Goal: Transaction & Acquisition: Subscribe to service/newsletter

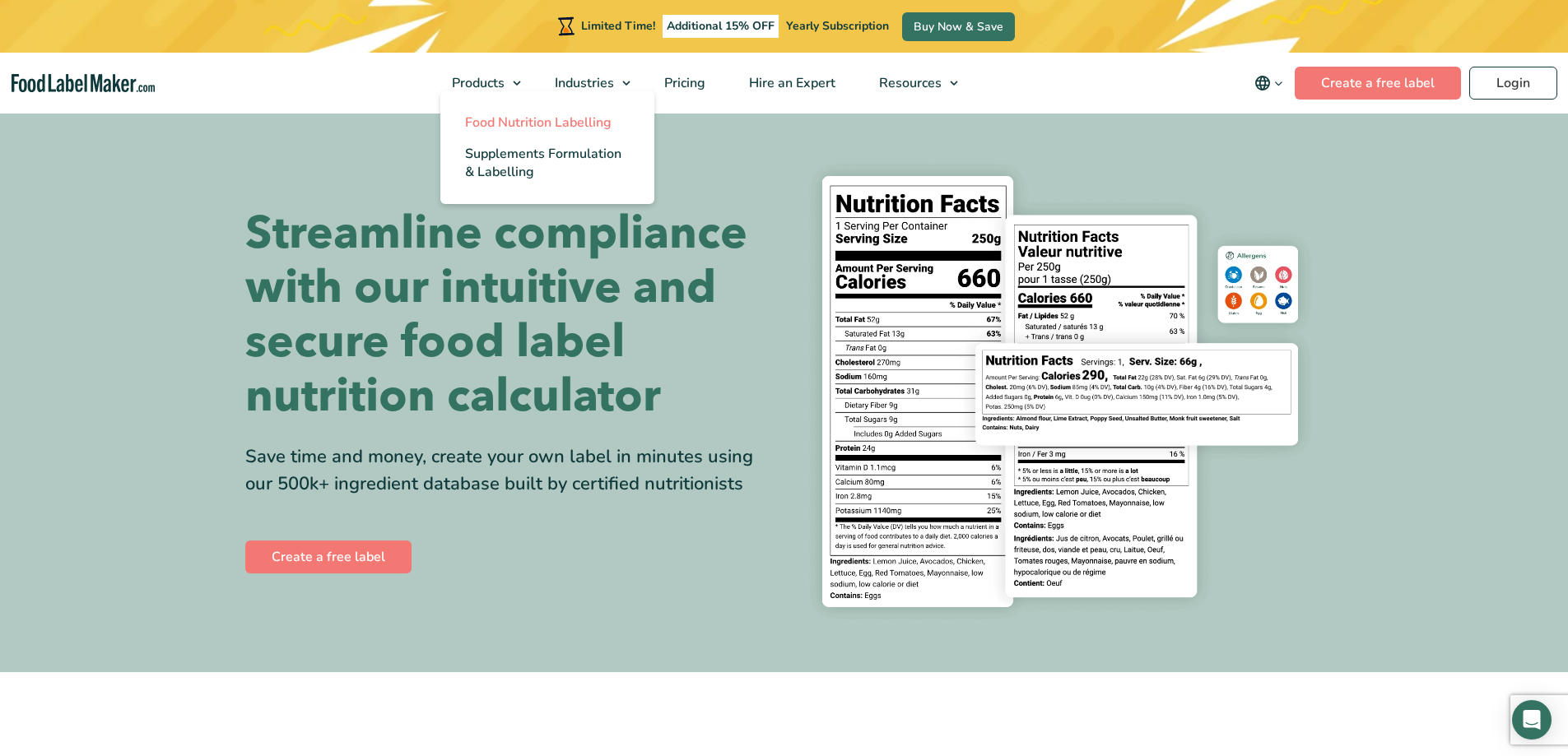
click at [531, 120] on span "Food Nutrition Labelling" at bounding box center [538, 123] width 147 height 18
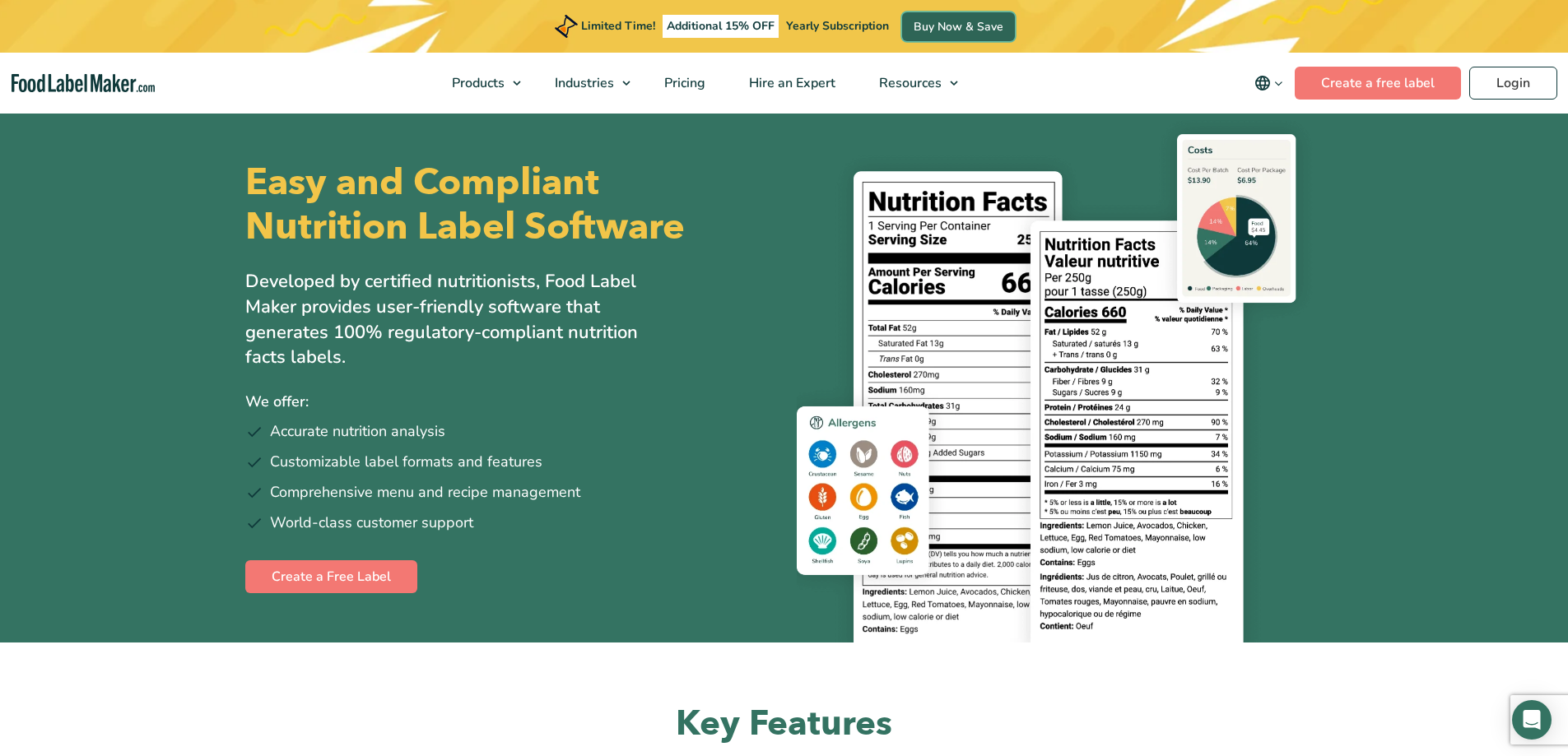
click at [977, 23] on link "Buy Now & Save" at bounding box center [958, 27] width 113 height 28
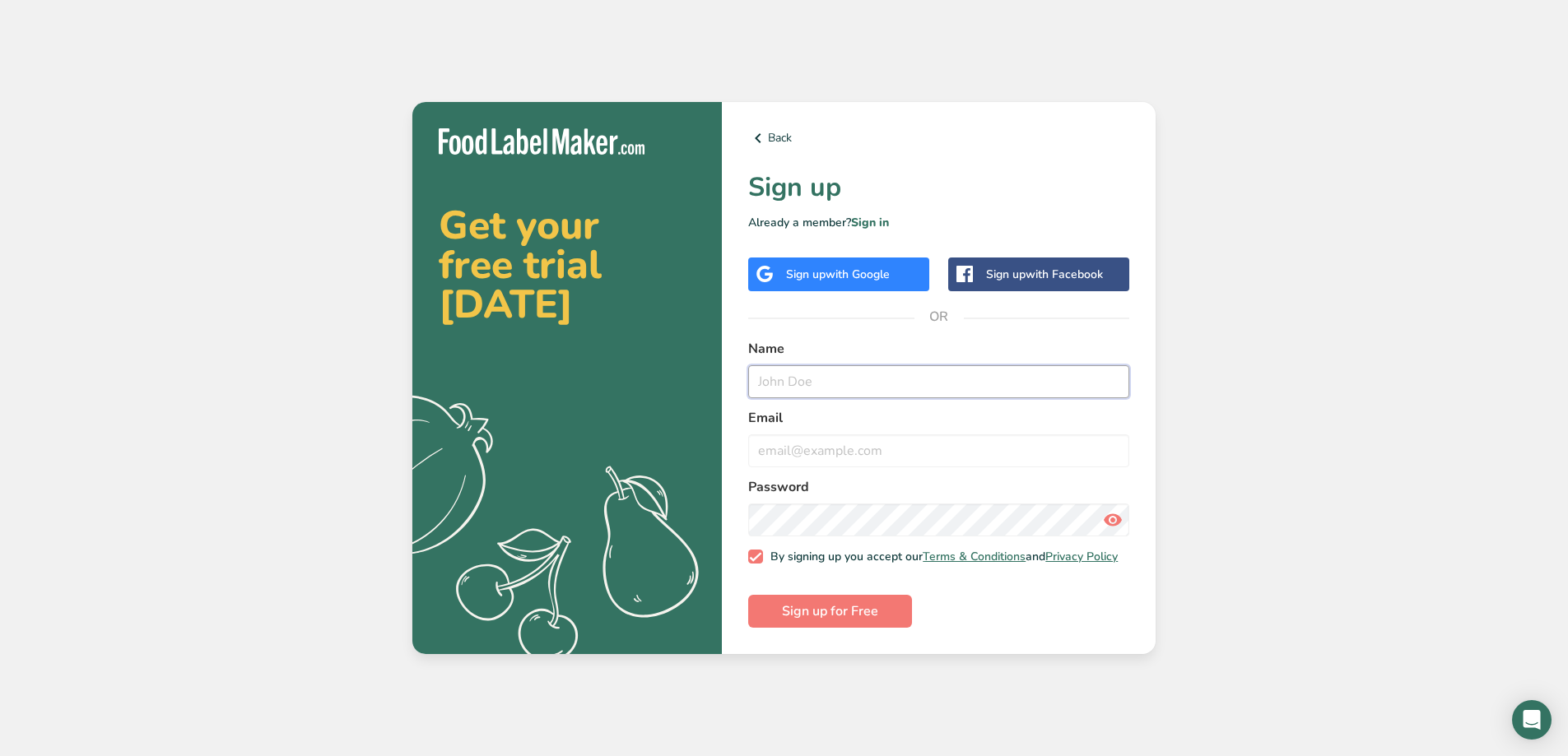
click at [791, 373] on input "text" at bounding box center [938, 381] width 381 height 33
type input "dan"
click at [781, 137] on link "Back" at bounding box center [938, 138] width 381 height 20
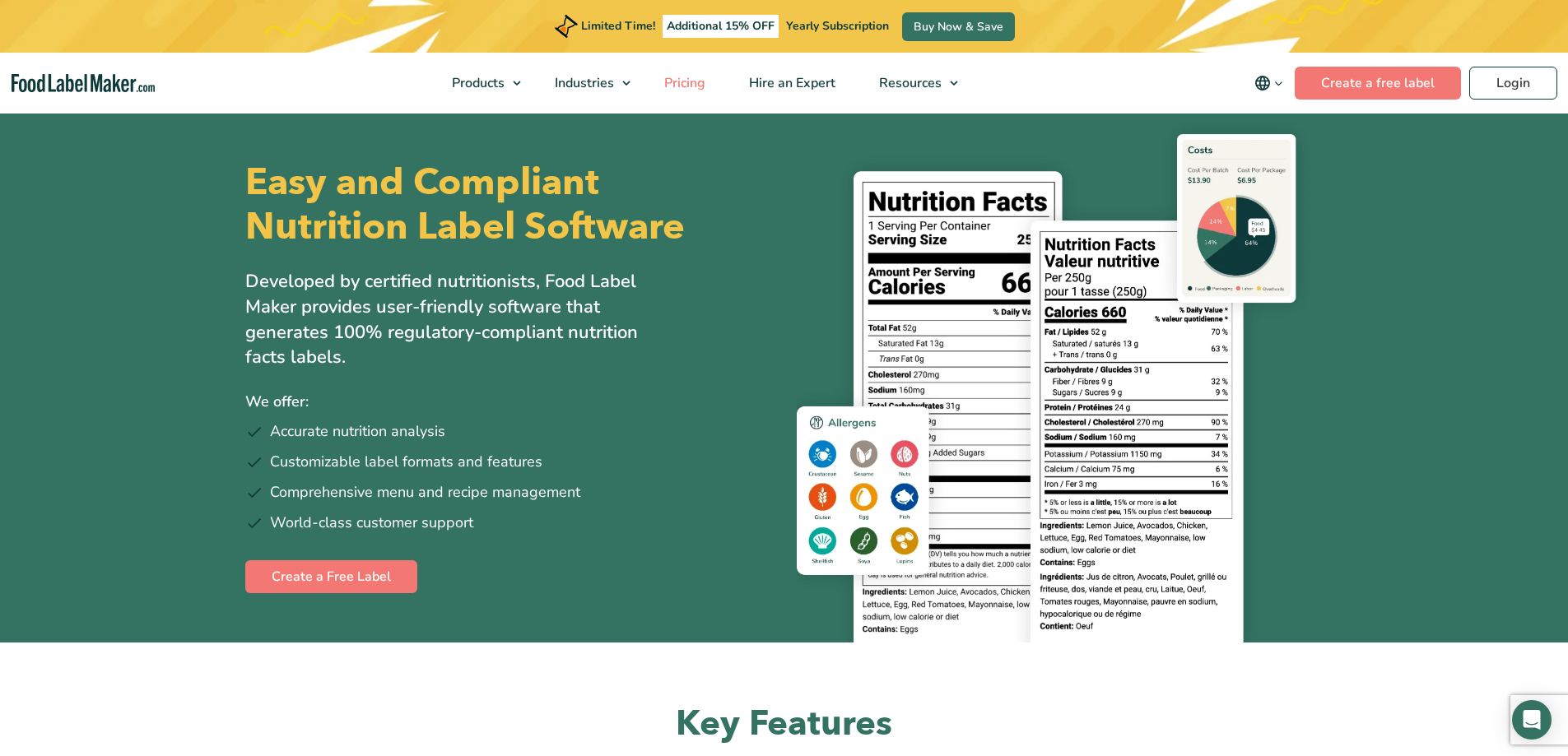
click at [680, 85] on span "Pricing" at bounding box center [683, 83] width 48 height 18
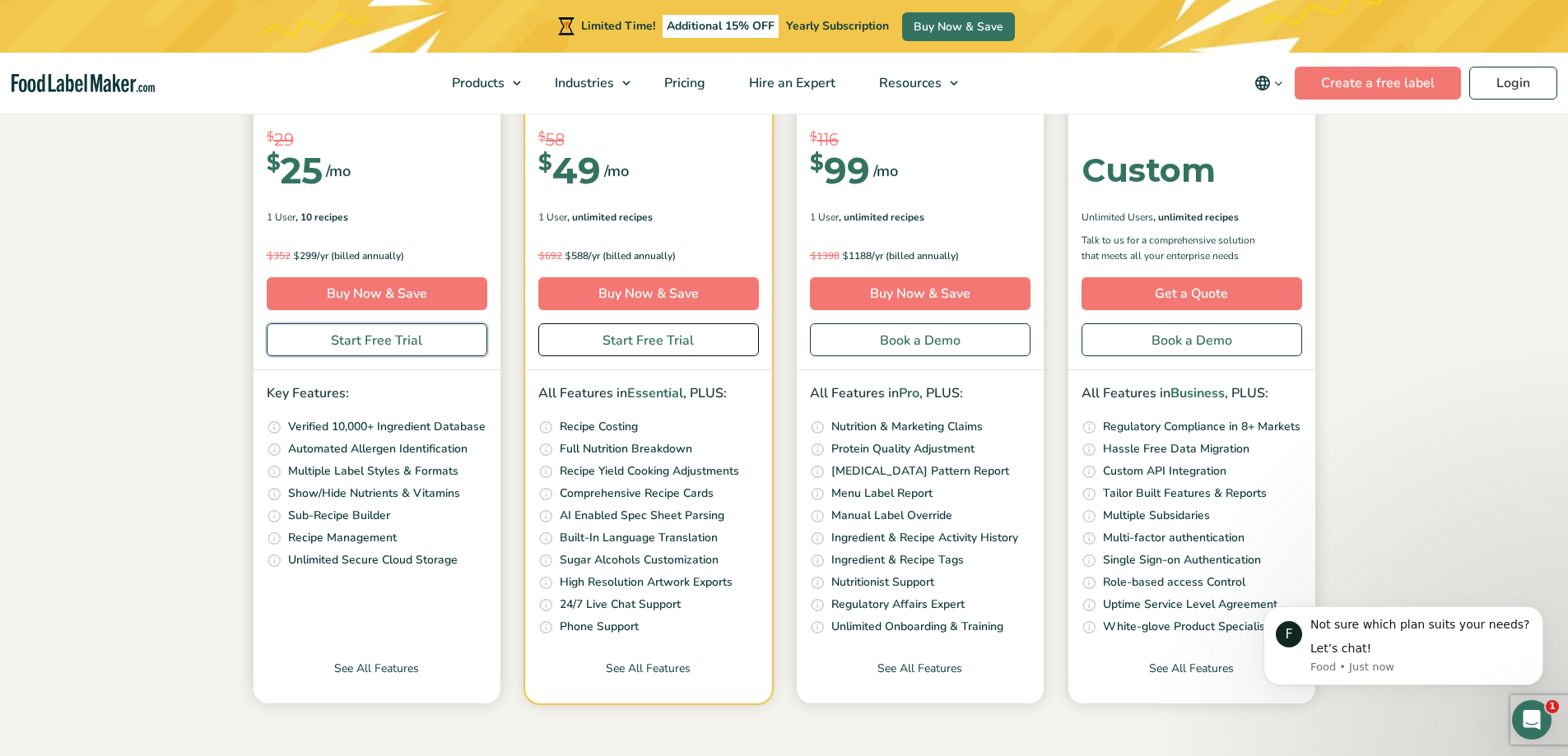
scroll to position [329, 0]
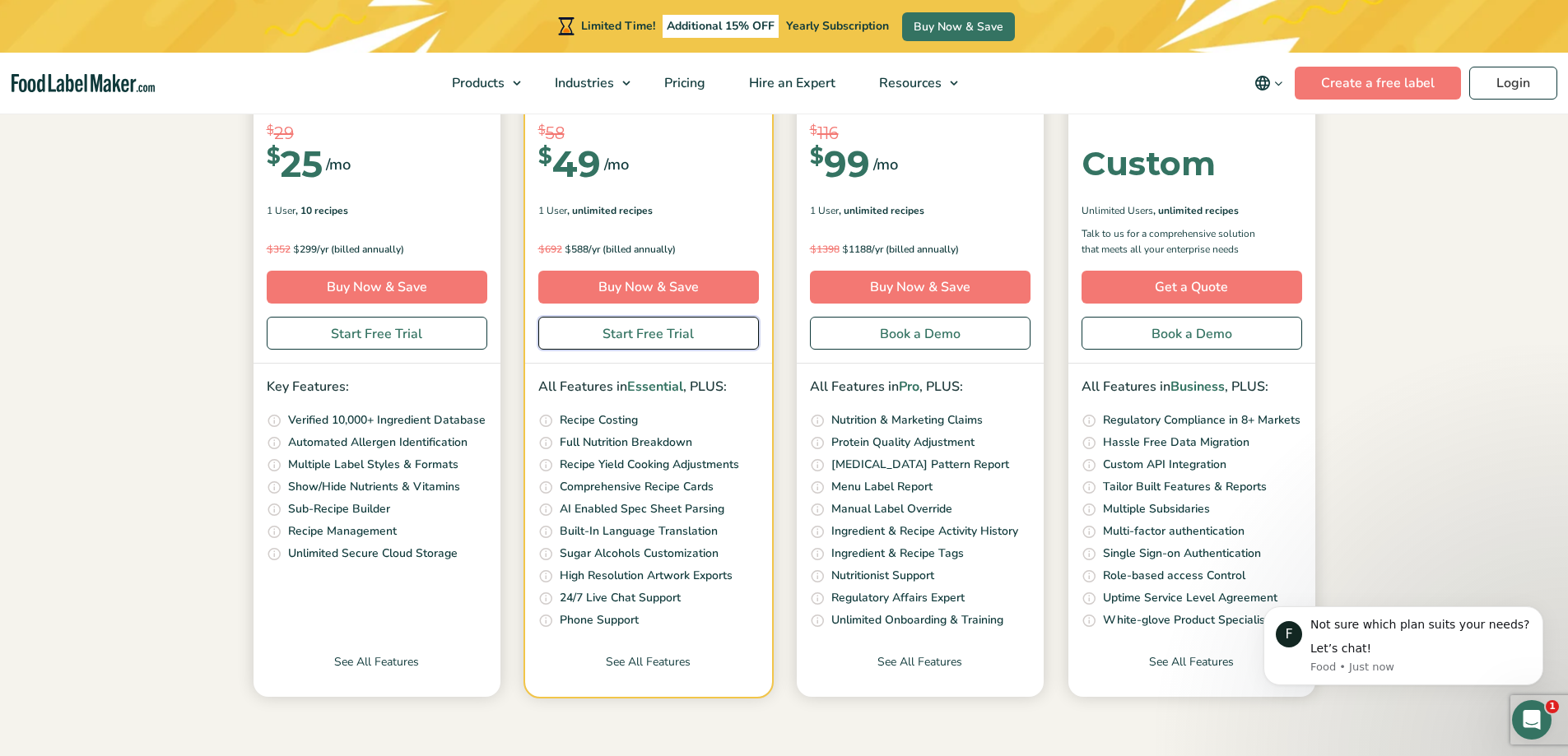
click at [628, 328] on link "Start Free Trial" at bounding box center [648, 332] width 220 height 33
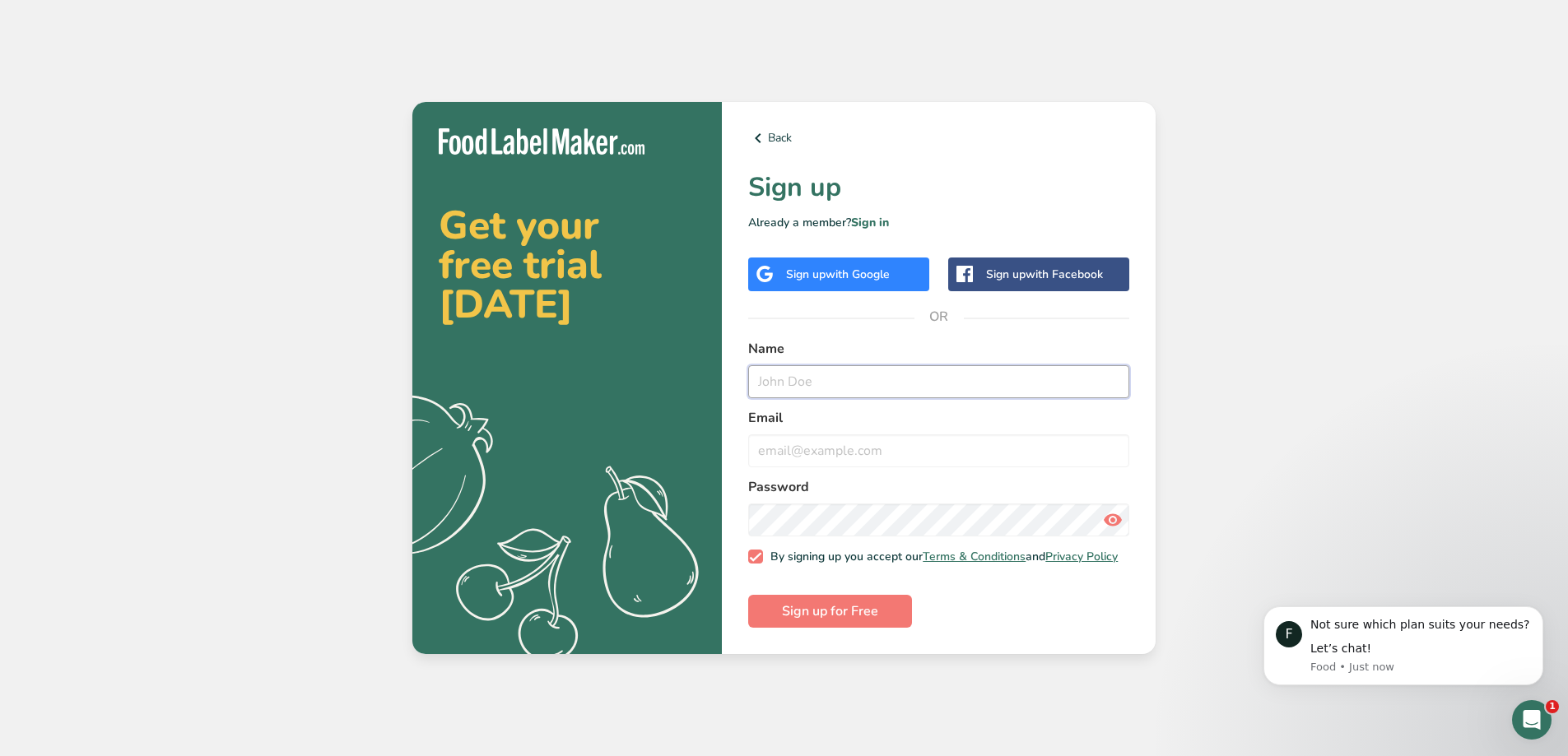
click at [864, 375] on input "text" at bounding box center [938, 381] width 381 height 33
type input "Dan Ratner"
click at [871, 445] on input "email" at bounding box center [938, 450] width 381 height 33
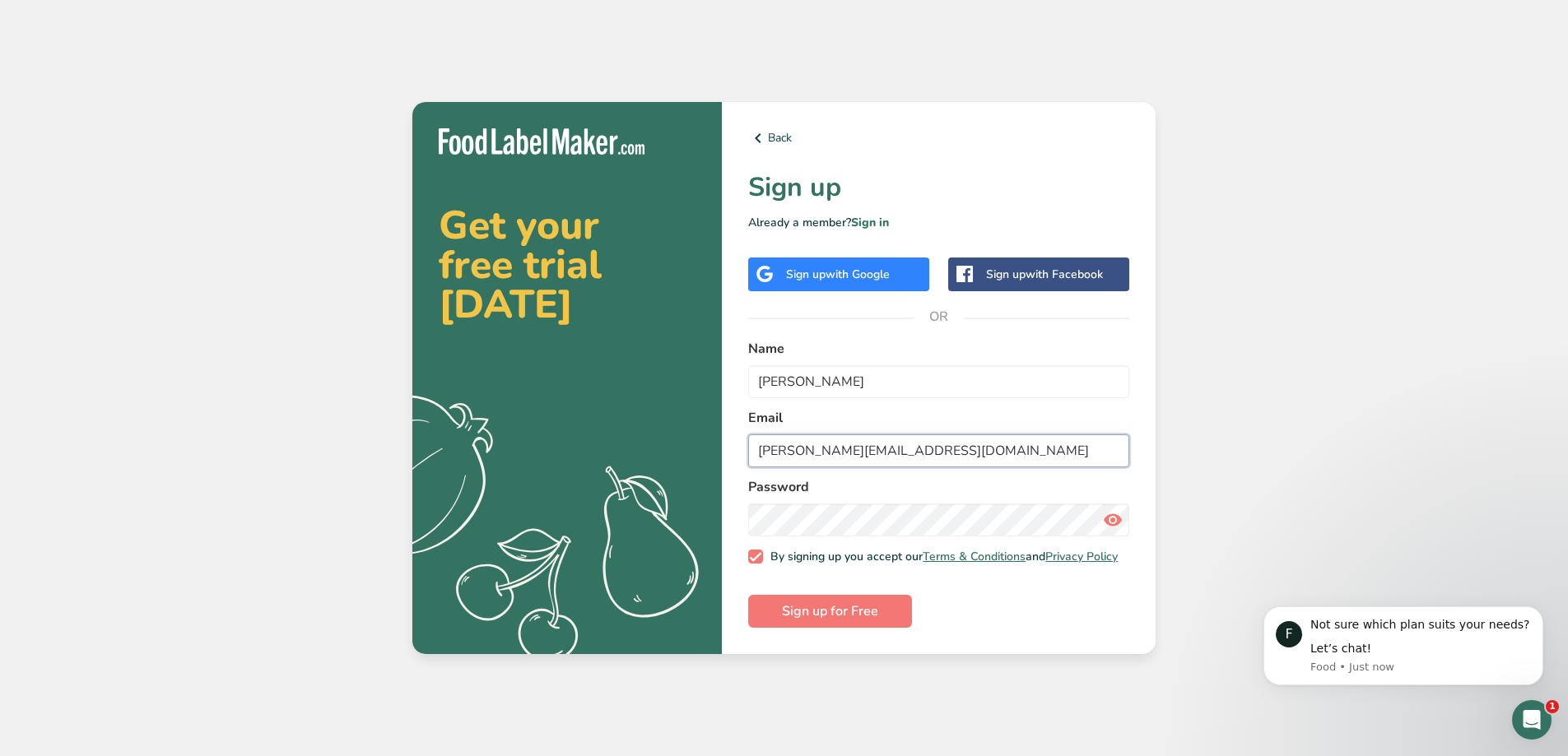
type input "dan@hudsonriverfoods.com"
click at [868, 615] on span "Sign up for Free" at bounding box center [829, 611] width 96 height 20
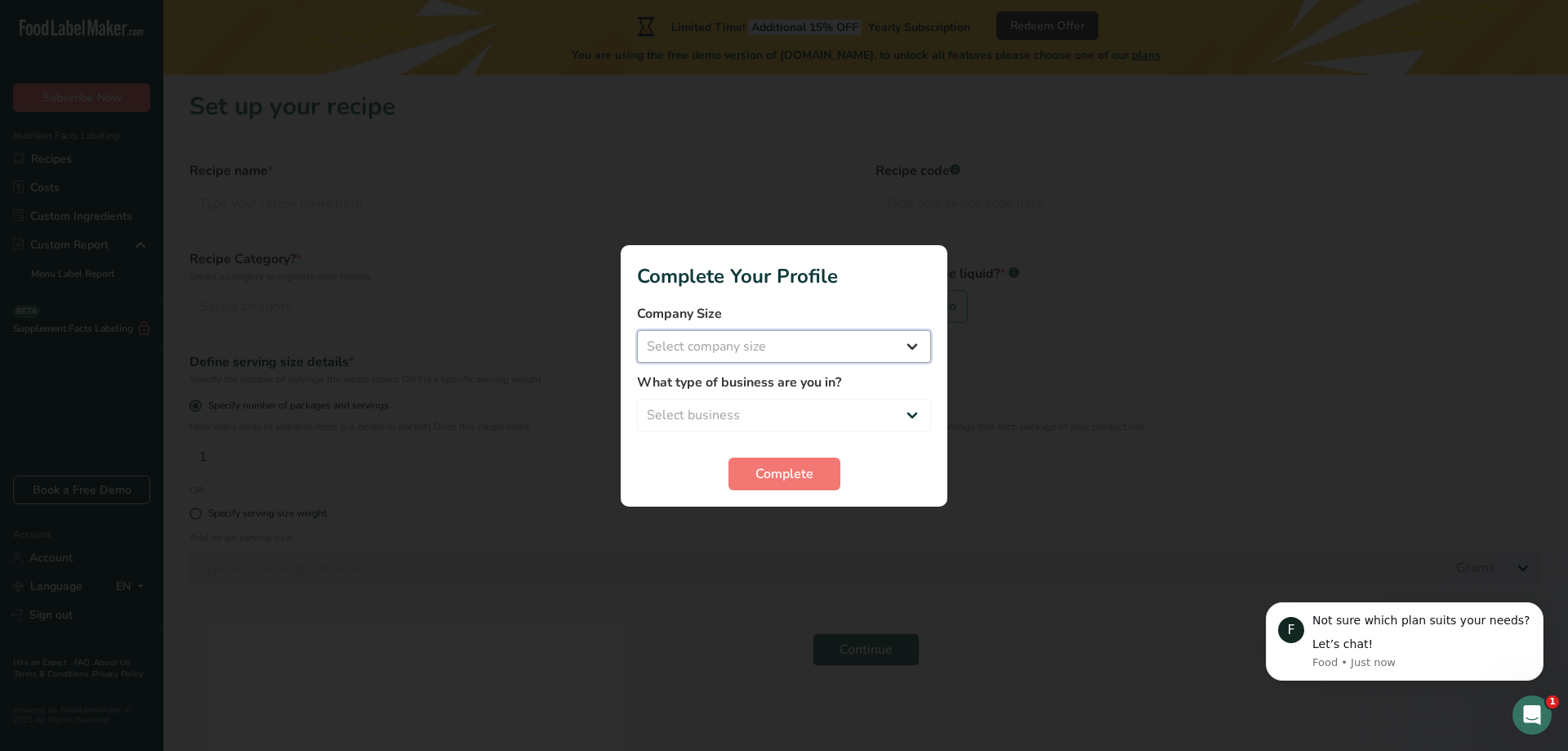
click at [769, 334] on select "Select company size Fewer than 10 Employees 10 to 50 Employees 51 to 500 Employ…" at bounding box center [784, 346] width 294 height 32
select select "1"
click at [637, 330] on select "Select company size Fewer than 10 Employees 10 to 50 Employees 51 to 500 Employ…" at bounding box center [784, 346] width 294 height 32
click at [799, 413] on select "Select business Packaged Food Manufacturer Restaurant & Cafe Bakery Meal Plans …" at bounding box center [784, 414] width 294 height 32
select select "3"
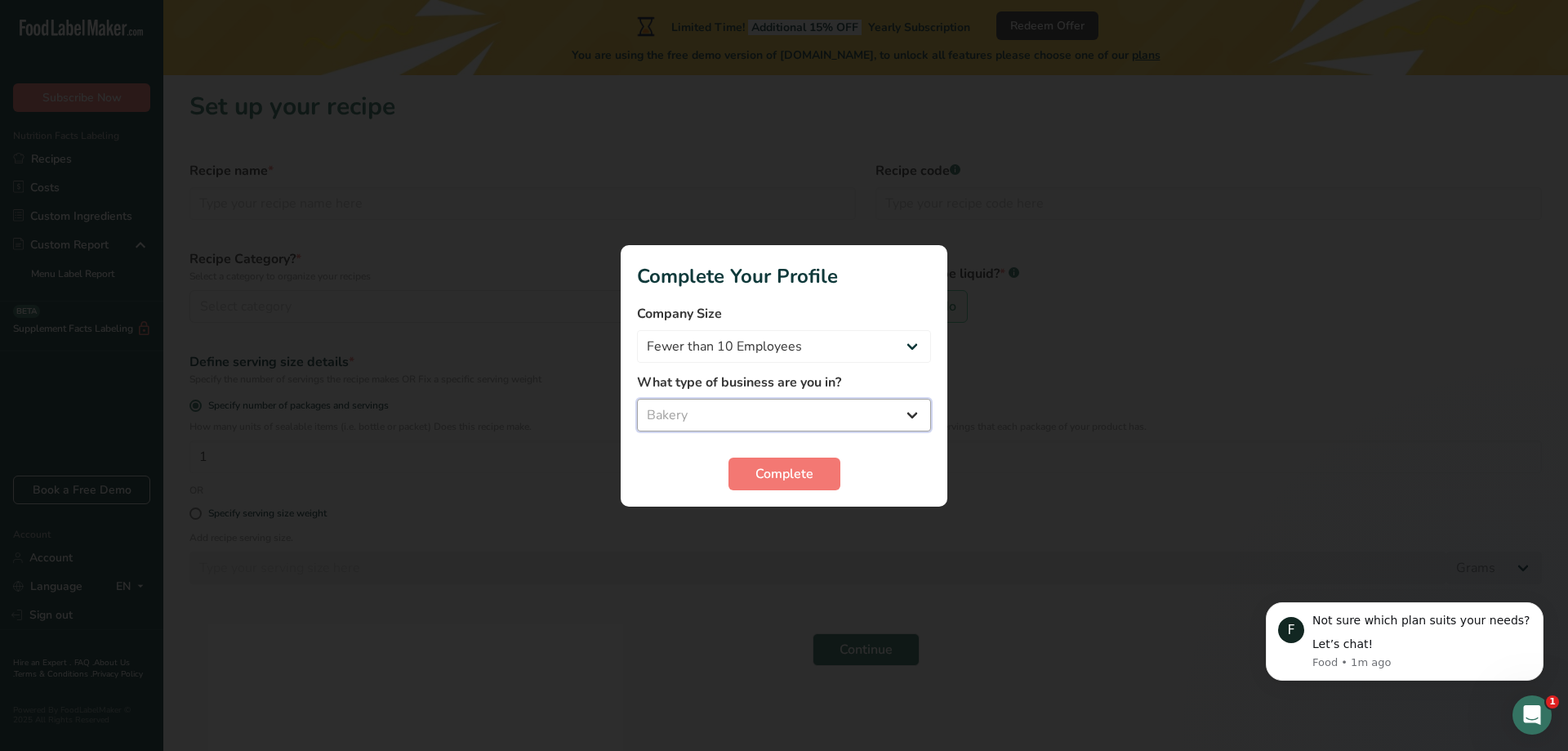
click at [637, 398] on select "Select business Packaged Food Manufacturer Restaurant & Cafe Bakery Meal Plans …" at bounding box center [784, 414] width 294 height 32
click at [789, 483] on span "Complete" at bounding box center [785, 474] width 58 height 20
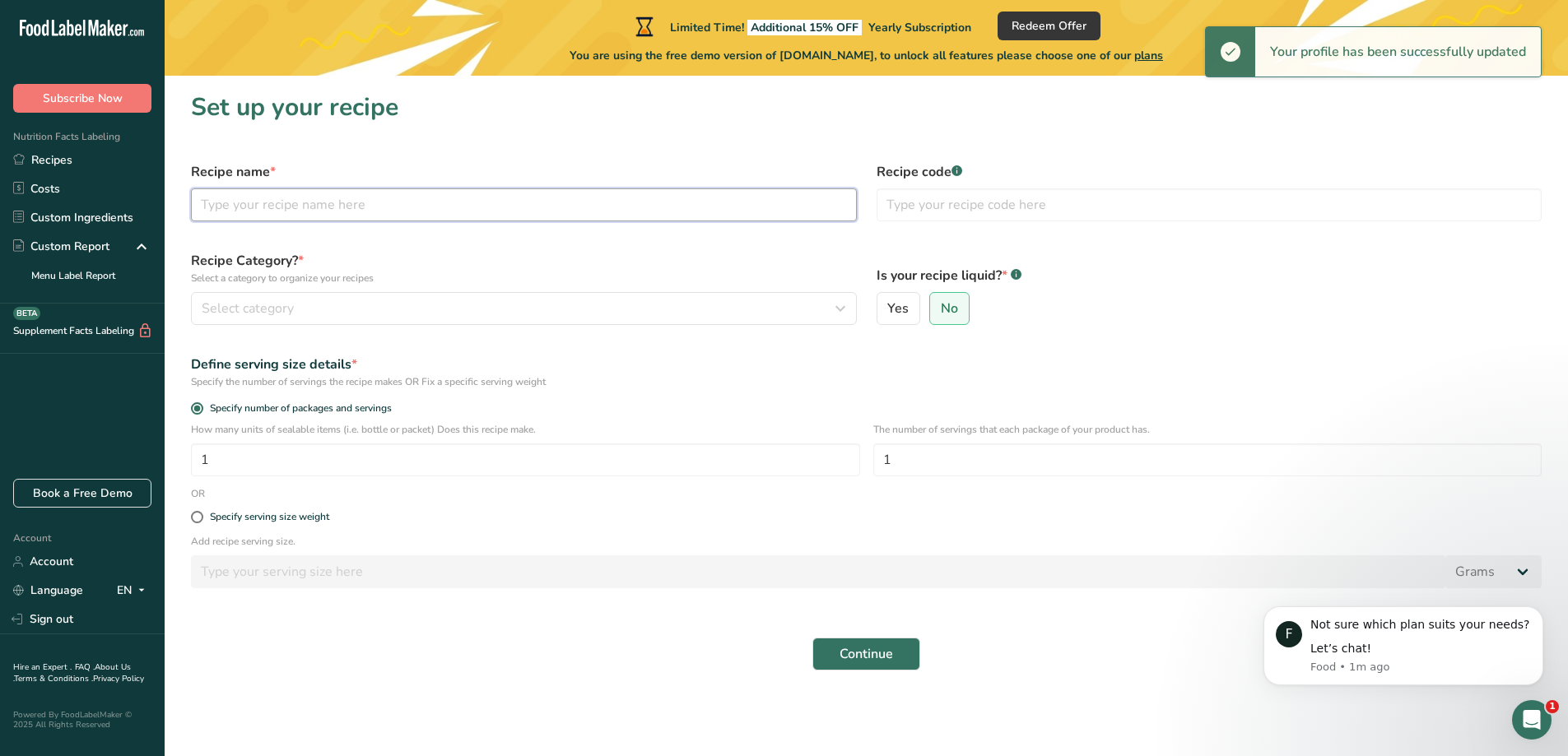
click at [251, 197] on input "text" at bounding box center [524, 204] width 666 height 33
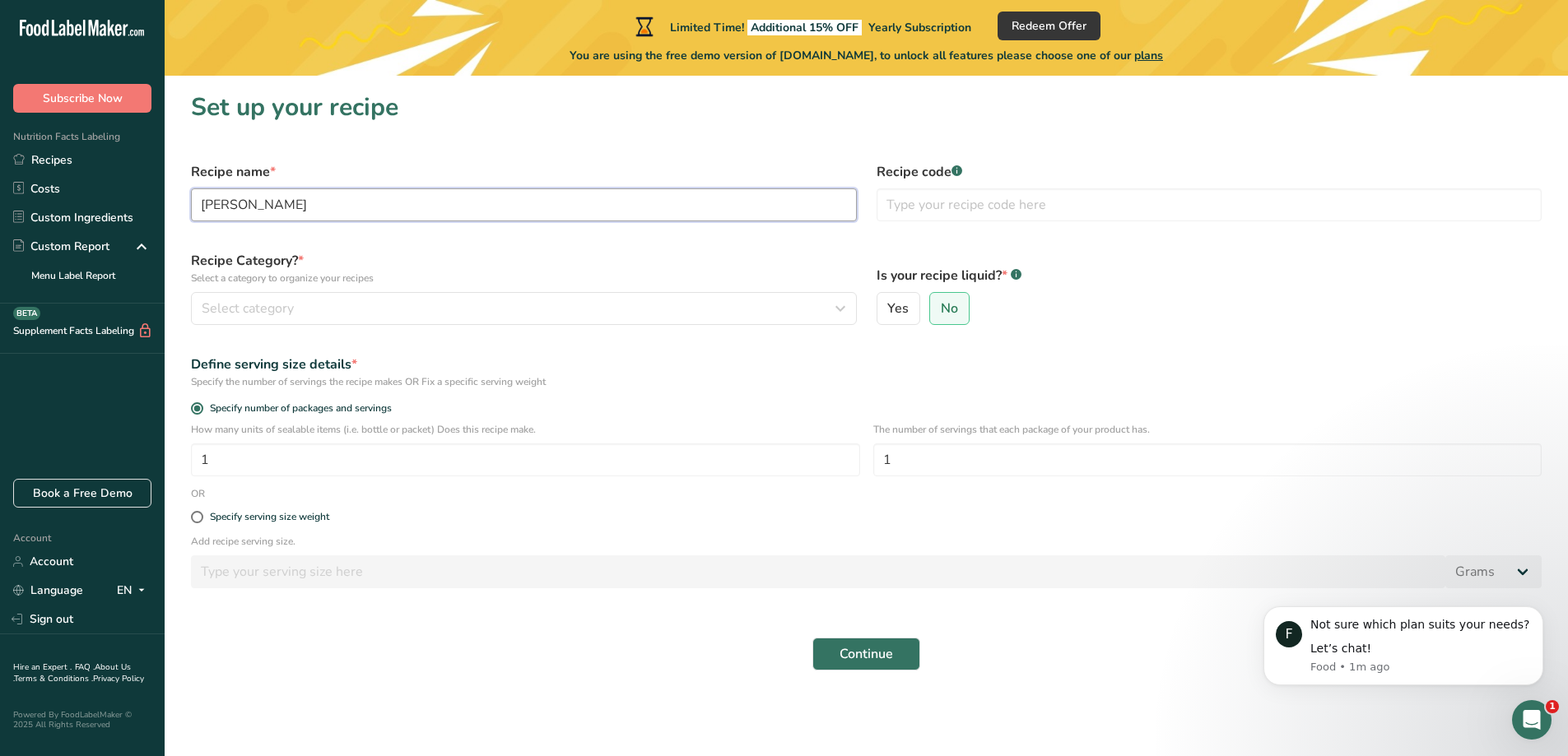
type input "Ult Brownie"
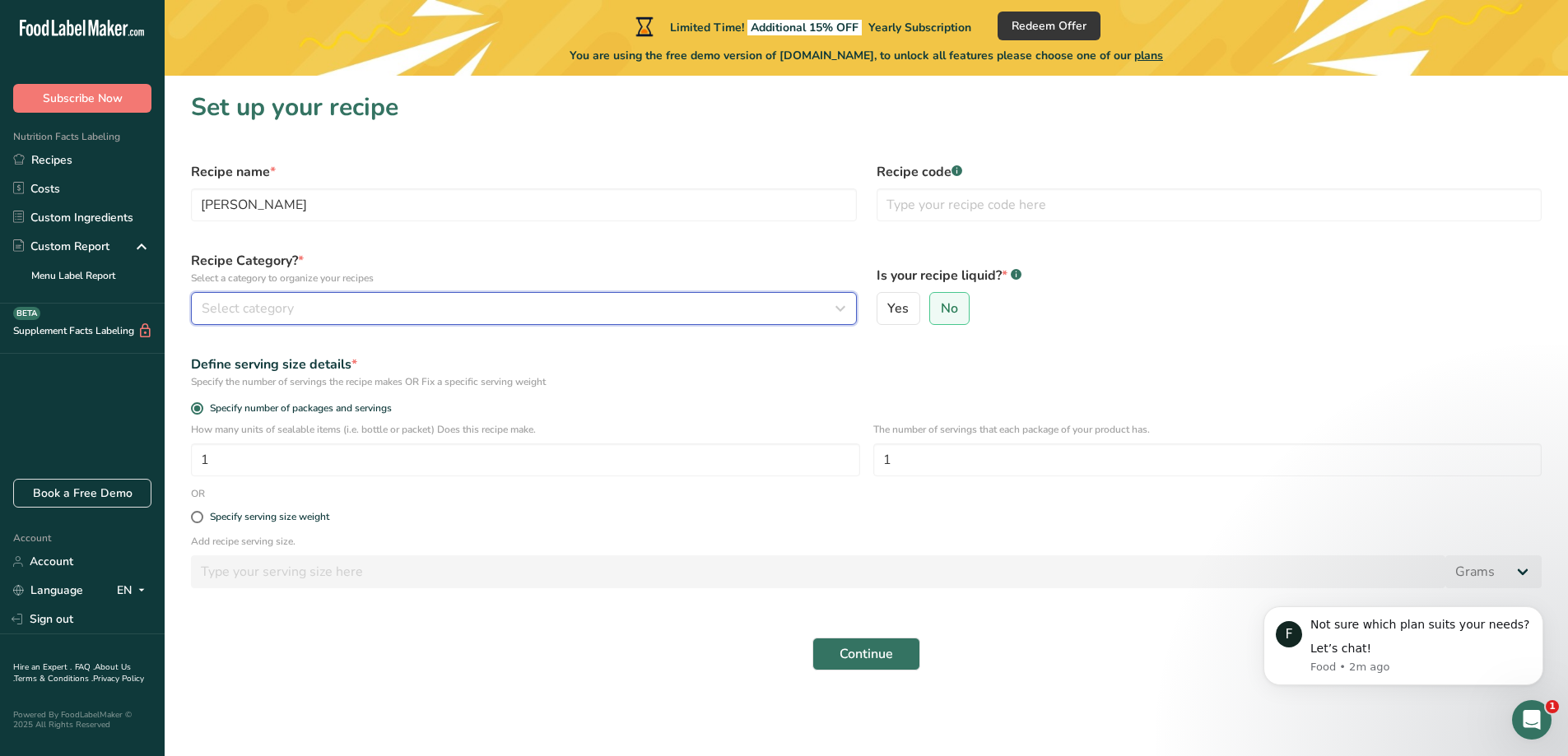
click at [236, 306] on span "Select category" at bounding box center [248, 309] width 92 height 20
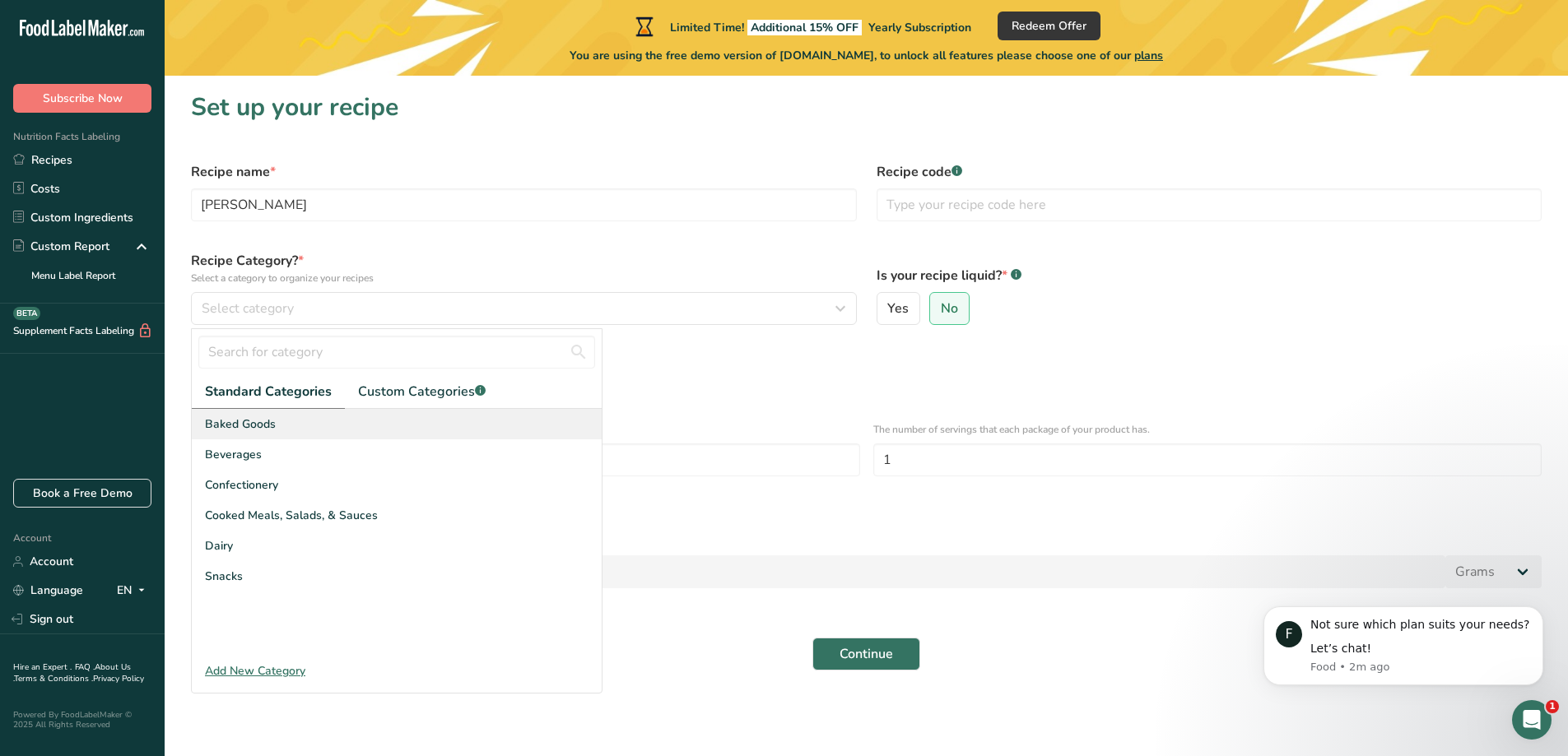
click at [253, 426] on span "Baked Goods" at bounding box center [240, 424] width 70 height 18
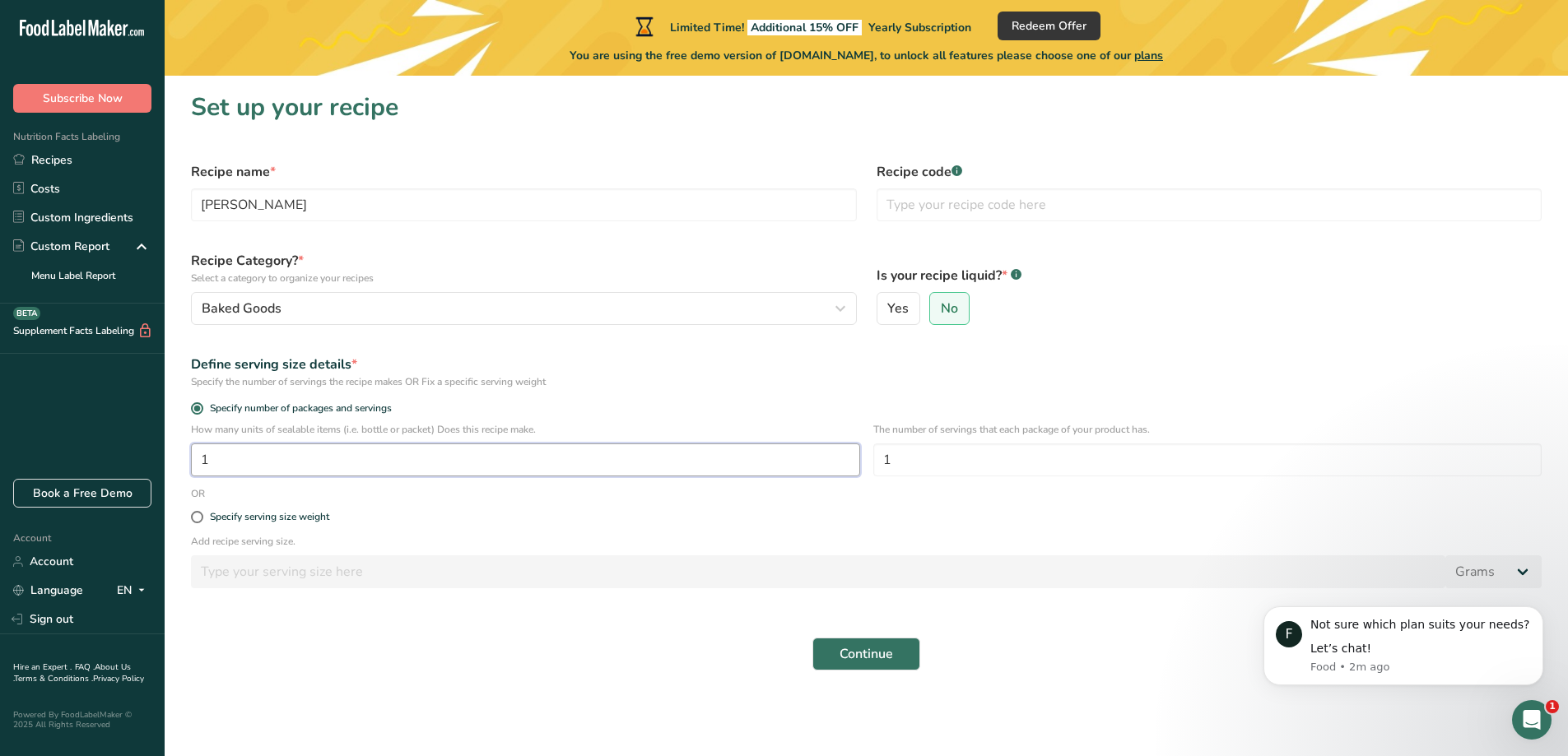
drag, startPoint x: 219, startPoint y: 460, endPoint x: 173, endPoint y: 450, distance: 47.1
click at [173, 450] on section "Set up your recipe Recipe name * Ult Brownie Recipe code .a-a{fill:#347362;}.b-…" at bounding box center [865, 386] width 1403 height 621
click at [524, 461] on input "1" at bounding box center [525, 460] width 669 height 33
type input "16"
drag, startPoint x: 895, startPoint y: 654, endPoint x: 864, endPoint y: 471, distance: 185.6
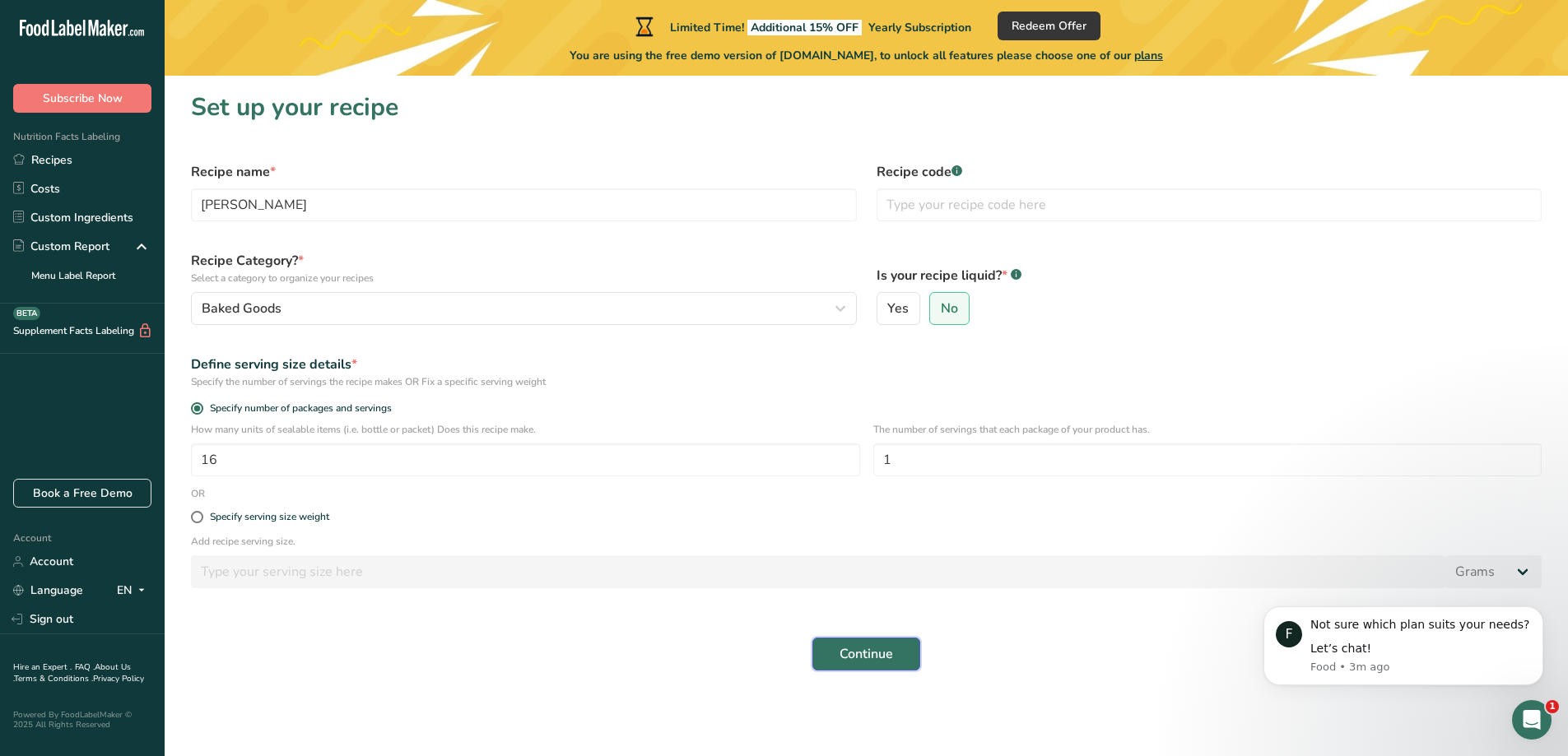
click at [864, 471] on form "Recipe name * Ult Brownie Recipe code .a-a{fill:#347362;}.b-a{fill:#fff;} Recip…" at bounding box center [866, 416] width 1370 height 528
click at [895, 458] on input "1" at bounding box center [1207, 460] width 669 height 33
type input "16"
click at [227, 464] on input "16" at bounding box center [525, 460] width 669 height 33
type input "1"
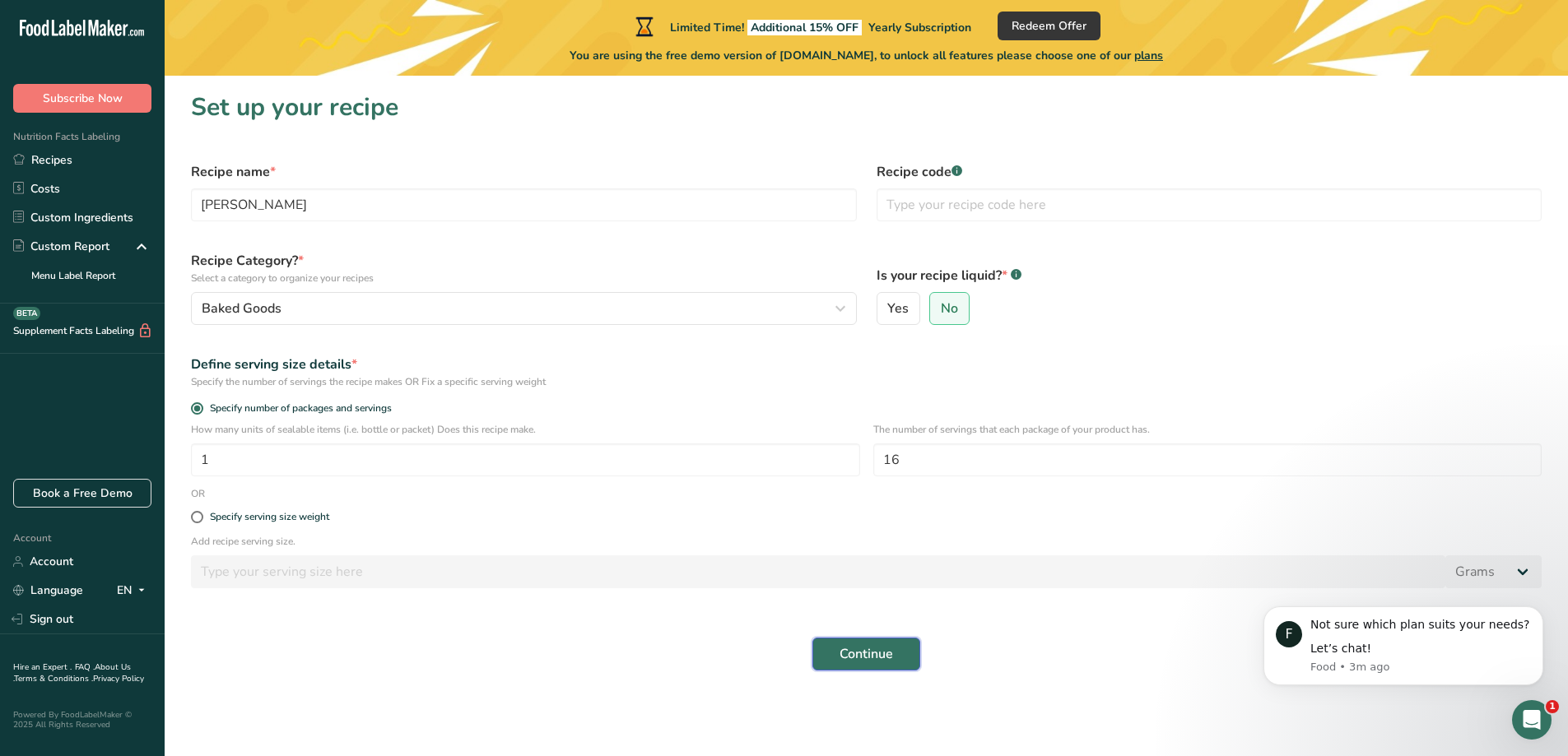
click at [870, 655] on span "Continue" at bounding box center [866, 654] width 54 height 20
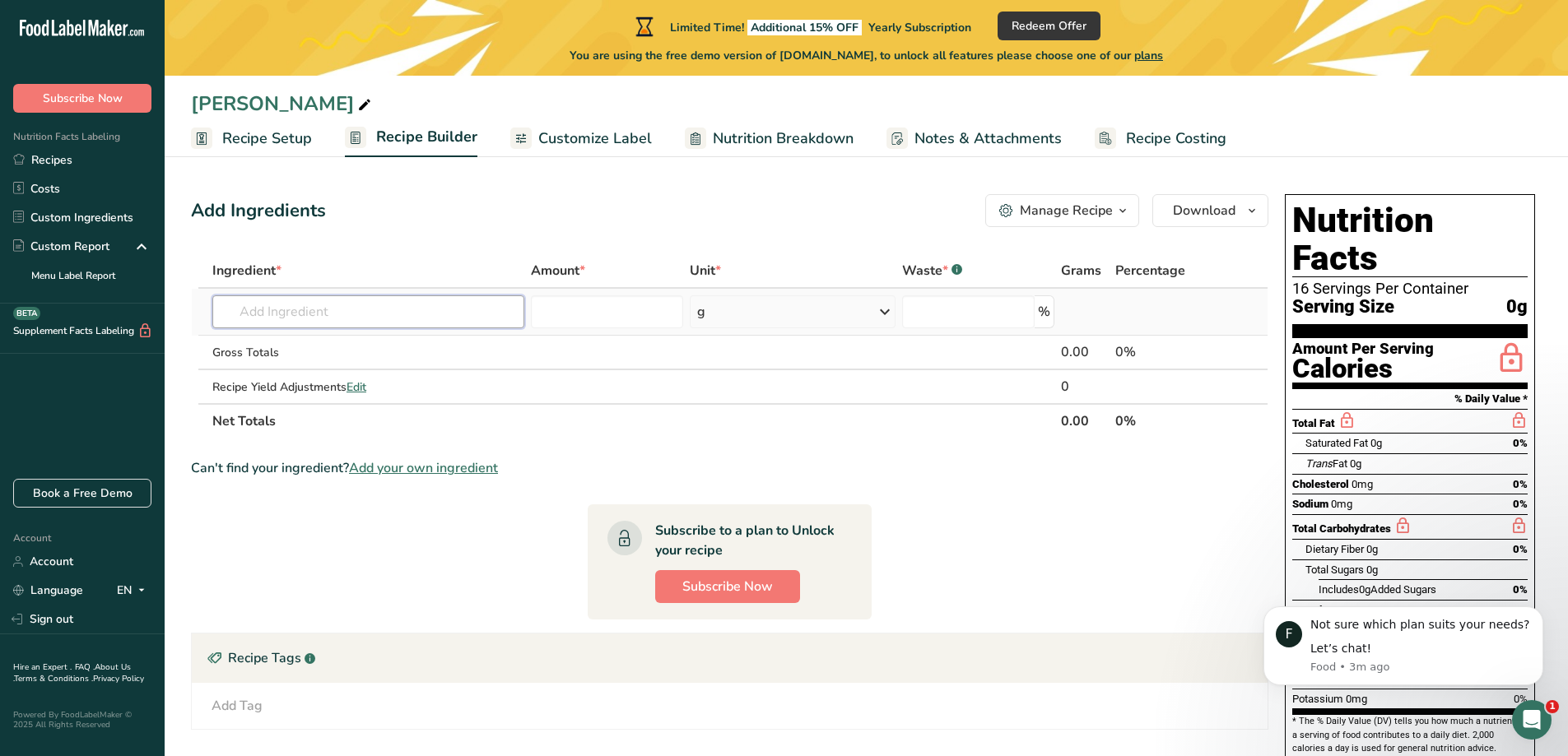
click at [337, 314] on input "text" at bounding box center [368, 311] width 312 height 33
click at [245, 391] on div "Recipe Yield Adjustments Edit" at bounding box center [368, 387] width 312 height 18
drag, startPoint x: 195, startPoint y: 383, endPoint x: 0, endPoint y: 376, distance: 195.1
click at [183, 383] on section "Add Ingredients Manage Recipe Delete Recipe Duplicate Recipe Scale Recipe Save …" at bounding box center [865, 597] width 1403 height 871
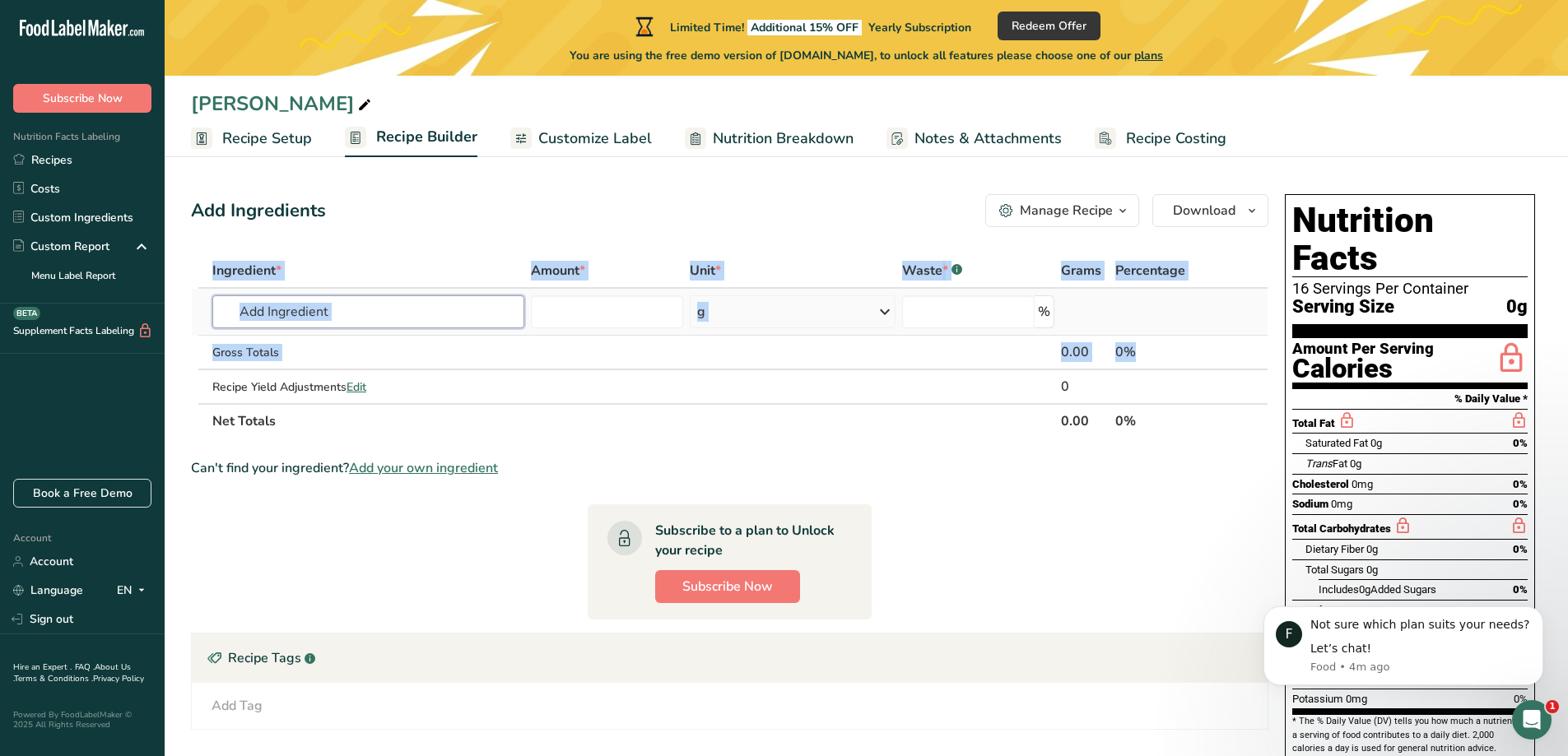
click at [363, 314] on input "text" at bounding box center [368, 311] width 312 height 33
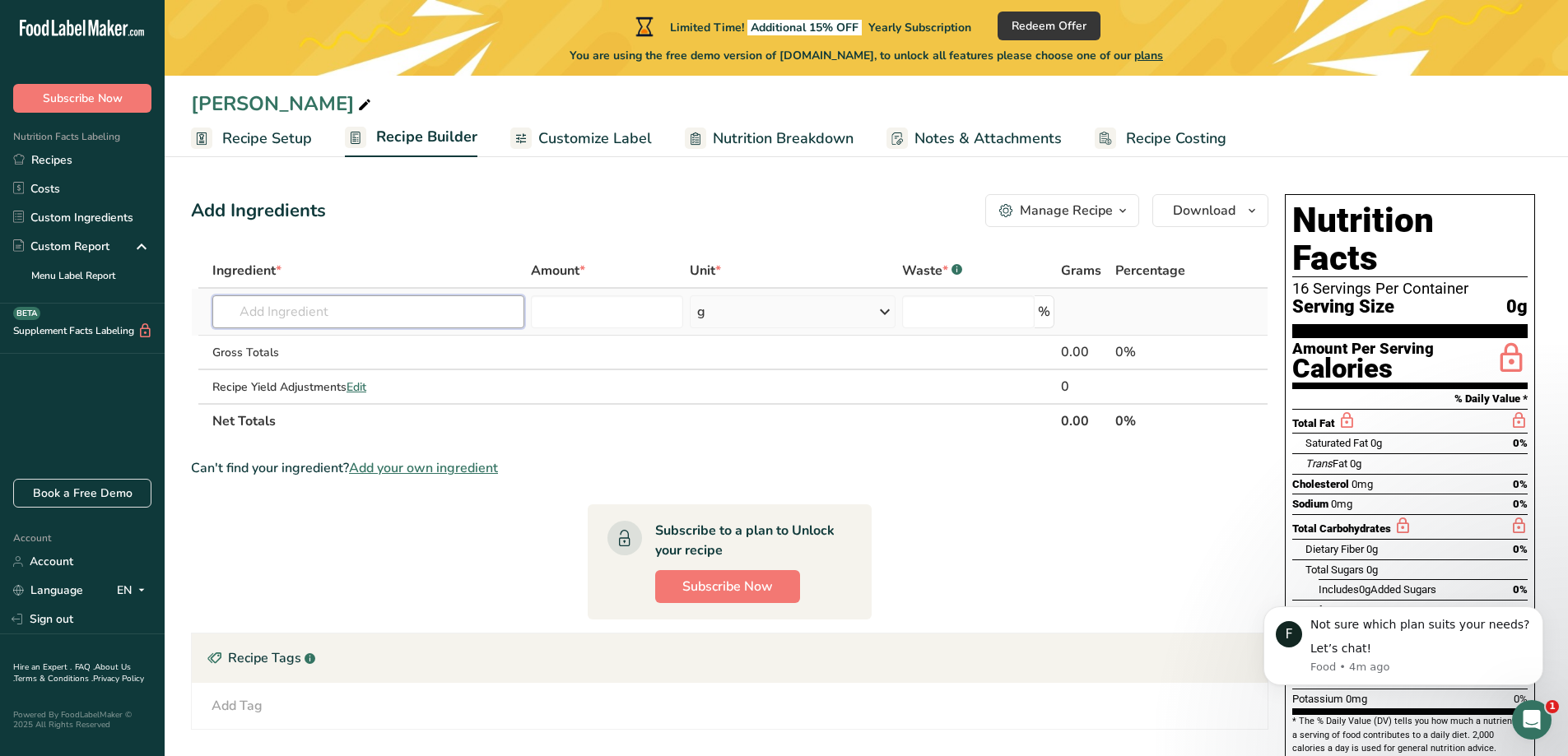
paste input "Powder, Cocoa, Dutch 10/12"
type input "Cocoa Powder 10/12"
click at [571, 321] on input "number" at bounding box center [607, 311] width 153 height 33
click at [410, 308] on input "text" at bounding box center [368, 311] width 312 height 33
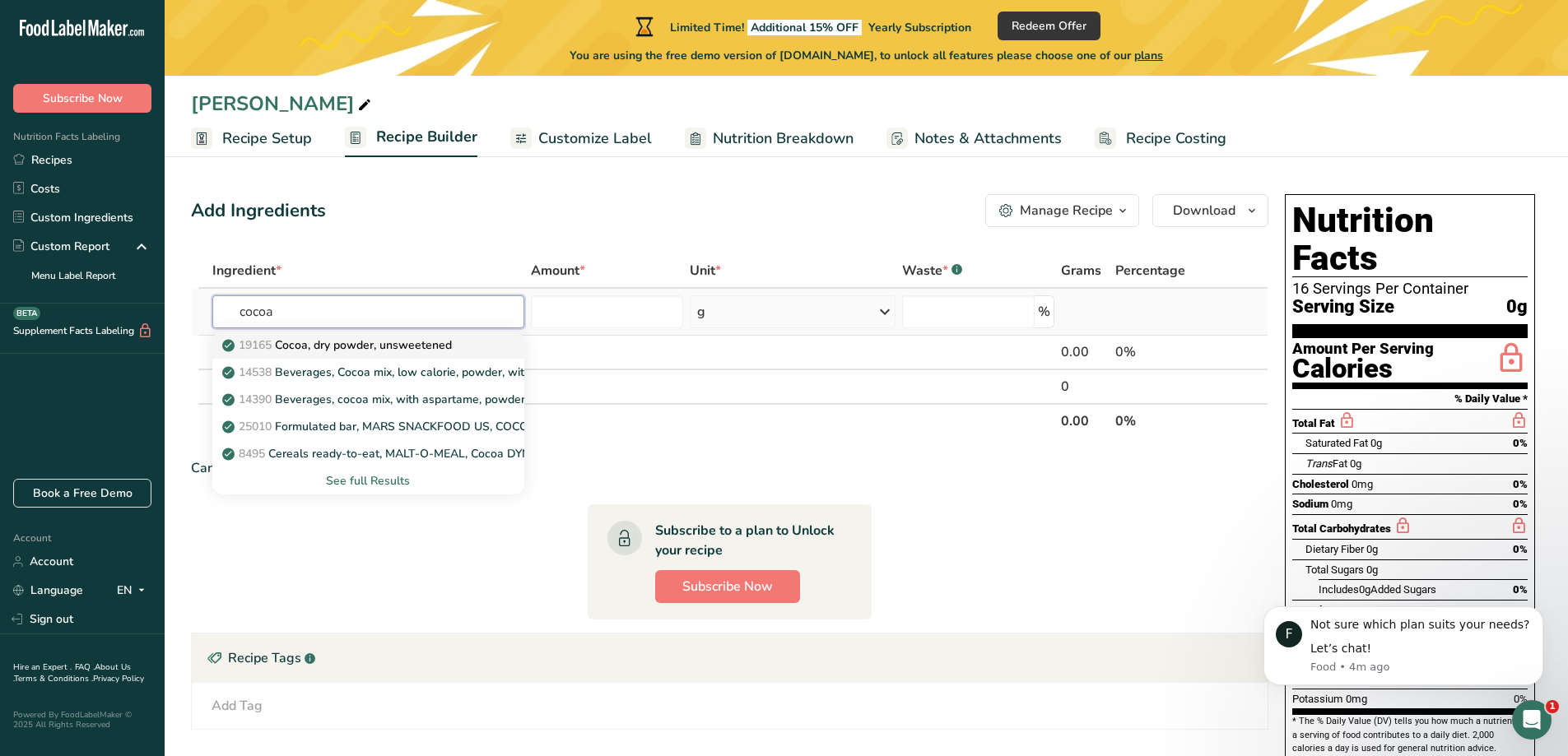
type input "cocoa"
click at [330, 351] on p "19165 Cocoa, dry powder, unsweetened" at bounding box center [338, 345] width 226 height 18
type input "Cocoa, dry powder, unsweetened"
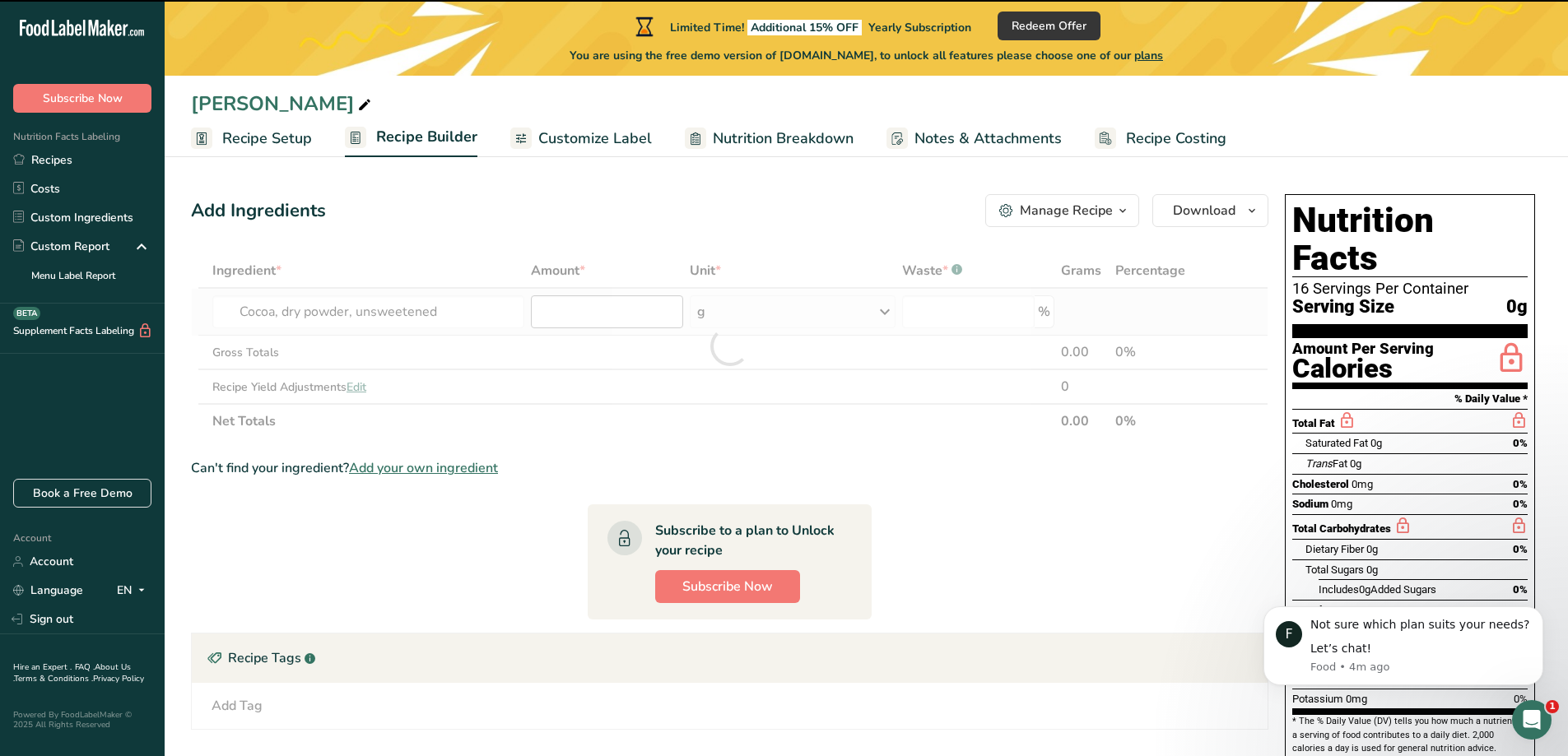
type input "0"
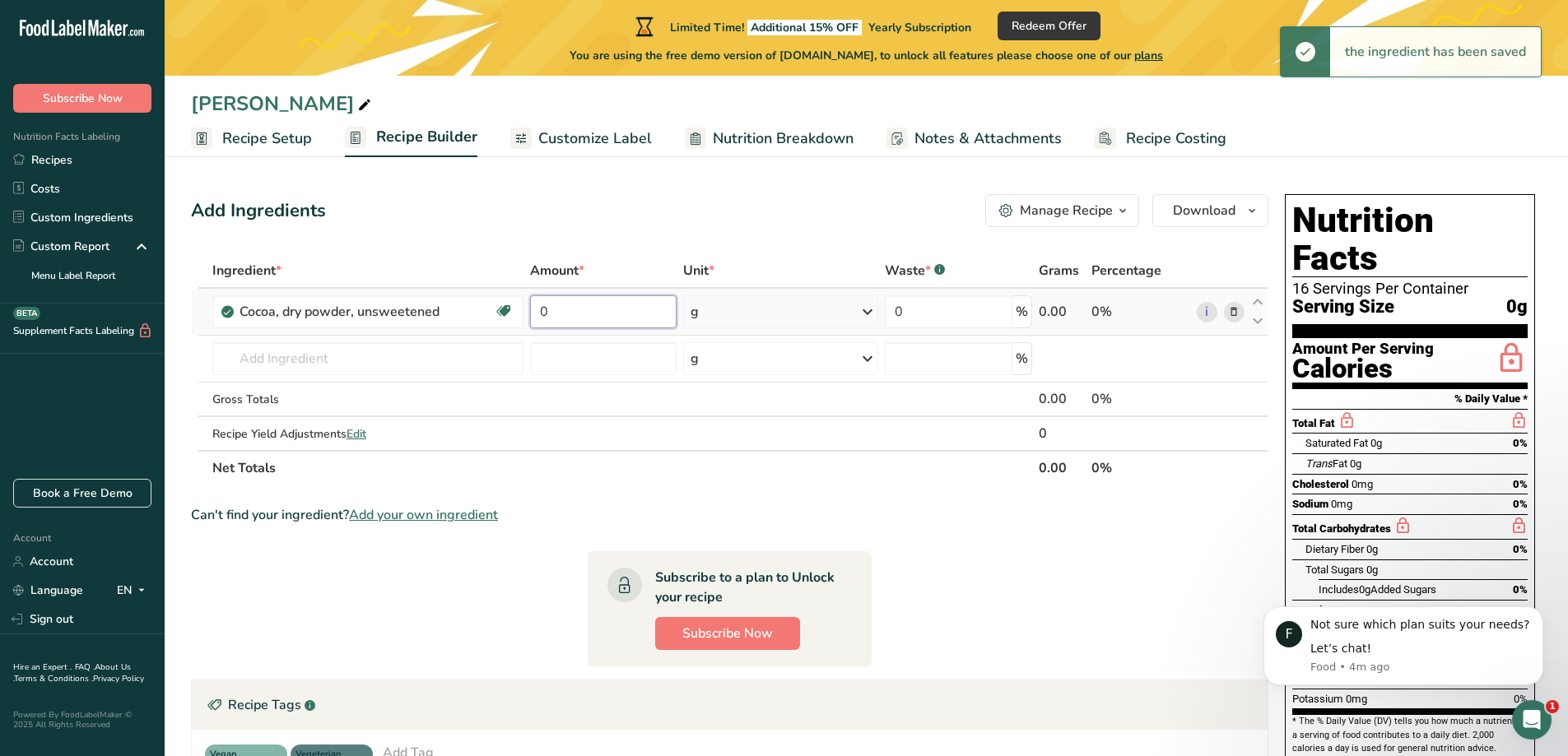
click at [616, 313] on input "0" at bounding box center [603, 311] width 147 height 33
drag, startPoint x: 616, startPoint y: 313, endPoint x: 495, endPoint y: 311, distance: 121.0
click at [495, 311] on tr "Cocoa, dry powder, unsweetened Dairy free Gluten free Vegan Vegetarian Soy free…" at bounding box center [730, 312] width 1075 height 47
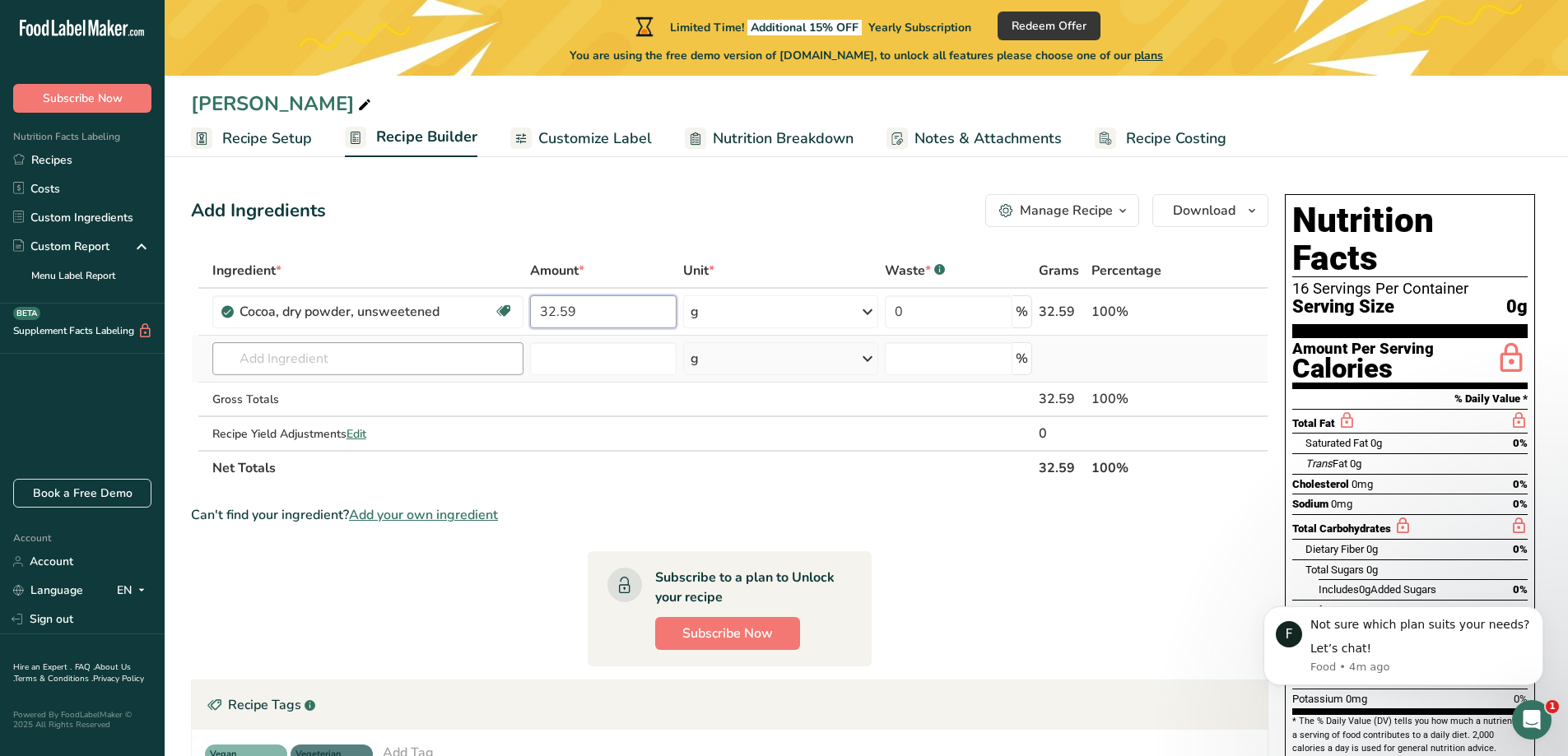
type input "32.59"
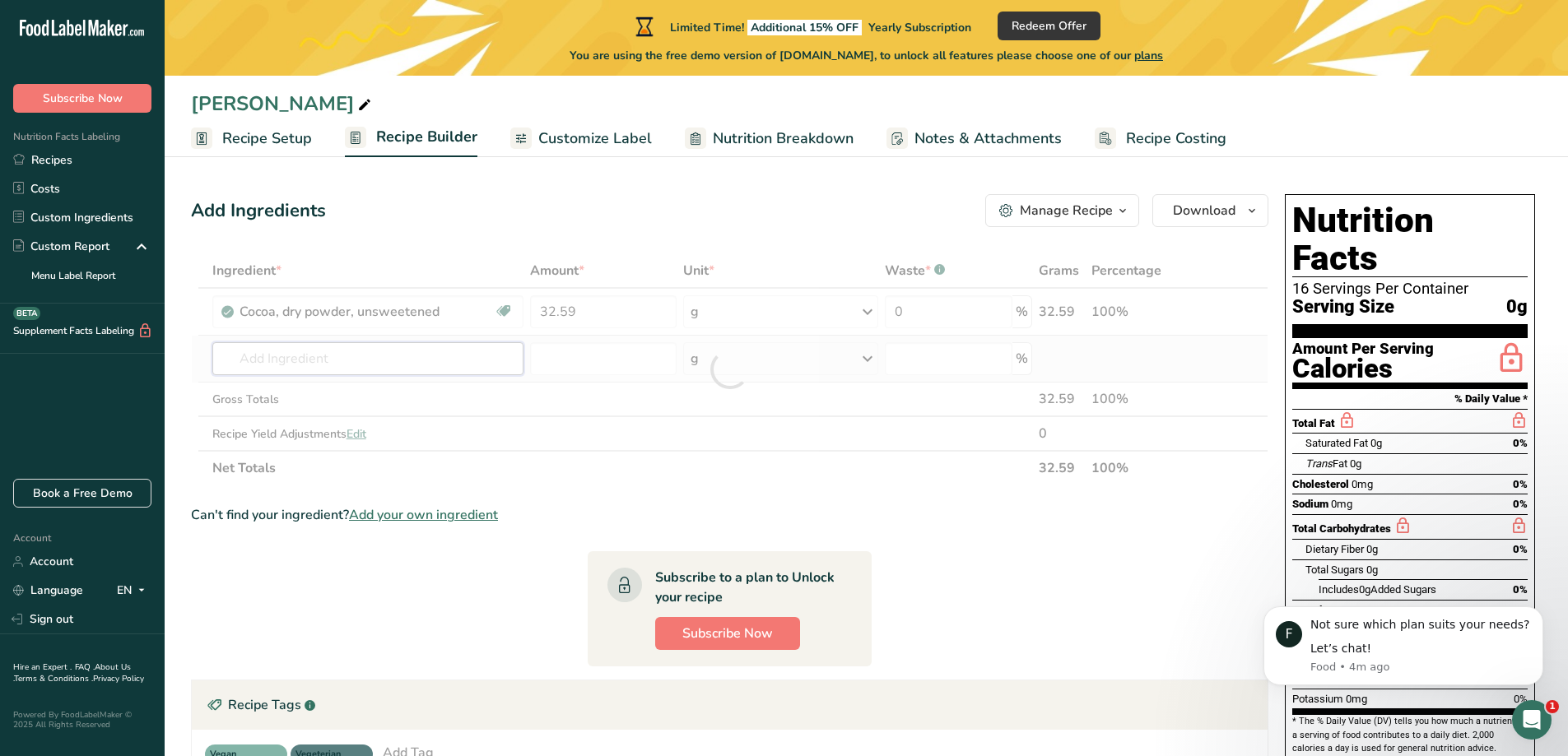
click at [294, 363] on div "Ingredient * Amount * Unit * Waste * .a-a{fill:#347362;}.b-a{fill:#fff;} Grams …" at bounding box center [730, 369] width 1077 height 232
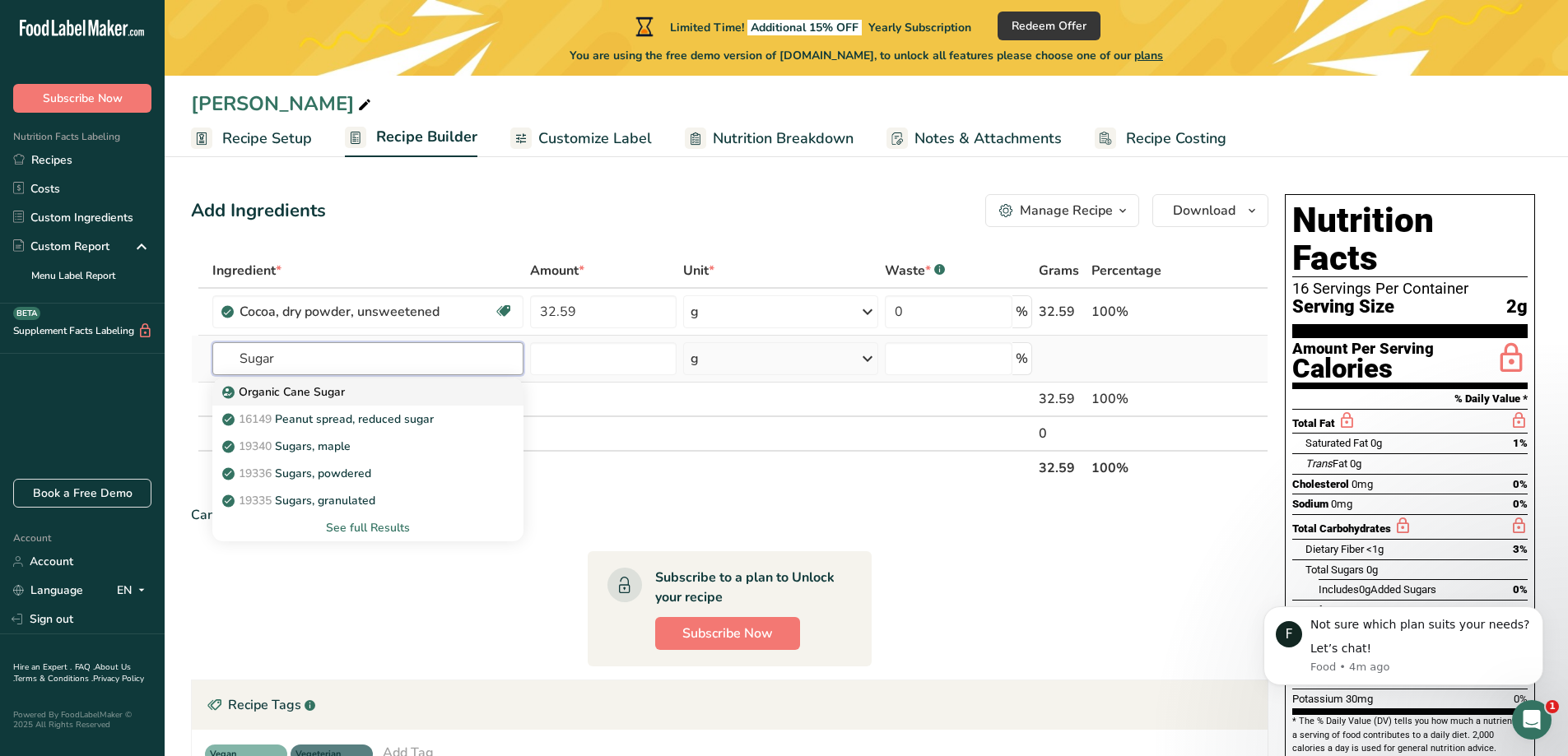
scroll to position [82, 0]
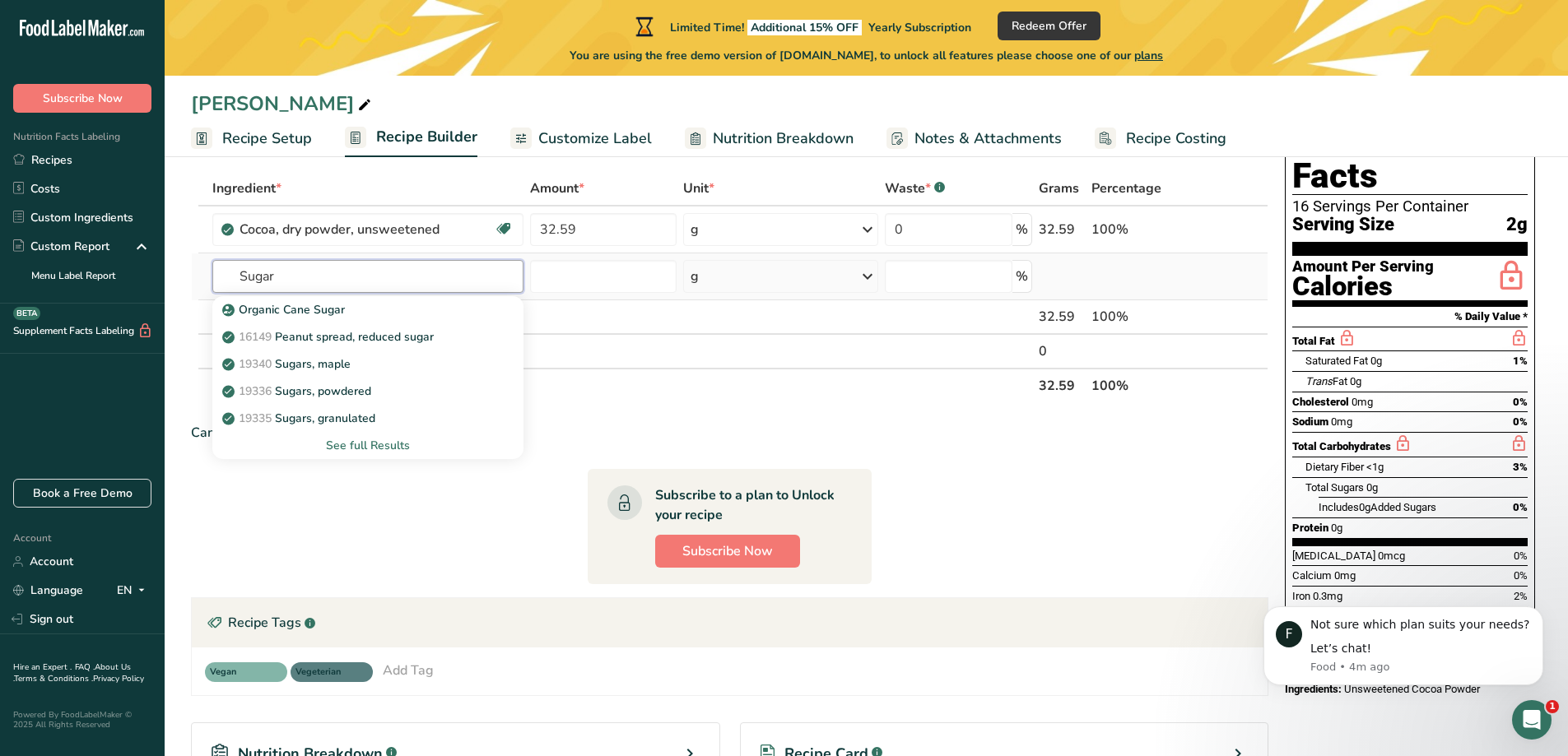
type input "Sugar"
click at [362, 445] on div "See full Results" at bounding box center [368, 445] width 285 height 18
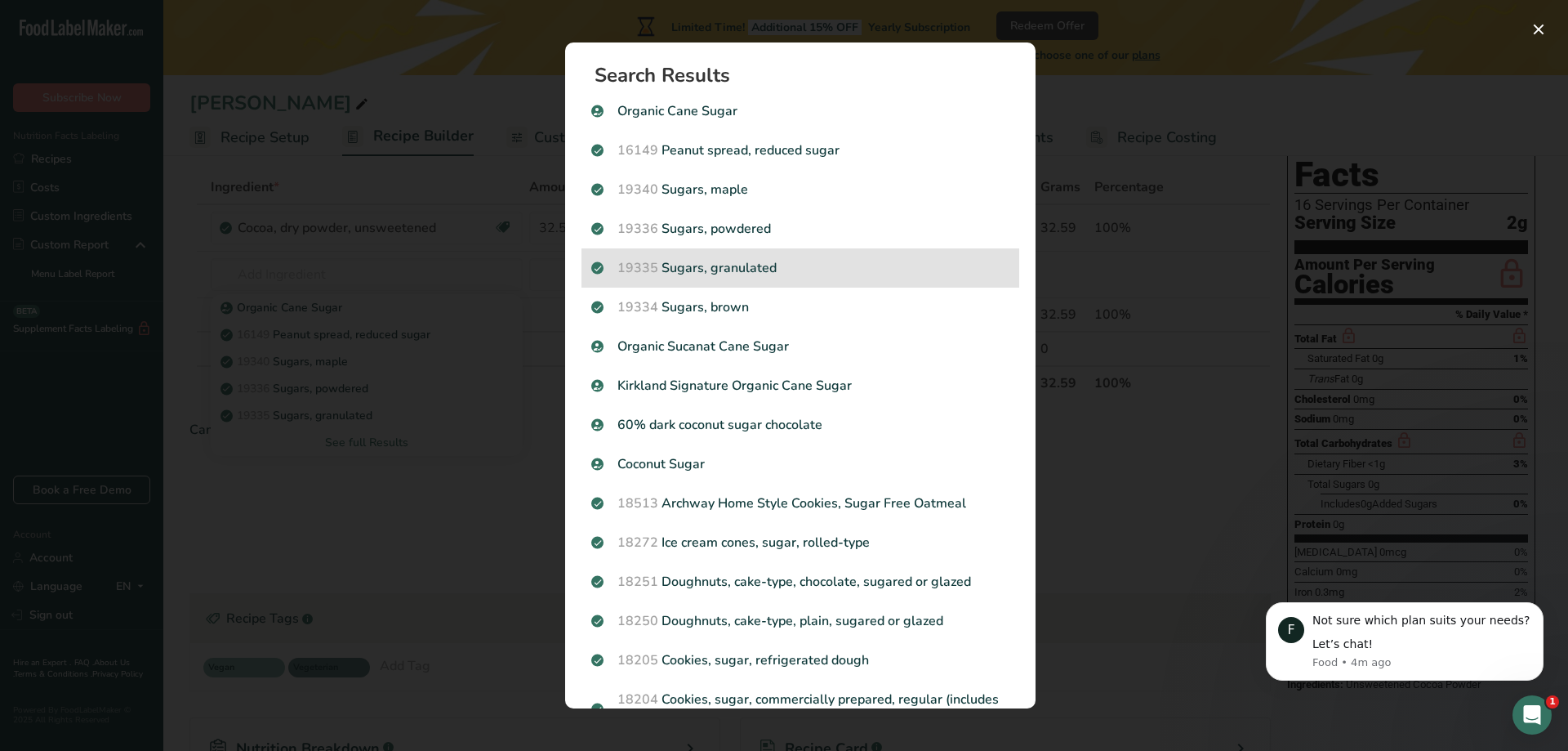
click at [719, 268] on p "19335 Sugars, granulated" at bounding box center [800, 268] width 418 height 20
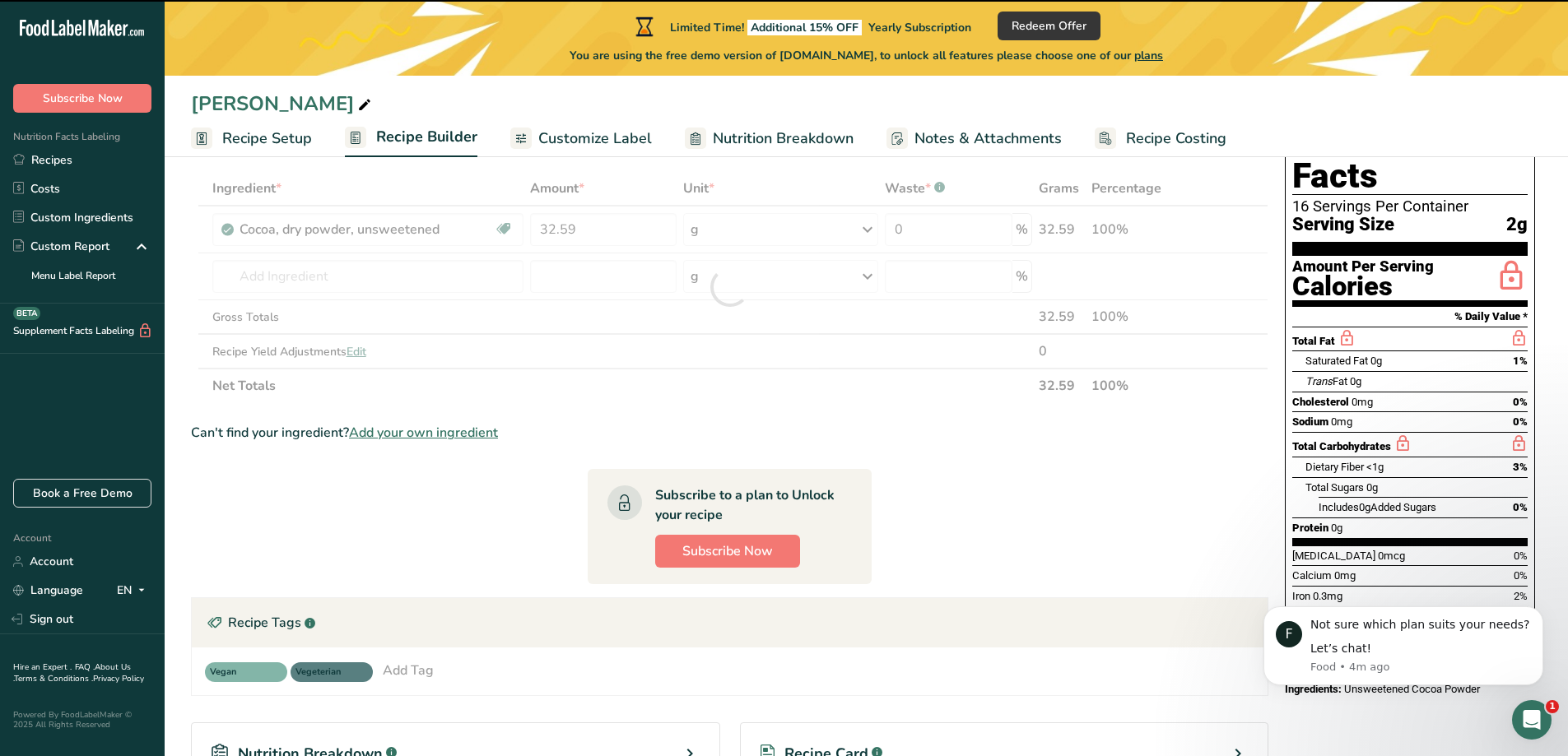
type input "0"
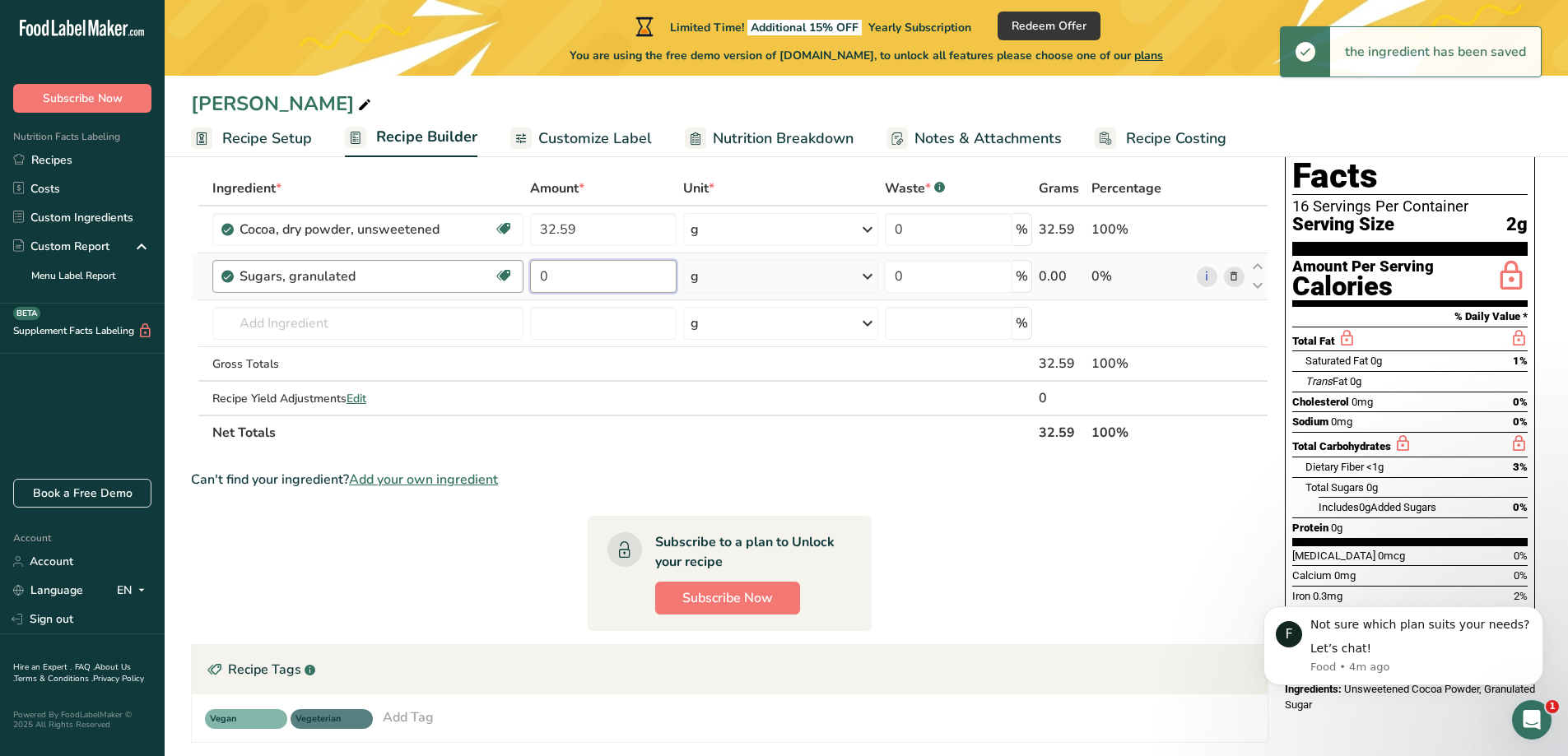
drag, startPoint x: 552, startPoint y: 273, endPoint x: 516, endPoint y: 273, distance: 36.0
click at [516, 273] on tr "Sugars, granulated Dairy free Gluten free Vegan Vegetarian Soy free 0 g Portion…" at bounding box center [730, 277] width 1075 height 47
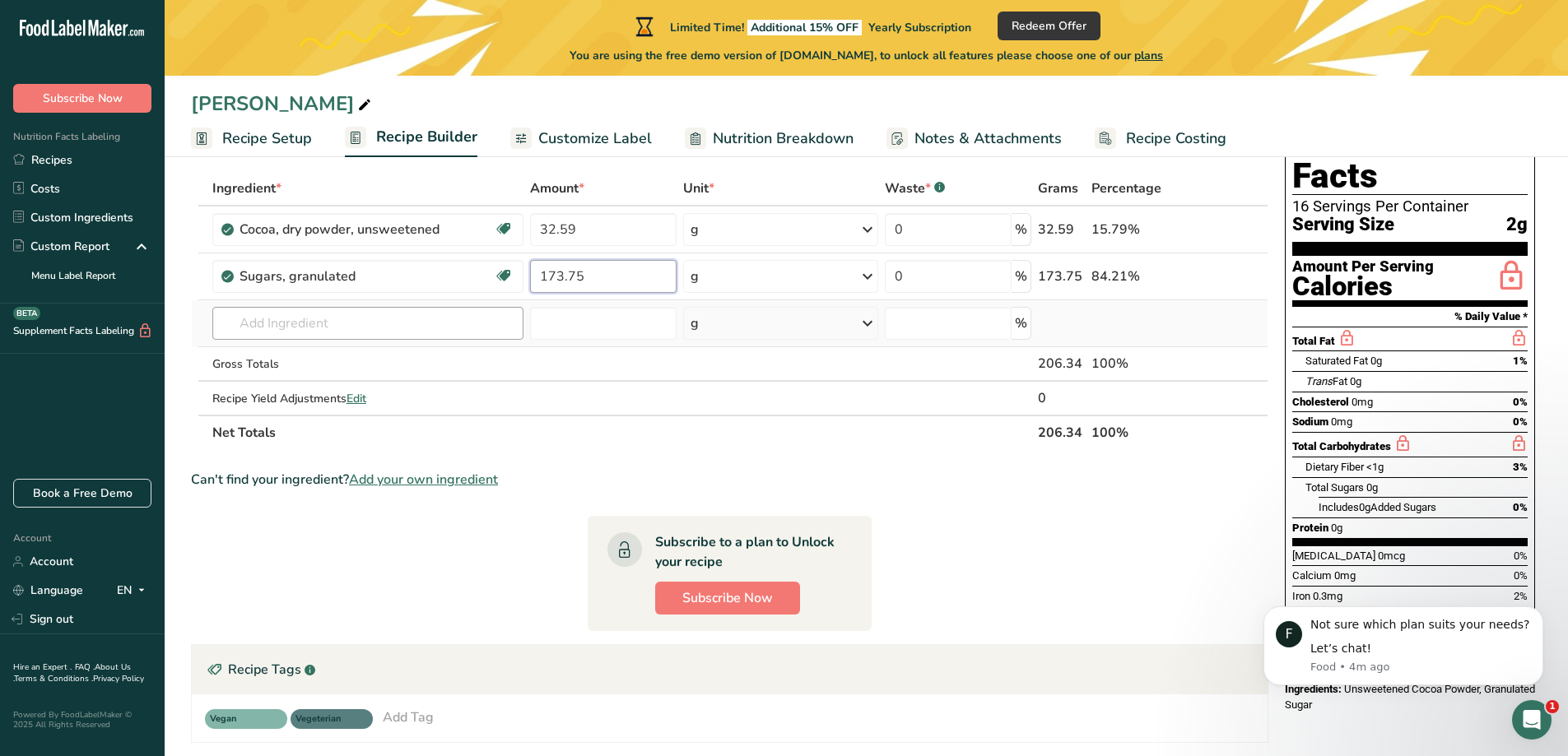
type input "173.75"
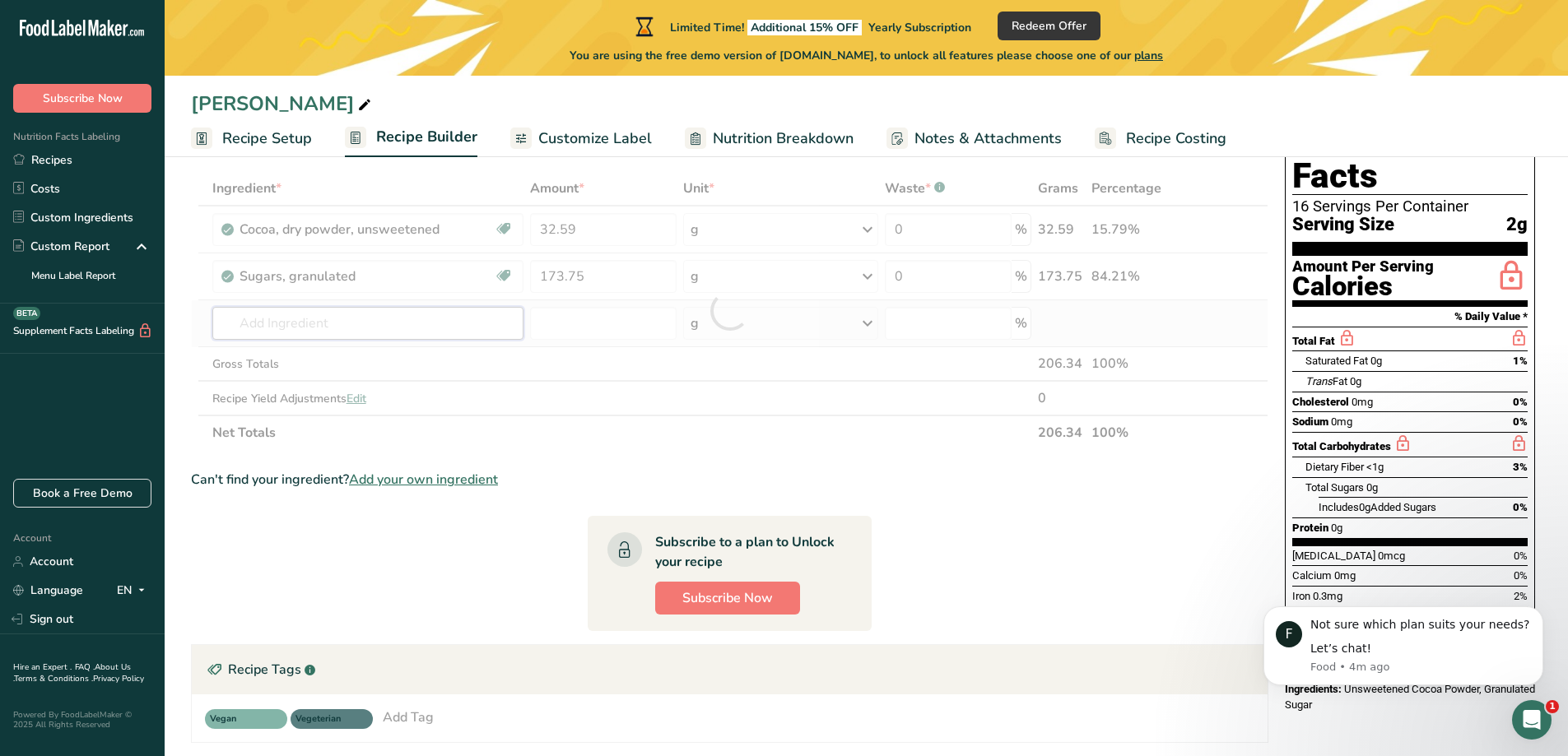
click at [353, 327] on div "Ingredient * Amount * Unit * Waste * .a-a{fill:#347362;}.b-a{fill:#fff;} Grams …" at bounding box center [730, 310] width 1077 height 279
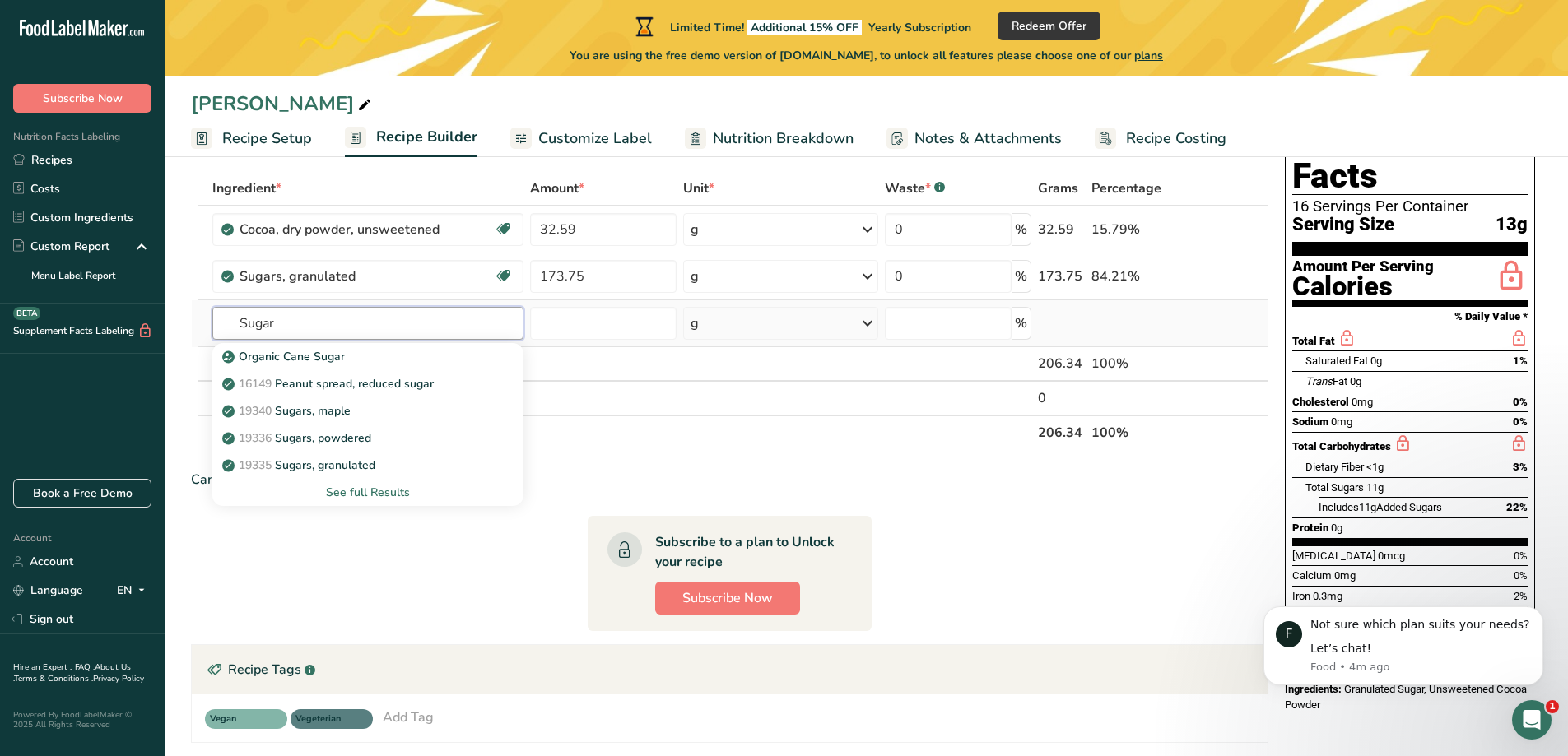
type input "Sugar"
click at [375, 500] on div "See full Results" at bounding box center [368, 492] width 285 height 18
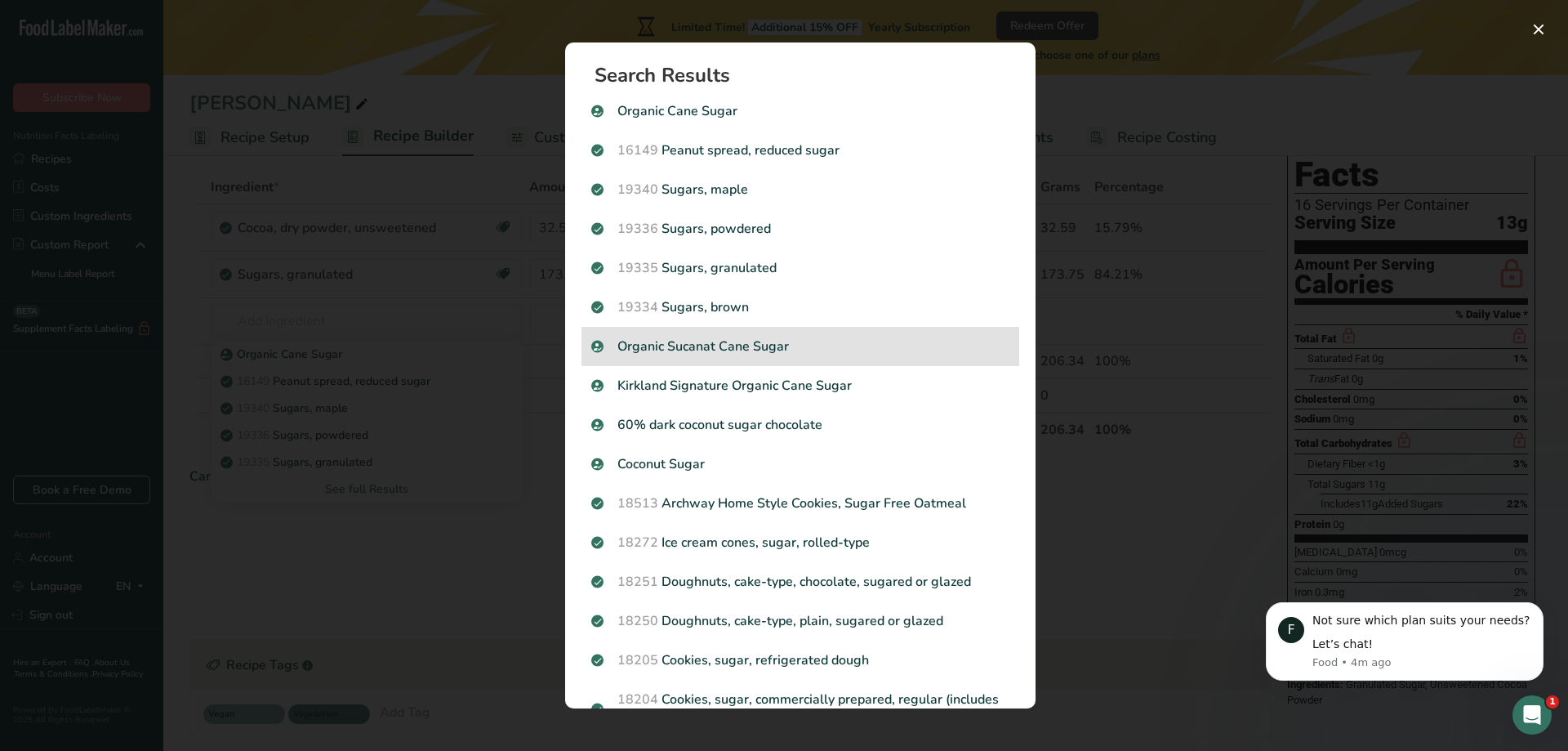
click at [648, 324] on body ".a-20{fill:#fff;} Subscribe Now Nutrition Facts Labeling Recipes Costs Custom I…" at bounding box center [784, 478] width 1568 height 1120
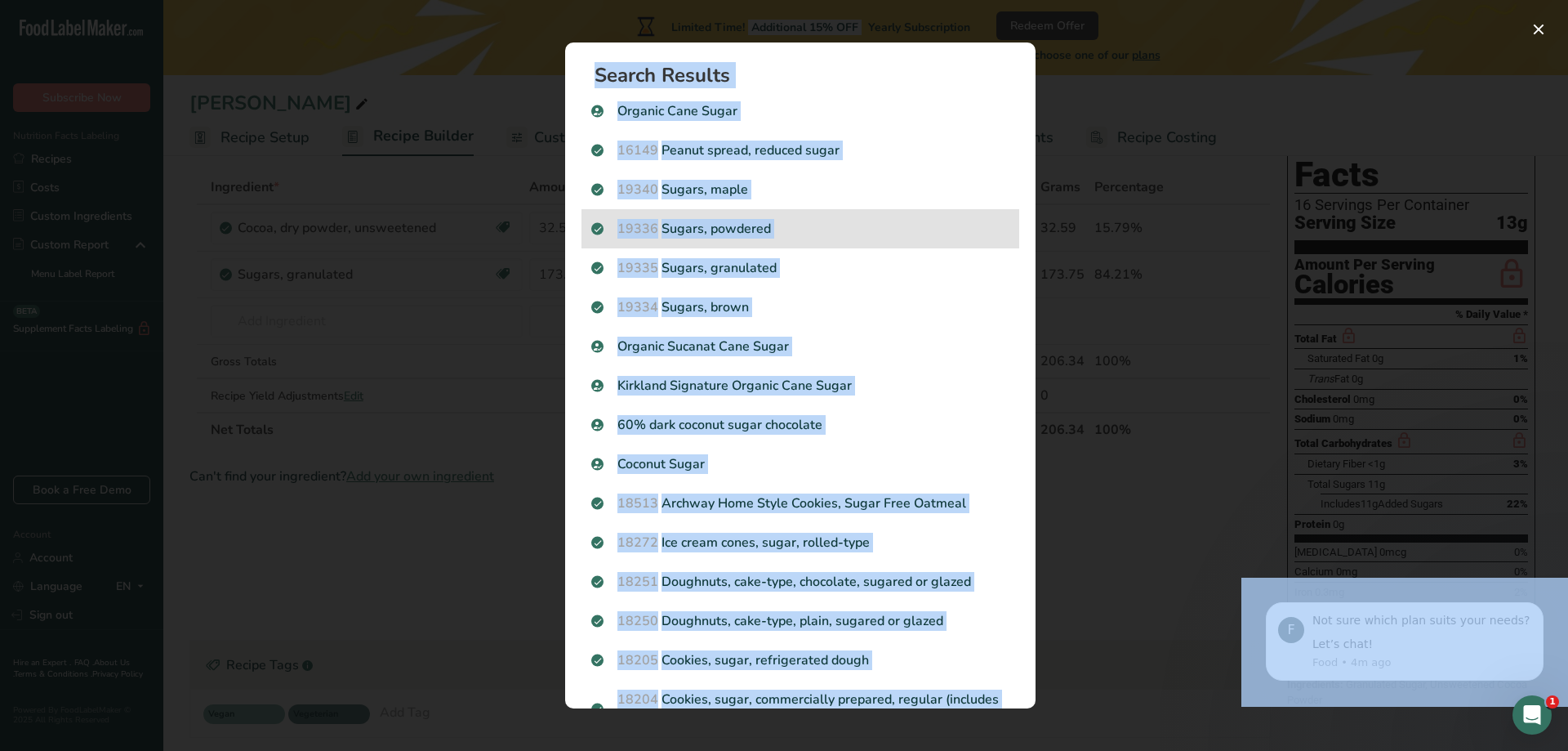
click at [690, 231] on p "19336 Sugars, powdered" at bounding box center [800, 229] width 418 height 20
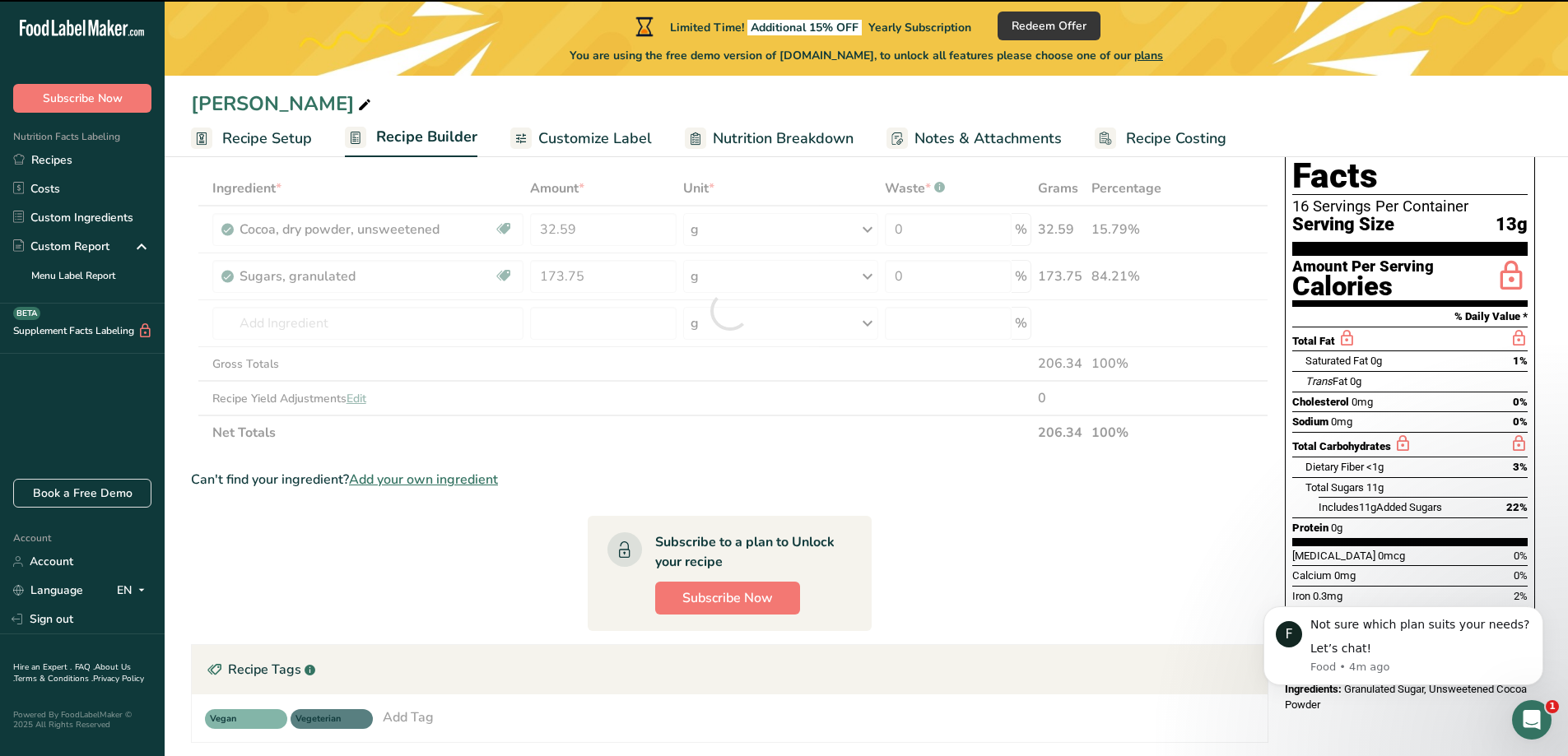
type input "0"
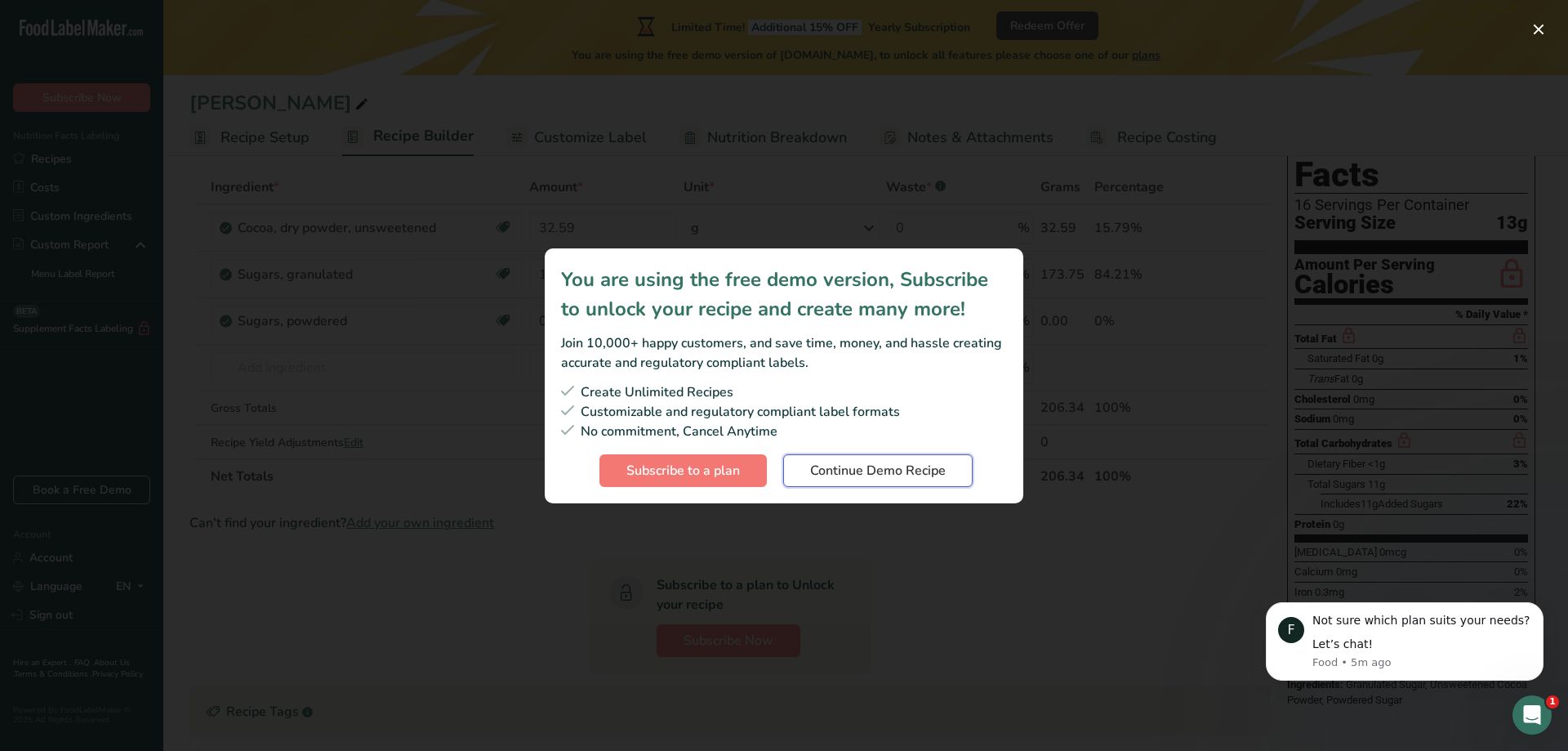
click at [867, 478] on span "Continue Demo Recipe" at bounding box center [878, 471] width 136 height 20
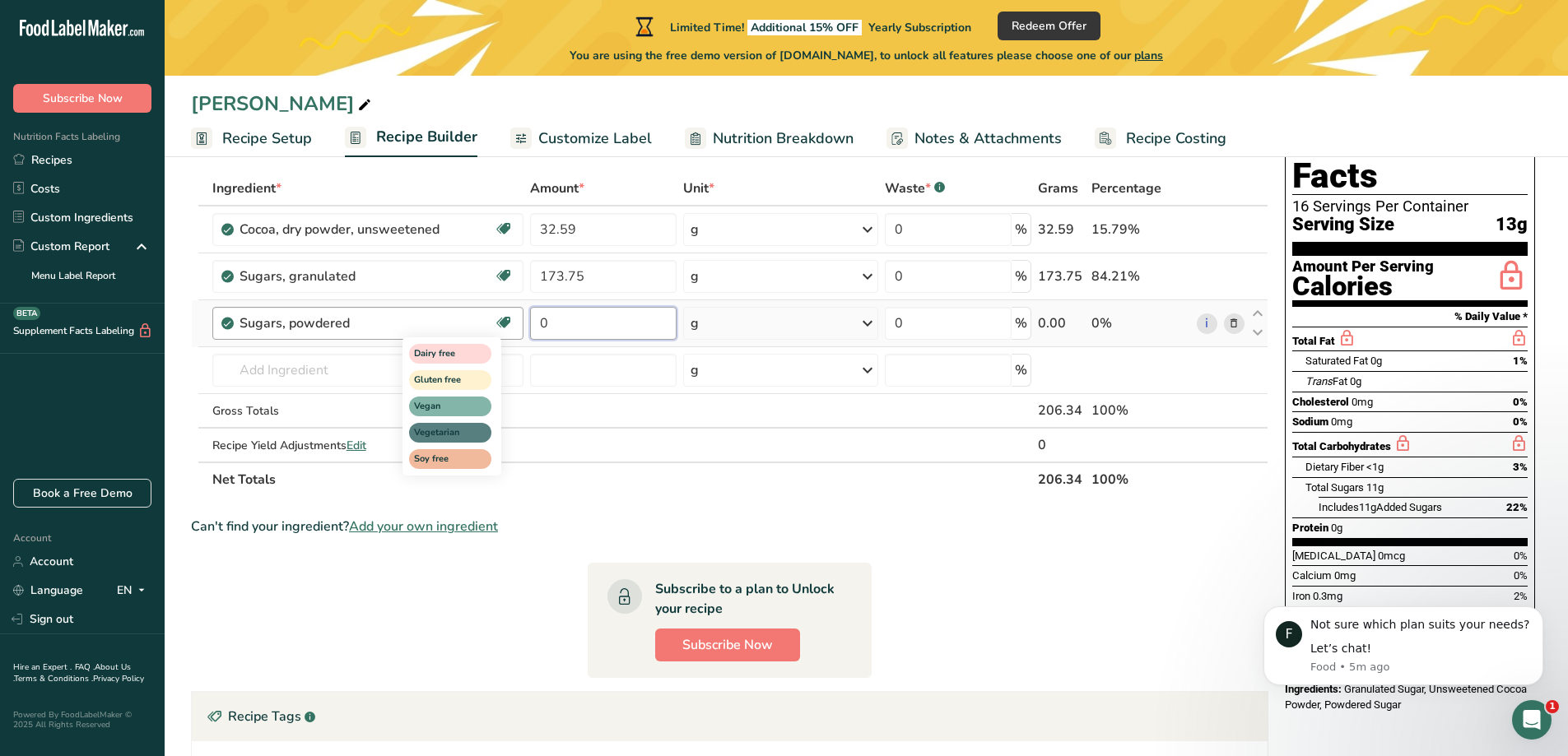
drag, startPoint x: 588, startPoint y: 330, endPoint x: 499, endPoint y: 317, distance: 89.9
click at [499, 317] on tr "Sugars, powdered Dairy free Gluten free Vegan Vegetarian Soy free 0 g Portions …" at bounding box center [730, 324] width 1075 height 47
type input "124.89"
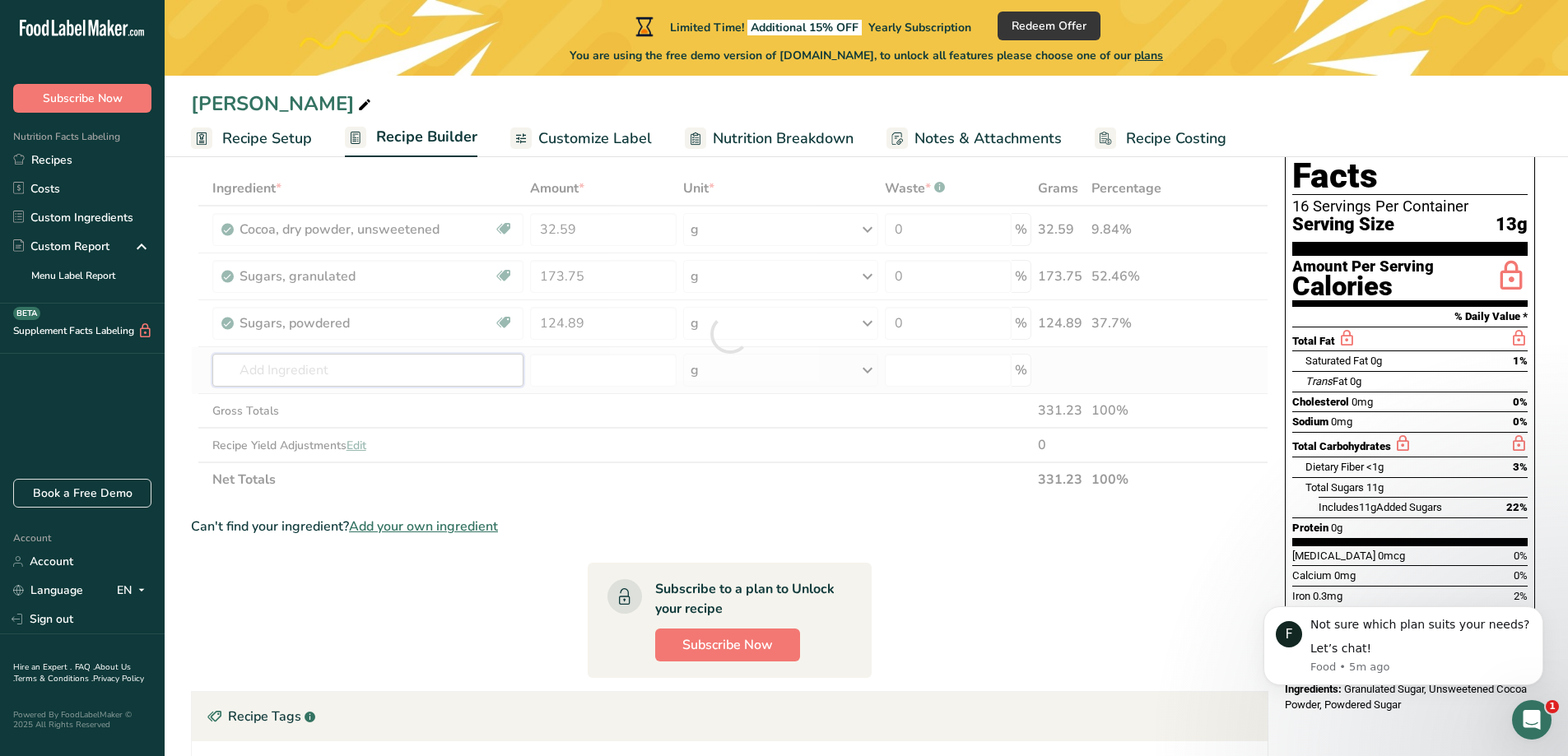
click at [391, 378] on div "Ingredient * Amount * Unit * Waste * .a-a{fill:#347362;}.b-a{fill:#fff;} Grams …" at bounding box center [730, 333] width 1077 height 326
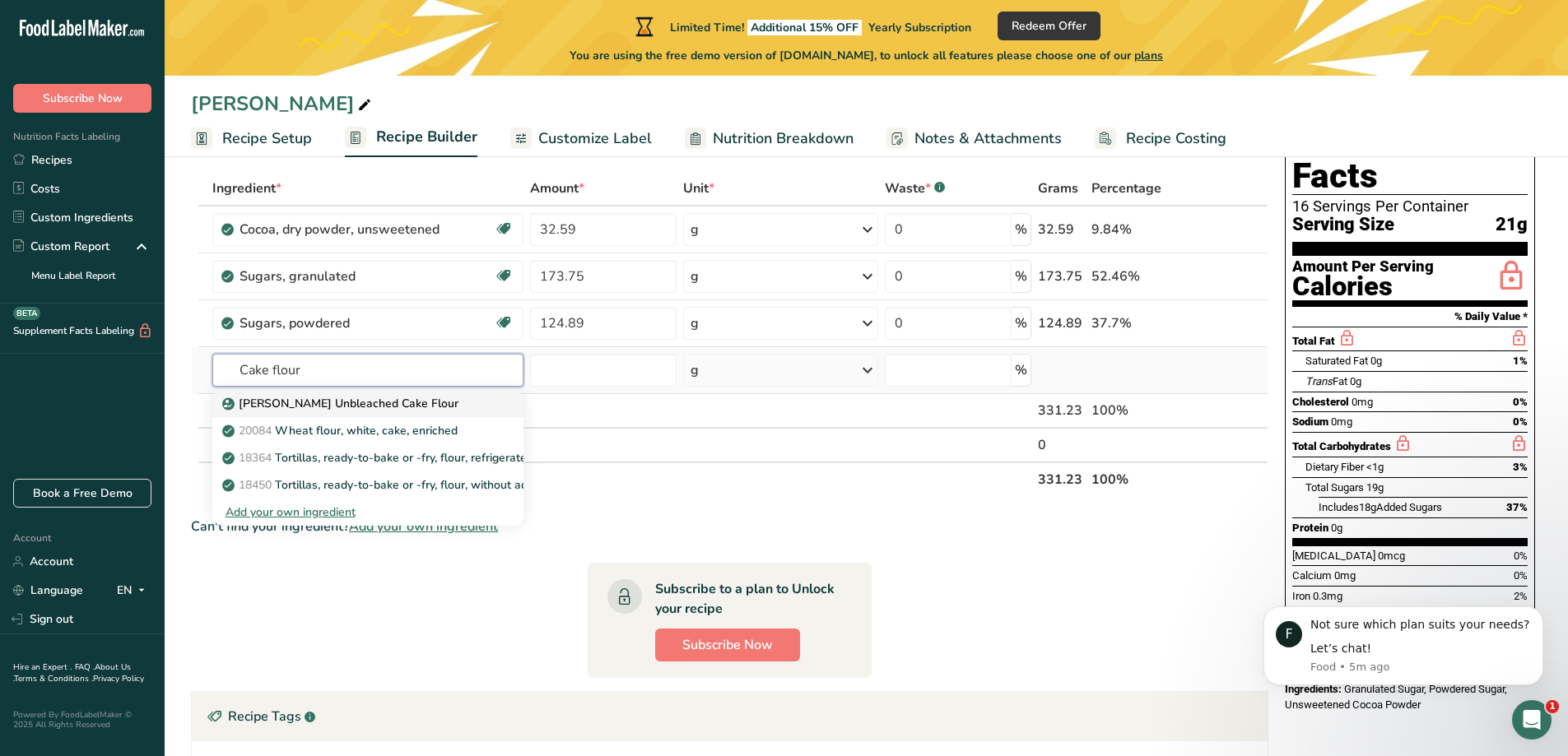
type input "Cake flour"
click at [400, 405] on p "[PERSON_NAME] Unbleached Cake Flour" at bounding box center [342, 404] width 233 height 18
type input "[PERSON_NAME] Unbleached Cake Flour"
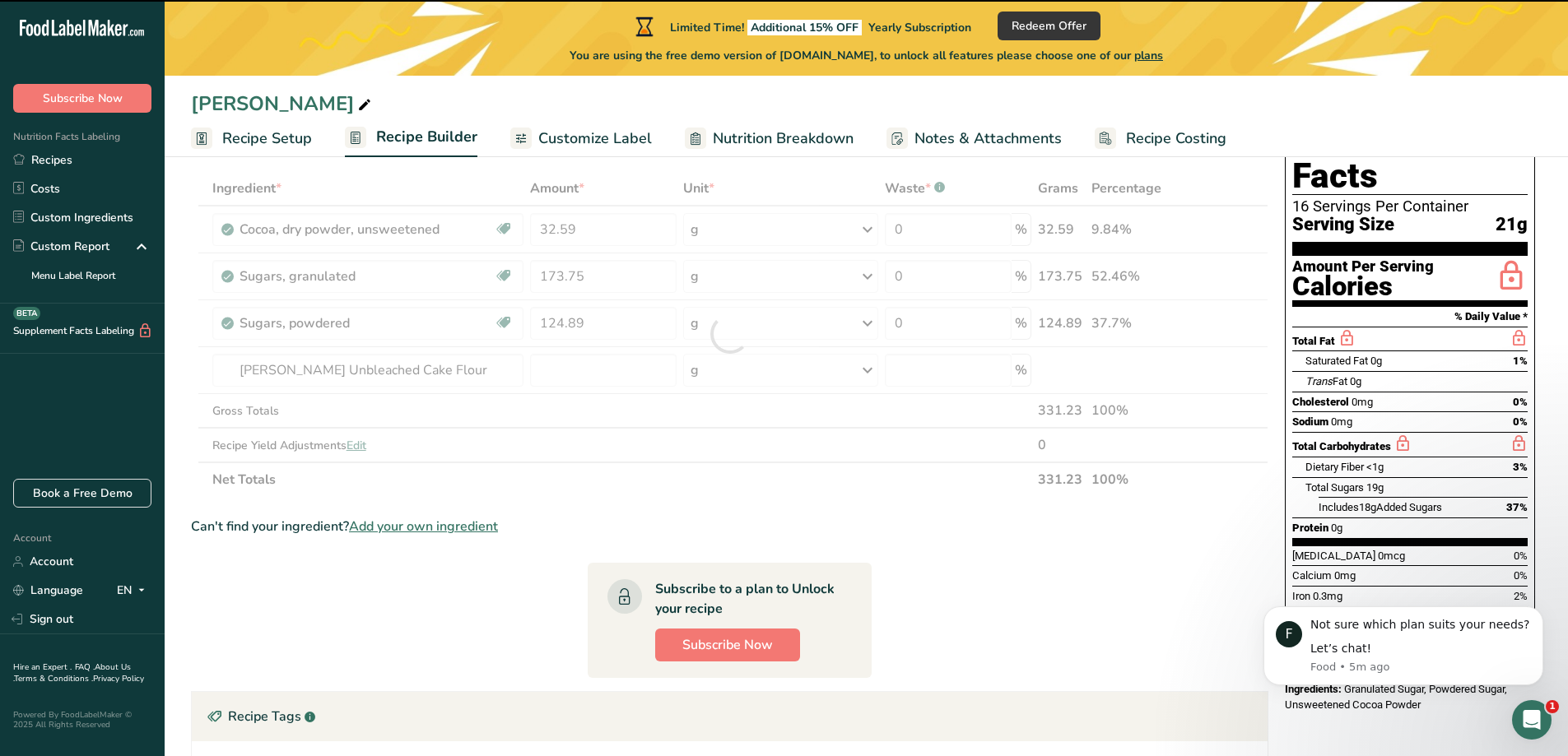
type input "0"
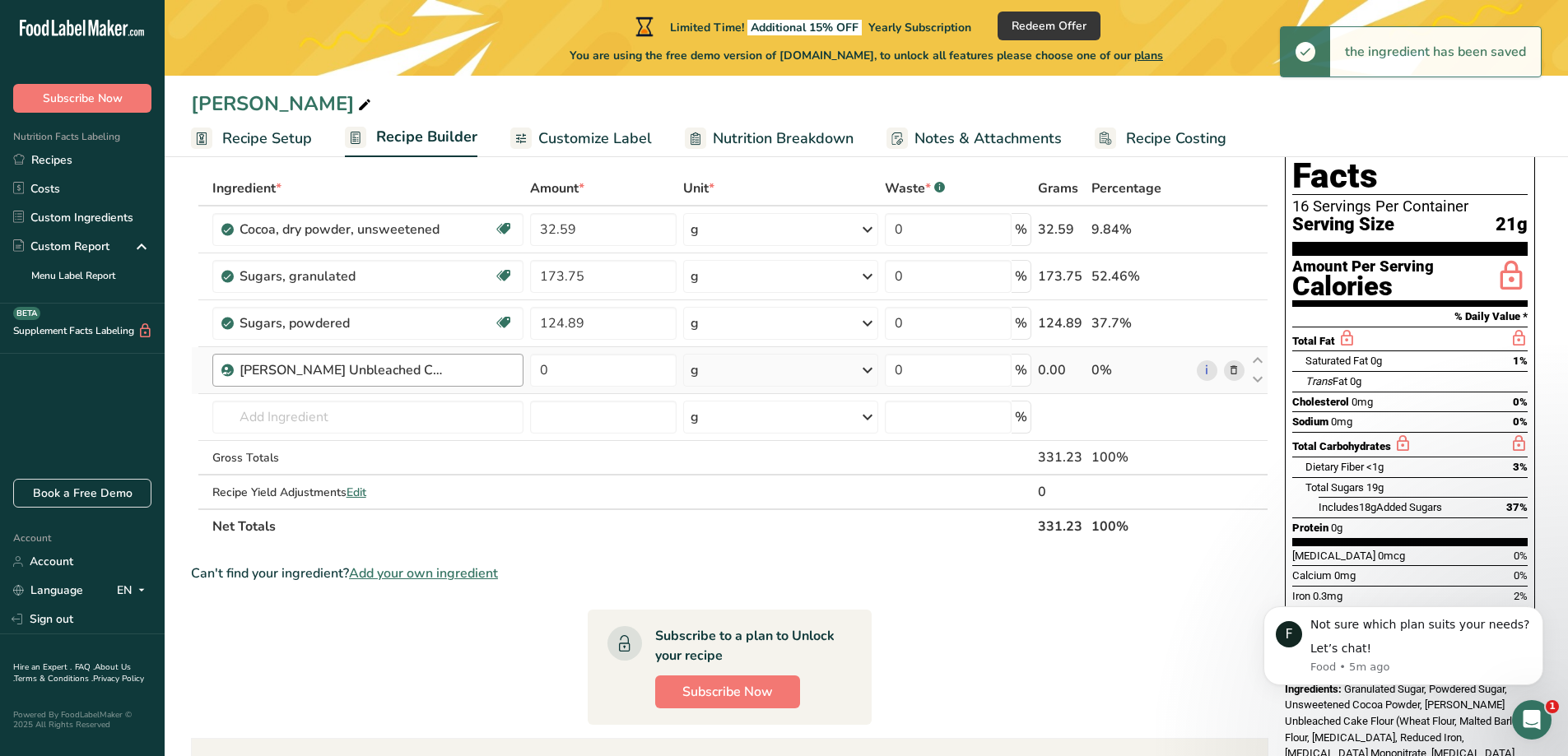
click at [471, 363] on div "[PERSON_NAME] Unbleached Cake Flour" at bounding box center [376, 370] width 274 height 20
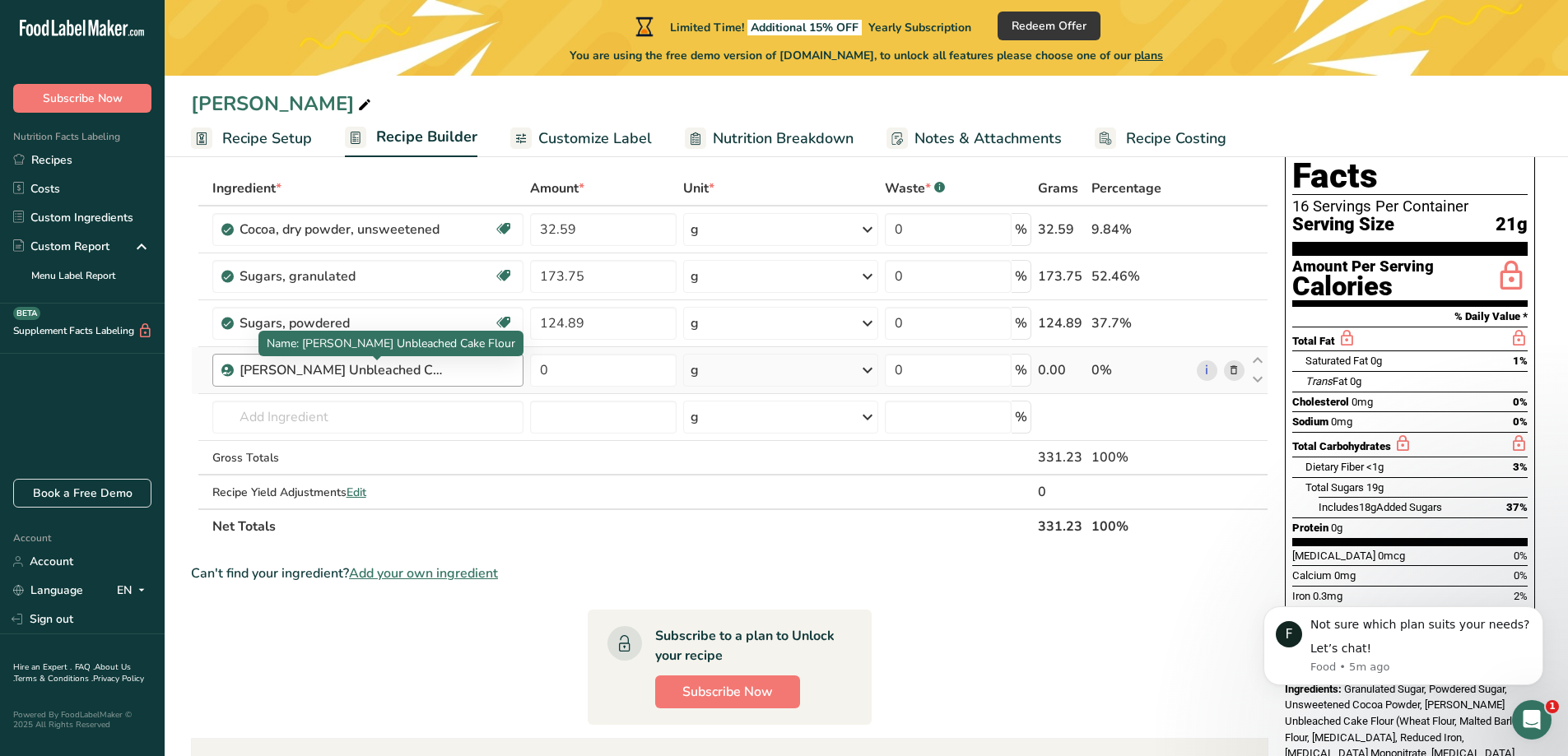
click at [313, 373] on div "[PERSON_NAME] Unbleached Cake Flour" at bounding box center [343, 370] width 206 height 20
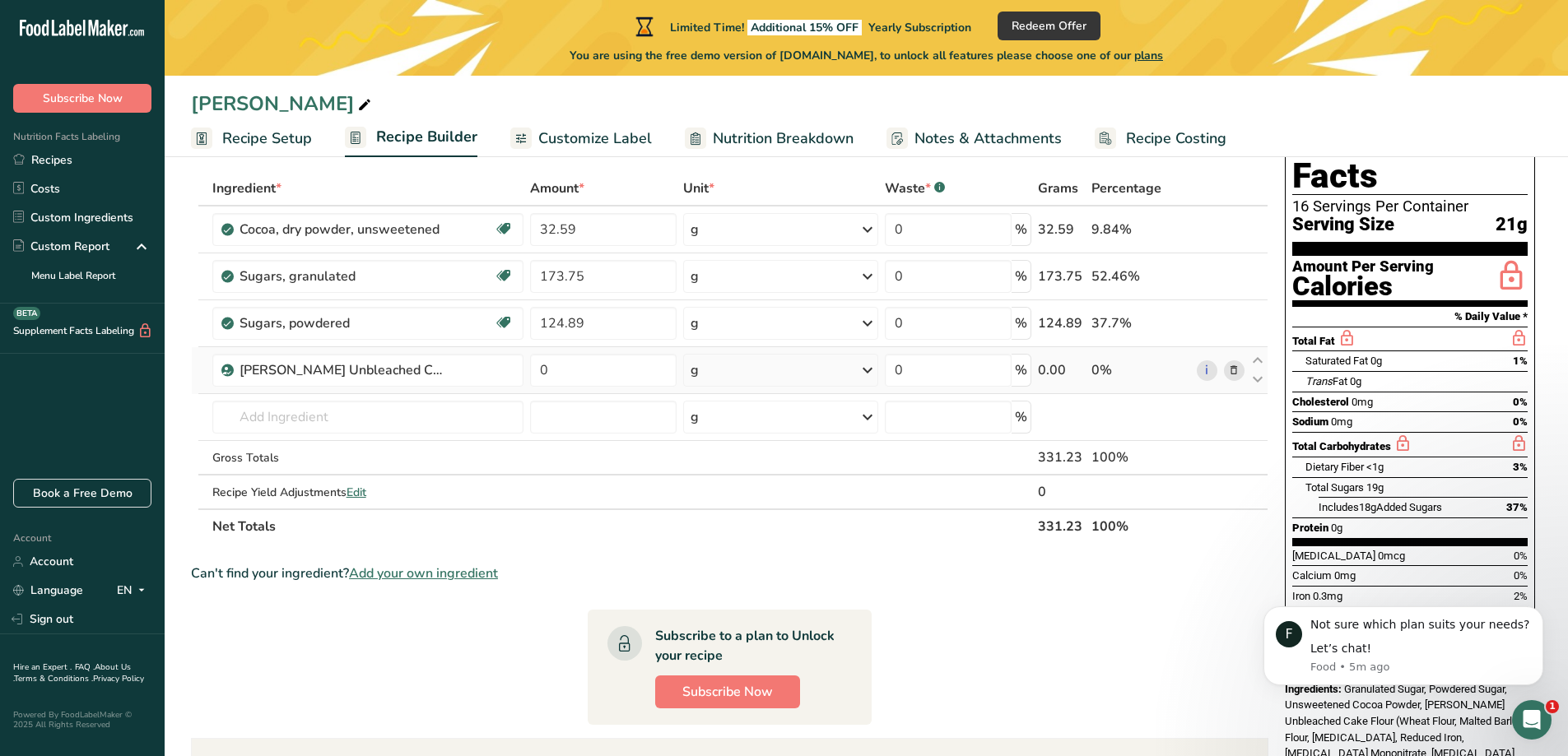
drag, startPoint x: 451, startPoint y: 369, endPoint x: 203, endPoint y: 368, distance: 248.0
click at [203, 368] on tr "[PERSON_NAME] Unbleached Cake Flour 0 g Weight Units g kg mg See more Volume Un…" at bounding box center [730, 371] width 1075 height 47
click at [497, 385] on div "[PERSON_NAME] Unbleached Cake Flour" at bounding box center [367, 369] width 311 height 33
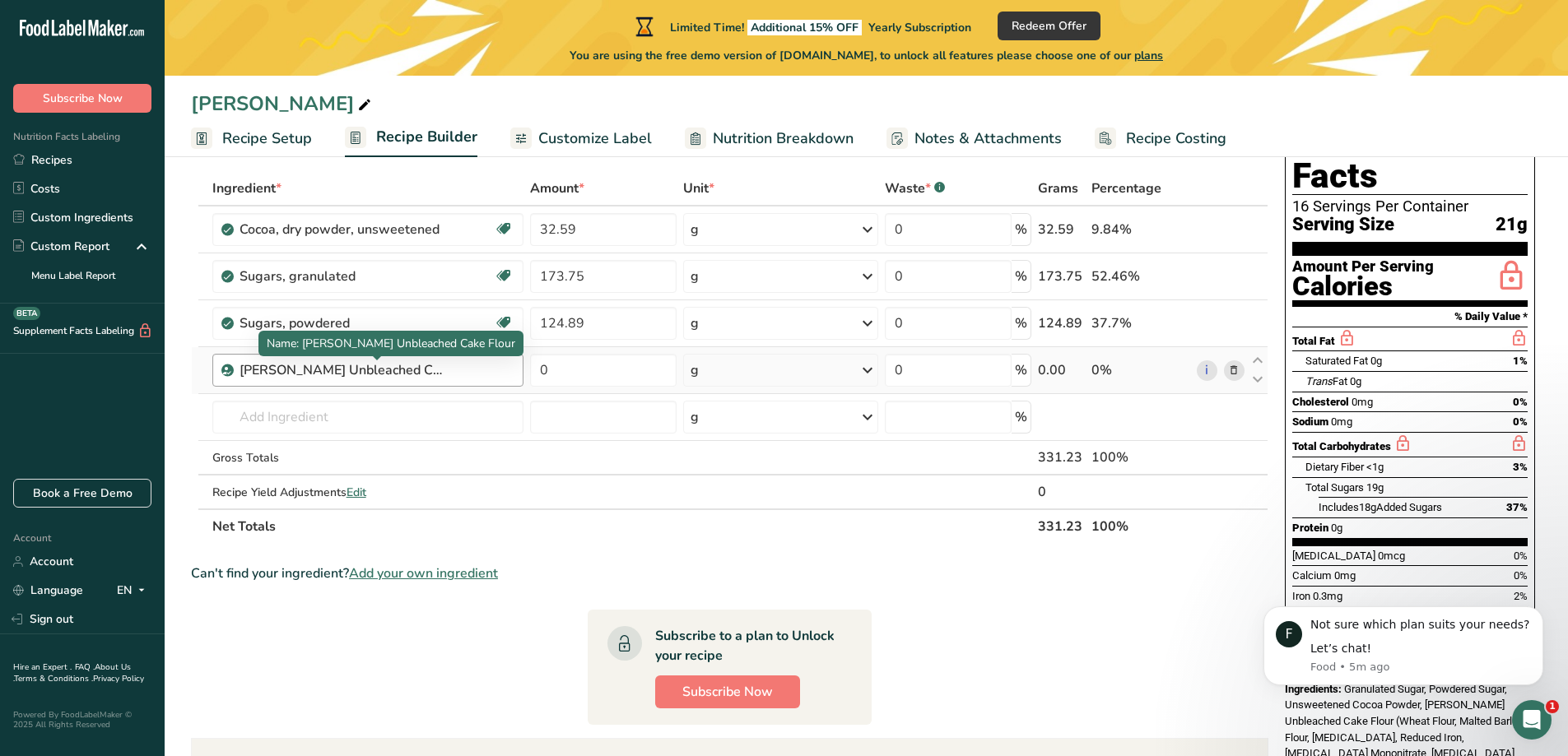
drag, startPoint x: 508, startPoint y: 371, endPoint x: 324, endPoint y: 372, distance: 184.0
click at [351, 372] on div "[PERSON_NAME] Unbleached Cake Flour" at bounding box center [376, 370] width 274 height 20
click at [328, 371] on div "[PERSON_NAME] Unbleached Cake Flour" at bounding box center [343, 370] width 206 height 20
drag, startPoint x: 451, startPoint y: 370, endPoint x: 235, endPoint y: 367, distance: 216.0
click at [235, 367] on div "[PERSON_NAME] Unbleached Cake Flour" at bounding box center [367, 369] width 311 height 33
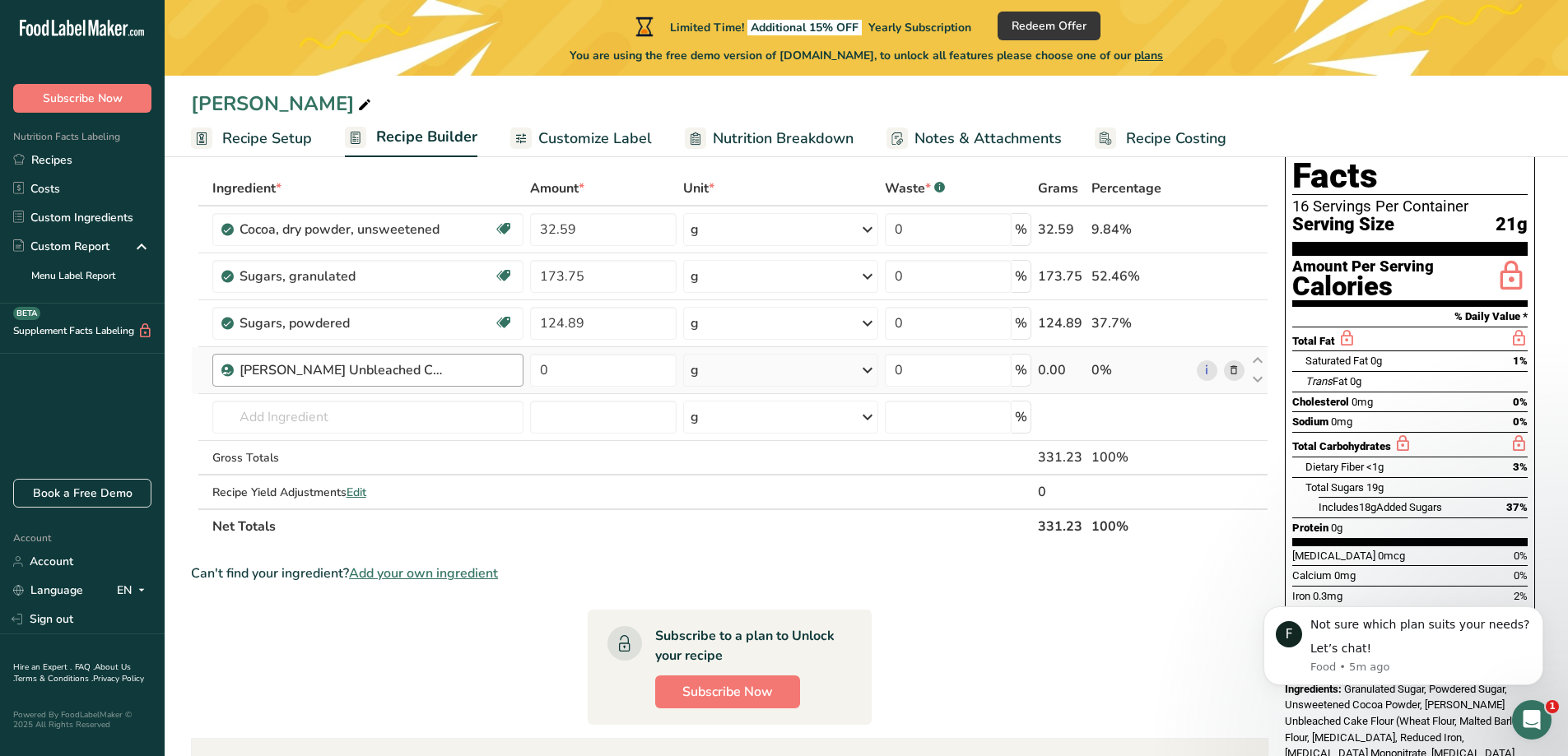
click at [492, 370] on div "[PERSON_NAME] Unbleached Cake Flour" at bounding box center [376, 370] width 274 height 20
drag, startPoint x: 539, startPoint y: 372, endPoint x: 555, endPoint y: 372, distance: 16.0
click at [555, 372] on input "0" at bounding box center [603, 369] width 147 height 33
type input "152.04"
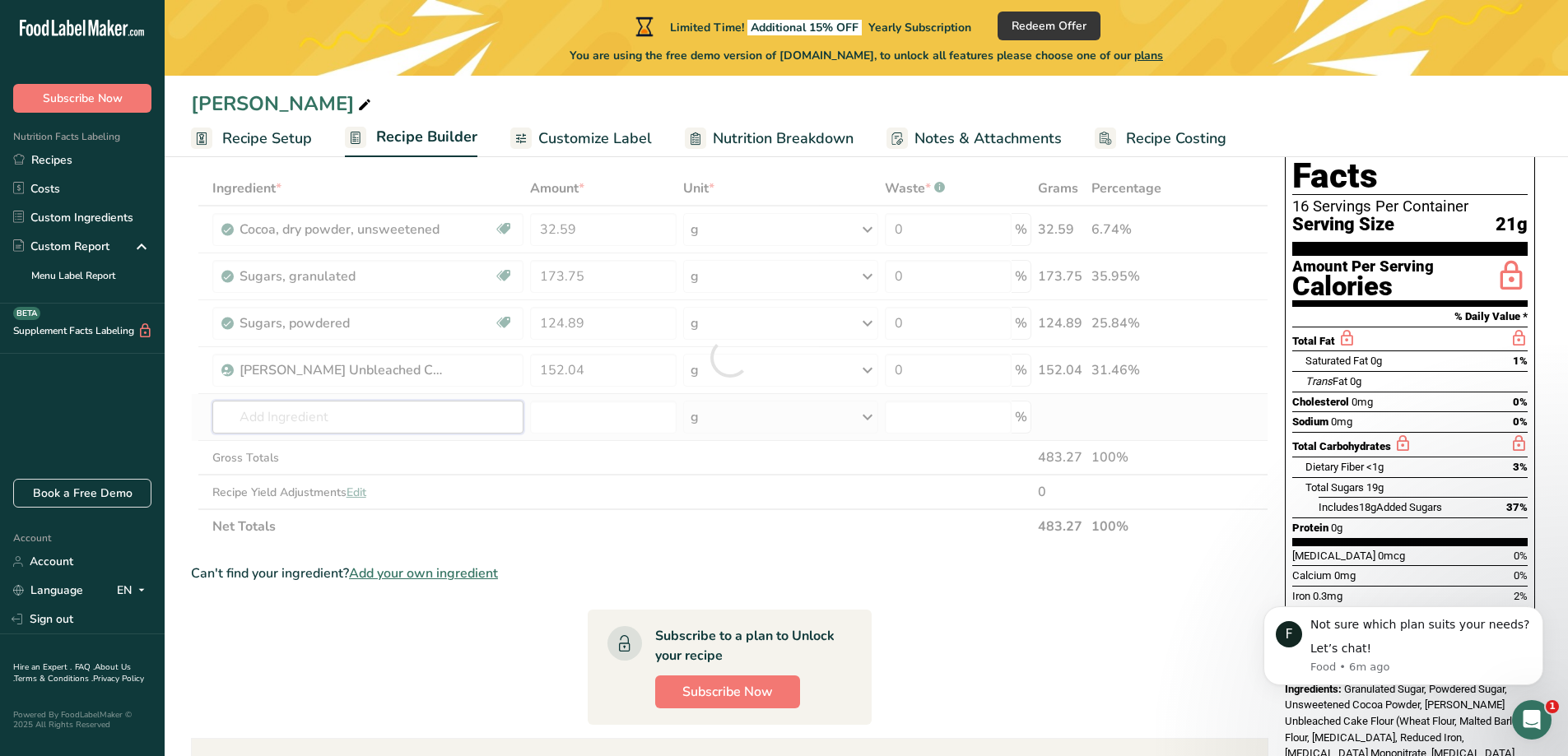
click at [315, 418] on div "Ingredient * Amount * Unit * Waste * .a-a{fill:#347362;}.b-a{fill:#fff;} Grams …" at bounding box center [730, 357] width 1077 height 373
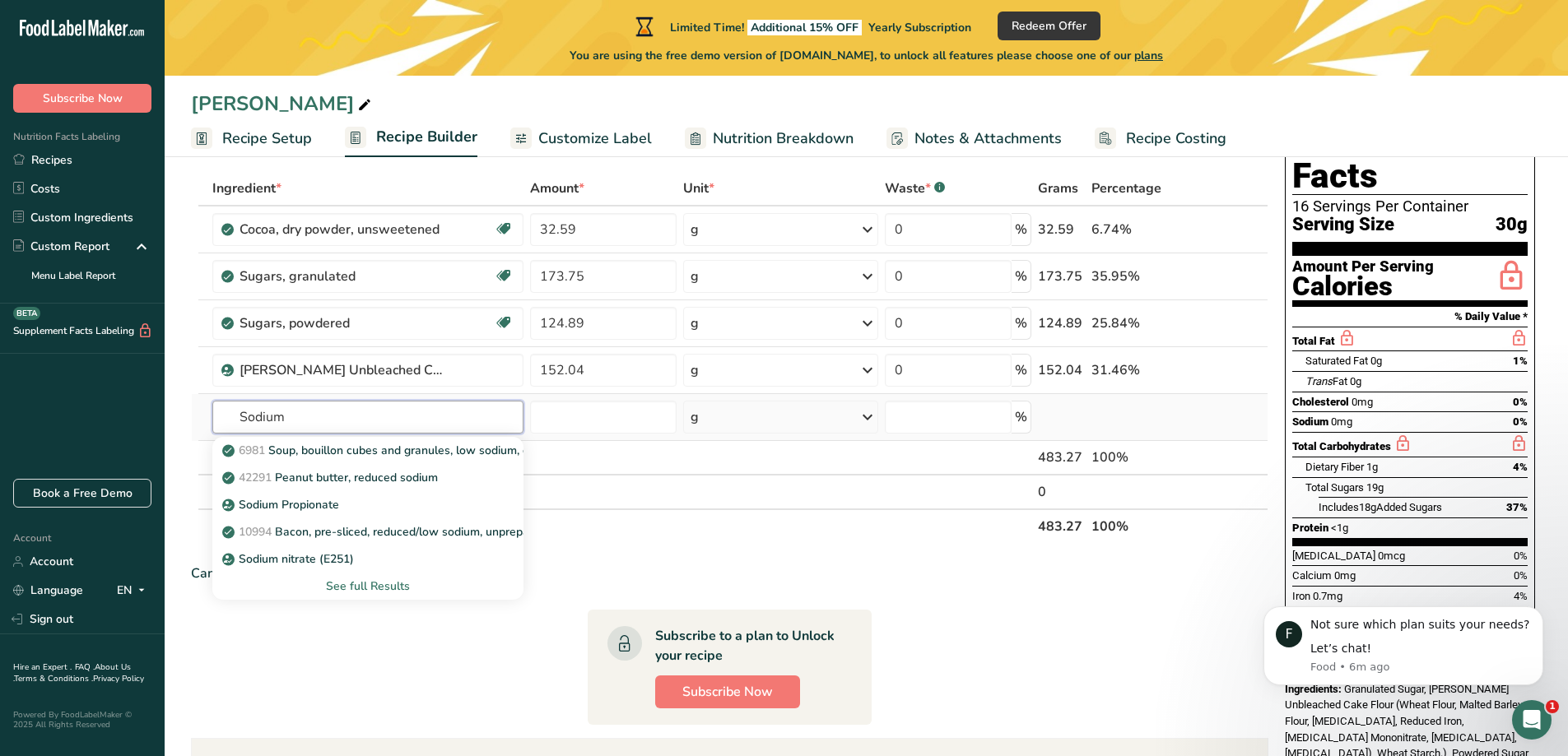
type input "Sodium"
click at [362, 589] on div "See full Results" at bounding box center [368, 586] width 285 height 18
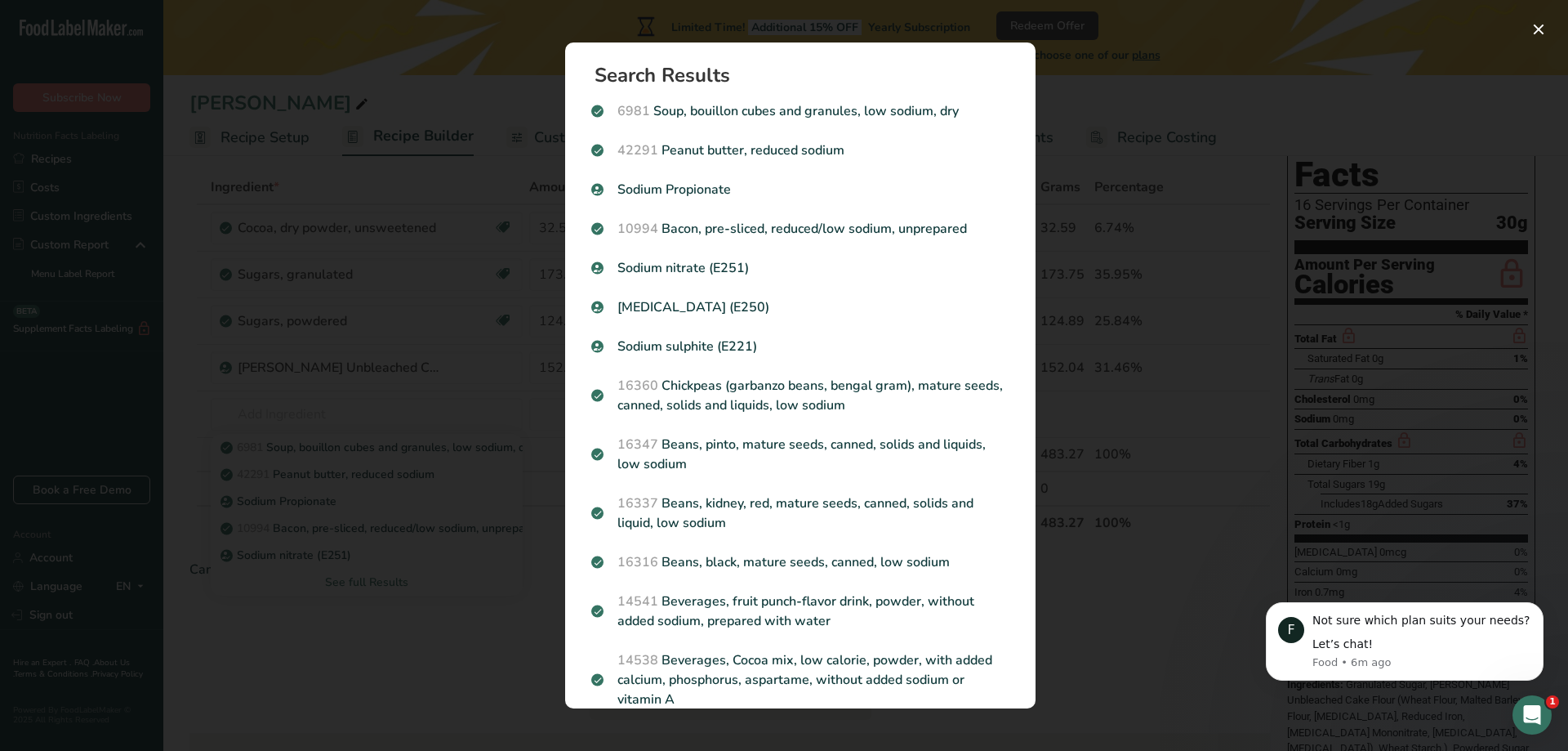
click at [259, 148] on div "Search results modal" at bounding box center [784, 375] width 1568 height 751
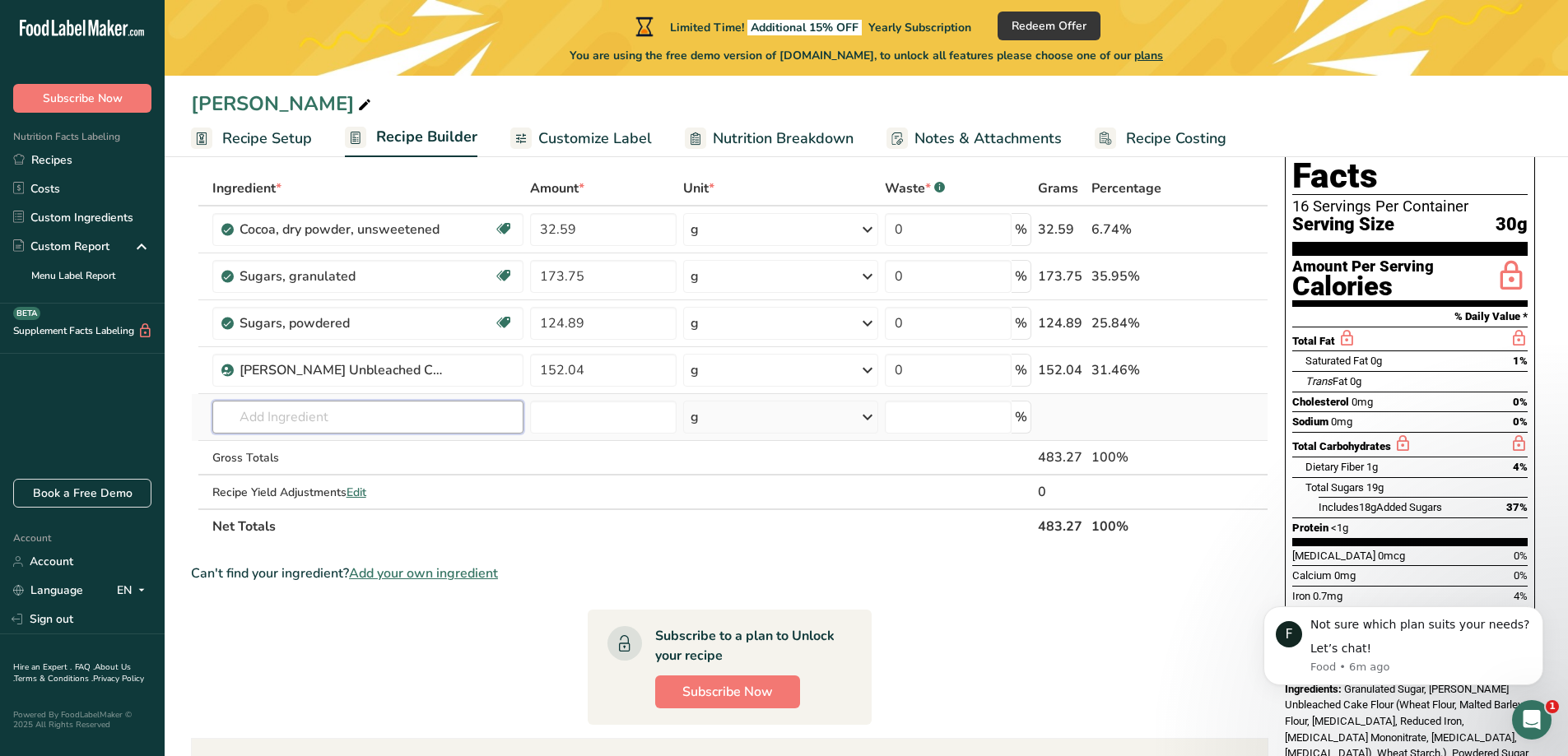
click at [300, 416] on input "text" at bounding box center [367, 416] width 311 height 33
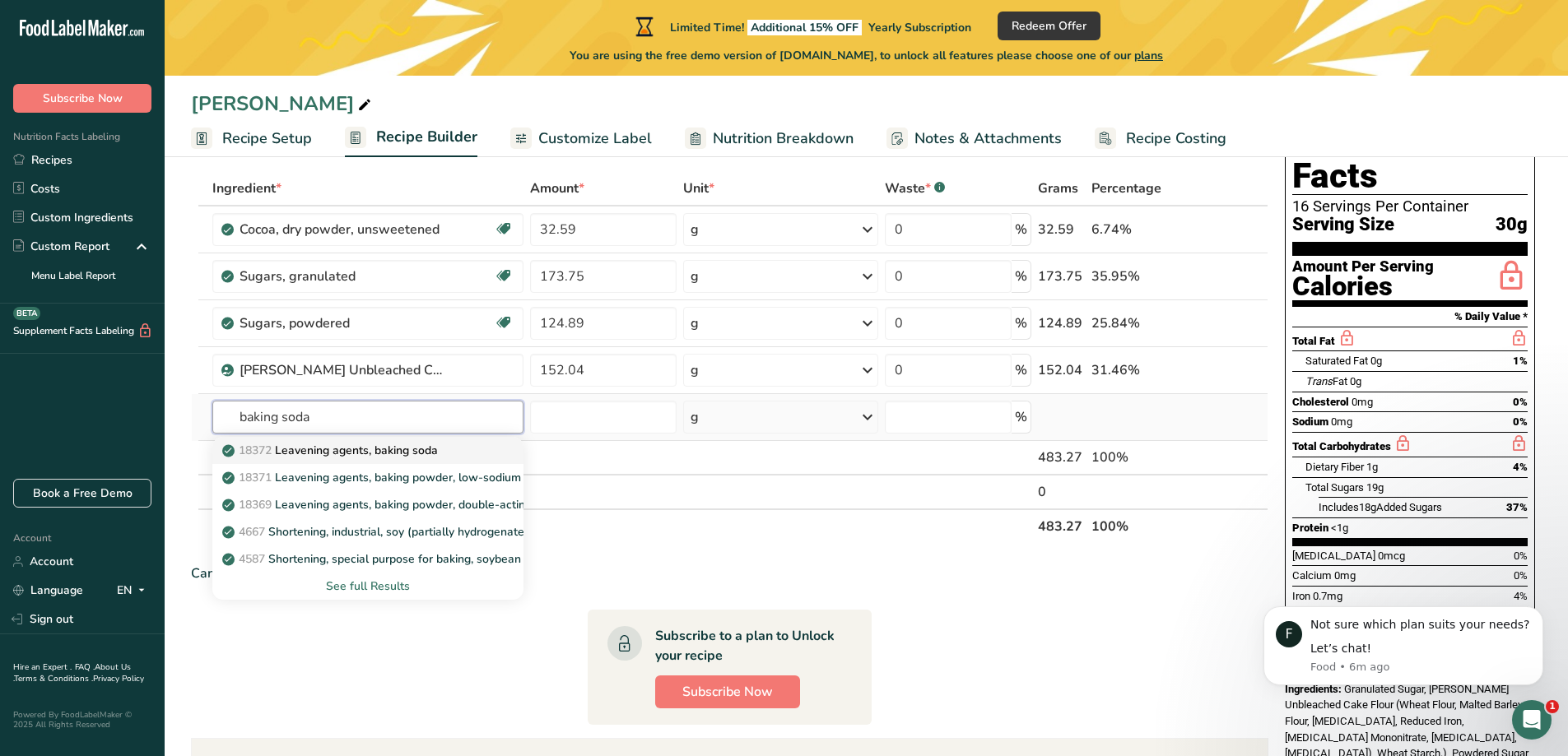
type input "baking soda"
click at [324, 451] on p "18372 Leavening agents, baking soda" at bounding box center [331, 450] width 212 height 18
type input "Leavening agents, baking soda"
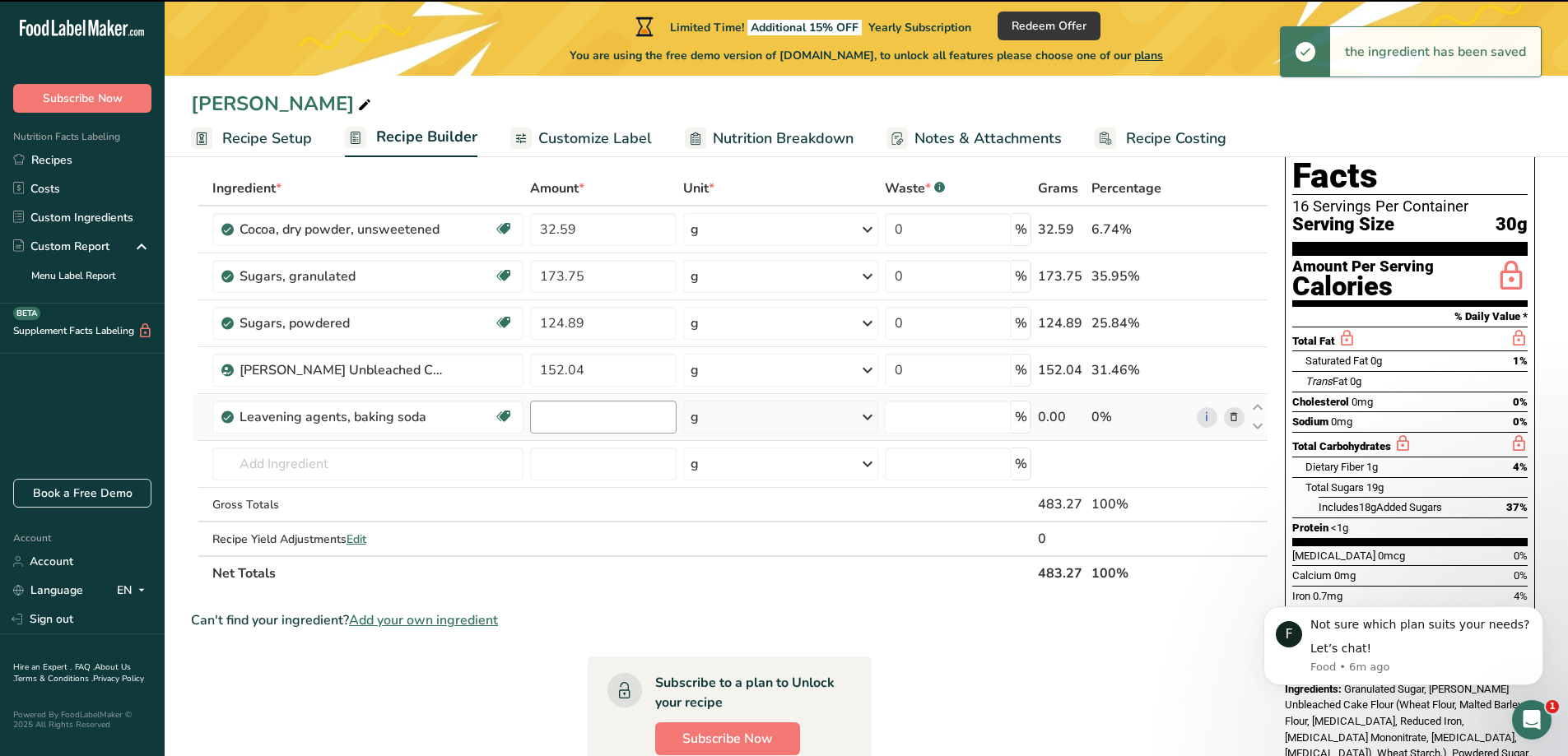
type input "0"
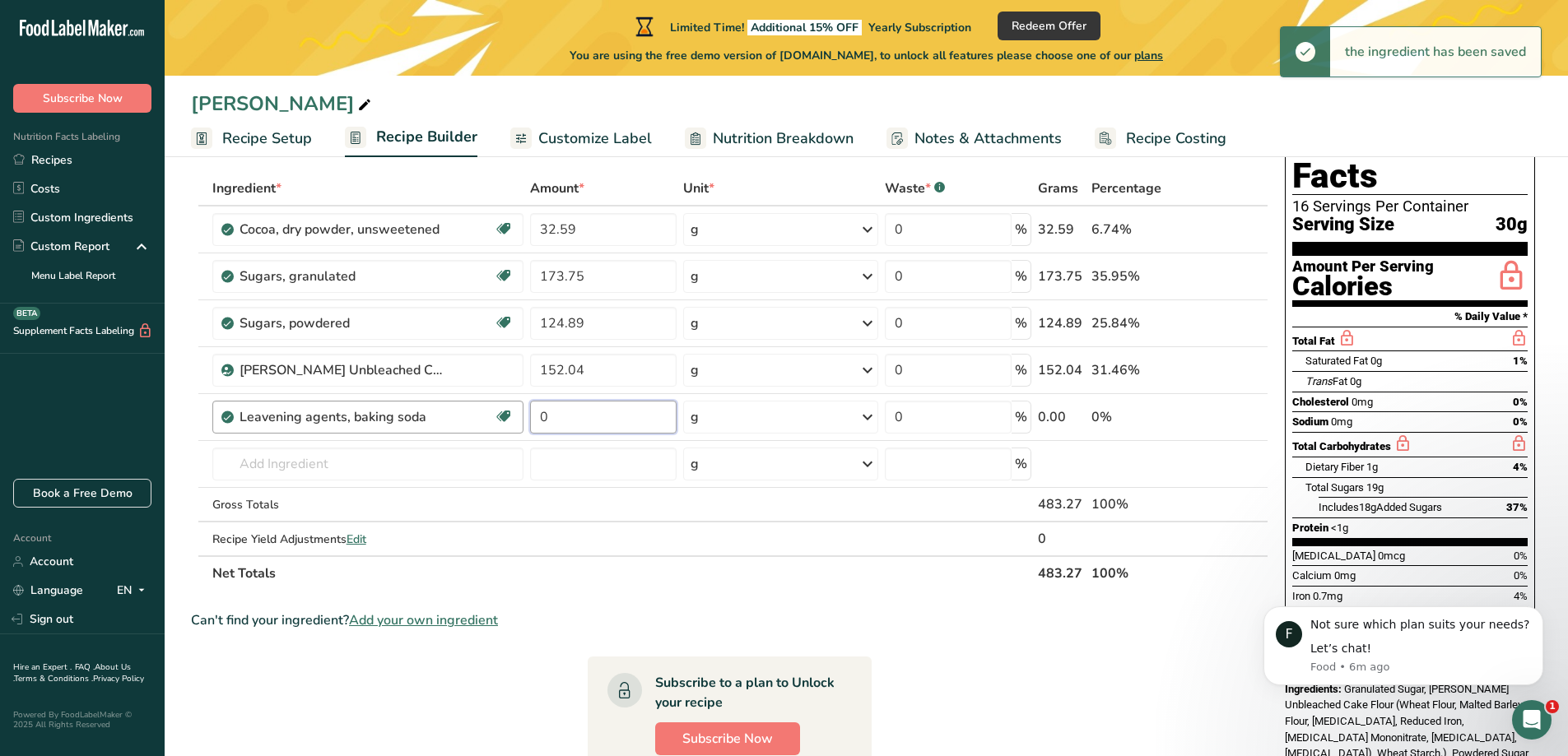
drag, startPoint x: 566, startPoint y: 419, endPoint x: 477, endPoint y: 414, distance: 89.1
click at [477, 414] on tr "Leavening agents, baking soda Dairy free Gluten free Vegan Vegetarian Soy free …" at bounding box center [730, 418] width 1075 height 47
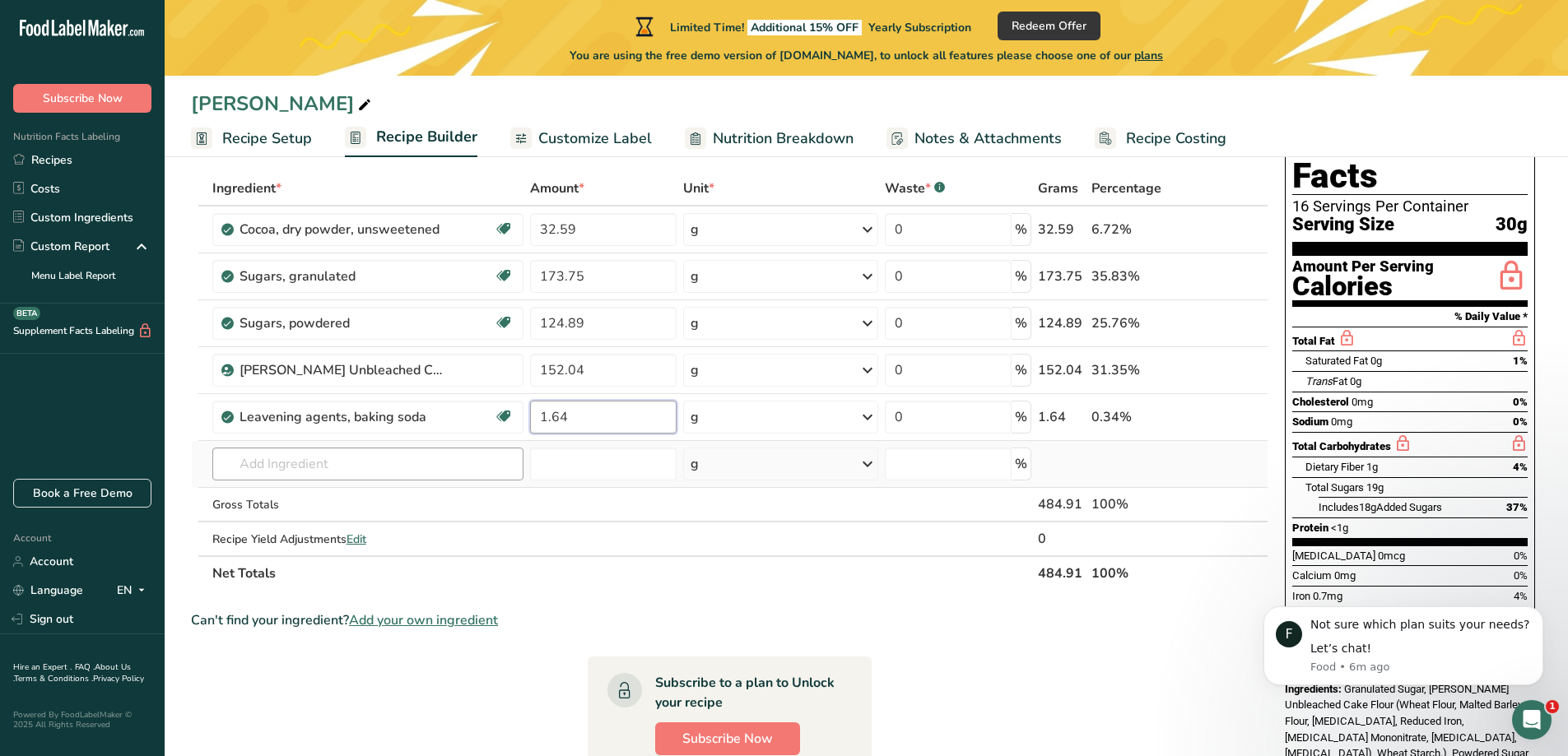
type input "1.64"
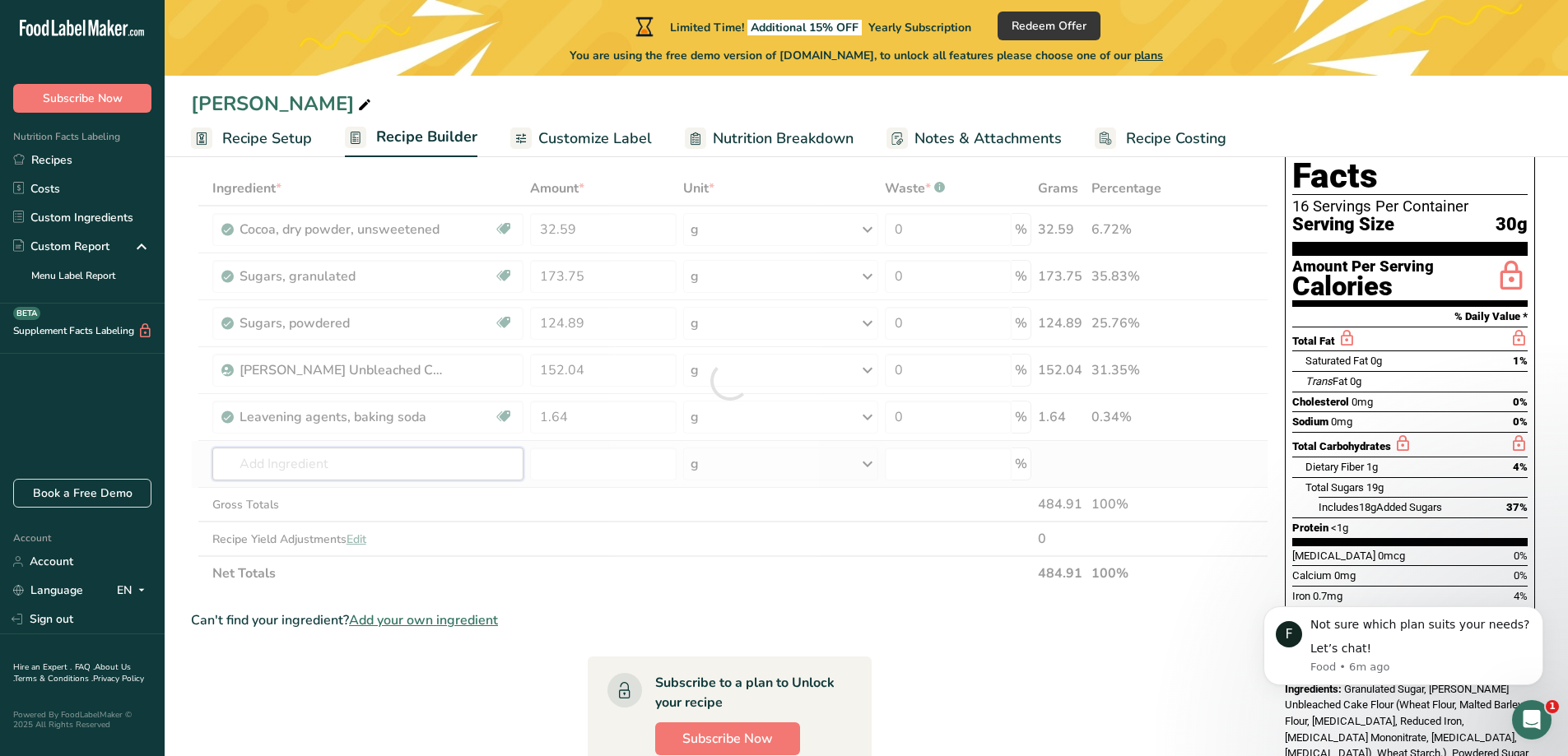
click at [244, 465] on div "Ingredient * Amount * Unit * Waste * .a-a{fill:#347362;}.b-a{fill:#fff;} Grams …" at bounding box center [730, 380] width 1077 height 419
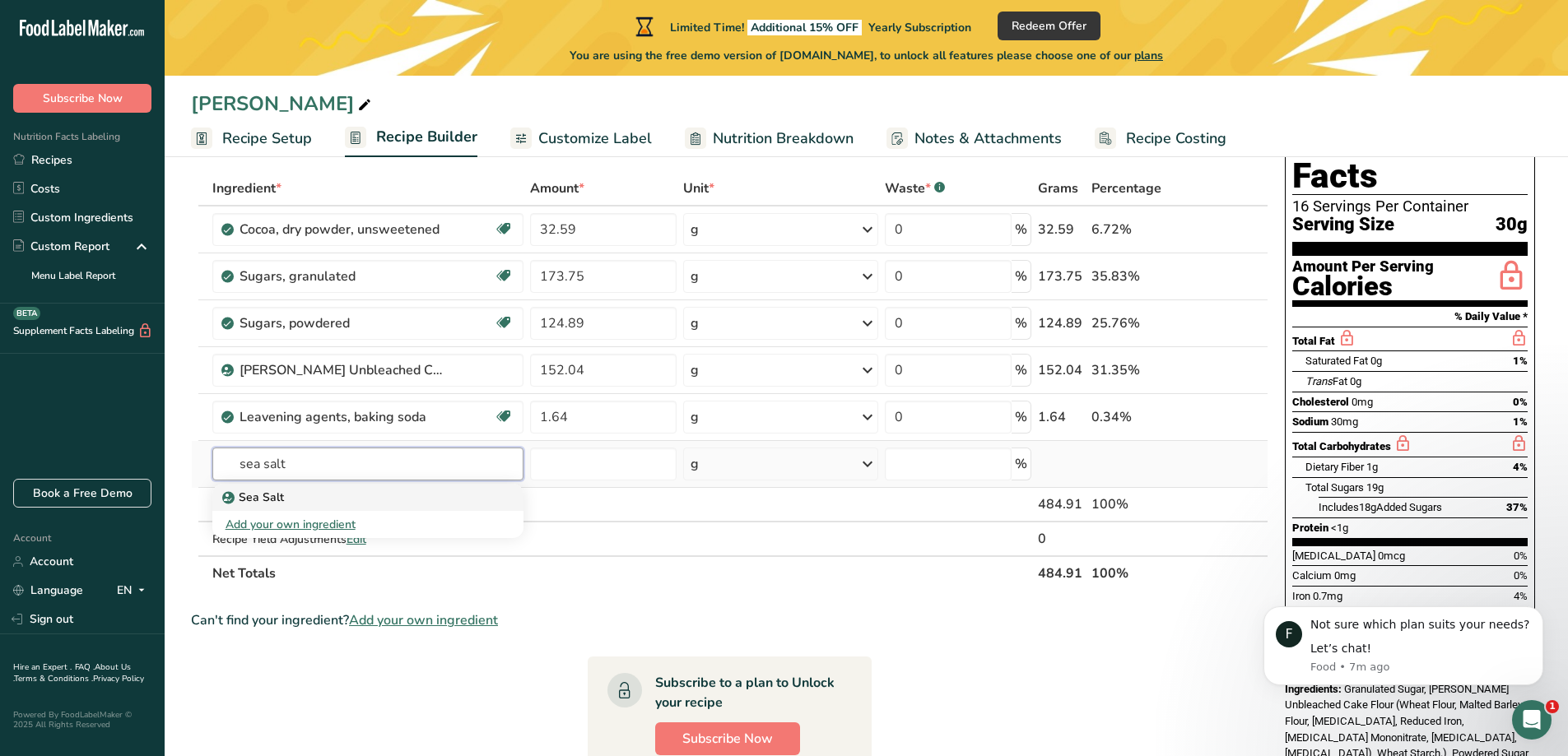
type input "sea salt"
click at [276, 501] on p "Sea Salt" at bounding box center [255, 497] width 59 height 18
type input "Sea Salt"
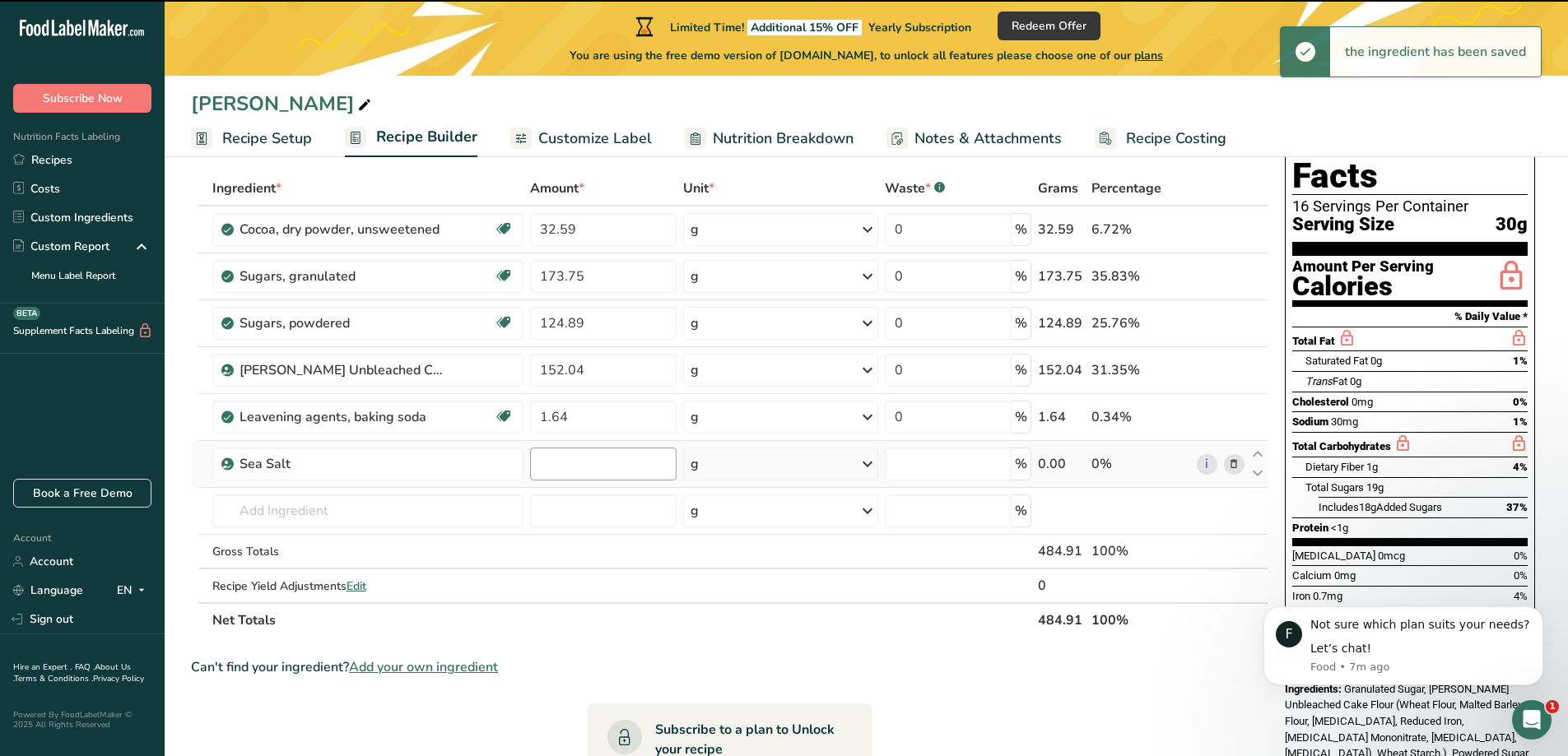
type input "0"
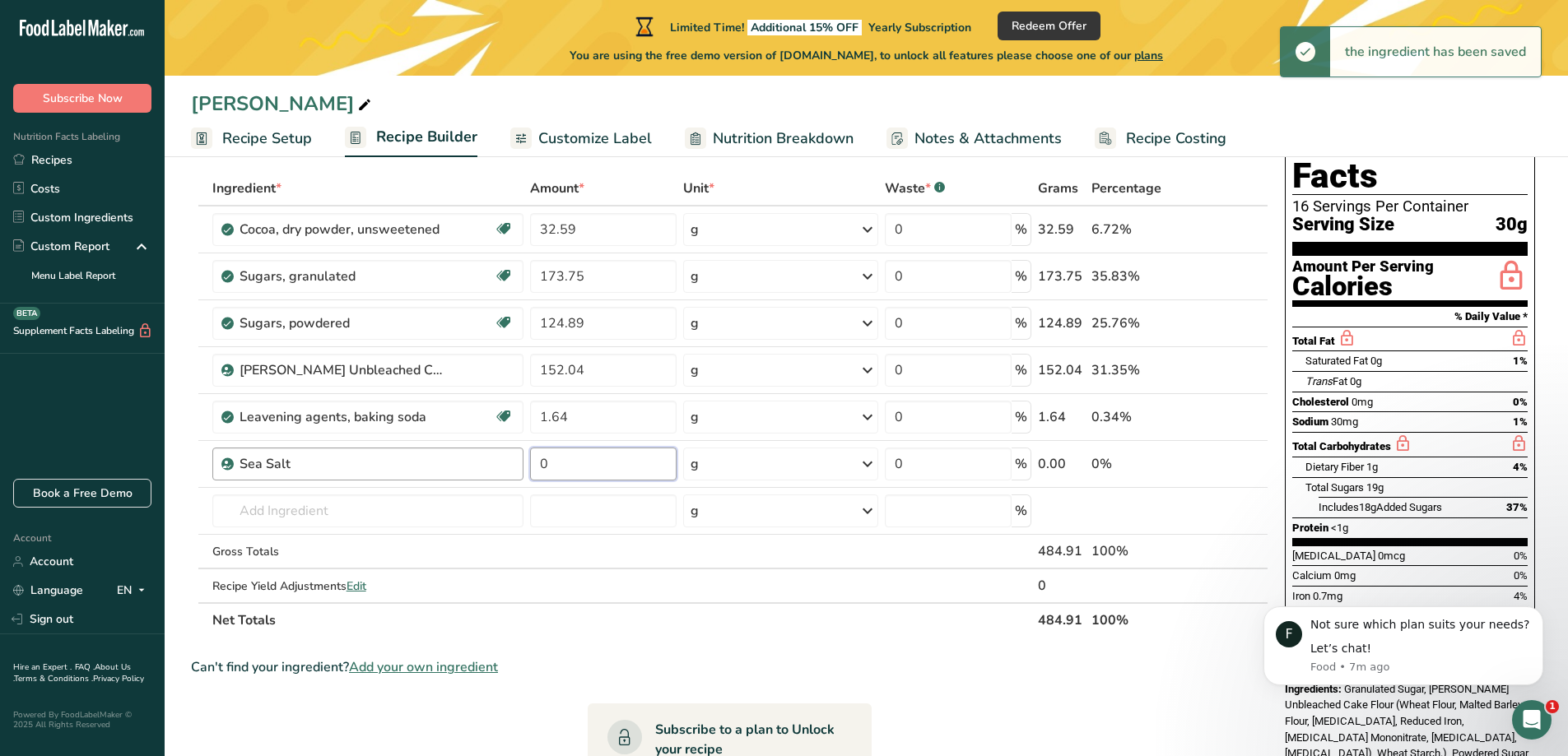
drag, startPoint x: 560, startPoint y: 460, endPoint x: 456, endPoint y: 453, distance: 104.2
click at [456, 453] on tr "Sea Salt 0 g Weight Units g kg mg See more Volume Units l Volume units require …" at bounding box center [730, 465] width 1075 height 47
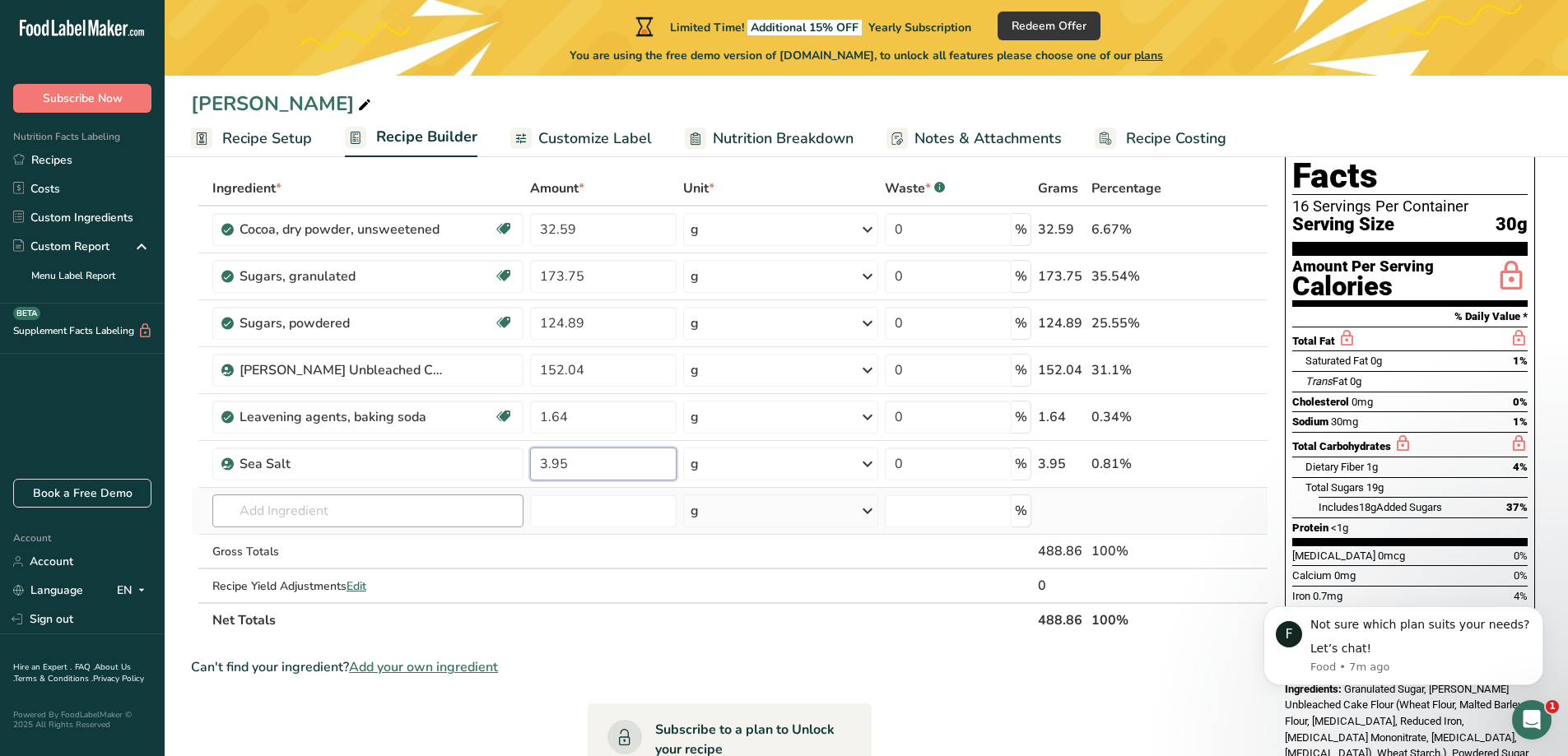
type input "3.95"
click at [259, 505] on div "Ingredient * Amount * Unit * Waste * .a-a{fill:#347362;}.b-a{fill:#fff;} Grams …" at bounding box center [730, 404] width 1077 height 466
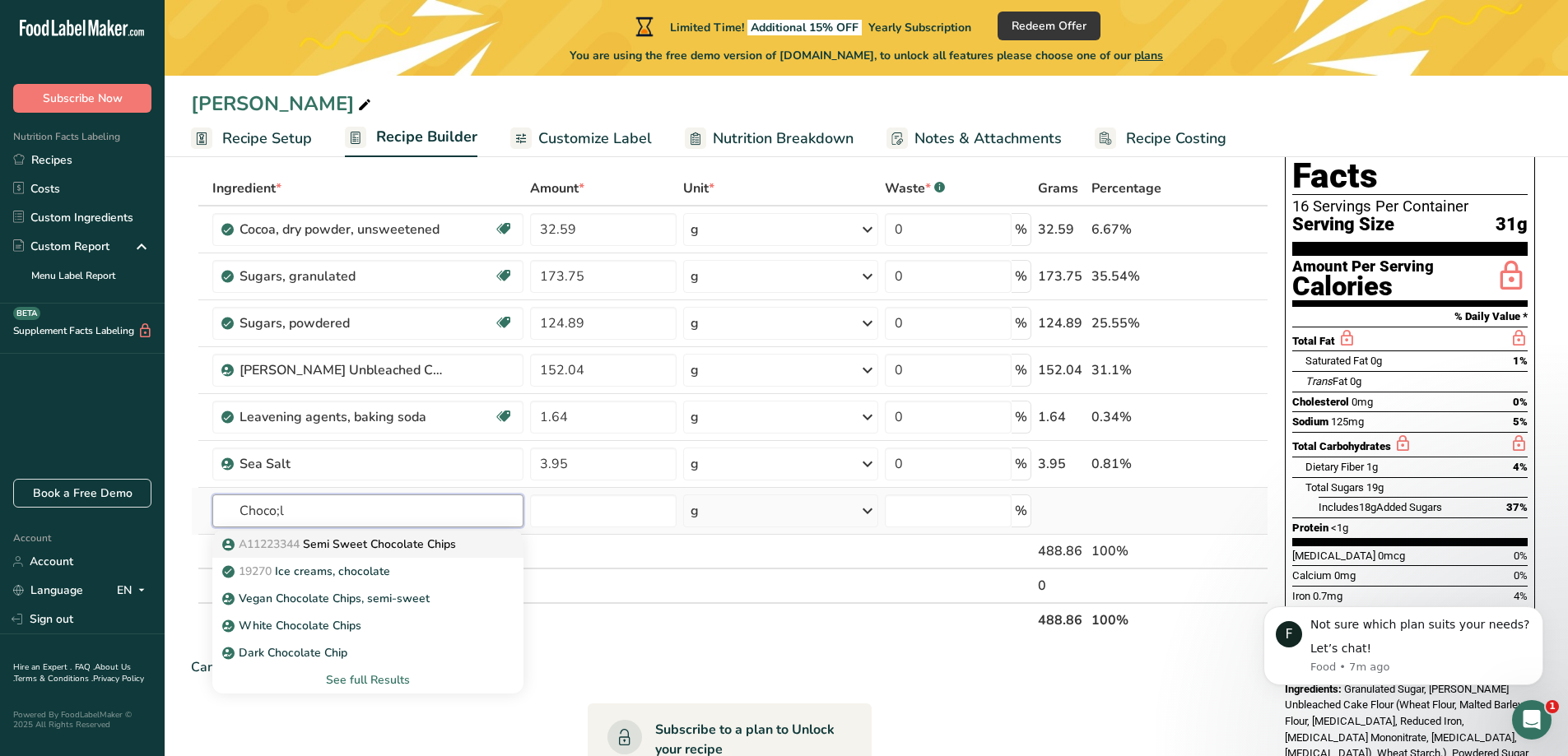
type input "Choco;l"
click at [283, 548] on span "A11223344" at bounding box center [269, 544] width 61 height 16
type input "Semi Sweet Chocolate Chips"
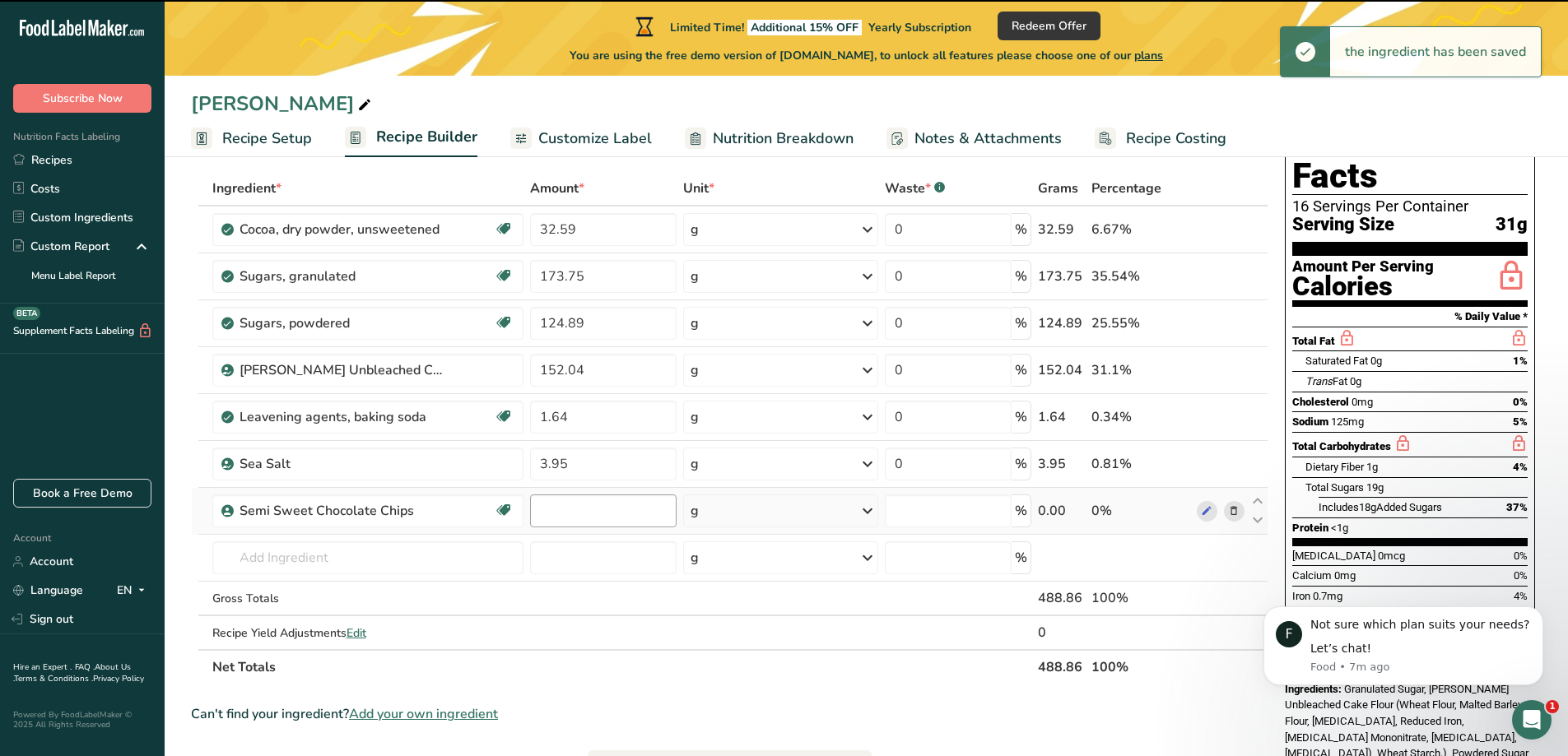
type input "0"
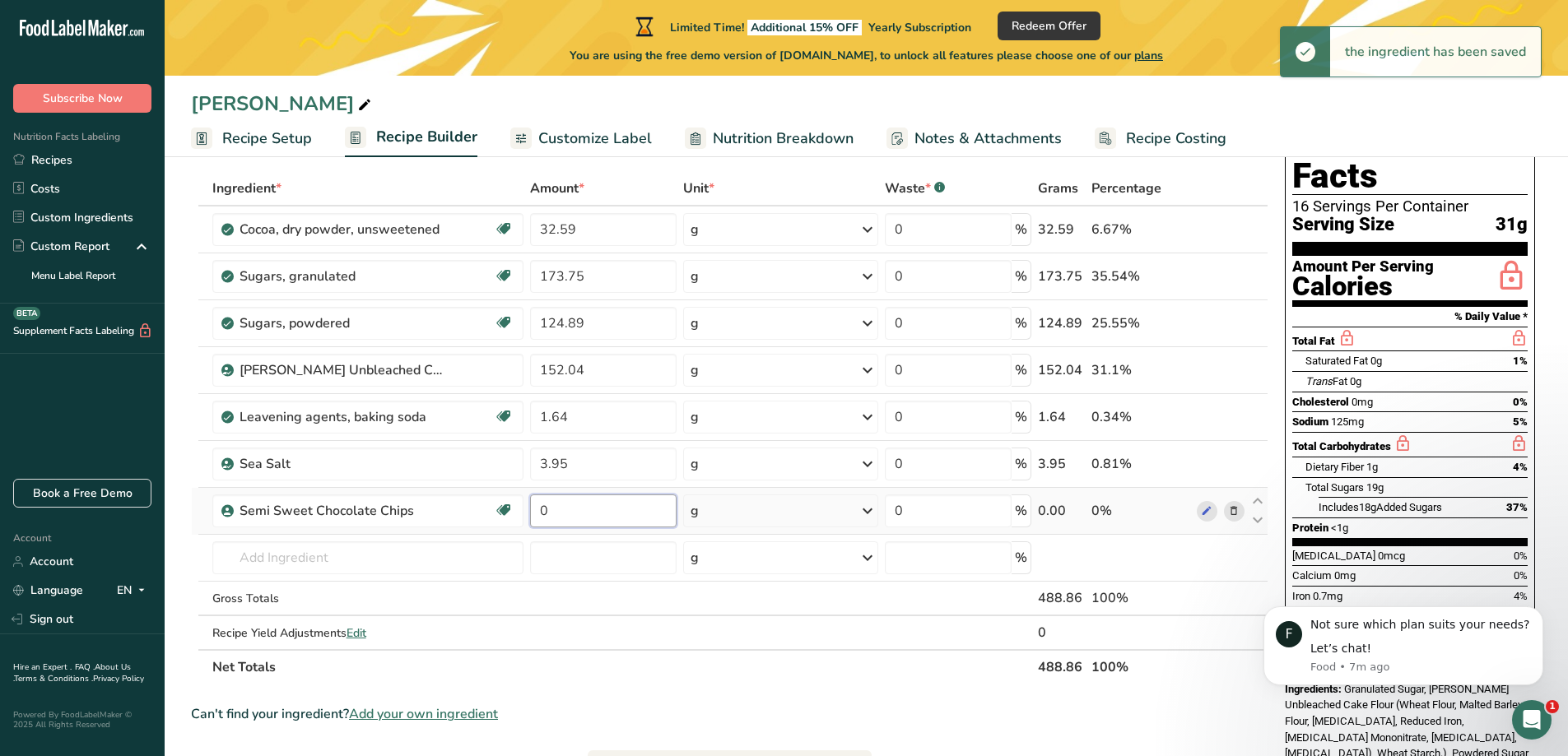
drag, startPoint x: 556, startPoint y: 504, endPoint x: 528, endPoint y: 507, distance: 28.2
click at [528, 507] on td "0" at bounding box center [603, 512] width 153 height 47
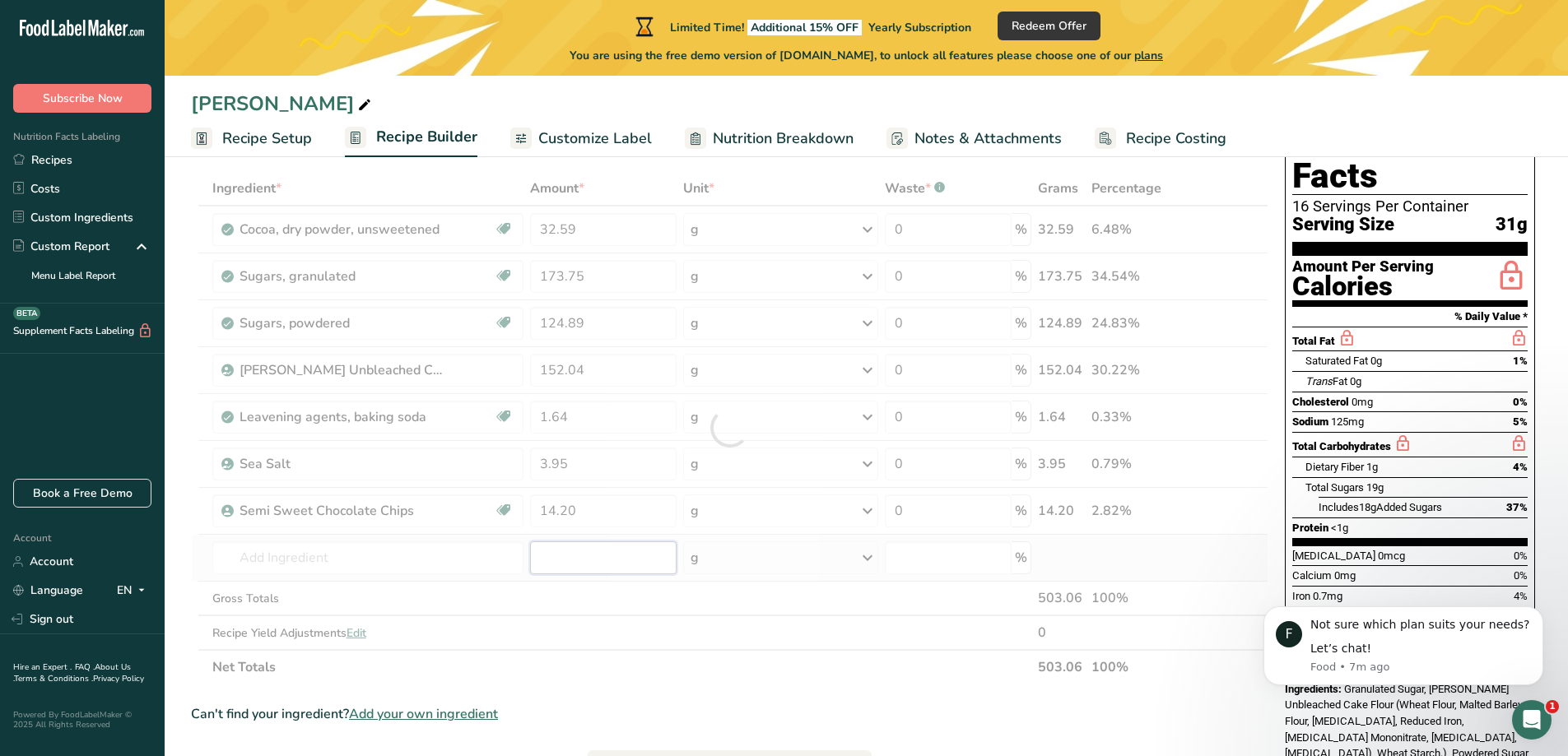
click at [604, 571] on div "Ingredient * Amount * Unit * Waste * .a-a{fill:#347362;}.b-a{fill:#fff;} Grams …" at bounding box center [730, 427] width 1077 height 513
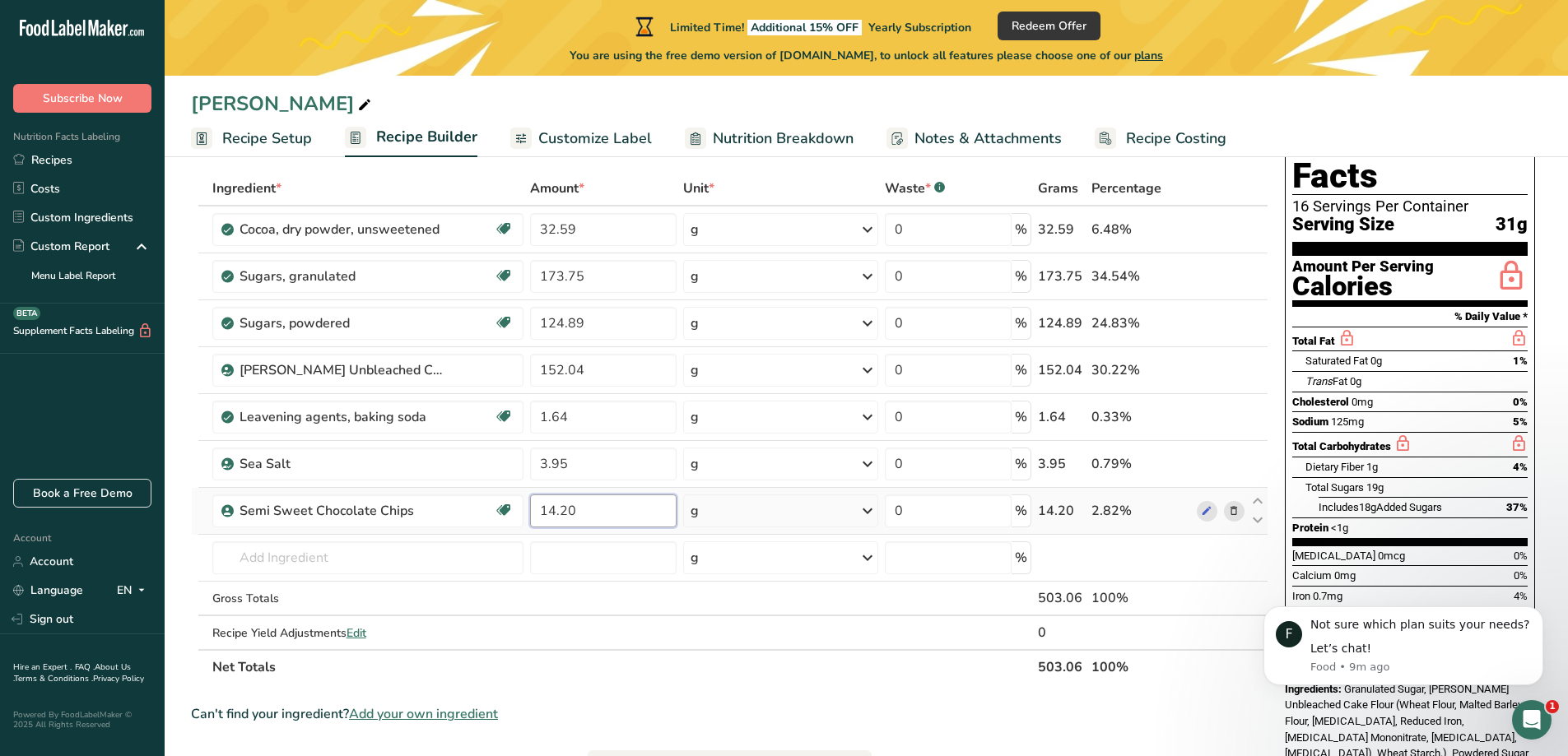
drag, startPoint x: 607, startPoint y: 514, endPoint x: 535, endPoint y: 511, distance: 72.1
click at [535, 511] on input "14.20" at bounding box center [603, 510] width 147 height 33
type input "18.87"
click at [613, 568] on div "Ingredient * Amount * Unit * Waste * .a-a{fill:#347362;}.b-a{fill:#fff;} Grams …" at bounding box center [730, 427] width 1077 height 513
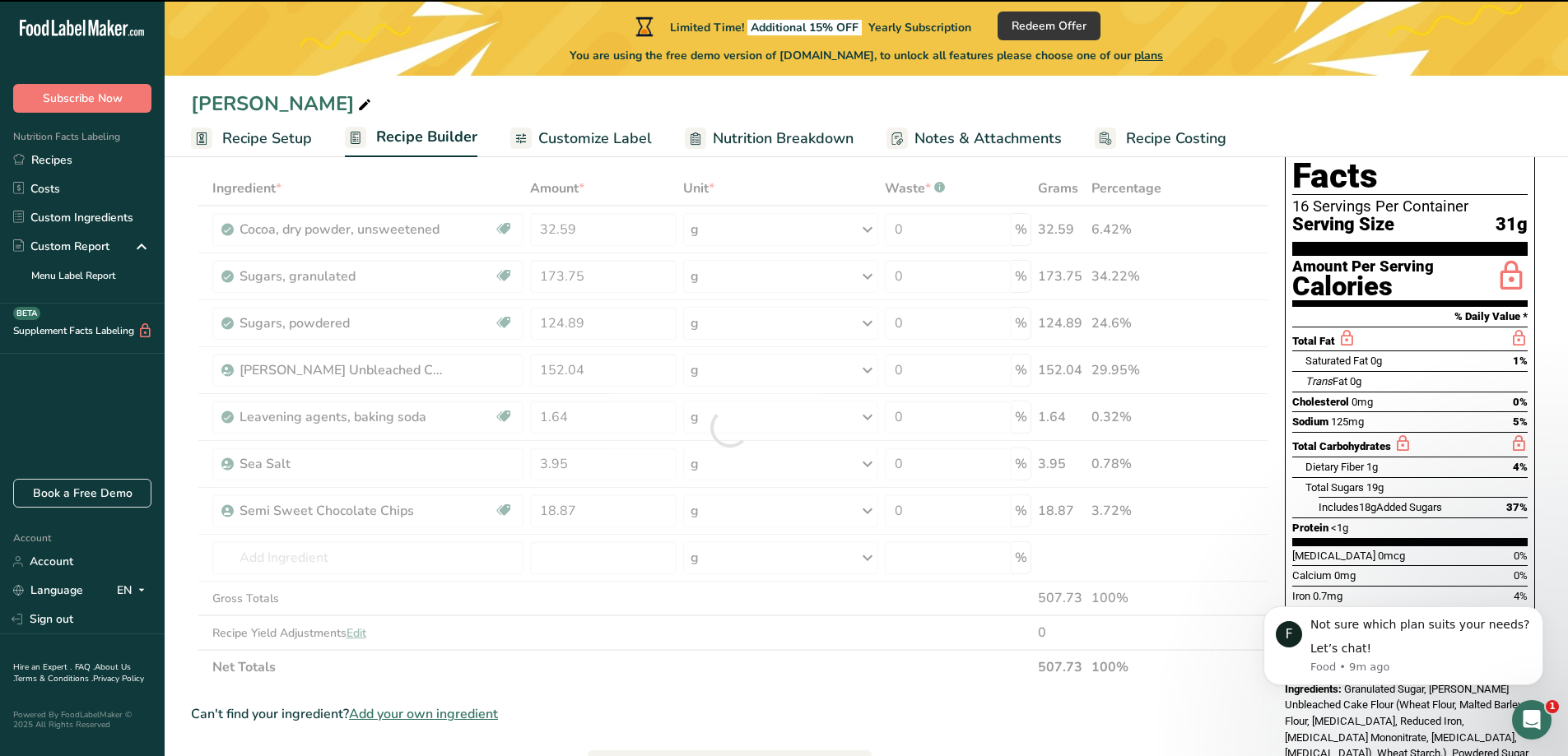
click at [661, 605] on div at bounding box center [730, 427] width 1077 height 513
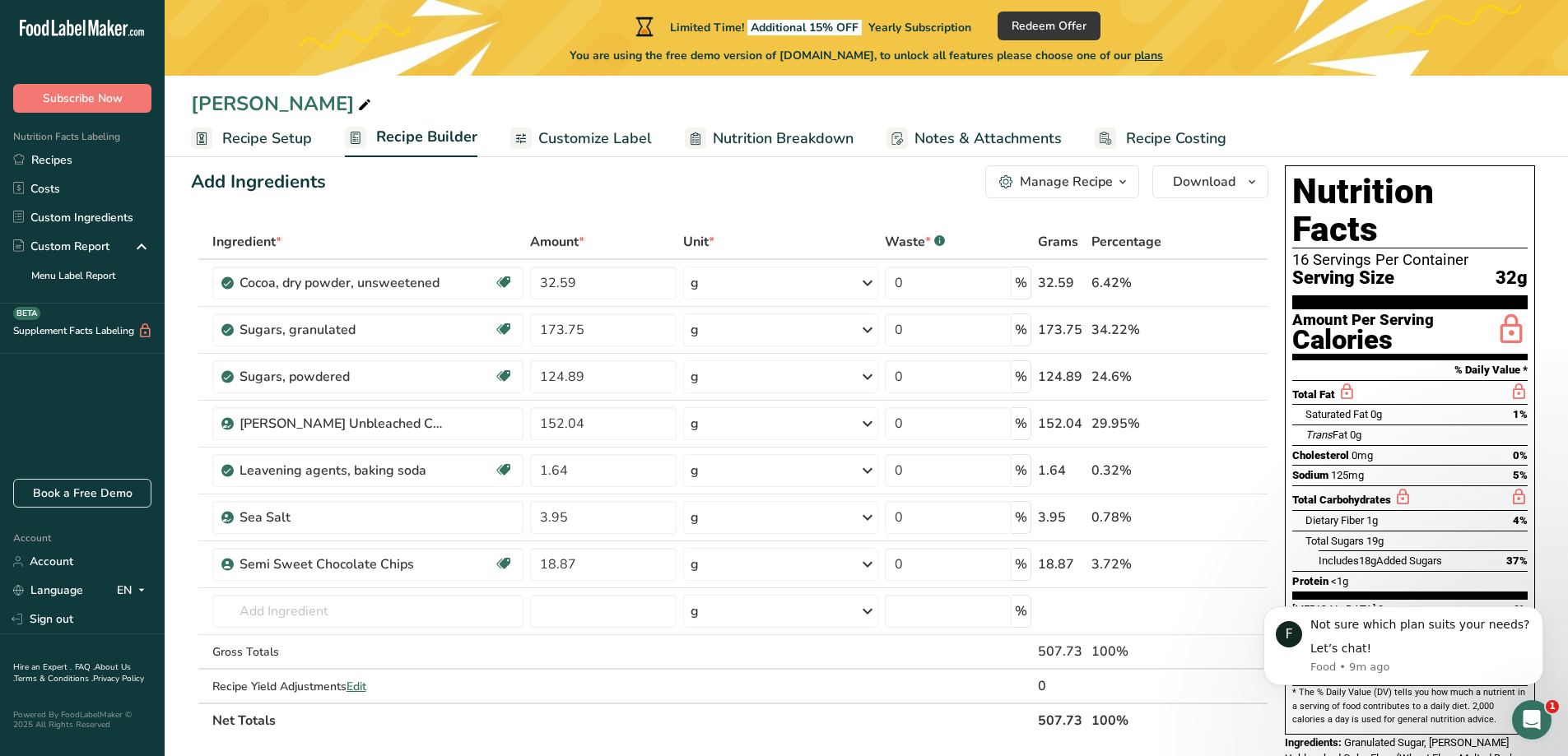
scroll to position [0, 0]
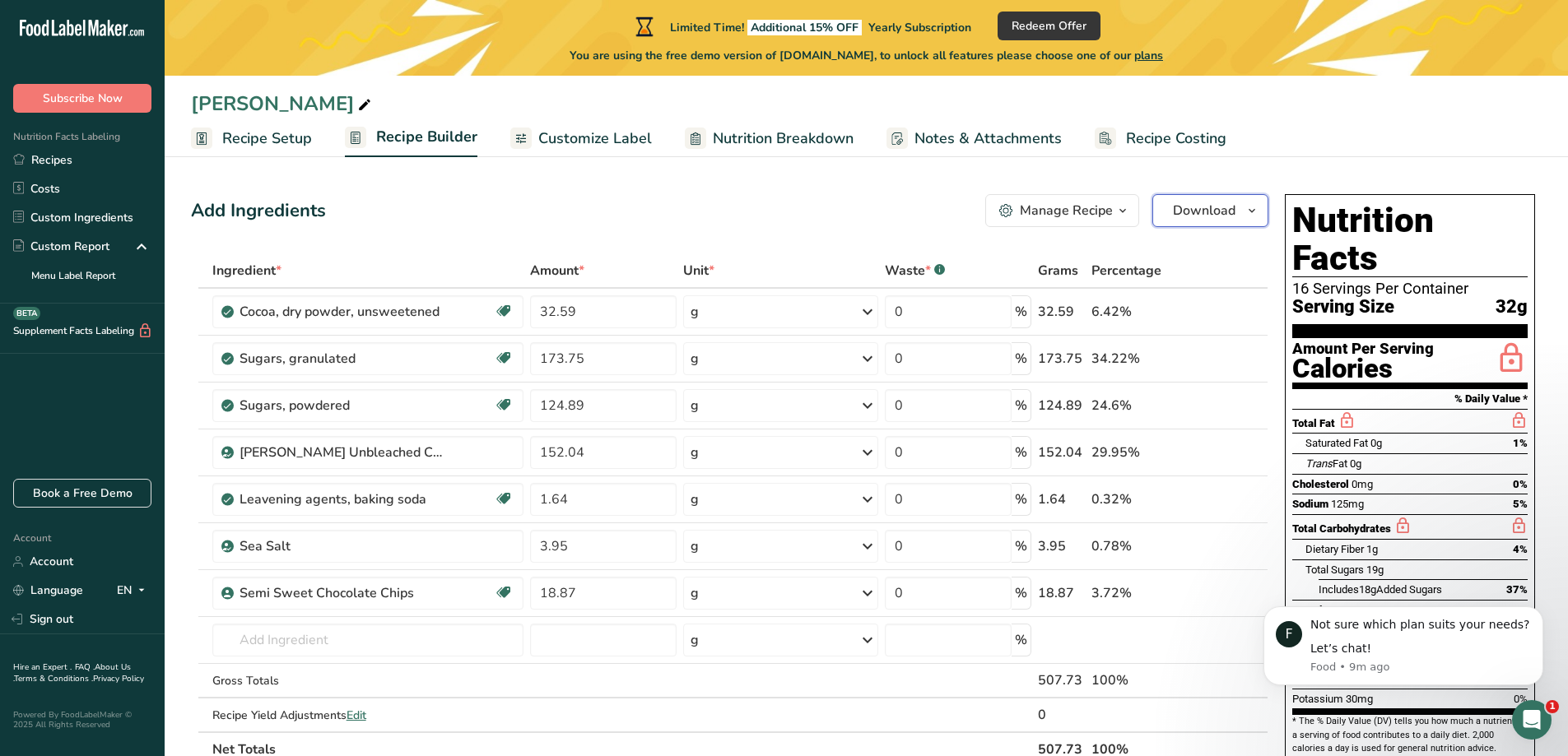
click at [1214, 211] on span "Download" at bounding box center [1204, 211] width 63 height 20
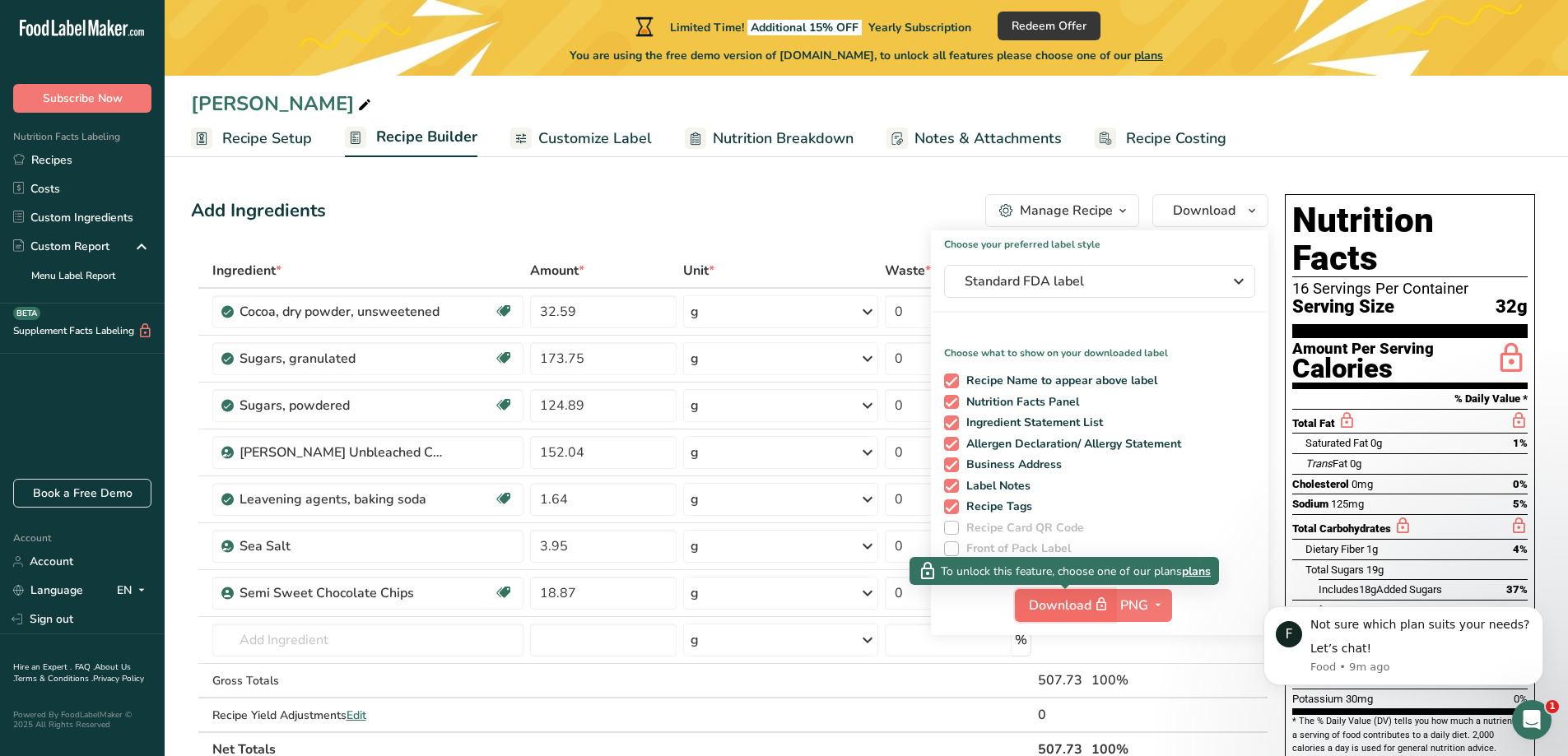
click at [1070, 601] on span "Download" at bounding box center [1070, 604] width 82 height 21
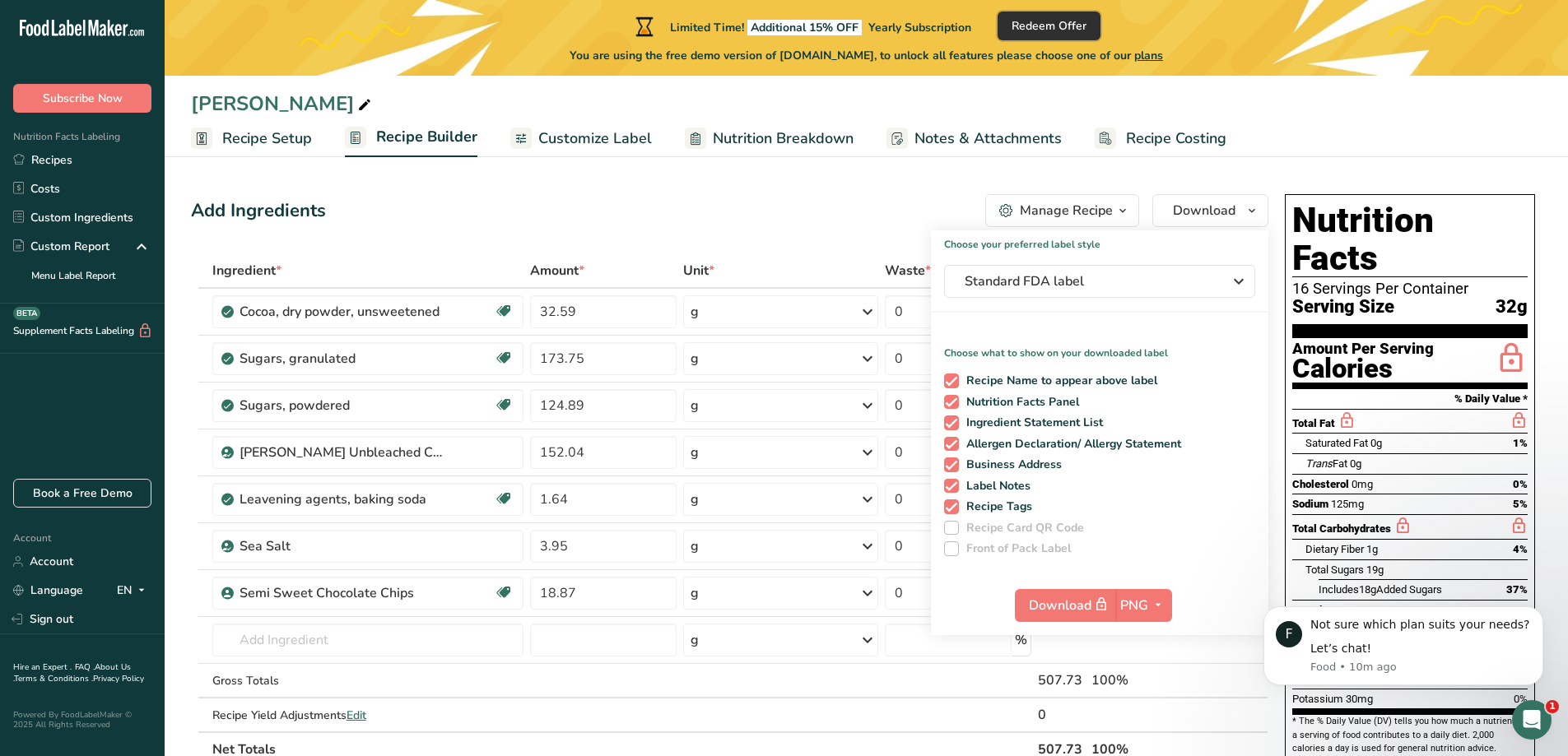
click at [1072, 21] on span "Redeem Offer" at bounding box center [1048, 26] width 75 height 18
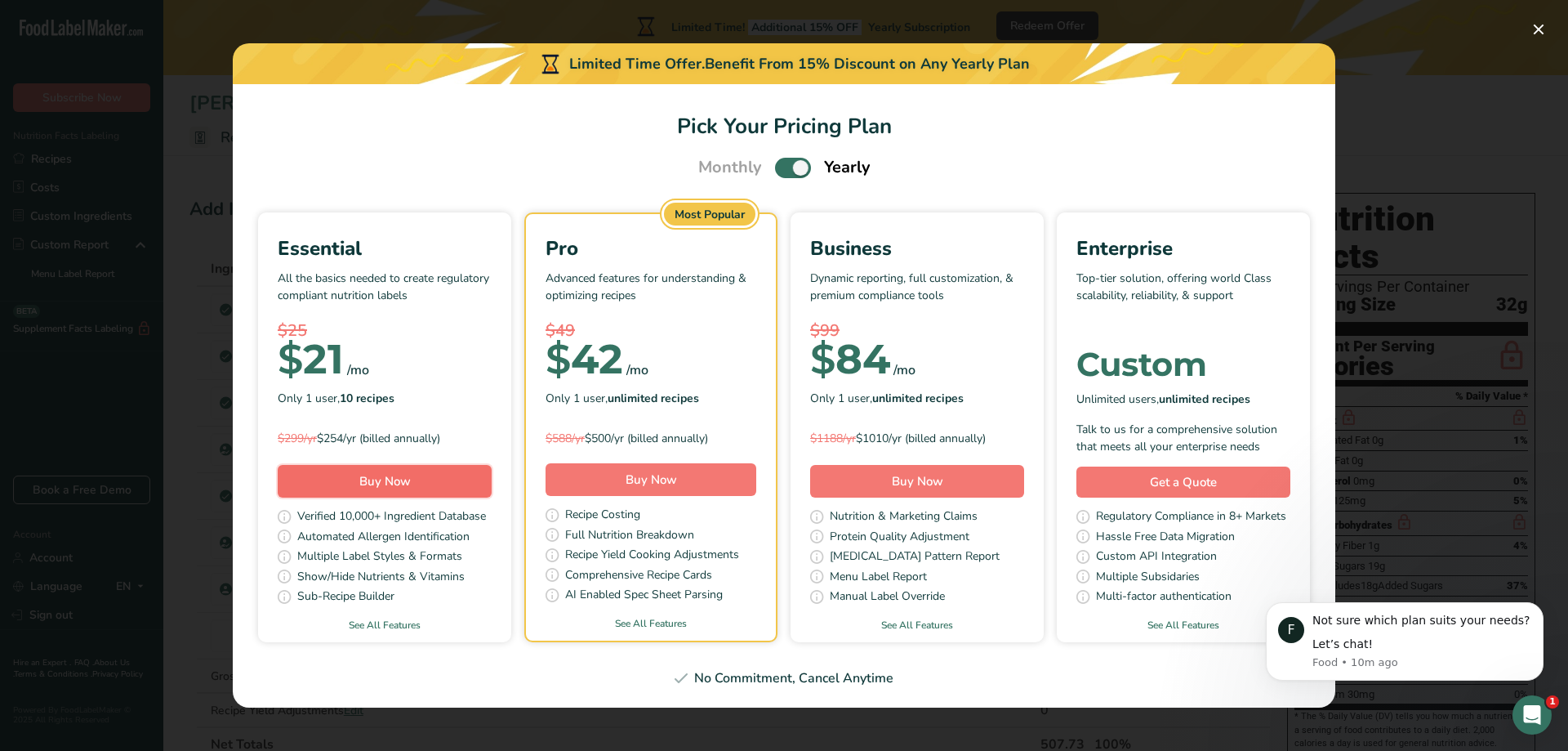
click at [414, 482] on button "Buy Now" at bounding box center [384, 481] width 214 height 32
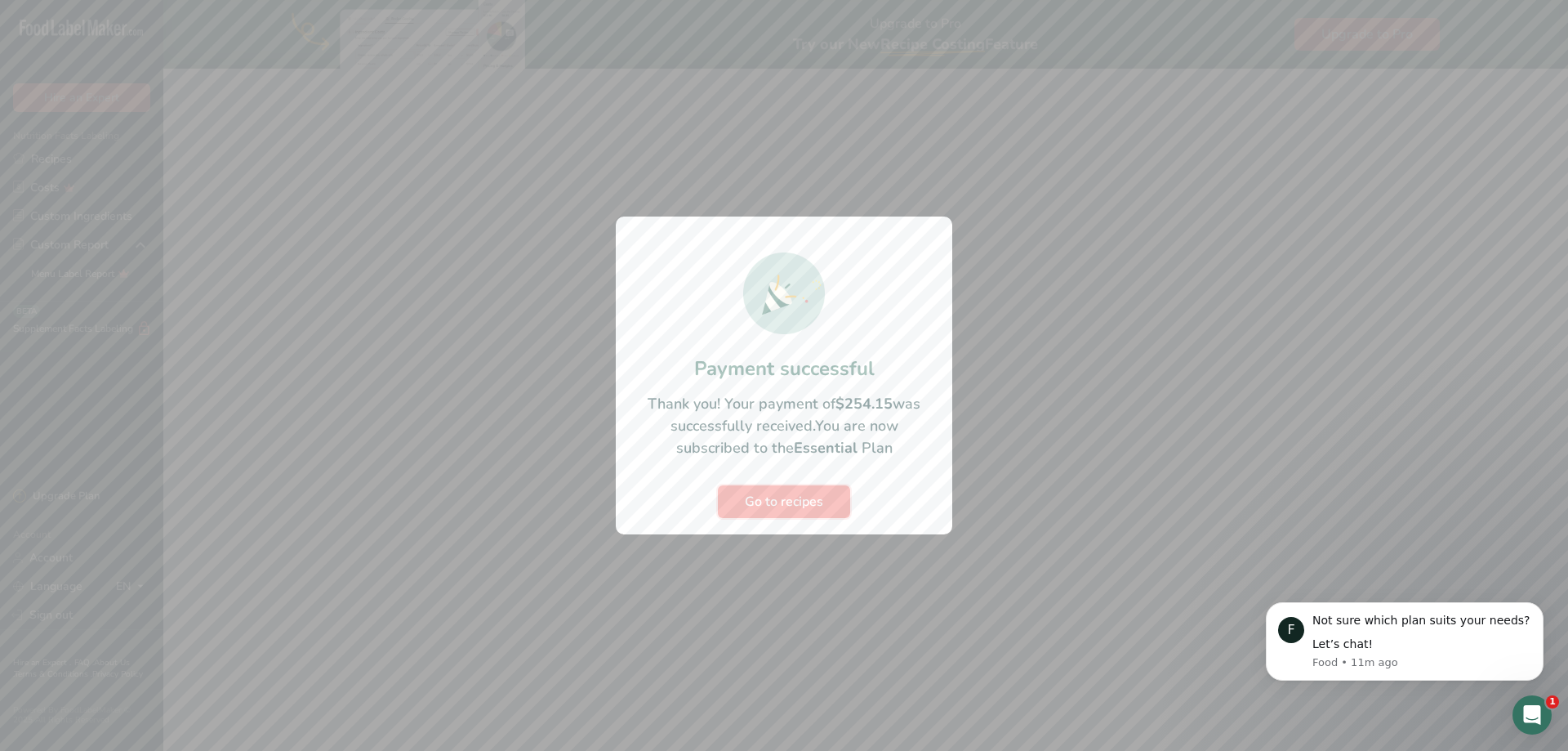
click at [808, 503] on span "Go to recipes" at bounding box center [784, 501] width 78 height 20
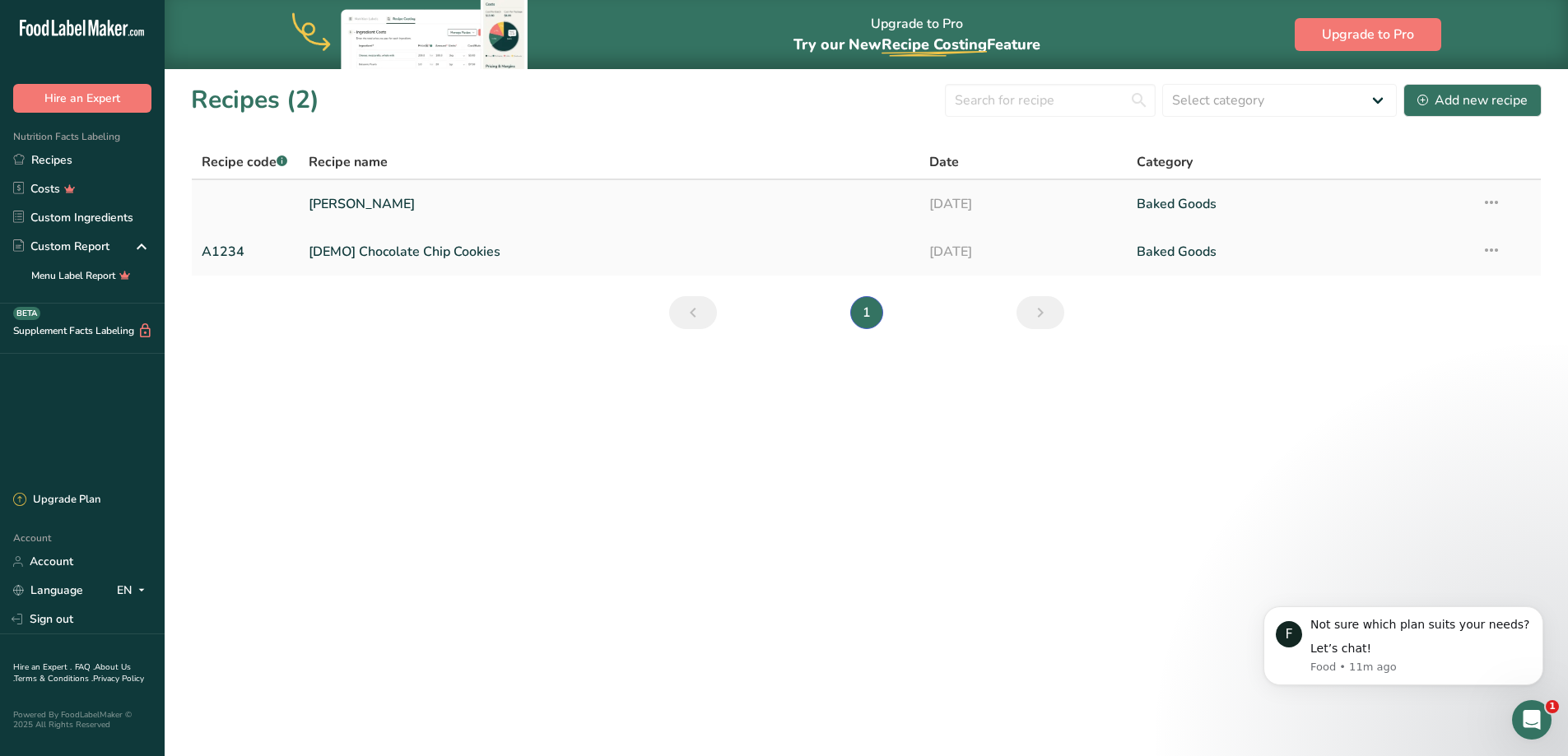
click at [585, 206] on link "[PERSON_NAME]" at bounding box center [609, 203] width 601 height 34
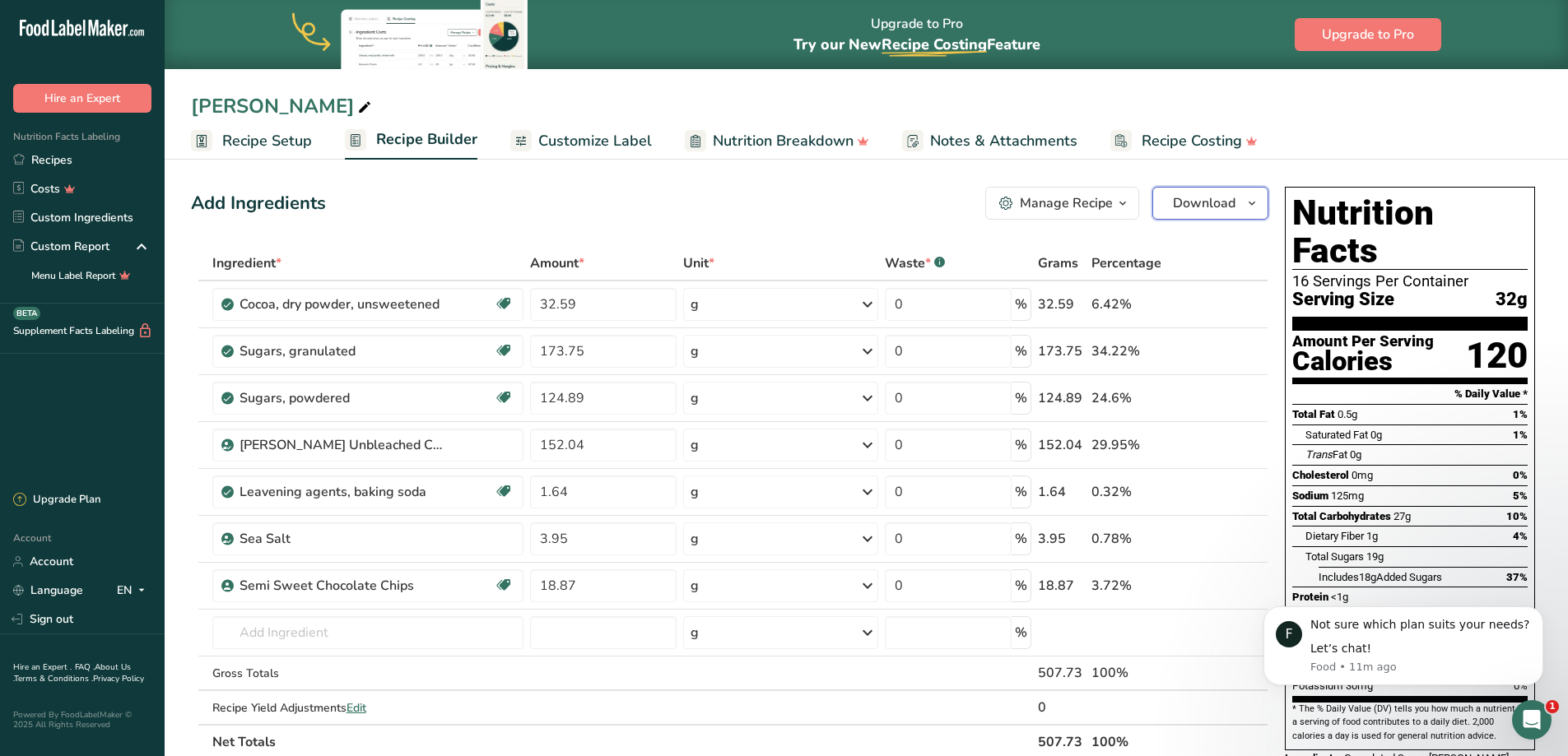
click at [1182, 208] on span "Download" at bounding box center [1204, 203] width 63 height 20
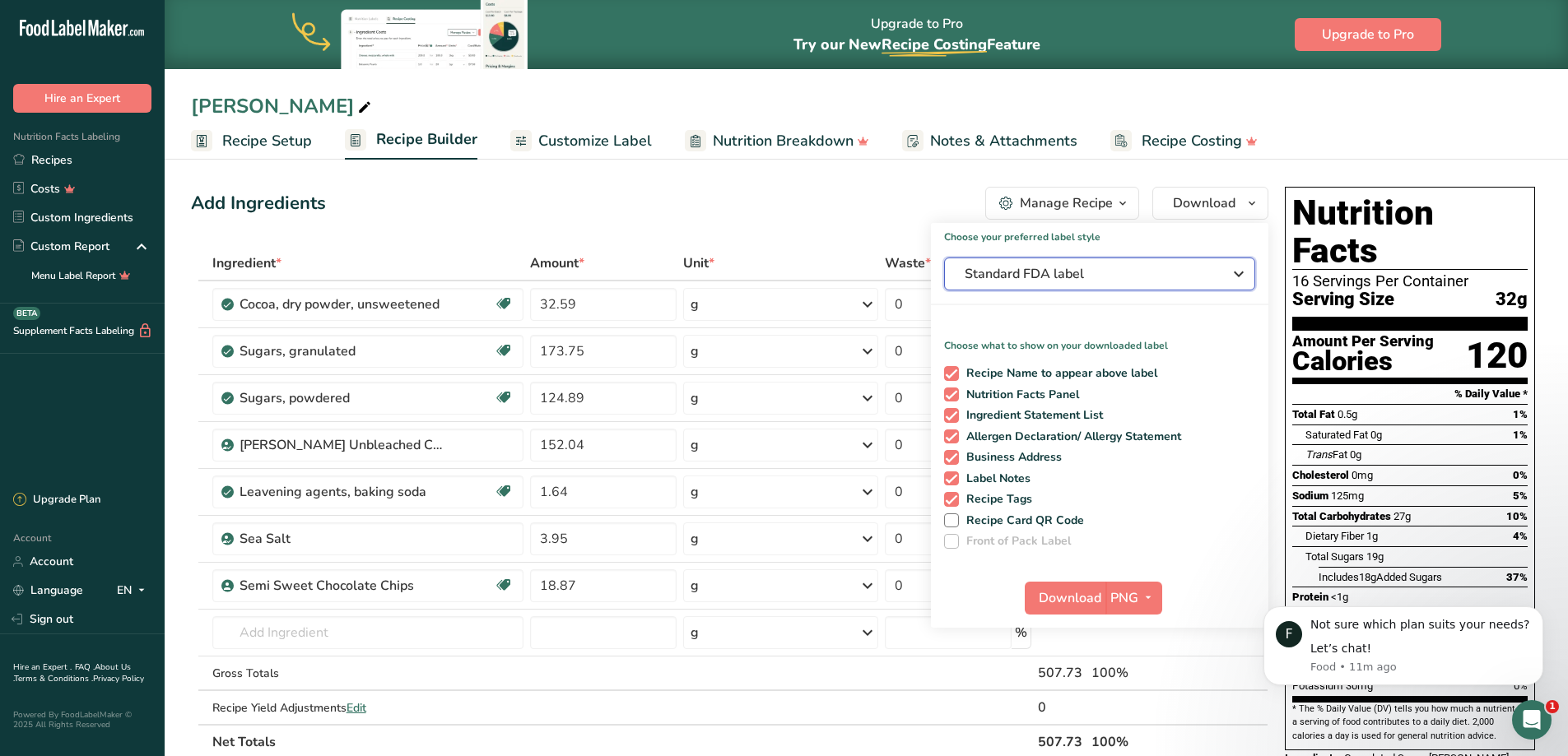
click at [1179, 274] on span "Standard FDA label" at bounding box center [1087, 274] width 247 height 20
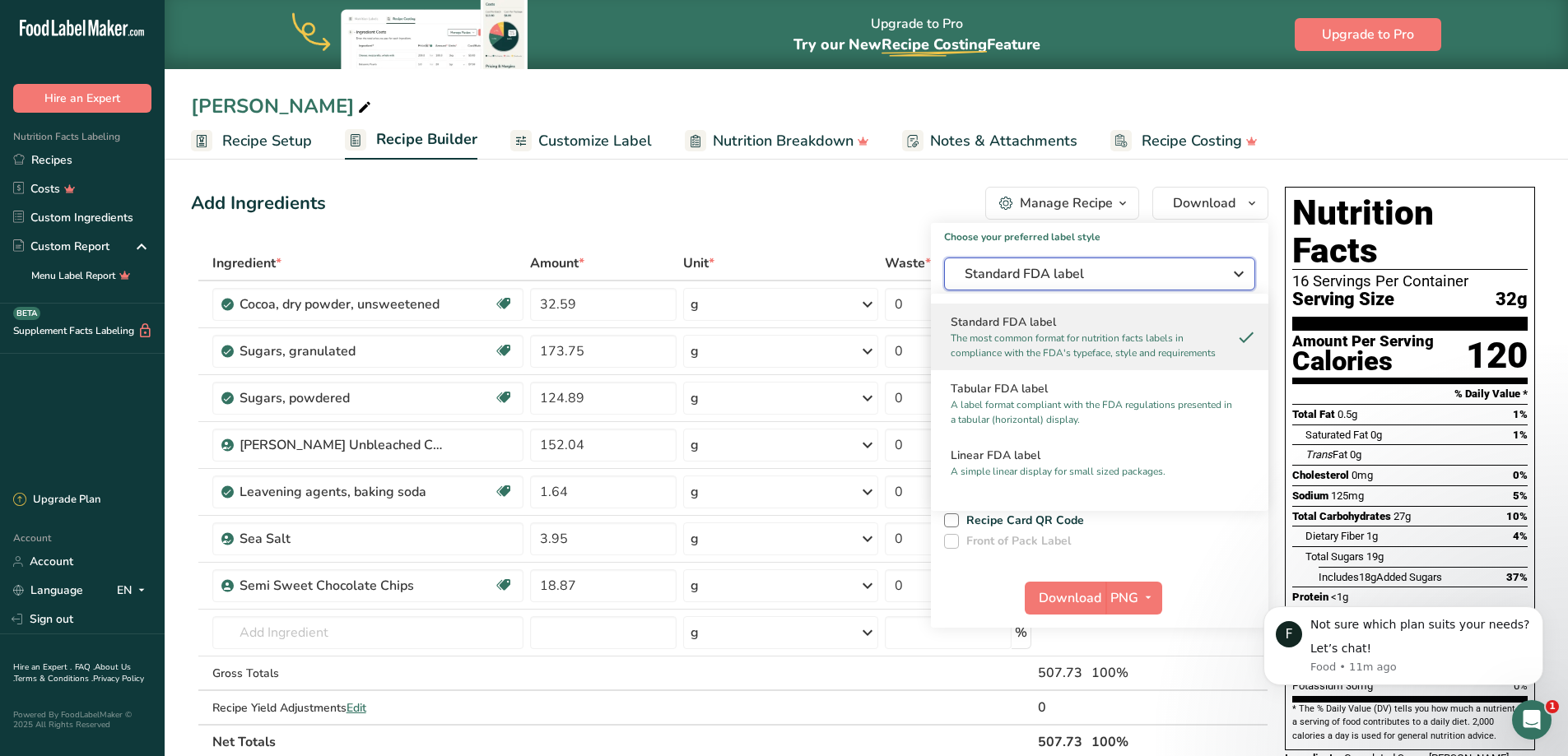
click at [1179, 274] on span "Standard FDA label" at bounding box center [1087, 274] width 247 height 20
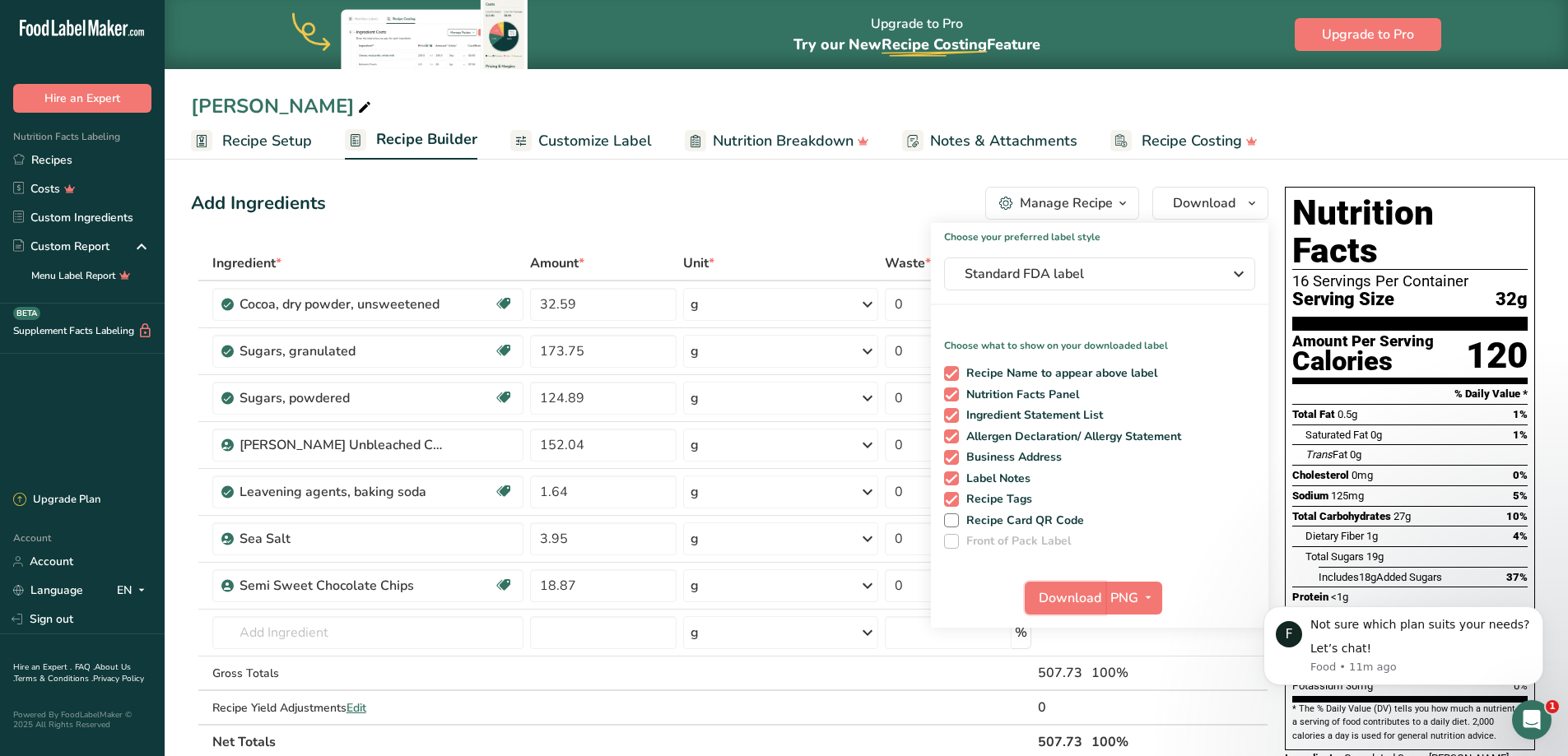
drag, startPoint x: 1060, startPoint y: 598, endPoint x: 645, endPoint y: 224, distance: 558.7
click at [650, 242] on div "Add Ingredients Manage Recipe Delete Recipe Duplicate Recipe Scale Recipe Save …" at bounding box center [735, 731] width 1087 height 1103
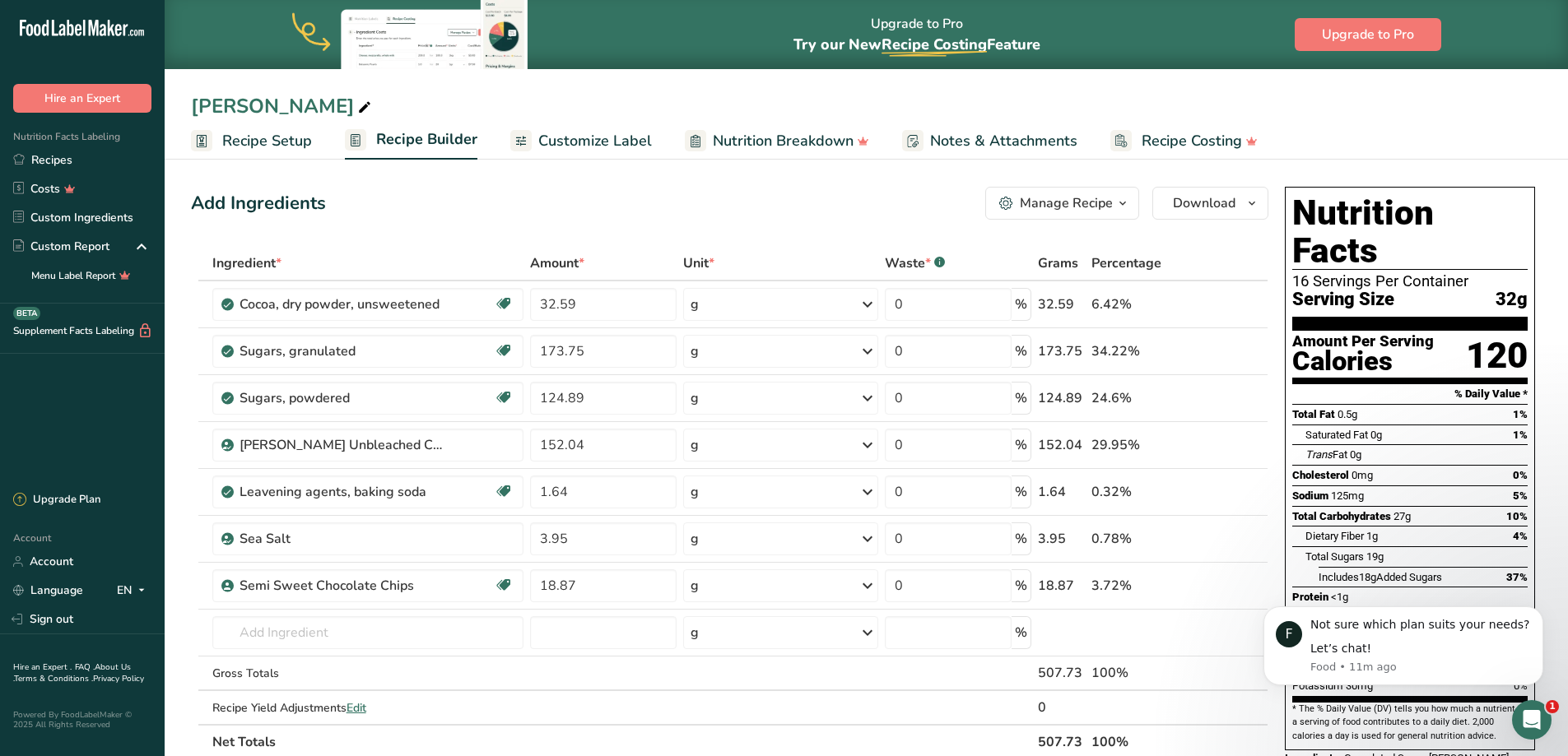
click at [645, 213] on div "Add Ingredients Manage Recipe Delete Recipe Duplicate Recipe Scale Recipe Save …" at bounding box center [730, 203] width 1077 height 33
click at [402, 449] on div "[PERSON_NAME] Unbleached Cake Flour" at bounding box center [343, 445] width 206 height 20
drag, startPoint x: 323, startPoint y: 435, endPoint x: 141, endPoint y: 414, distance: 183.2
click at [141, 414] on div ".a-20{fill:#fff;} Hire an Expert Nutrition Facts Labeling Recipes Costs Custom …" at bounding box center [784, 654] width 1568 height 1309
click at [224, 460] on div "[PERSON_NAME] Unbleached Cake Flour" at bounding box center [367, 445] width 311 height 33
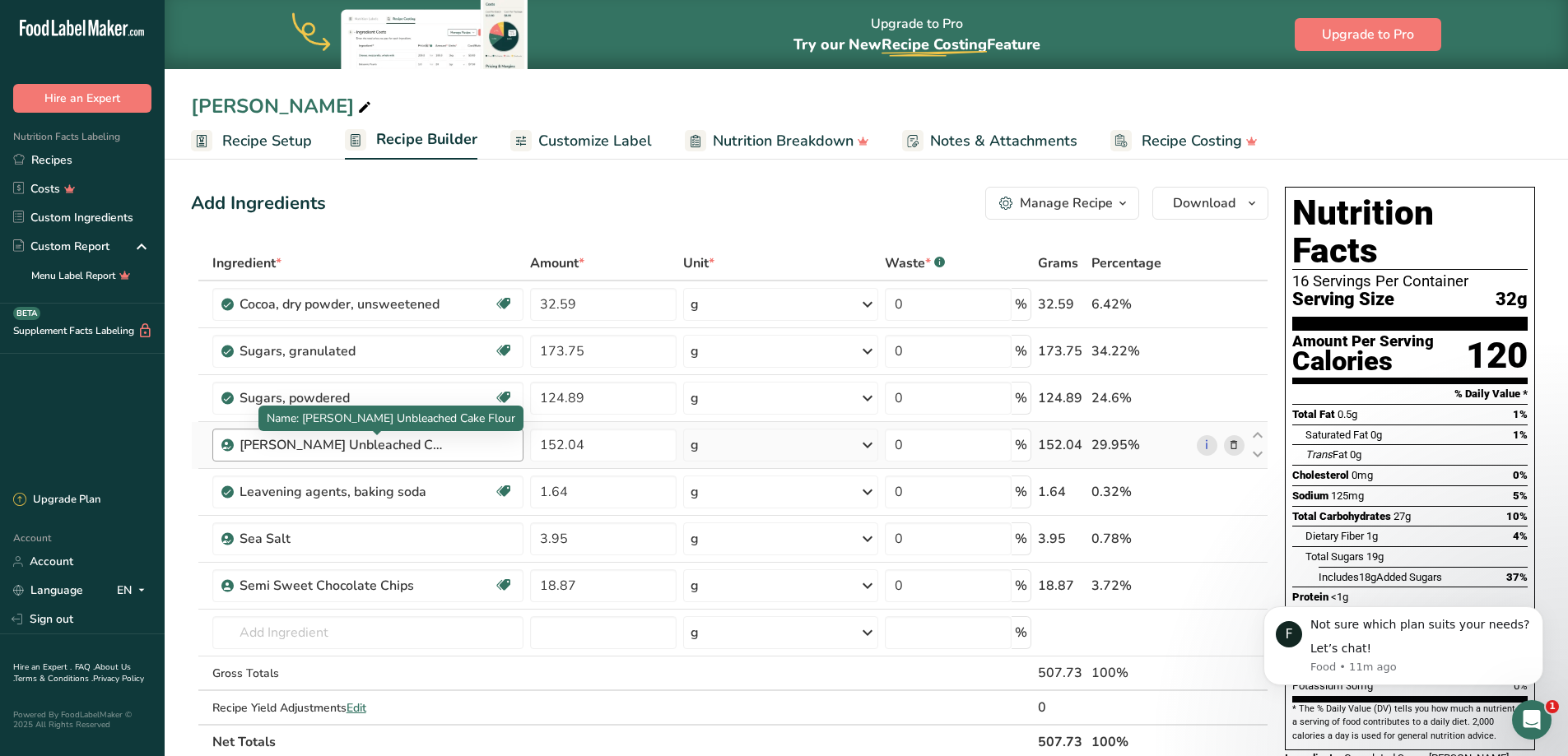
click at [426, 450] on div "[PERSON_NAME] Unbleached Cake Flour" at bounding box center [343, 445] width 206 height 20
click at [1204, 447] on link "i" at bounding box center [1207, 445] width 21 height 21
click at [441, 447] on div "[PERSON_NAME] Unbleached Cake Flour" at bounding box center [343, 445] width 206 height 20
drag, startPoint x: 460, startPoint y: 446, endPoint x: 233, endPoint y: 433, distance: 227.4
click at [233, 433] on div "[PERSON_NAME] Unbleached Cake Flour" at bounding box center [367, 445] width 311 height 33
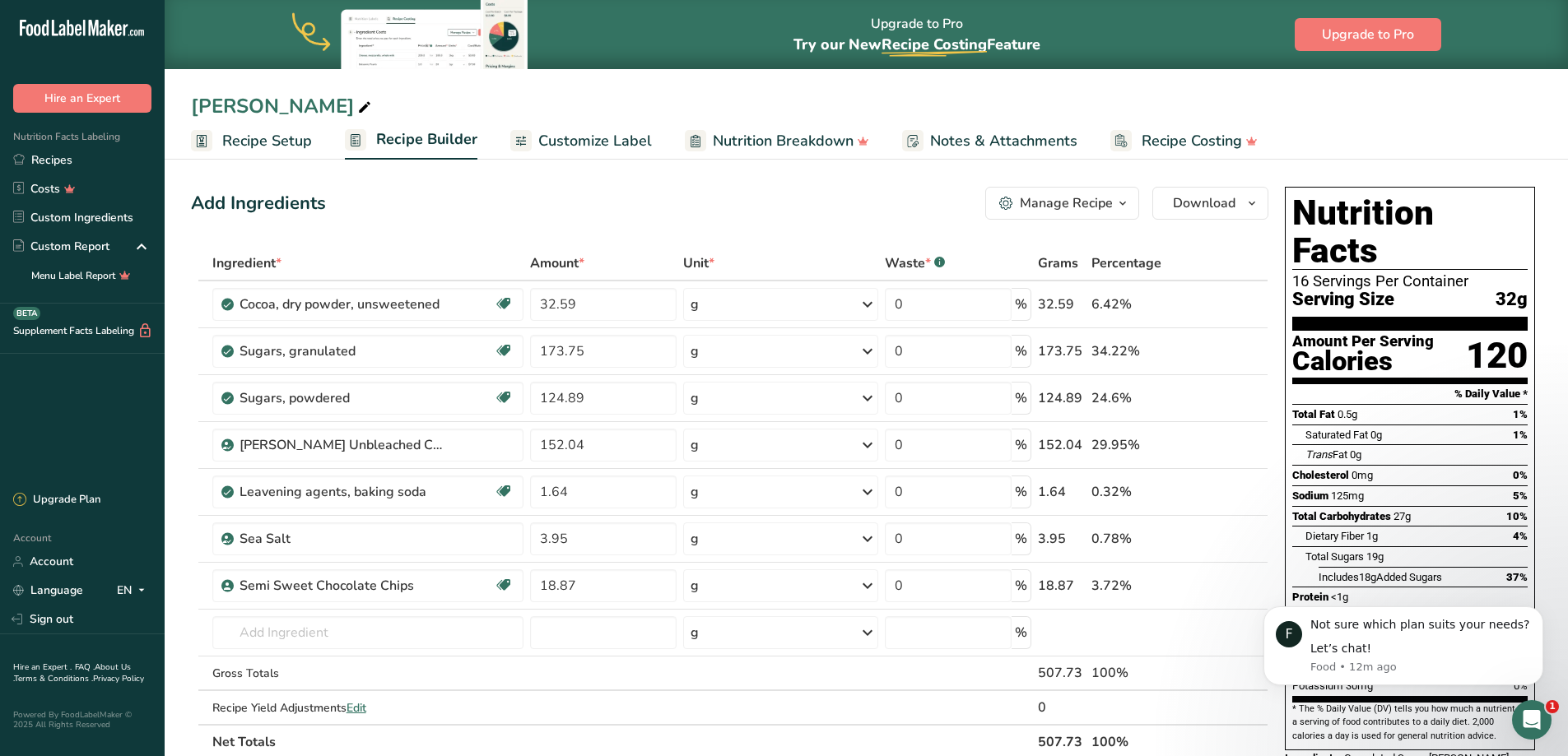
click at [594, 141] on span "Customize Label" at bounding box center [596, 141] width 114 height 23
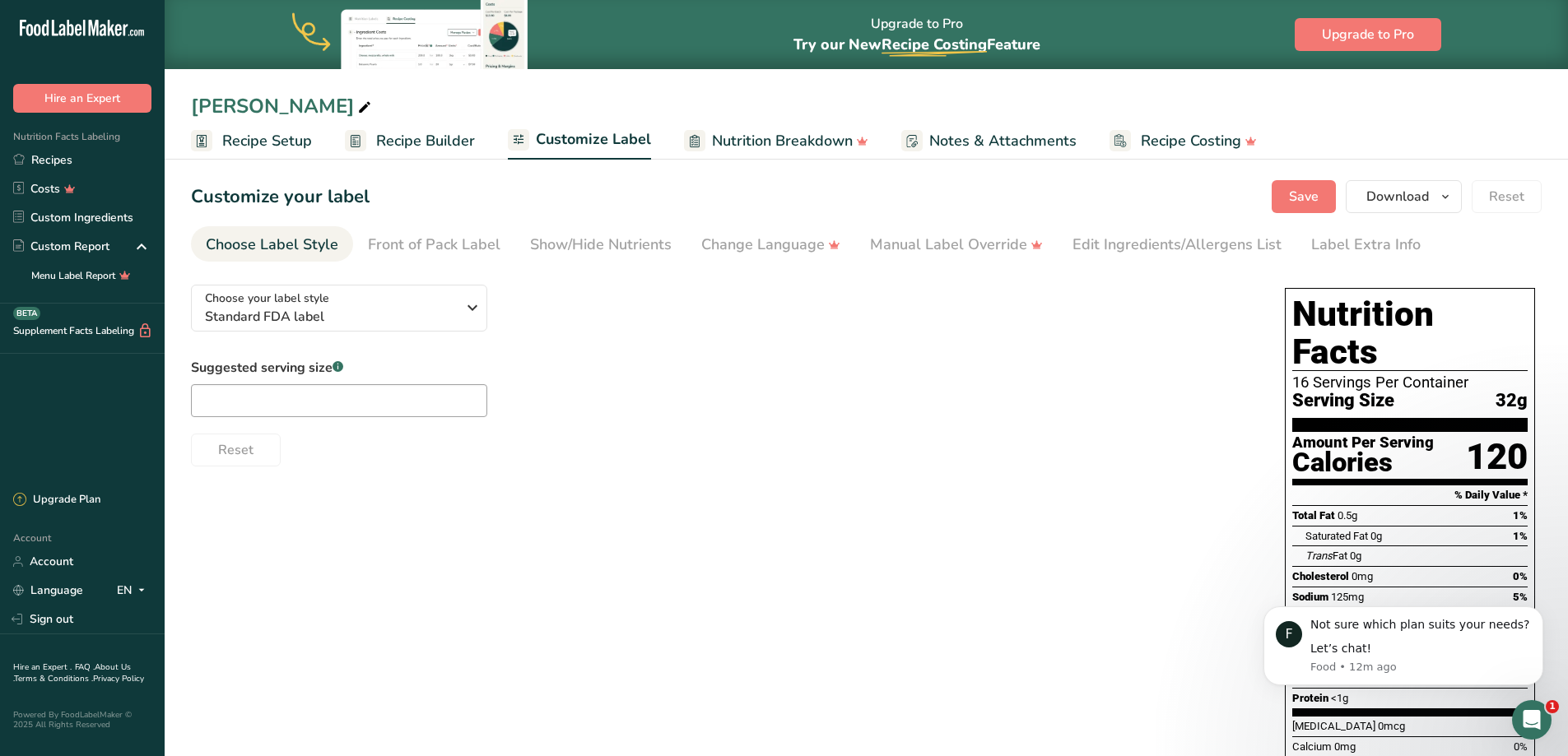
click at [809, 141] on span "Nutrition Breakdown" at bounding box center [782, 141] width 141 height 23
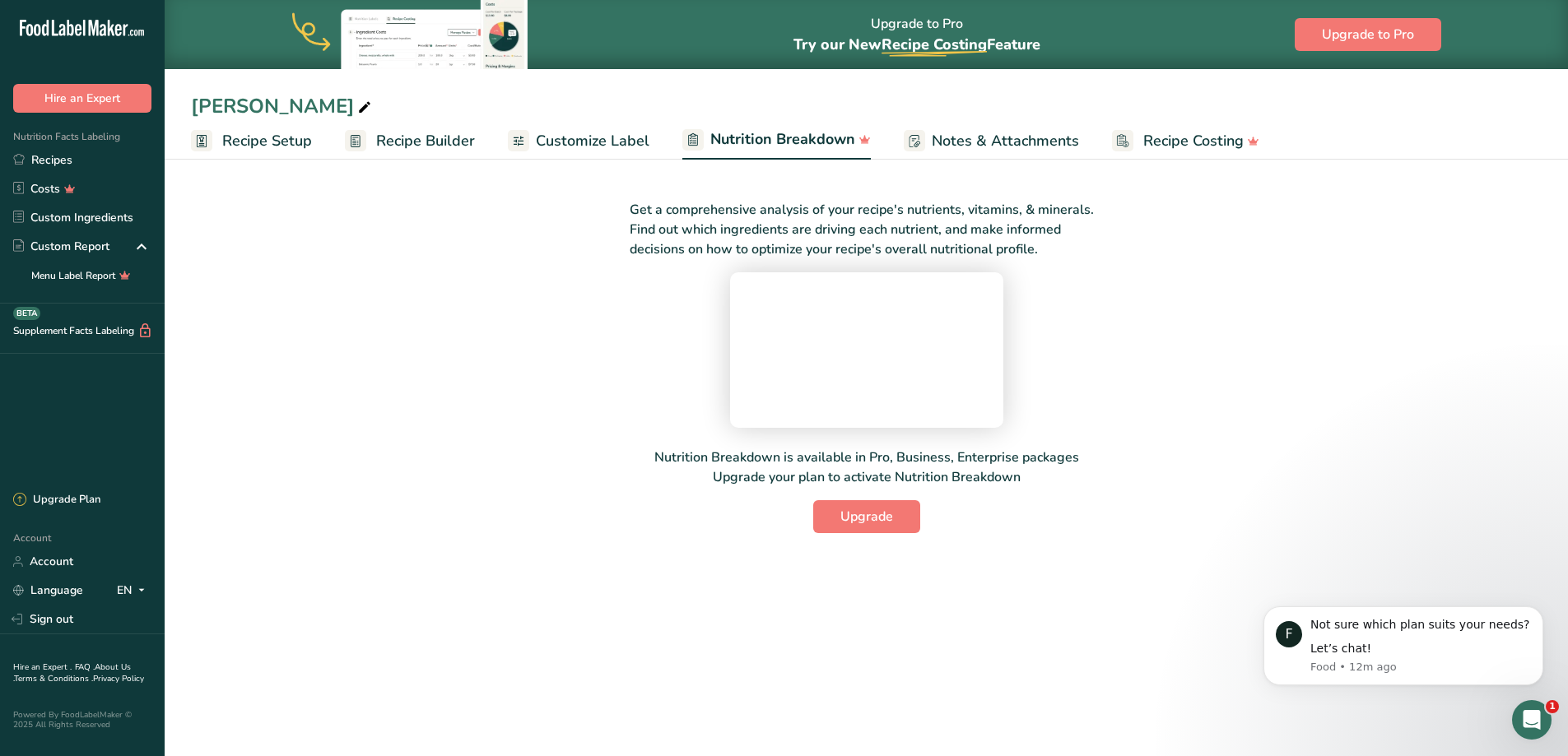
click at [294, 139] on span "Recipe Setup" at bounding box center [266, 141] width 90 height 23
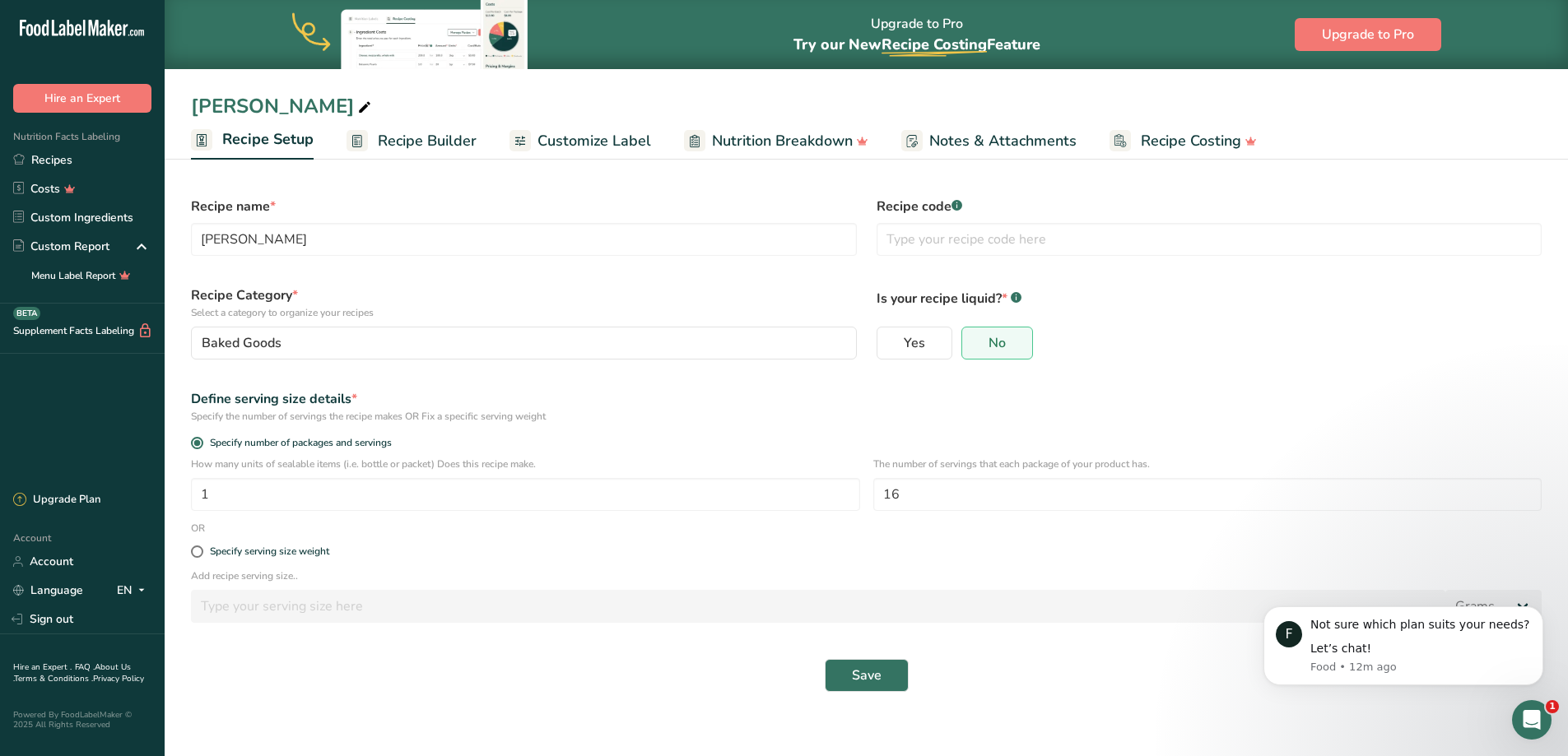
click at [424, 142] on span "Recipe Builder" at bounding box center [427, 141] width 99 height 23
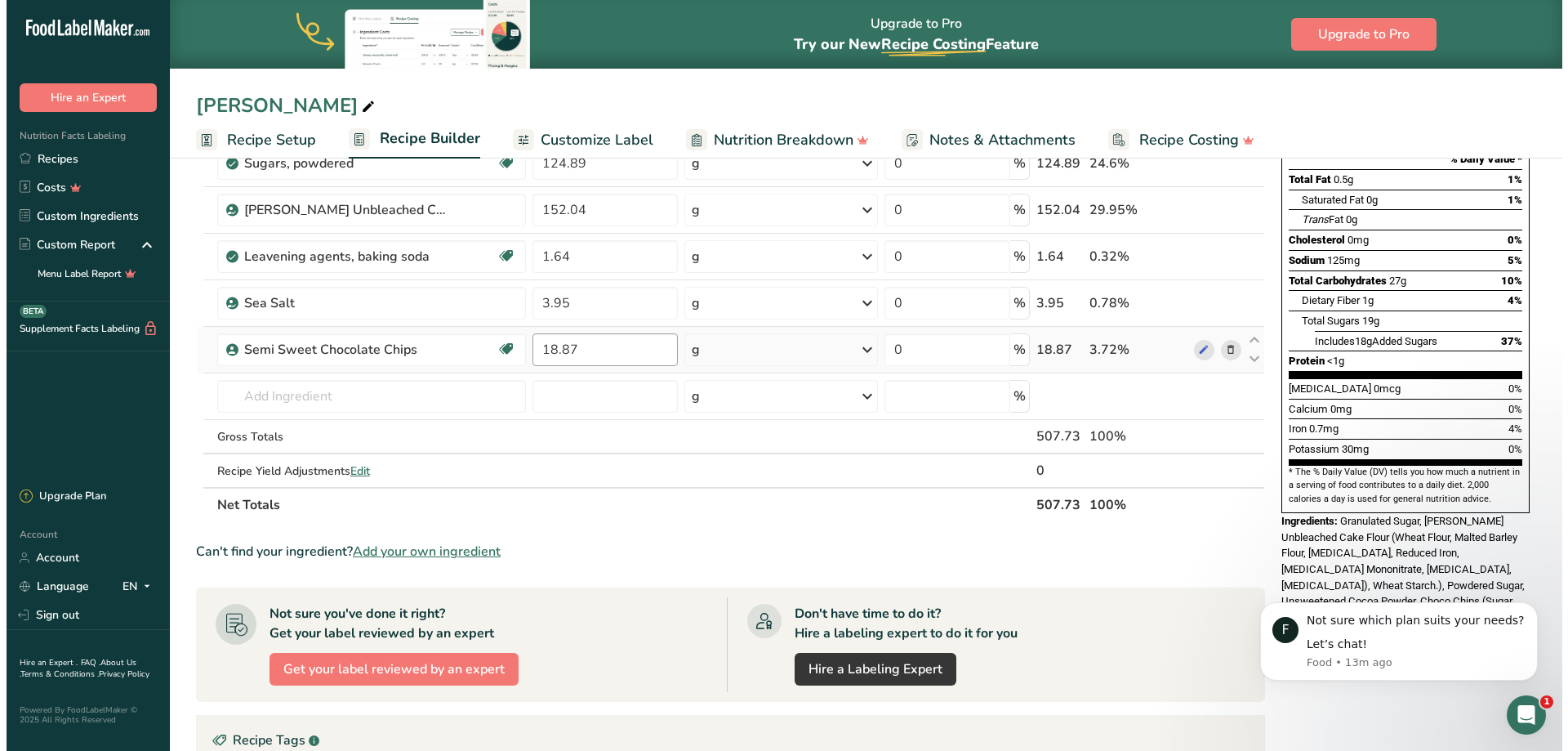
scroll to position [59, 0]
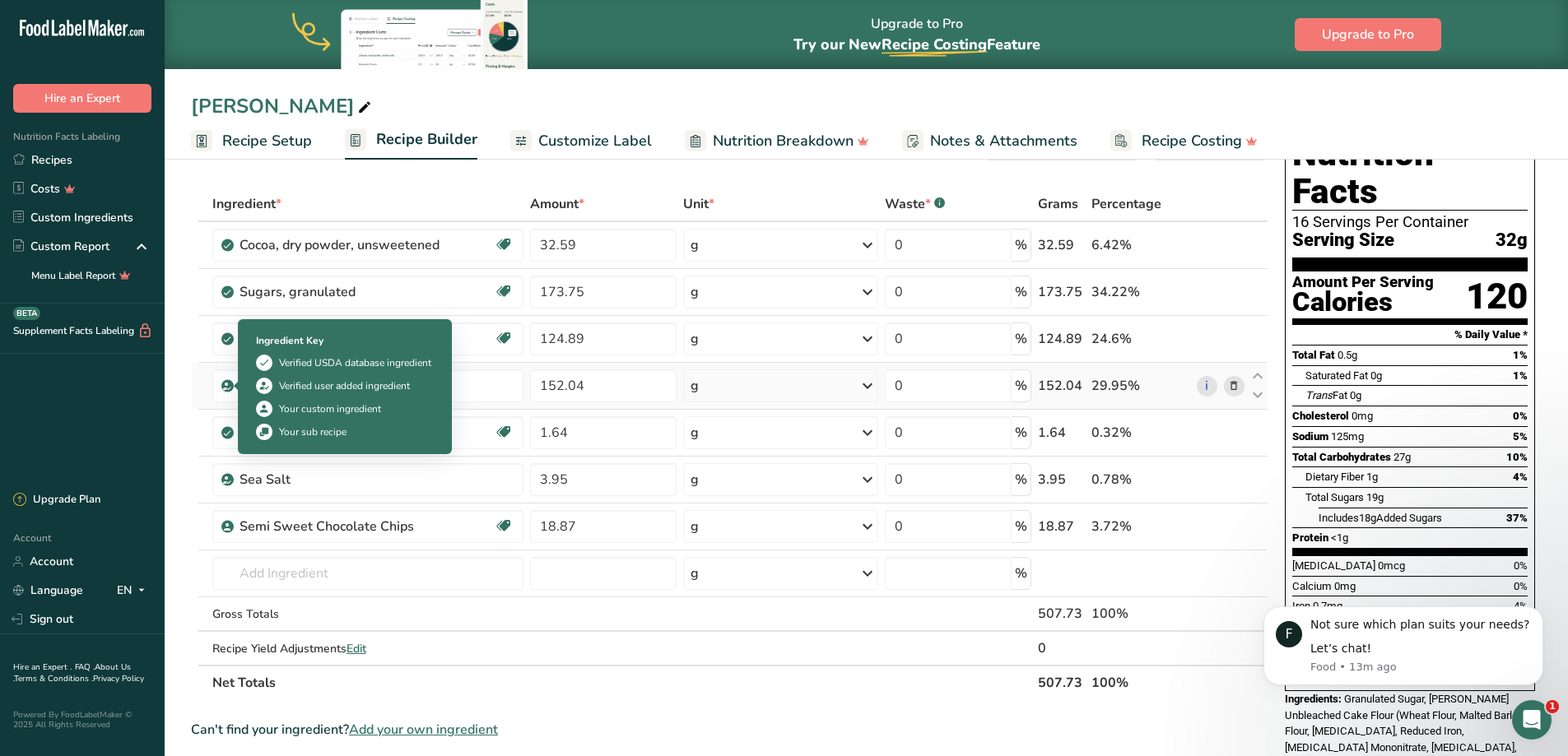
drag, startPoint x: 489, startPoint y: 381, endPoint x: 230, endPoint y: 382, distance: 259.0
click at [230, 382] on td "[PERSON_NAME] Unbleached Cake Flour" at bounding box center [368, 386] width 317 height 47
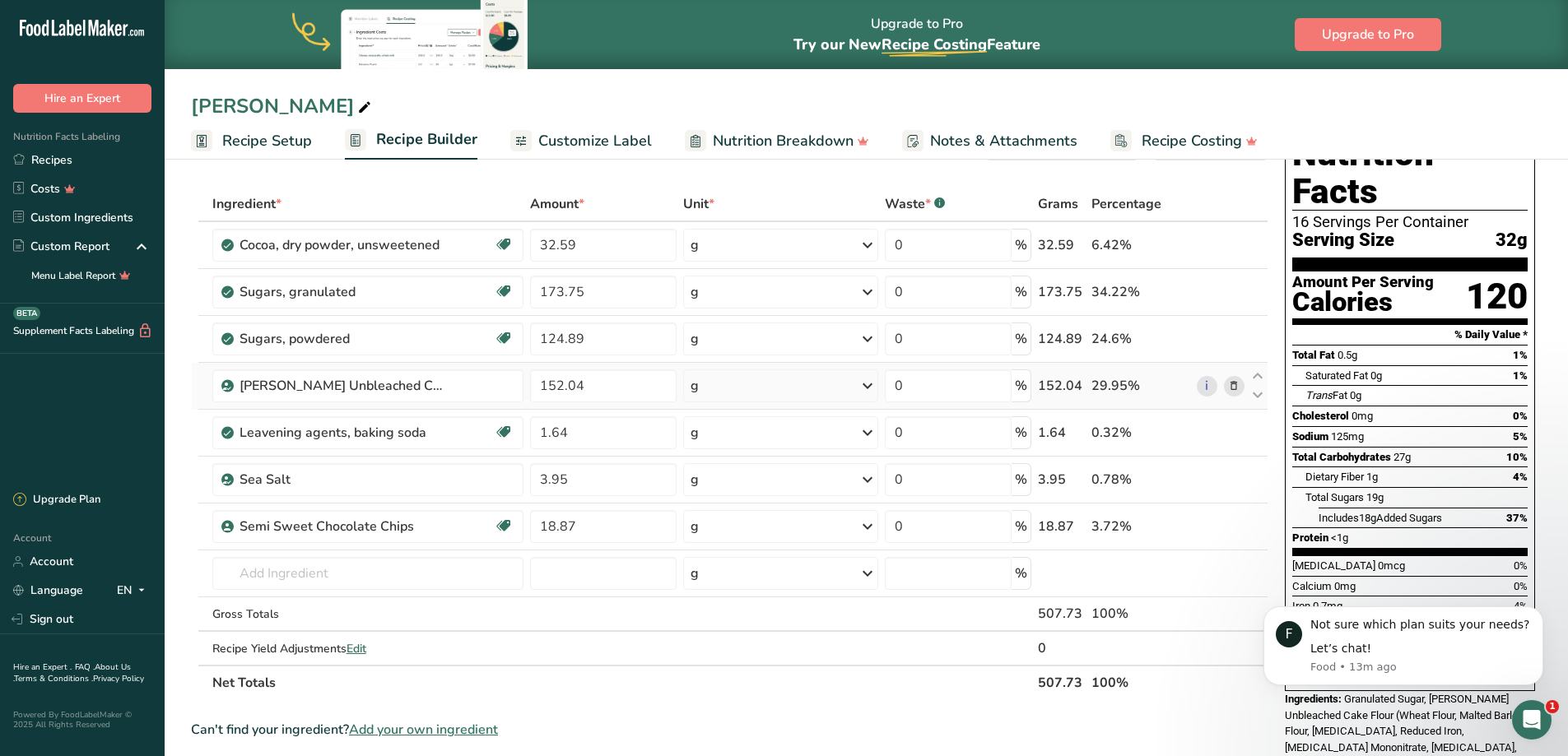
click at [1235, 383] on icon at bounding box center [1234, 386] width 12 height 18
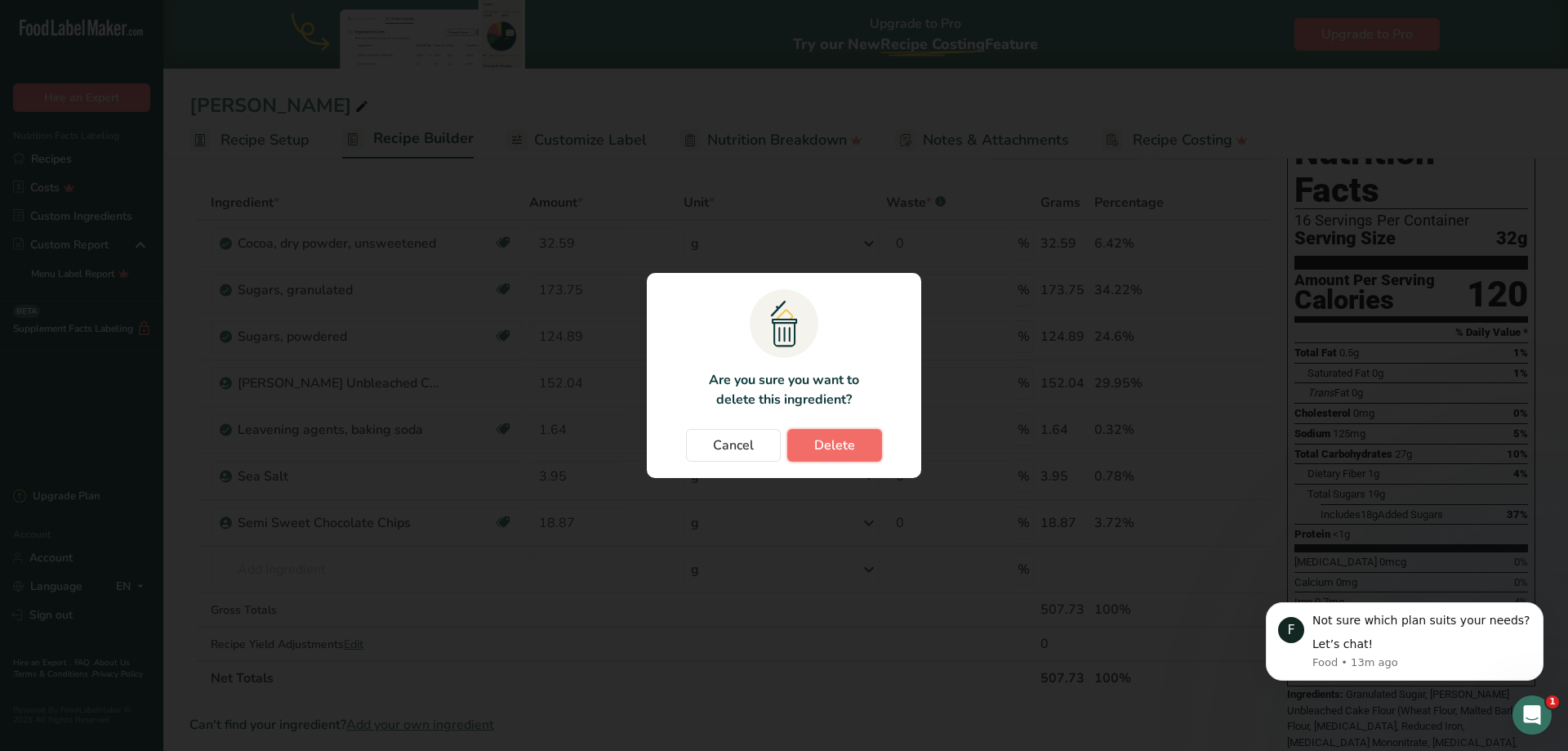
click at [796, 437] on button "Delete" at bounding box center [835, 445] width 95 height 32
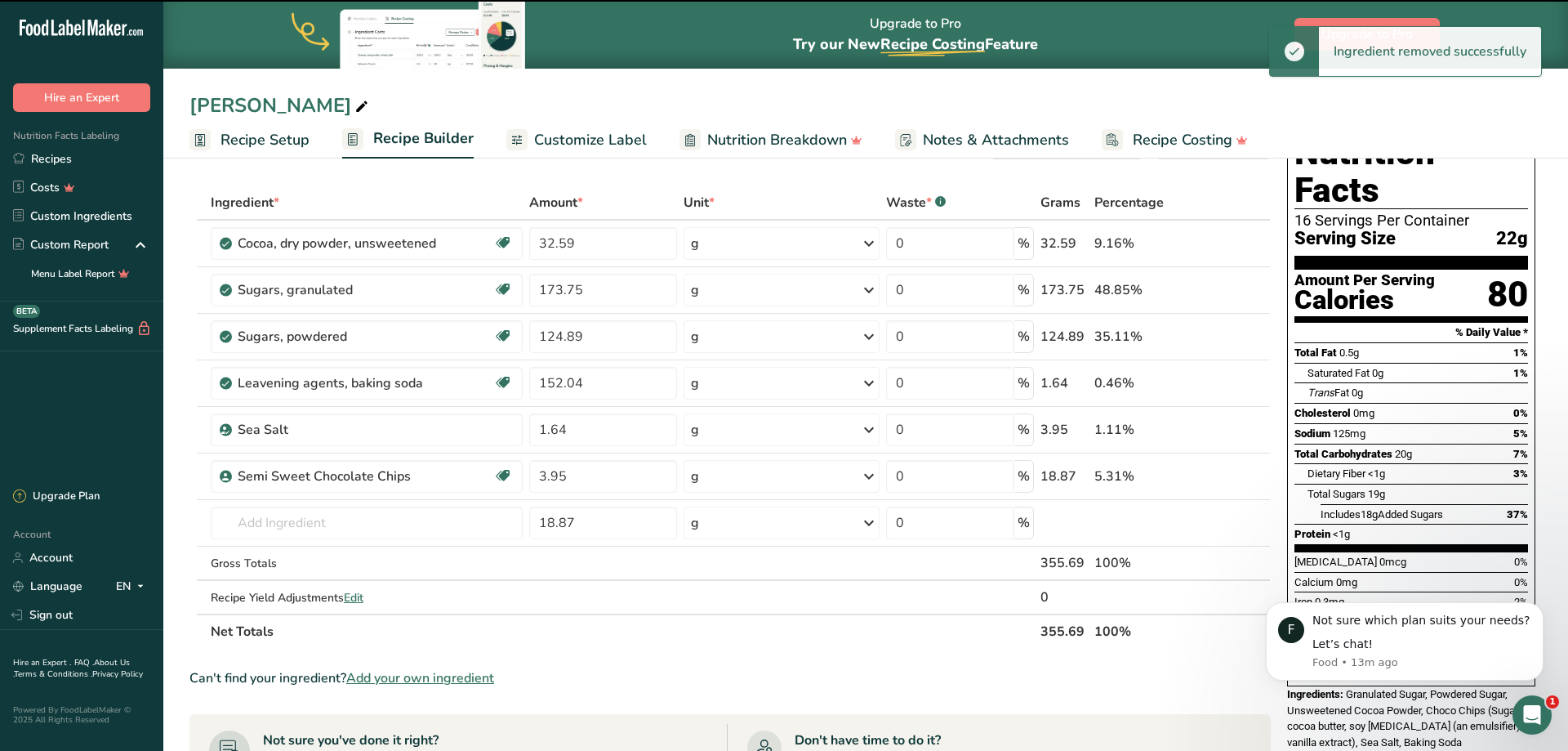
type input "1.64"
type input "3.95"
type input "18.87"
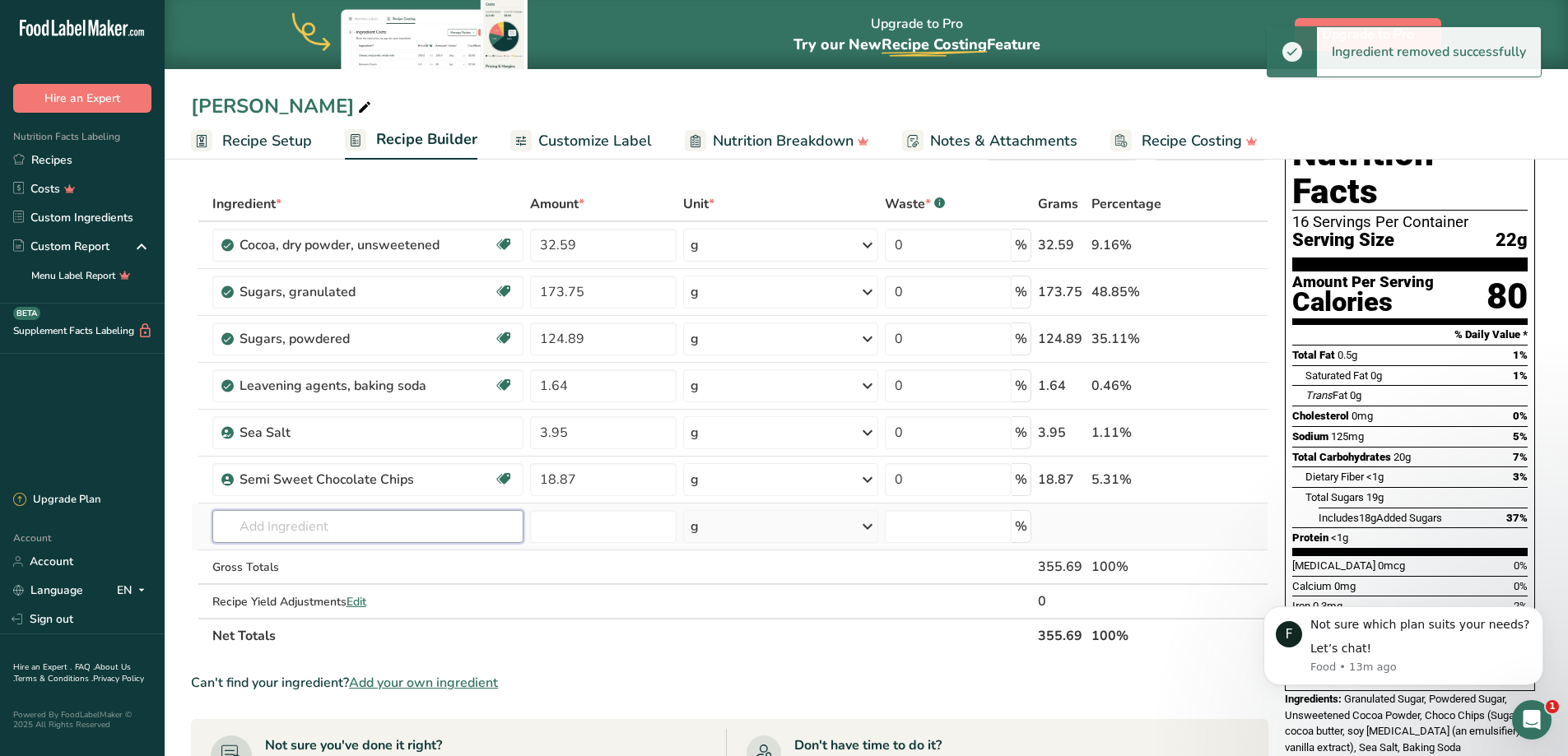
click at [255, 527] on input "text" at bounding box center [367, 526] width 311 height 33
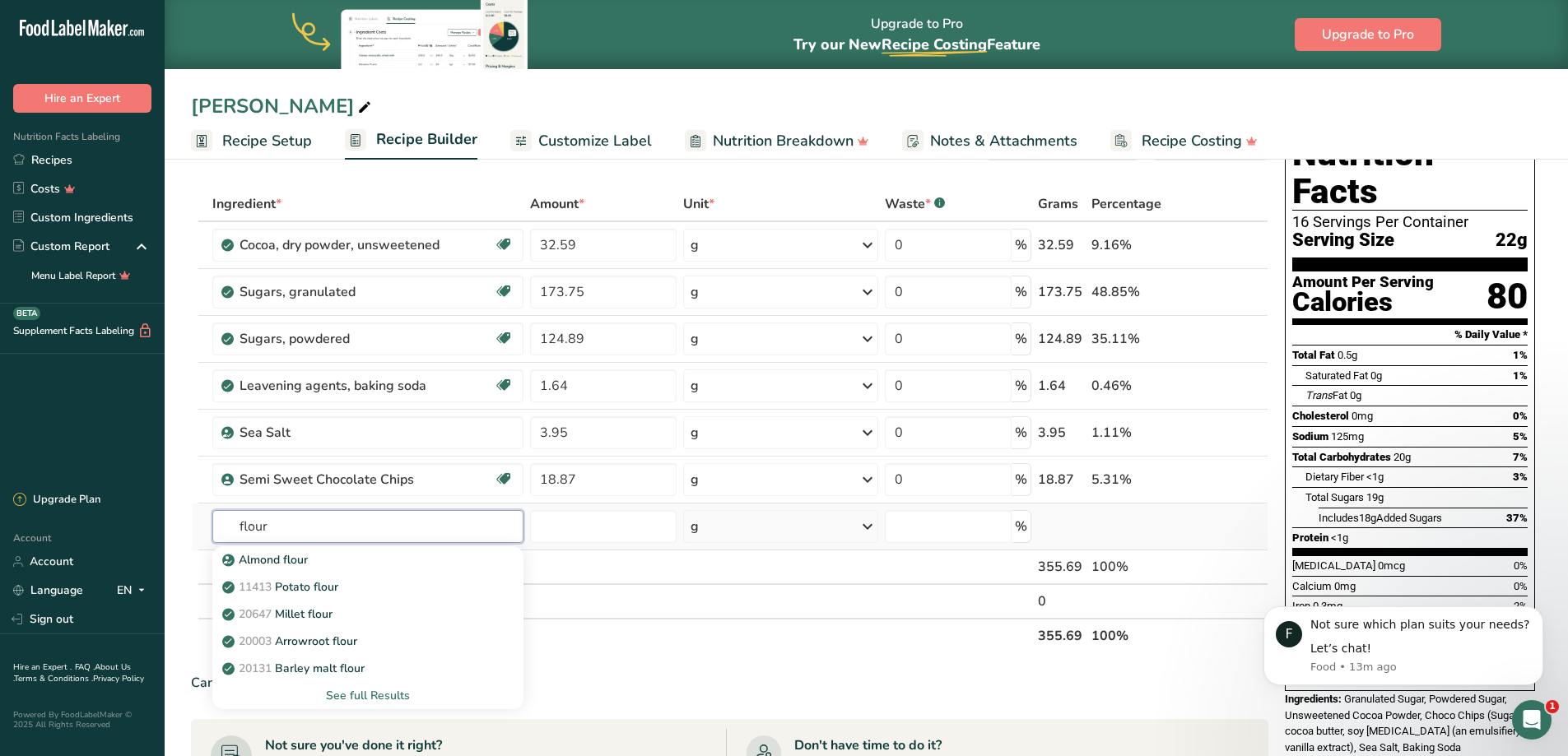
type input "flour"
click at [358, 690] on div "See full Results" at bounding box center [368, 695] width 285 height 18
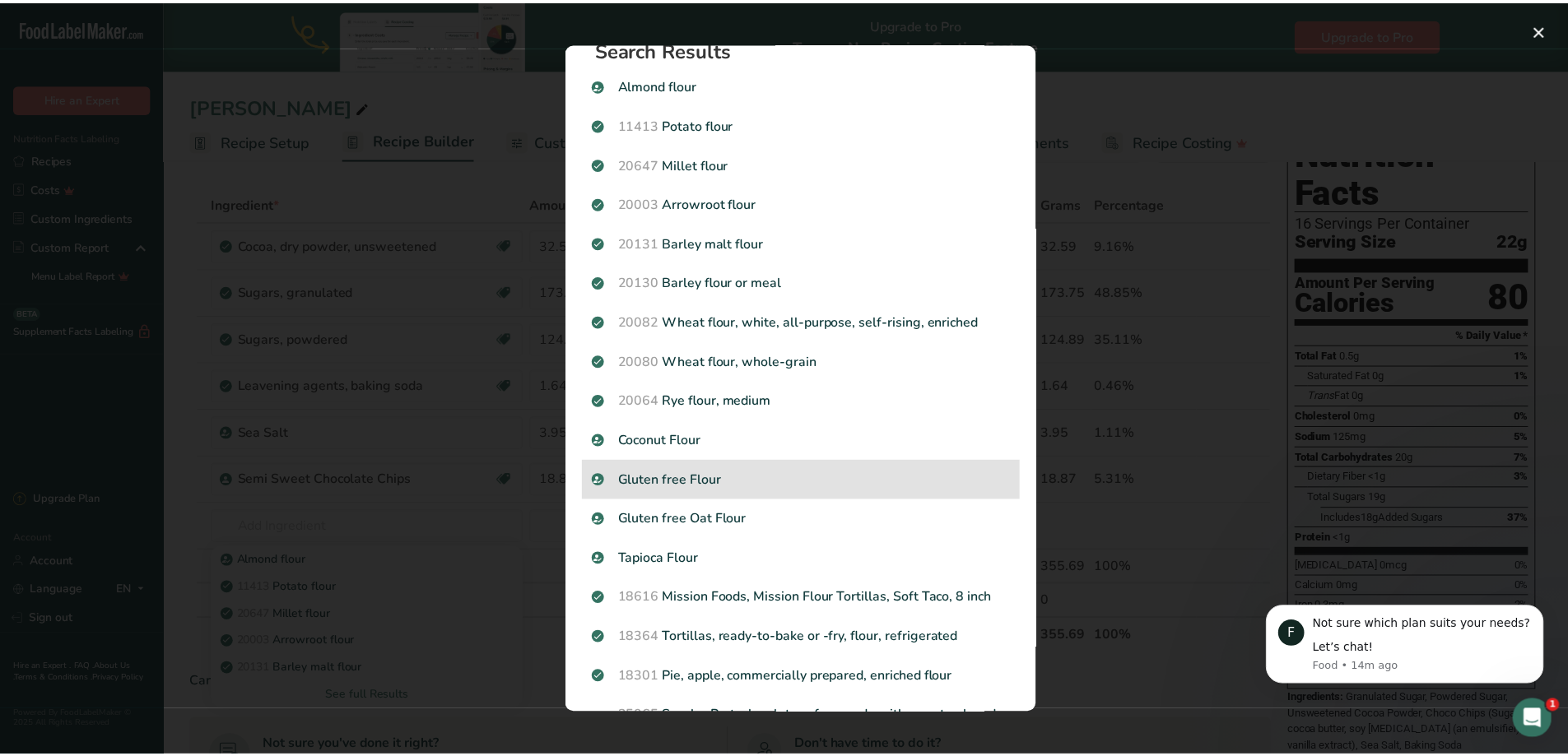
scroll to position [0, 0]
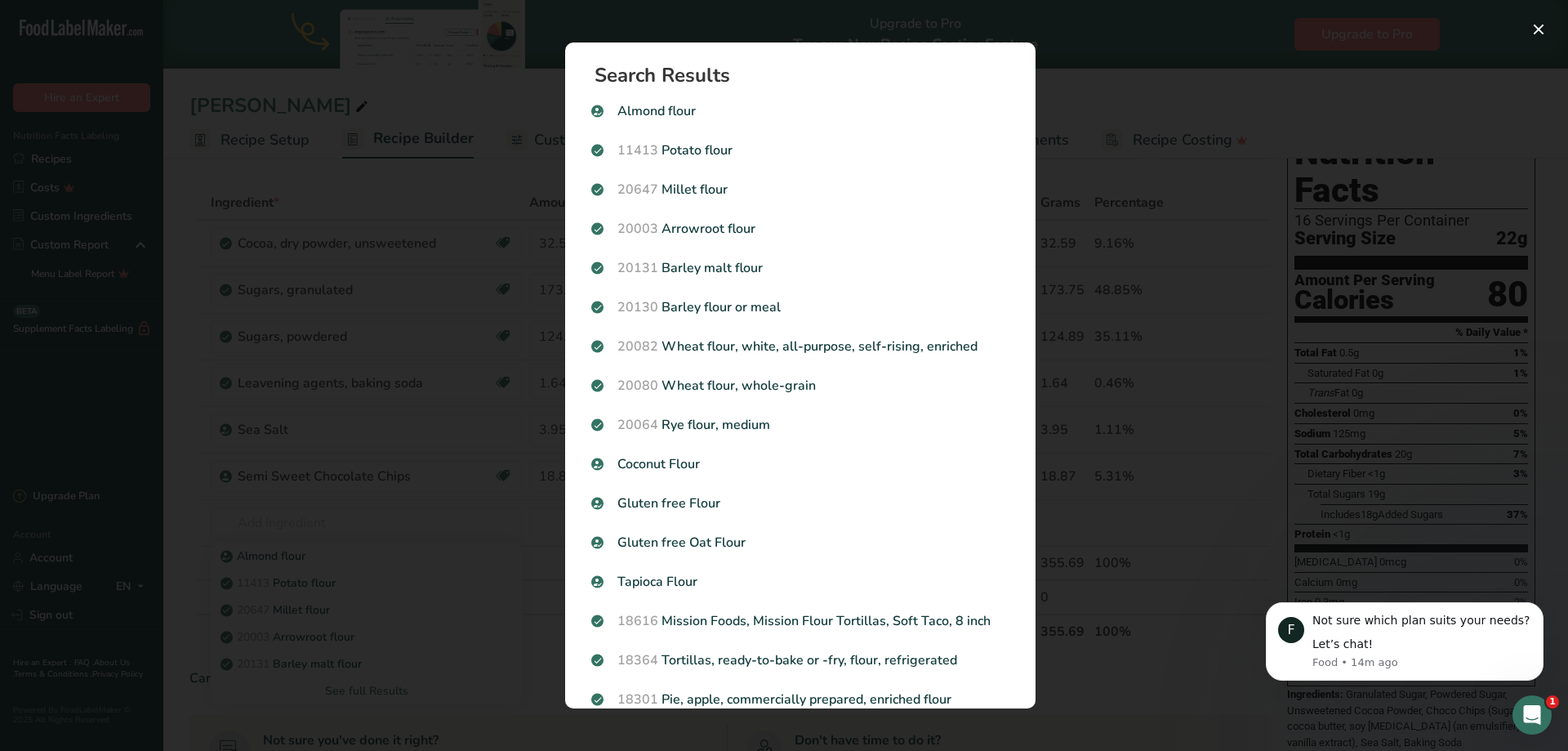
click at [461, 175] on div "Search results modal" at bounding box center [784, 375] width 1568 height 751
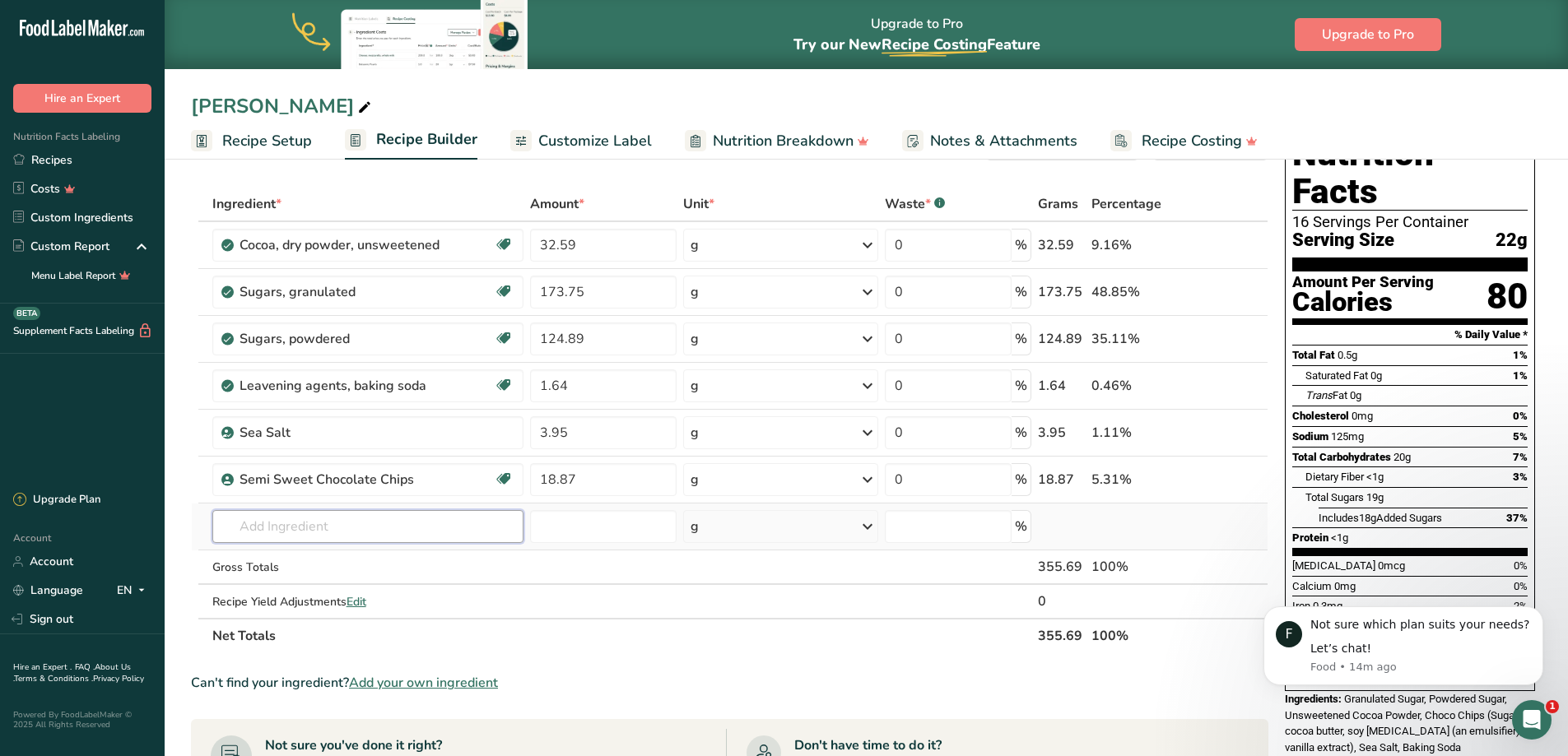
click at [268, 523] on input "text" at bounding box center [367, 526] width 311 height 33
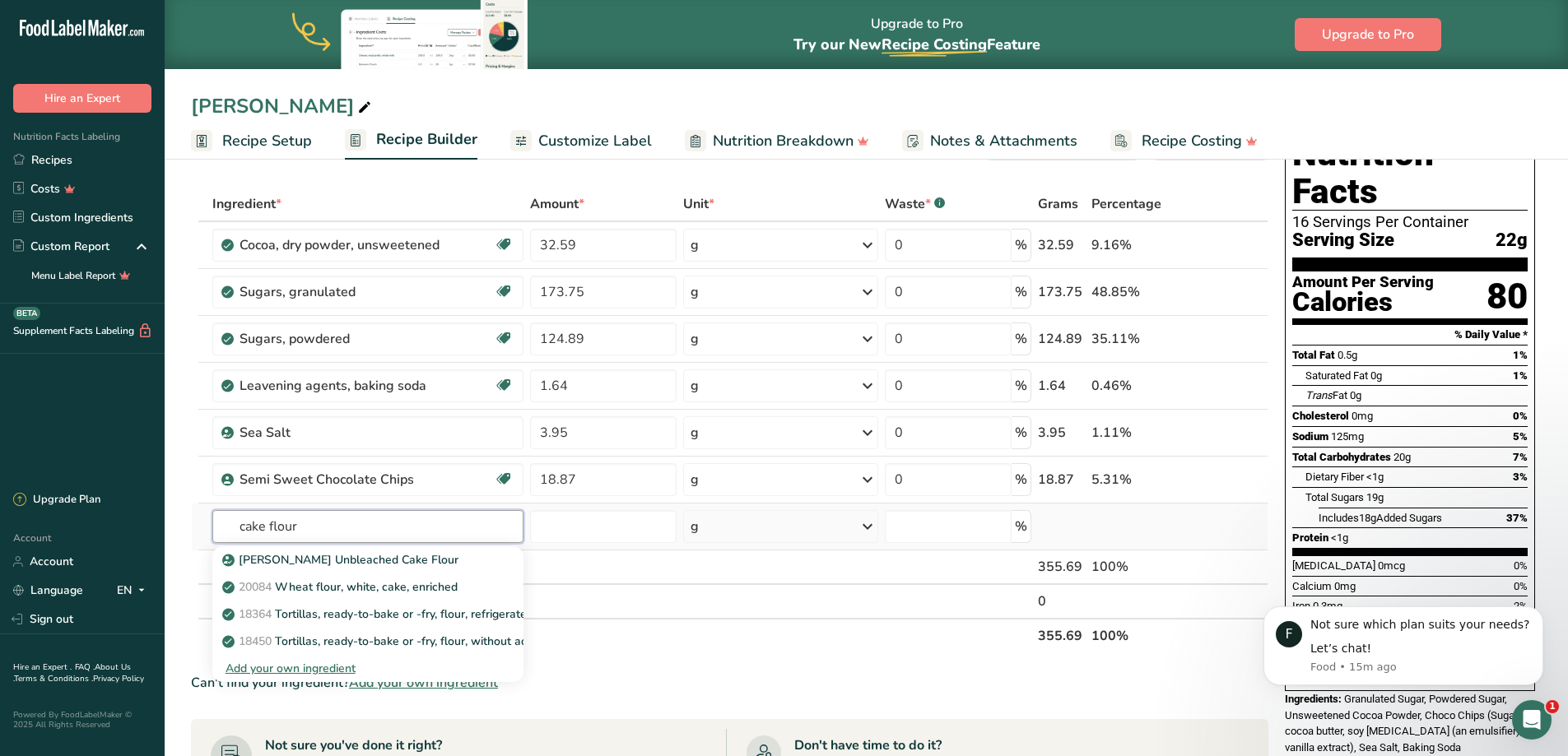
type input "cake flour"
click at [312, 671] on div "Add your own ingredient" at bounding box center [368, 668] width 285 height 18
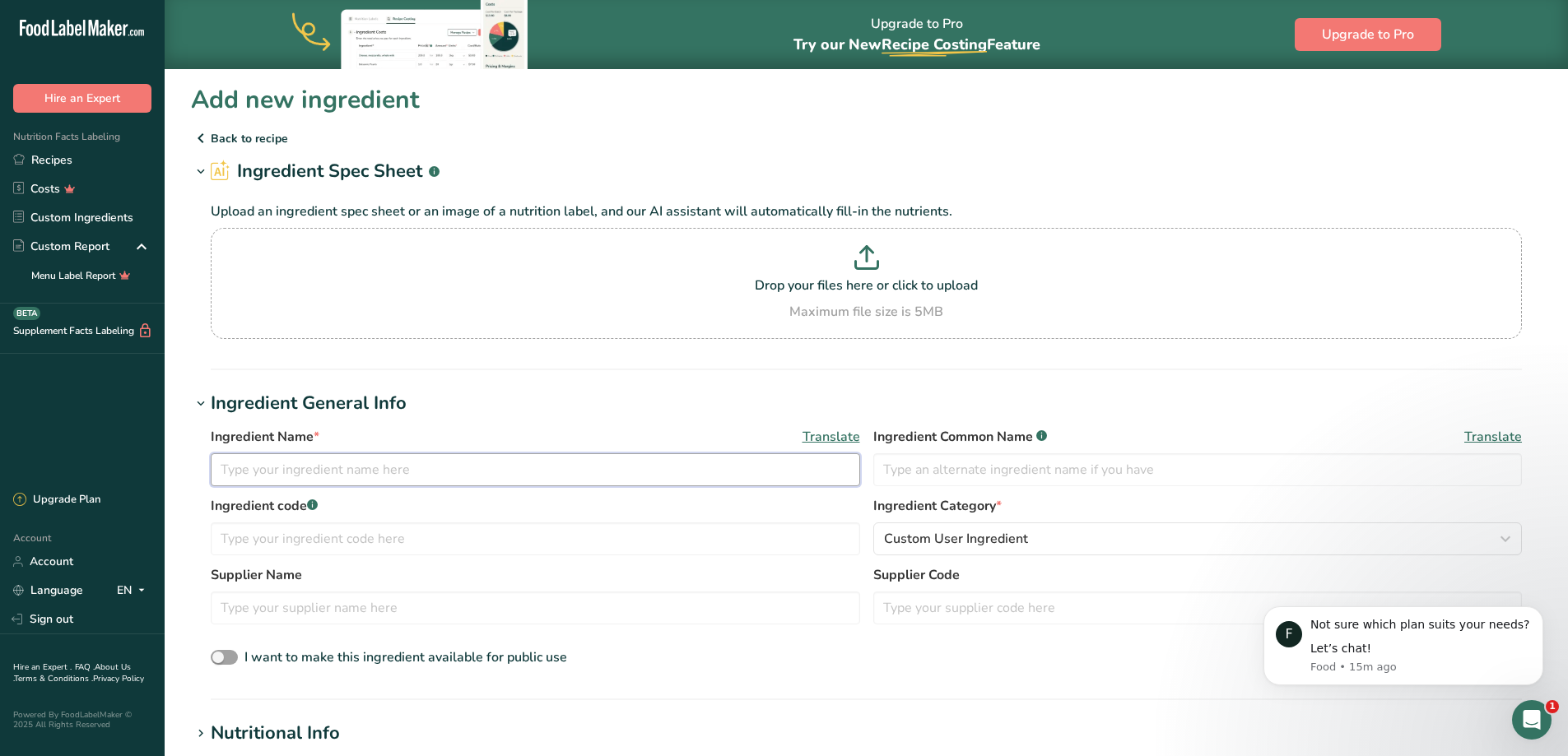
click at [321, 460] on input "text" at bounding box center [535, 469] width 649 height 33
type input "Wheat Flour"
click at [348, 540] on input "text" at bounding box center [535, 538] width 649 height 33
click at [977, 470] on input "text" at bounding box center [1197, 469] width 649 height 33
type input "Wheat Flour"
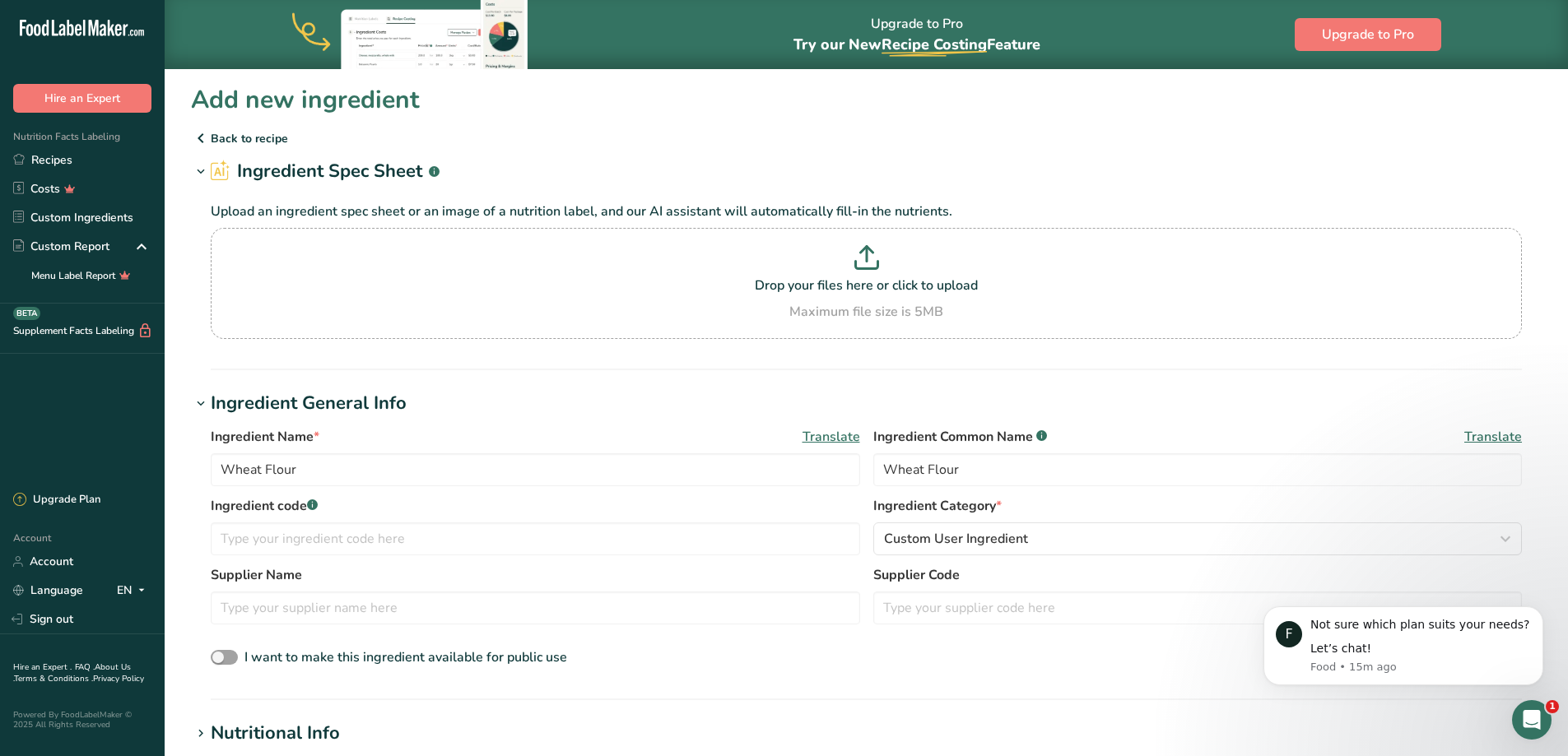
click at [932, 655] on div "I want to make this ingredient available for public use" at bounding box center [866, 658] width 1311 height 22
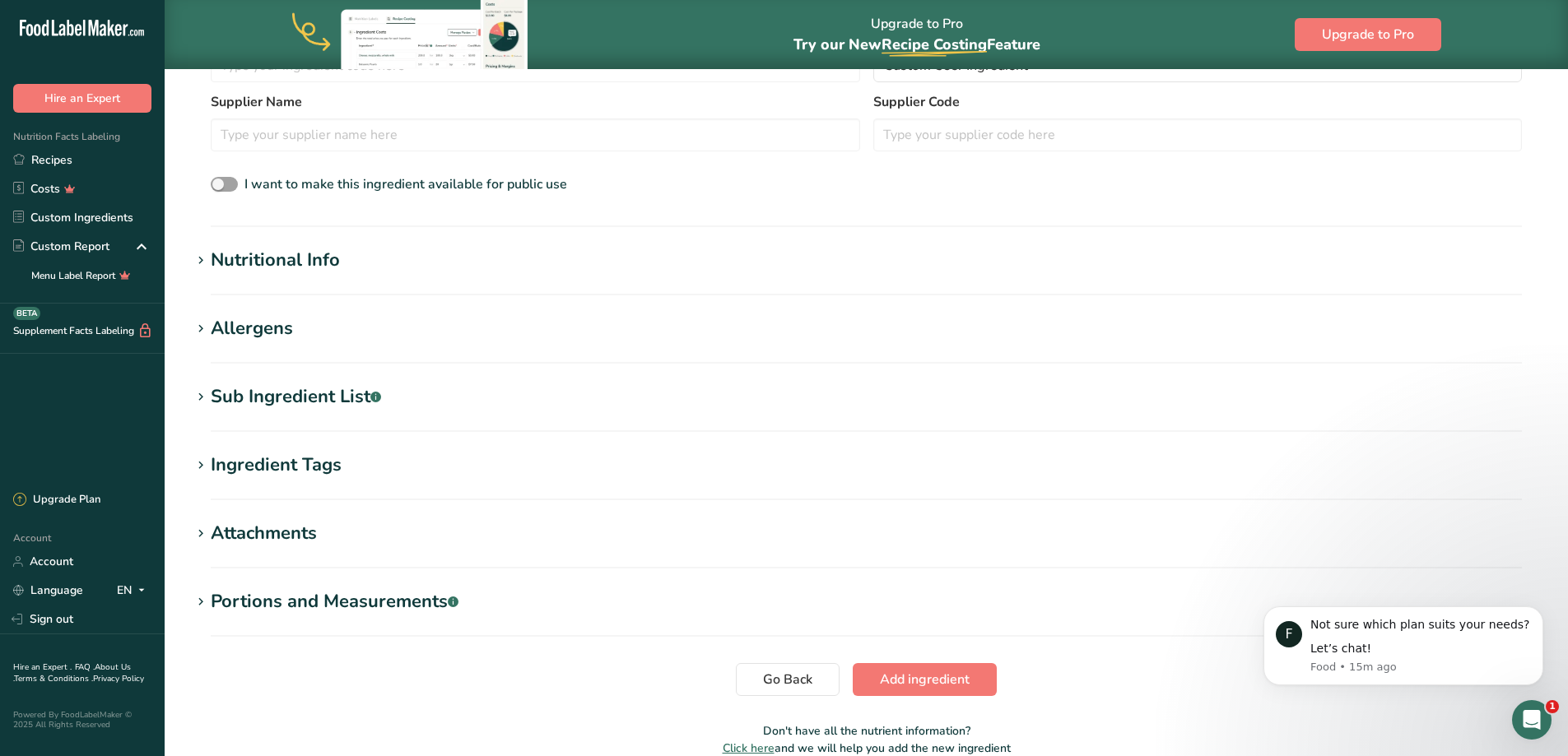
scroll to position [553, 0]
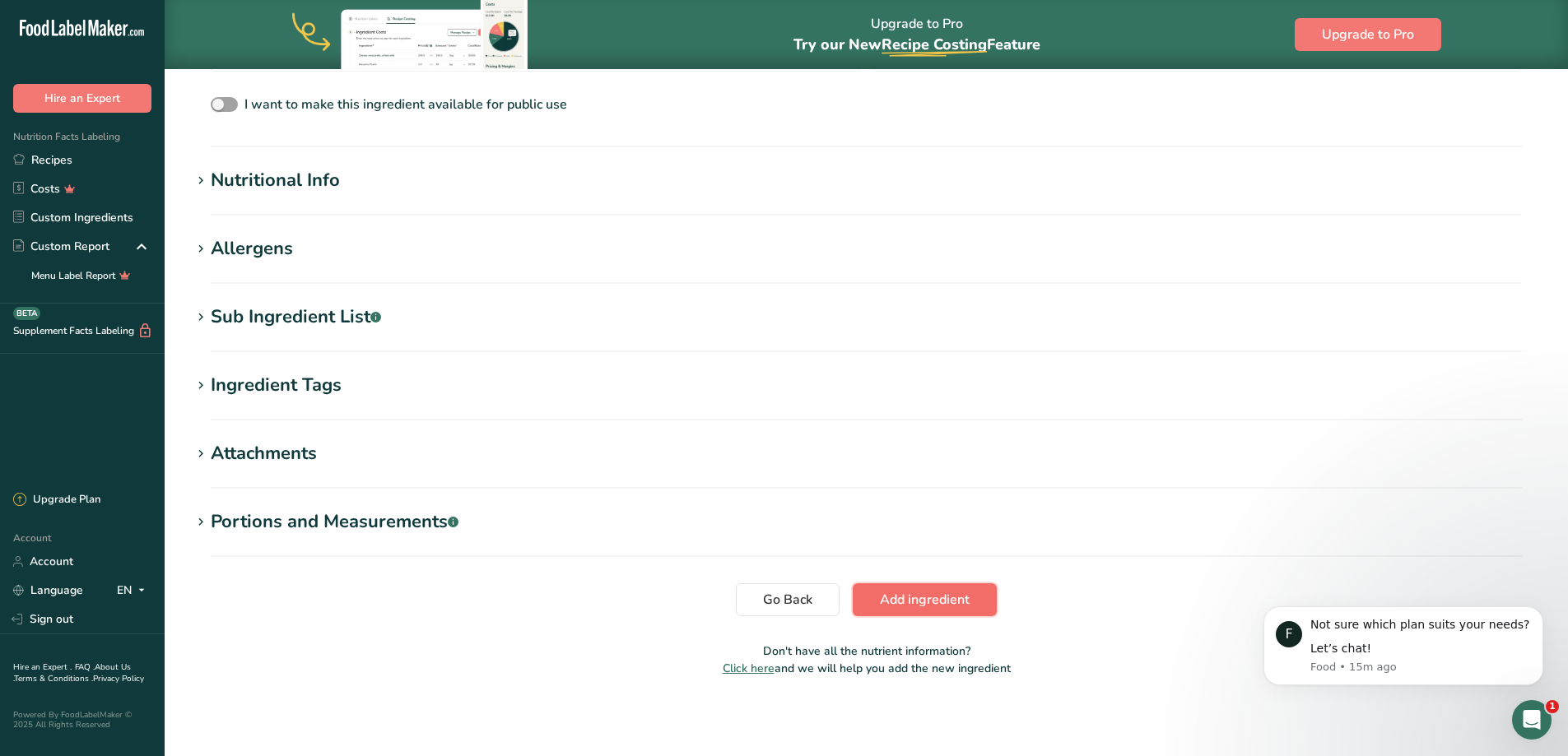
click at [885, 599] on span "Add ingredient" at bounding box center [924, 599] width 90 height 20
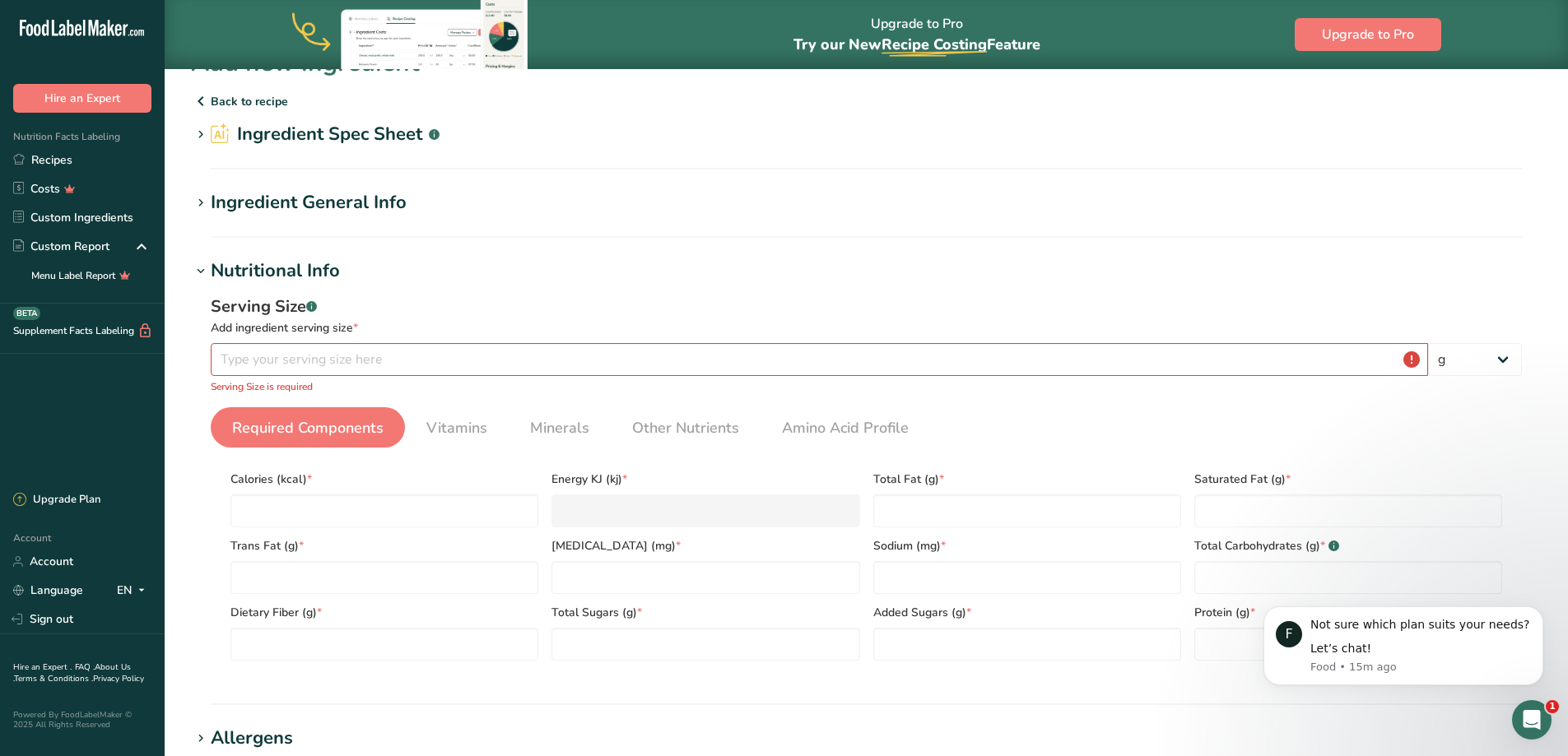
scroll to position [0, 0]
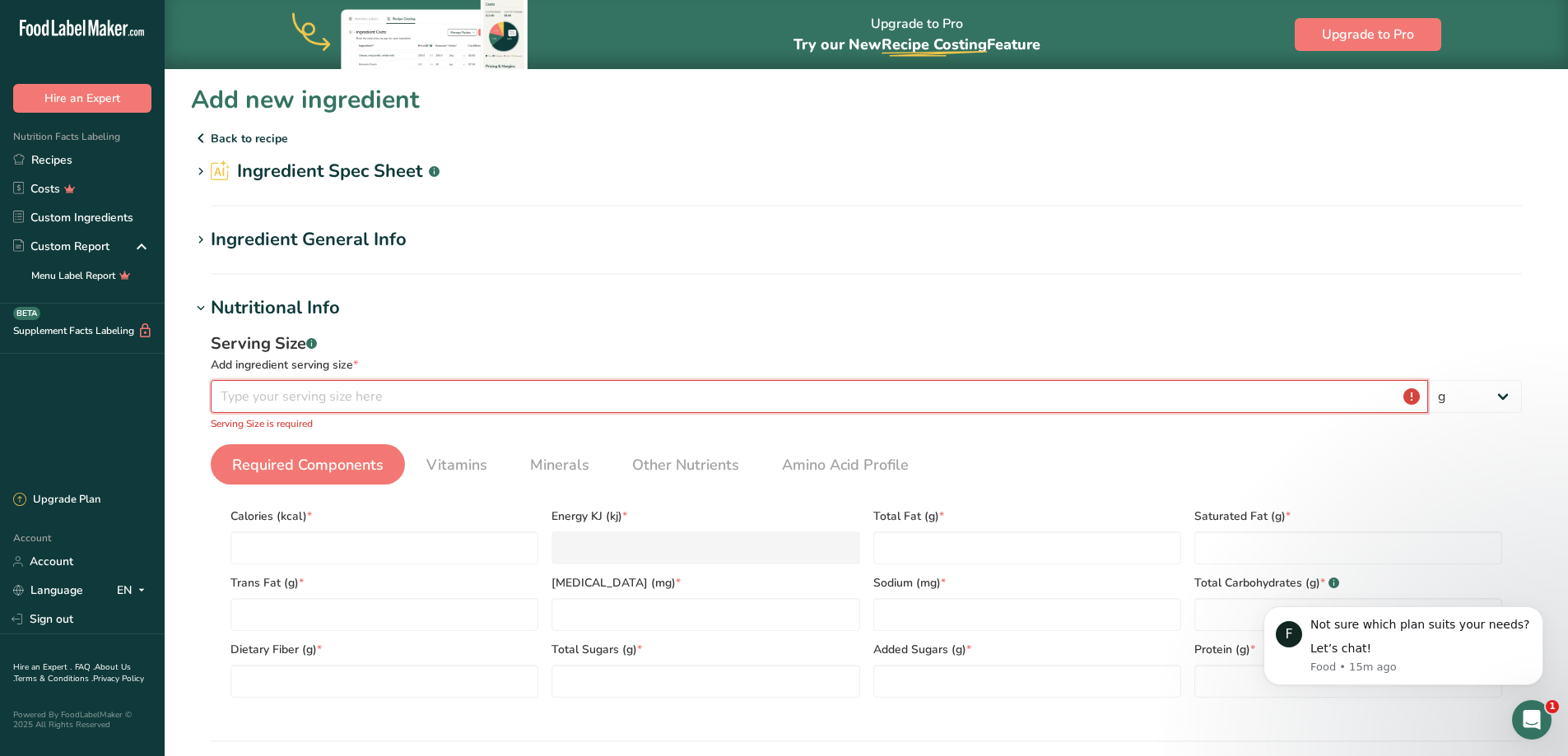
click at [349, 391] on input "number" at bounding box center [819, 396] width 1217 height 33
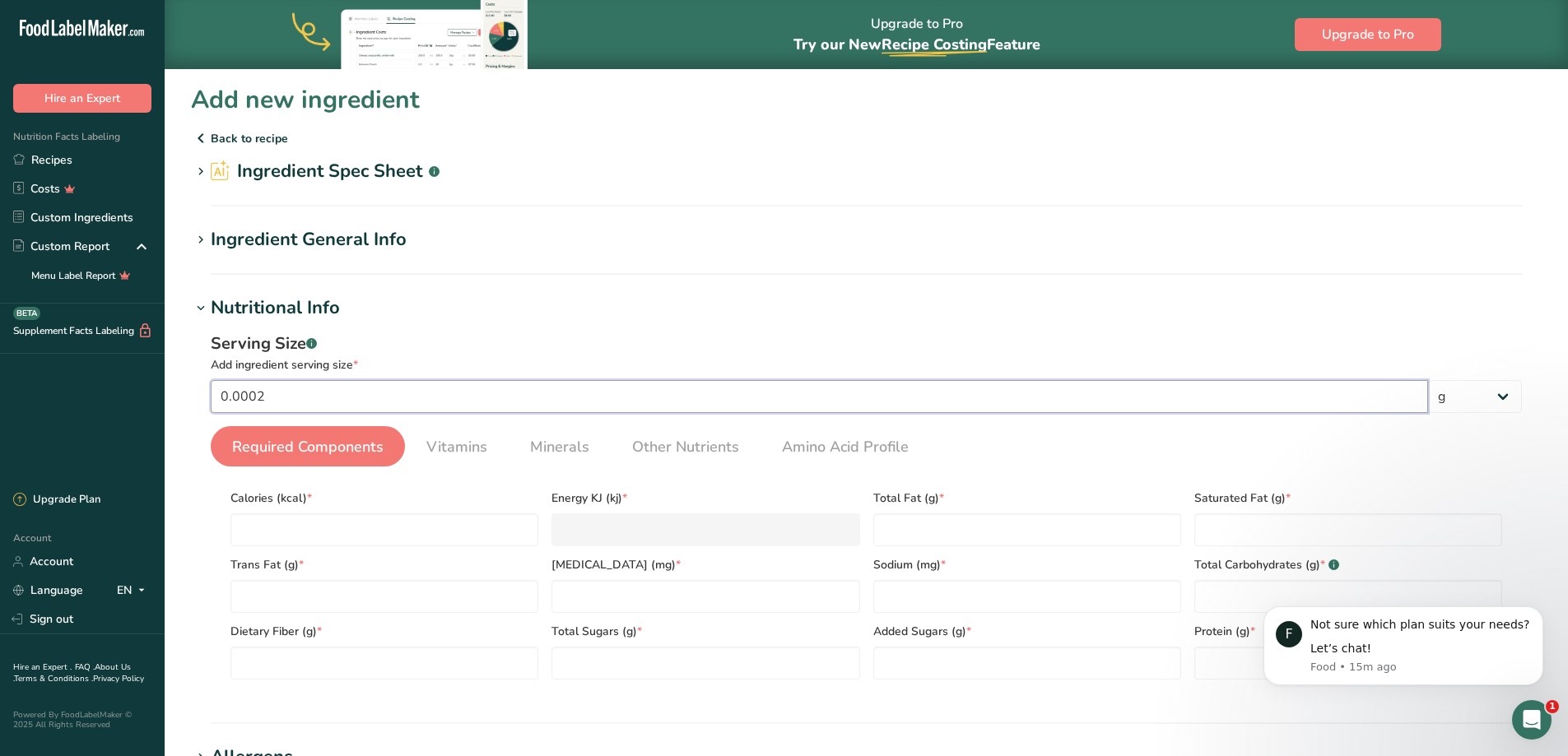
type input "0.0002"
click at [201, 136] on icon at bounding box center [201, 137] width 20 height 29
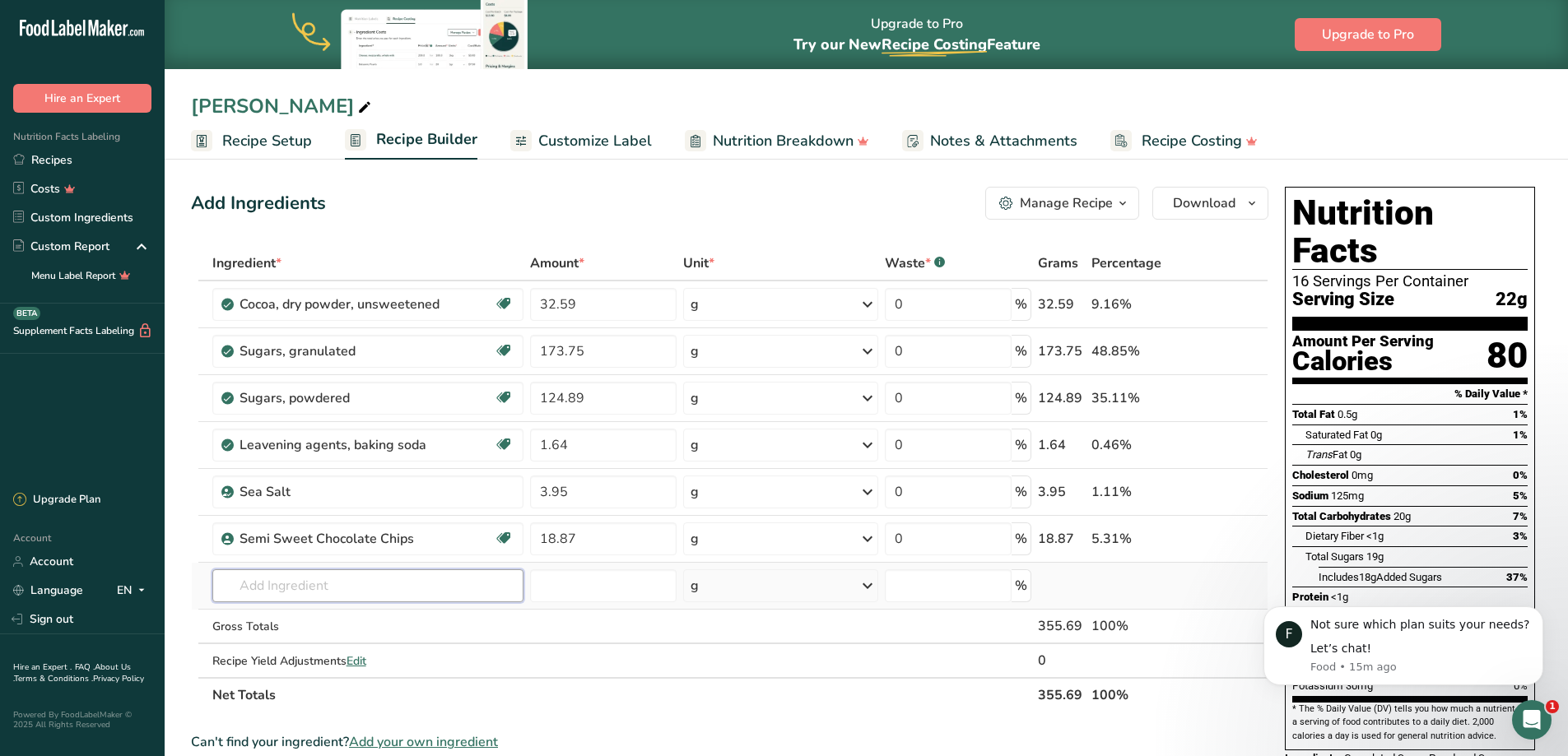
click at [340, 589] on input "text" at bounding box center [367, 585] width 311 height 33
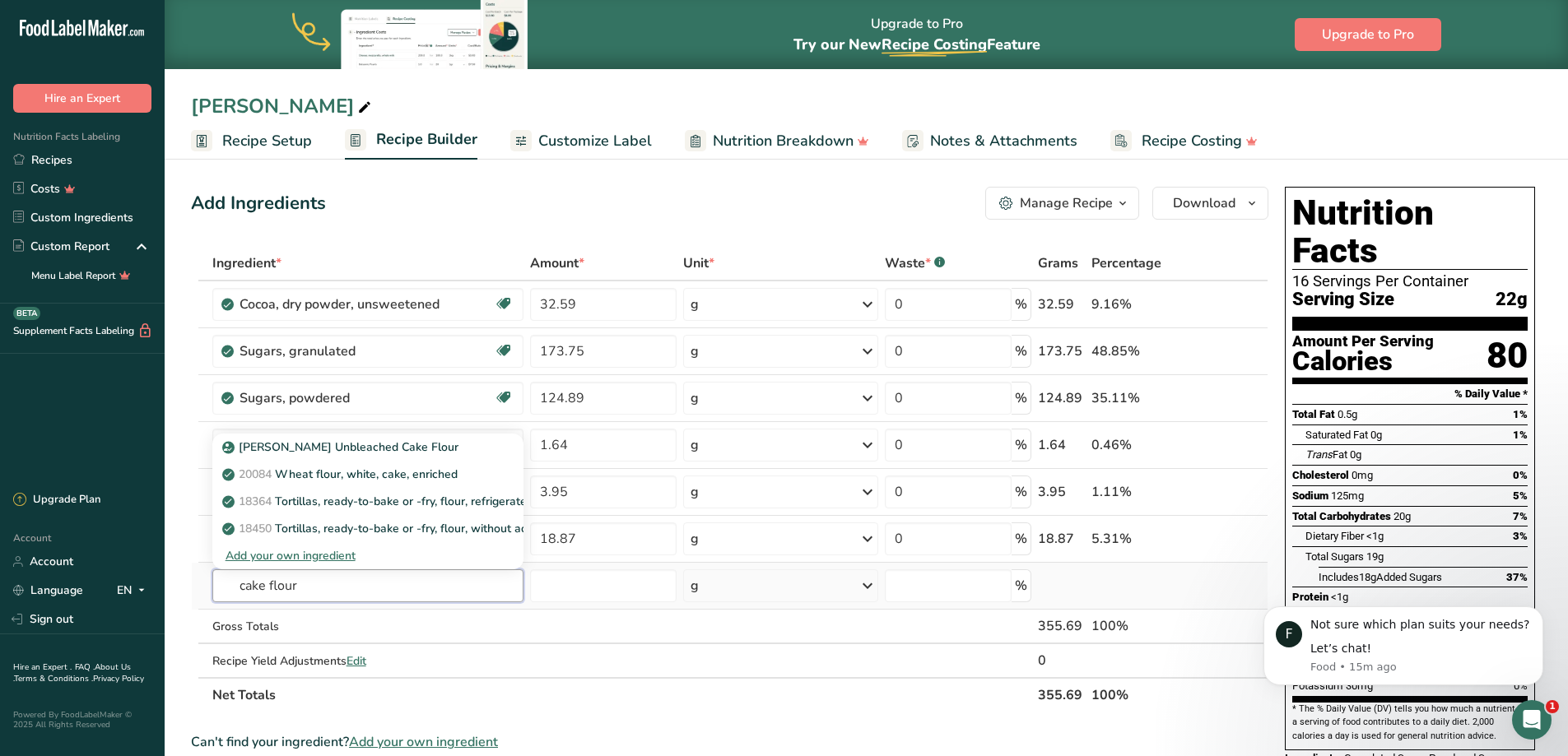
click at [370, 590] on input "cake flour" at bounding box center [367, 585] width 311 height 33
type input "cake flour"
click at [360, 447] on p "[PERSON_NAME] Unbleached Cake Flour" at bounding box center [342, 447] width 233 height 18
type input "[PERSON_NAME] Unbleached Cake Flour"
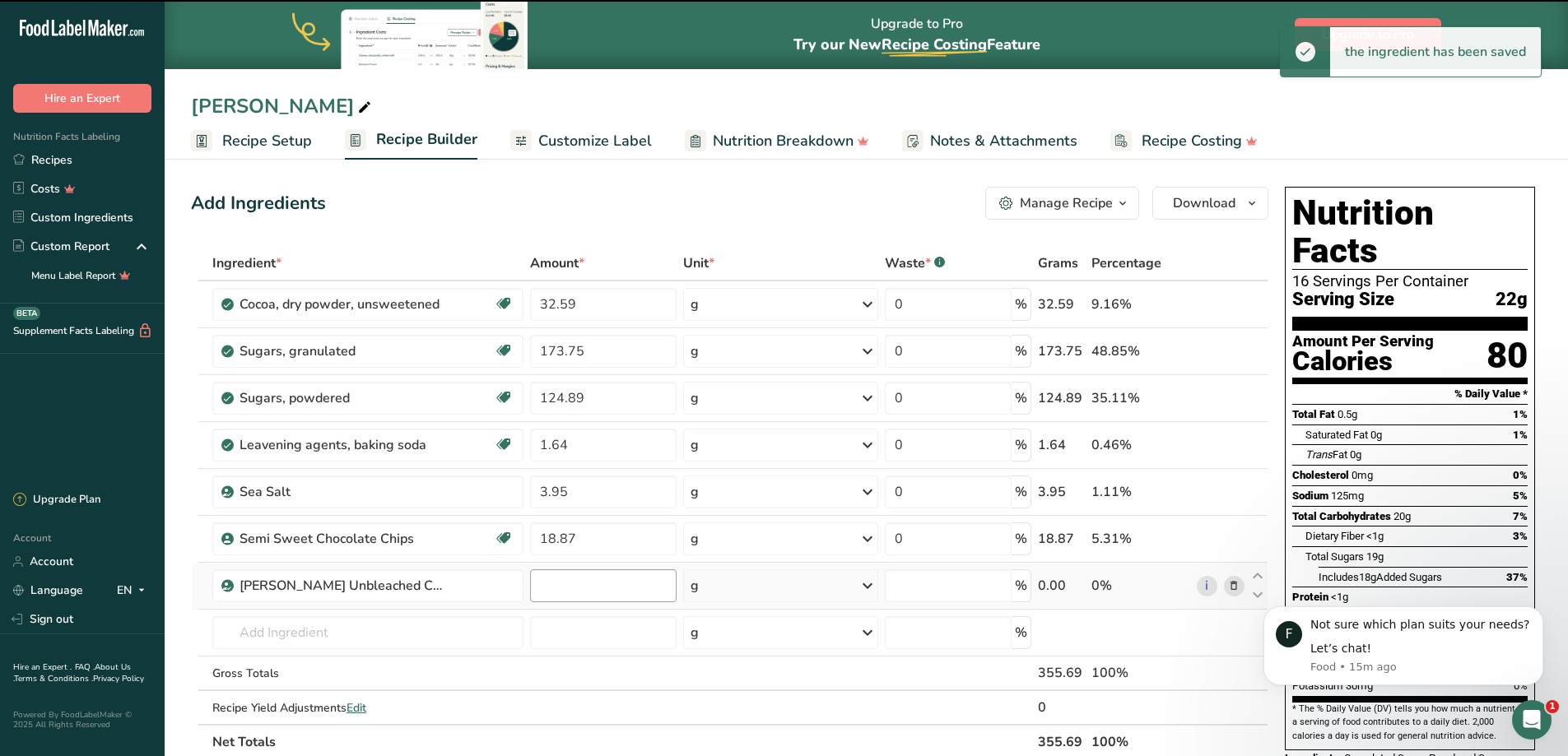
type input "0"
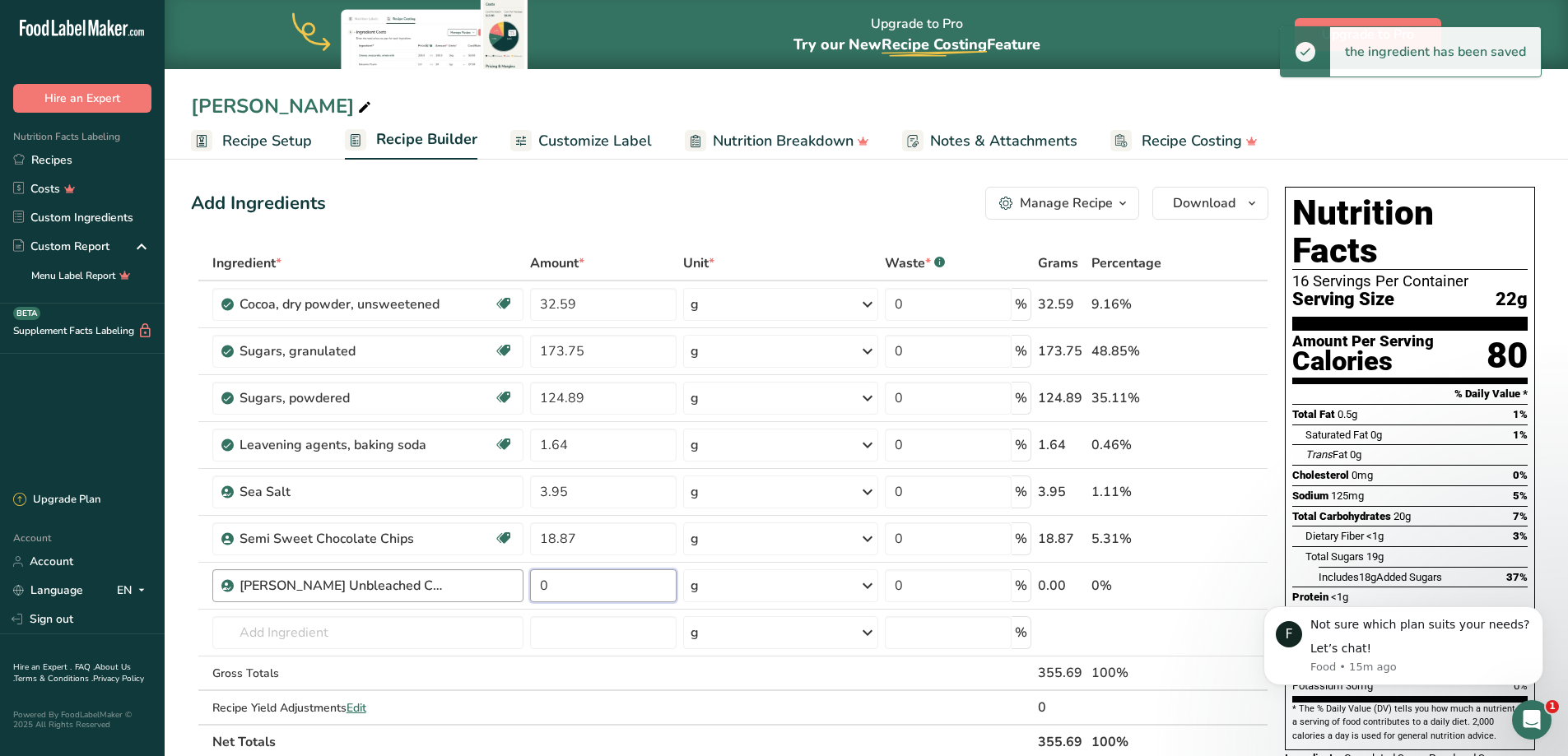
drag, startPoint x: 560, startPoint y: 582, endPoint x: 499, endPoint y: 579, distance: 61.1
click at [499, 579] on tr "[PERSON_NAME] Unbleached Cake Flour 0 g Weight Units g kg mg See more Volume Un…" at bounding box center [730, 586] width 1075 height 47
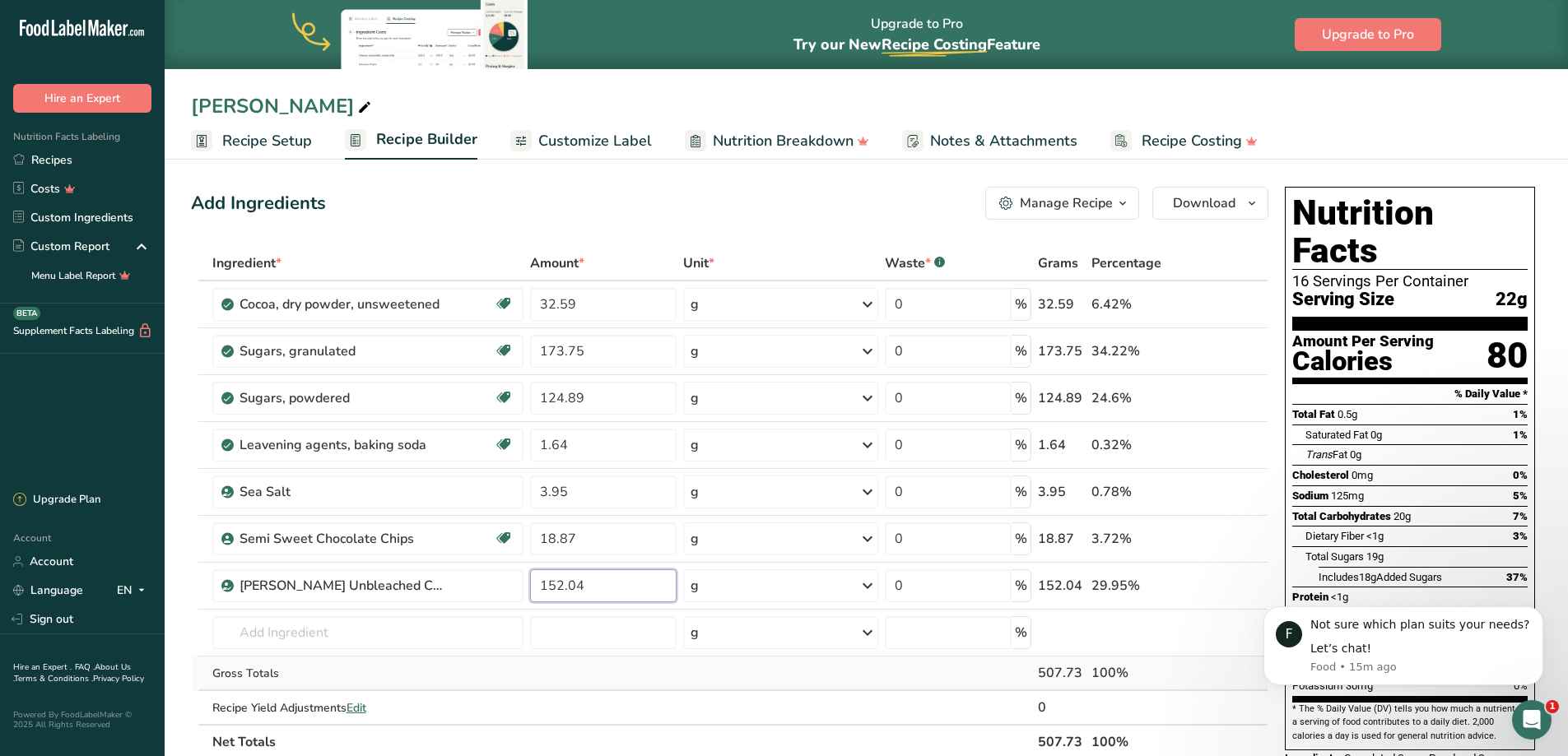
type input "152.04"
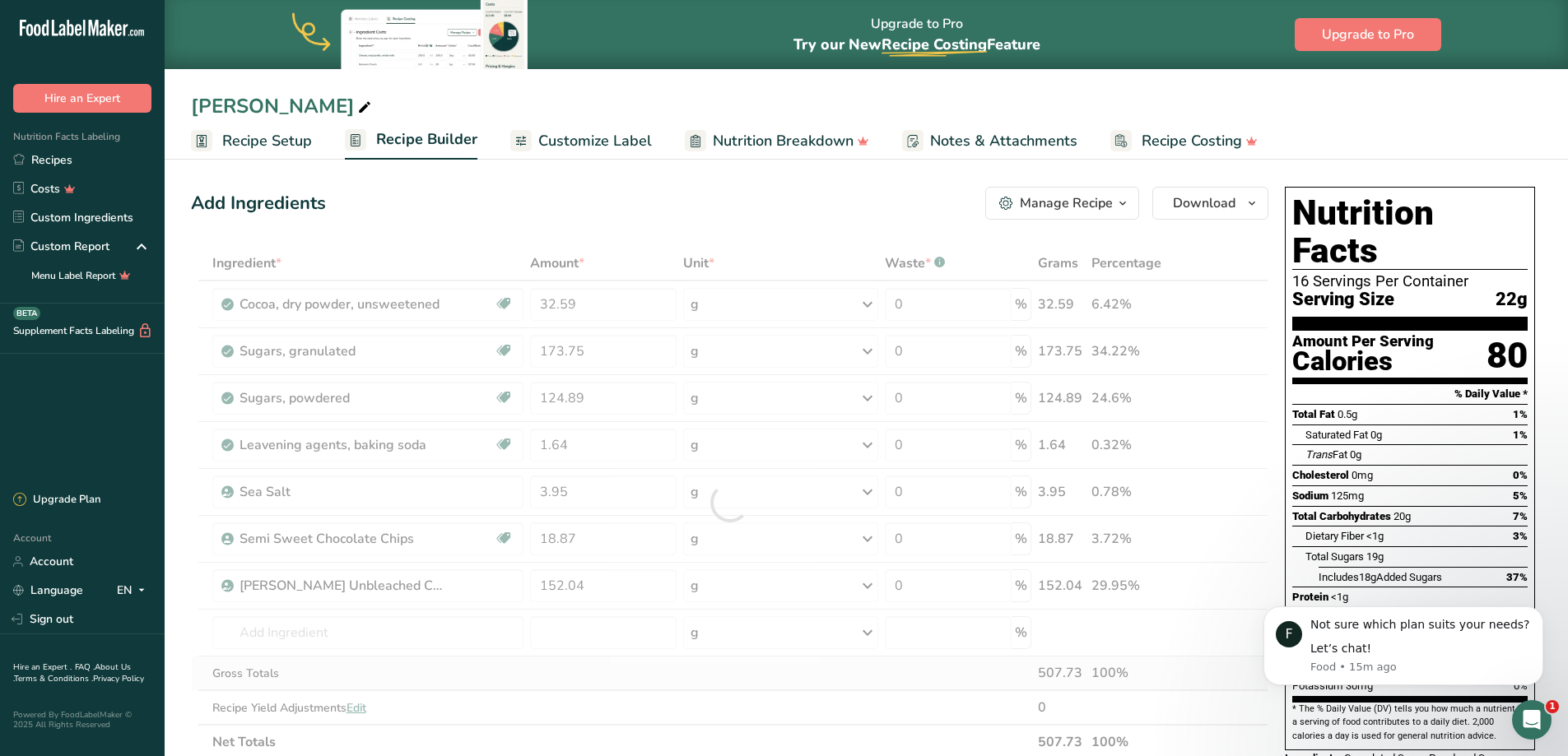
click at [539, 683] on div "Ingredient * Amount * Unit * Waste * .a-a{fill:#347362;}.b-a{fill:#fff;} Grams …" at bounding box center [730, 502] width 1077 height 513
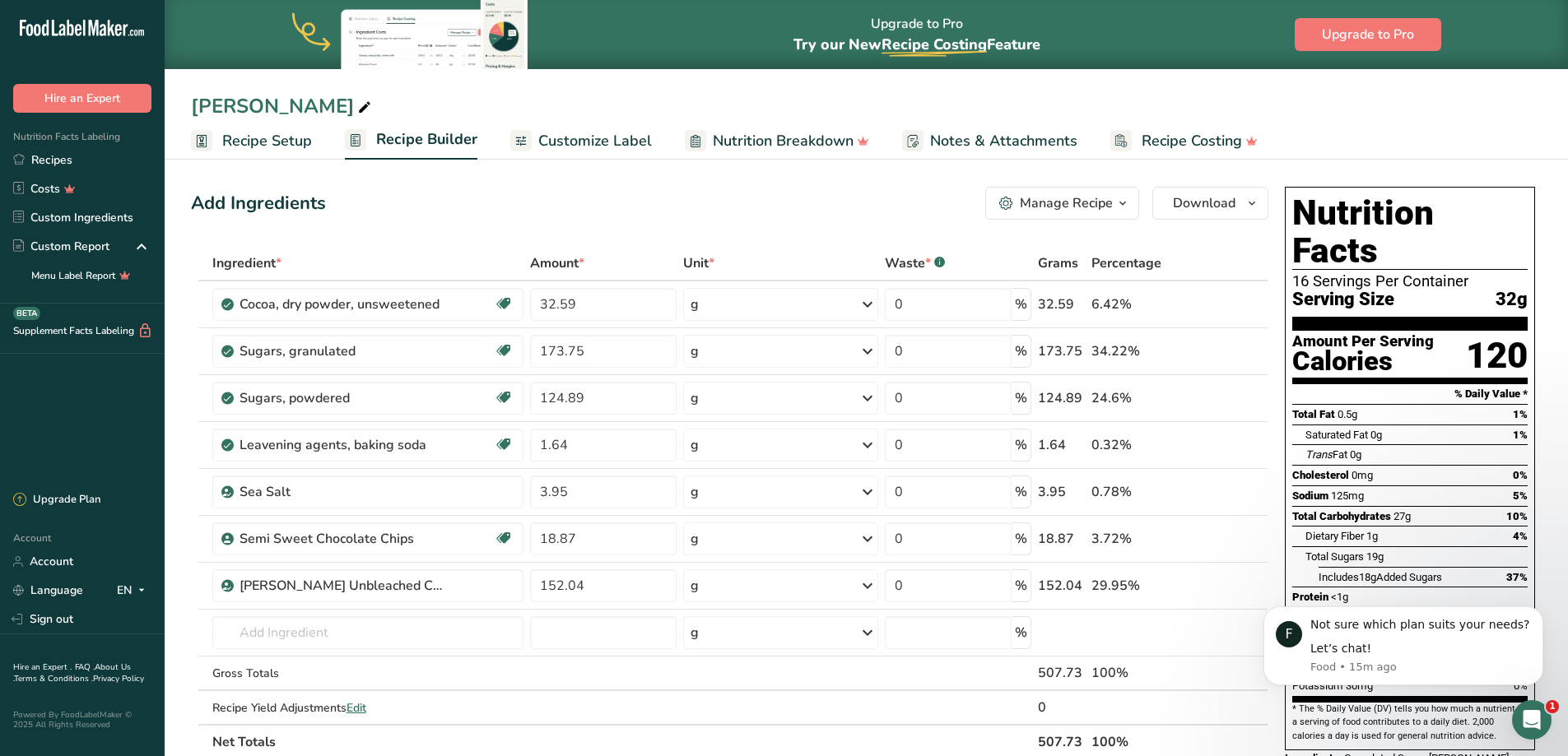
click at [1103, 203] on div "Manage Recipe" at bounding box center [1065, 203] width 93 height 20
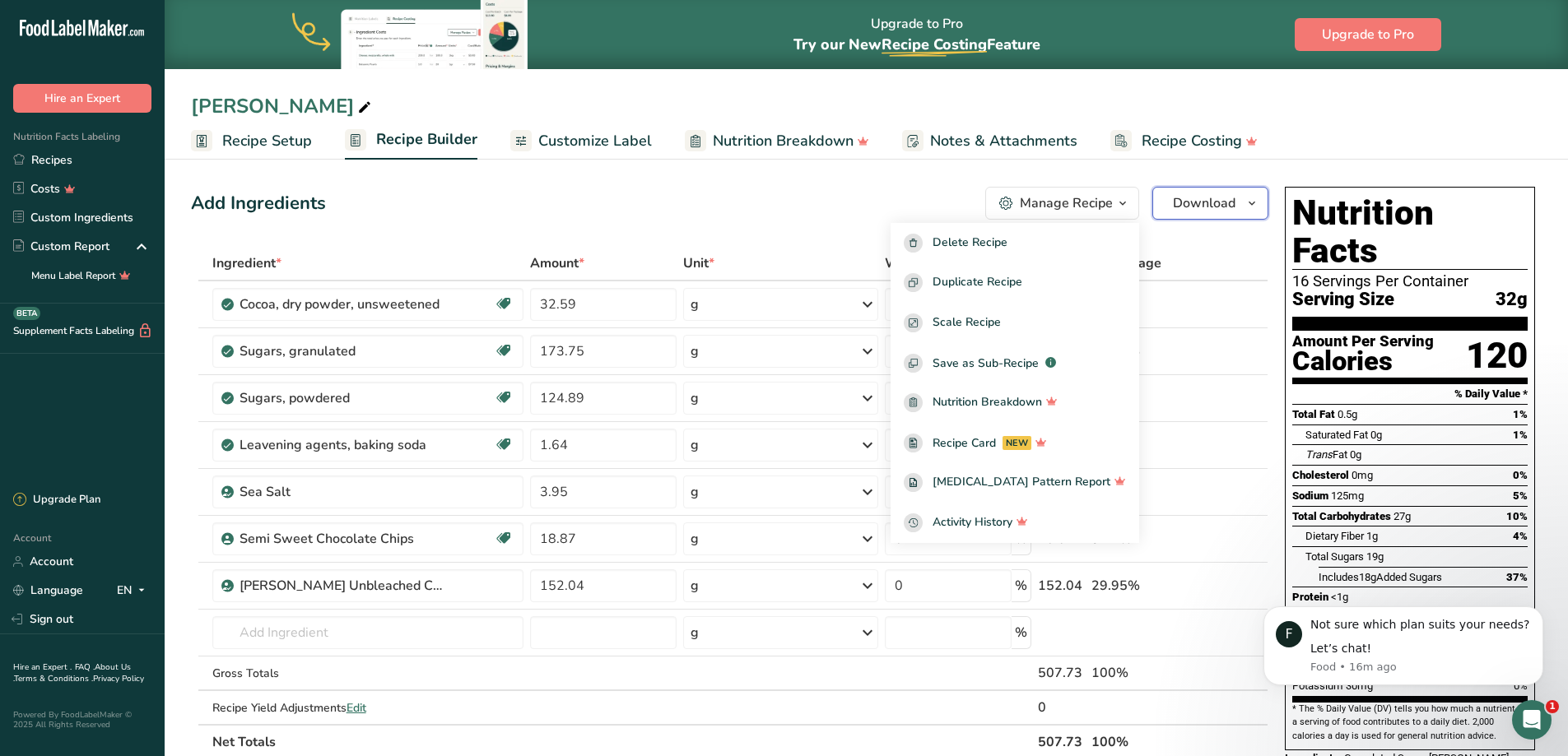
click at [1188, 202] on span "Download" at bounding box center [1204, 203] width 63 height 20
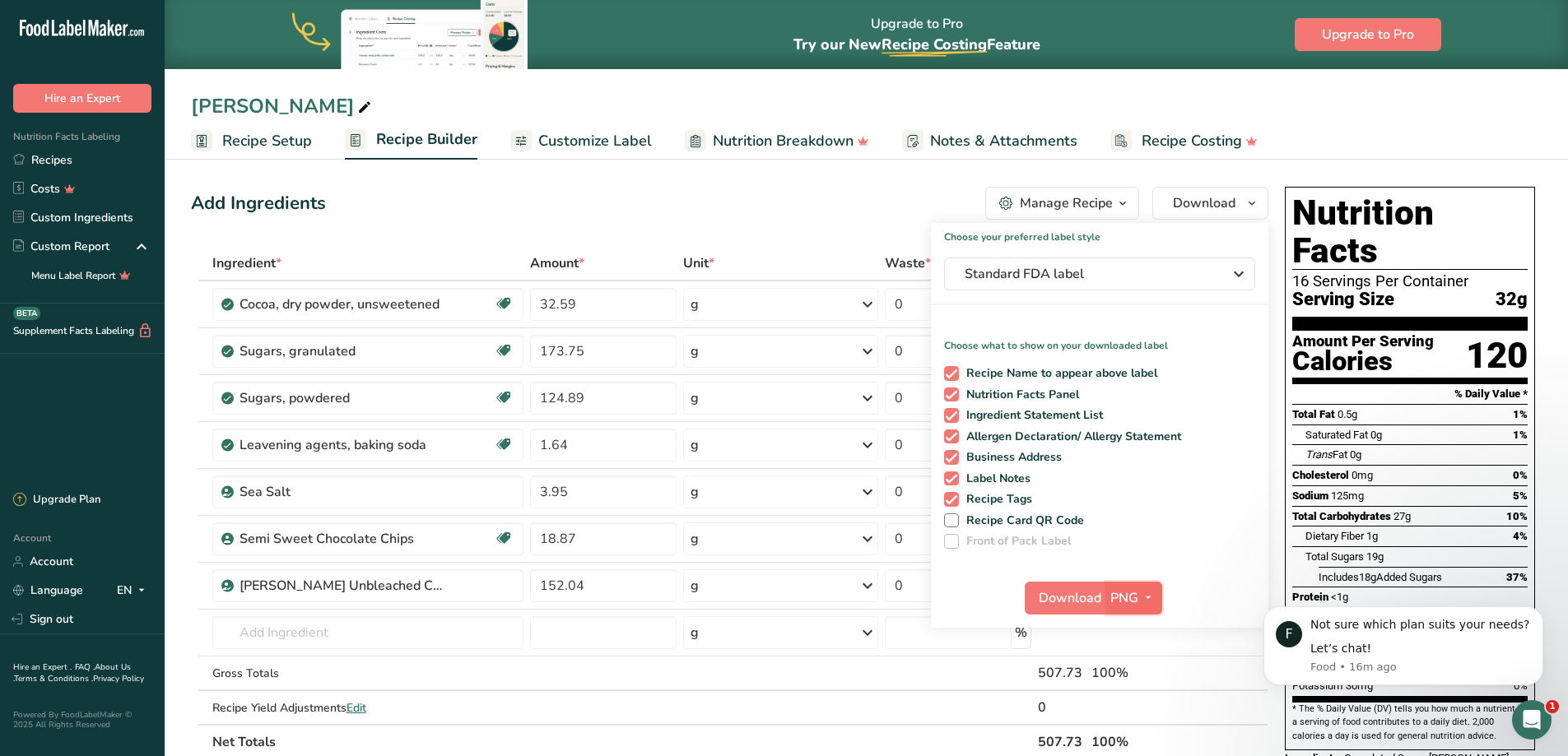
click at [1144, 596] on icon "button" at bounding box center [1148, 597] width 13 height 21
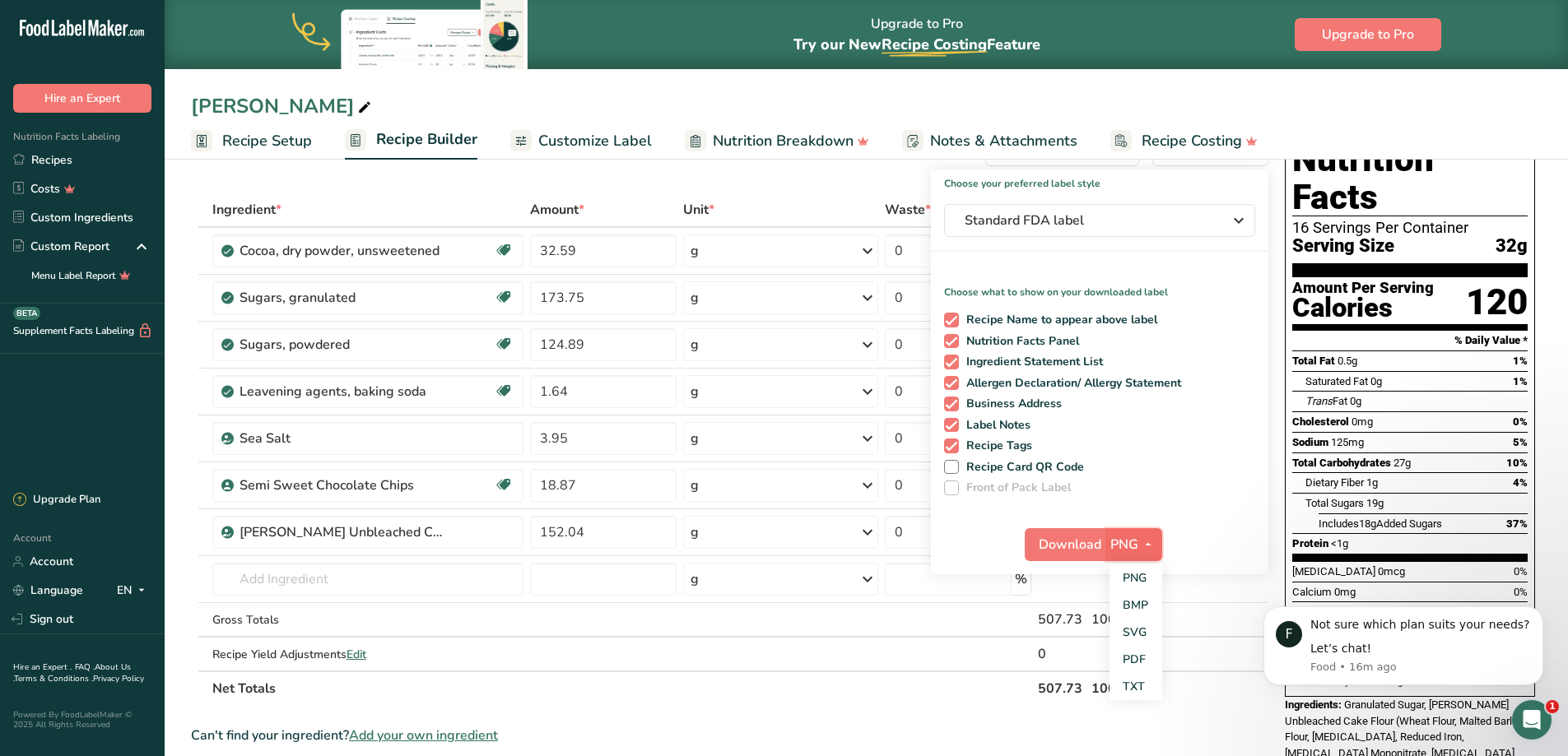
scroll to position [82, 0]
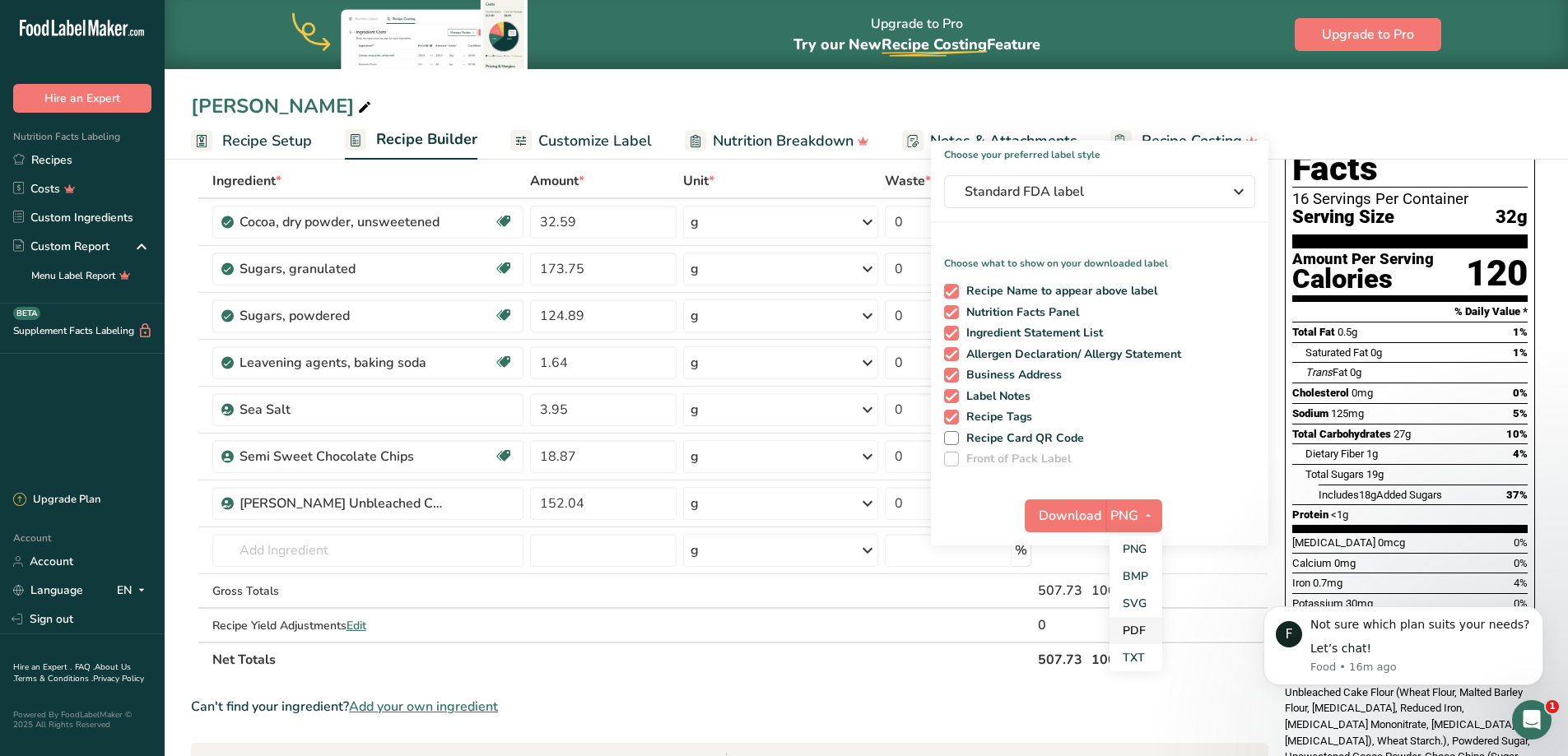
click at [1131, 631] on link "PDF" at bounding box center [1135, 630] width 53 height 27
click at [1094, 522] on span "Download" at bounding box center [1070, 516] width 63 height 20
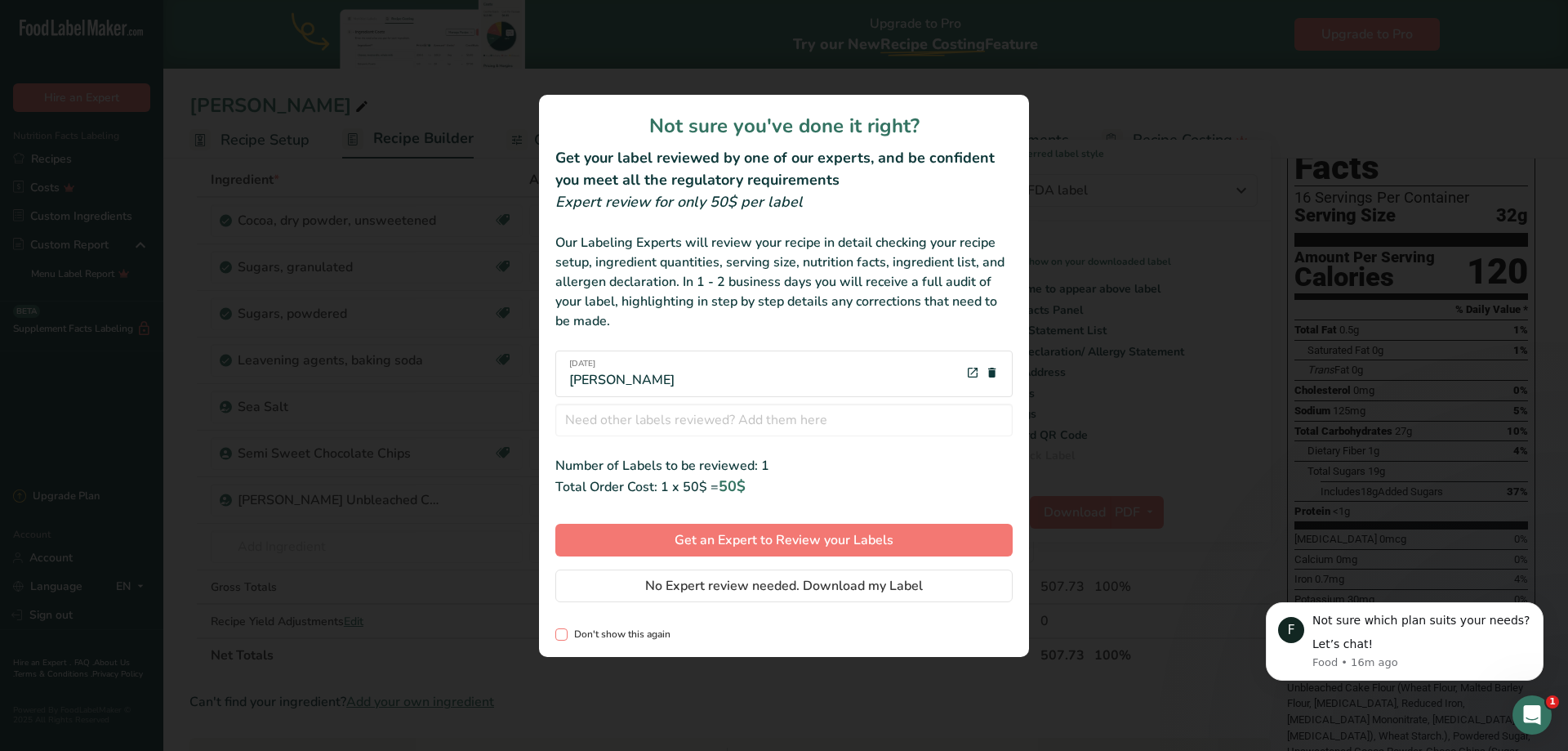
click at [634, 640] on span "Don't show this again" at bounding box center [619, 635] width 103 height 12
click at [566, 640] on input "Don't show this again" at bounding box center [560, 635] width 11 height 11
checkbox input "true"
click at [757, 585] on span "No Expert review needed. Download my Label" at bounding box center [784, 586] width 278 height 20
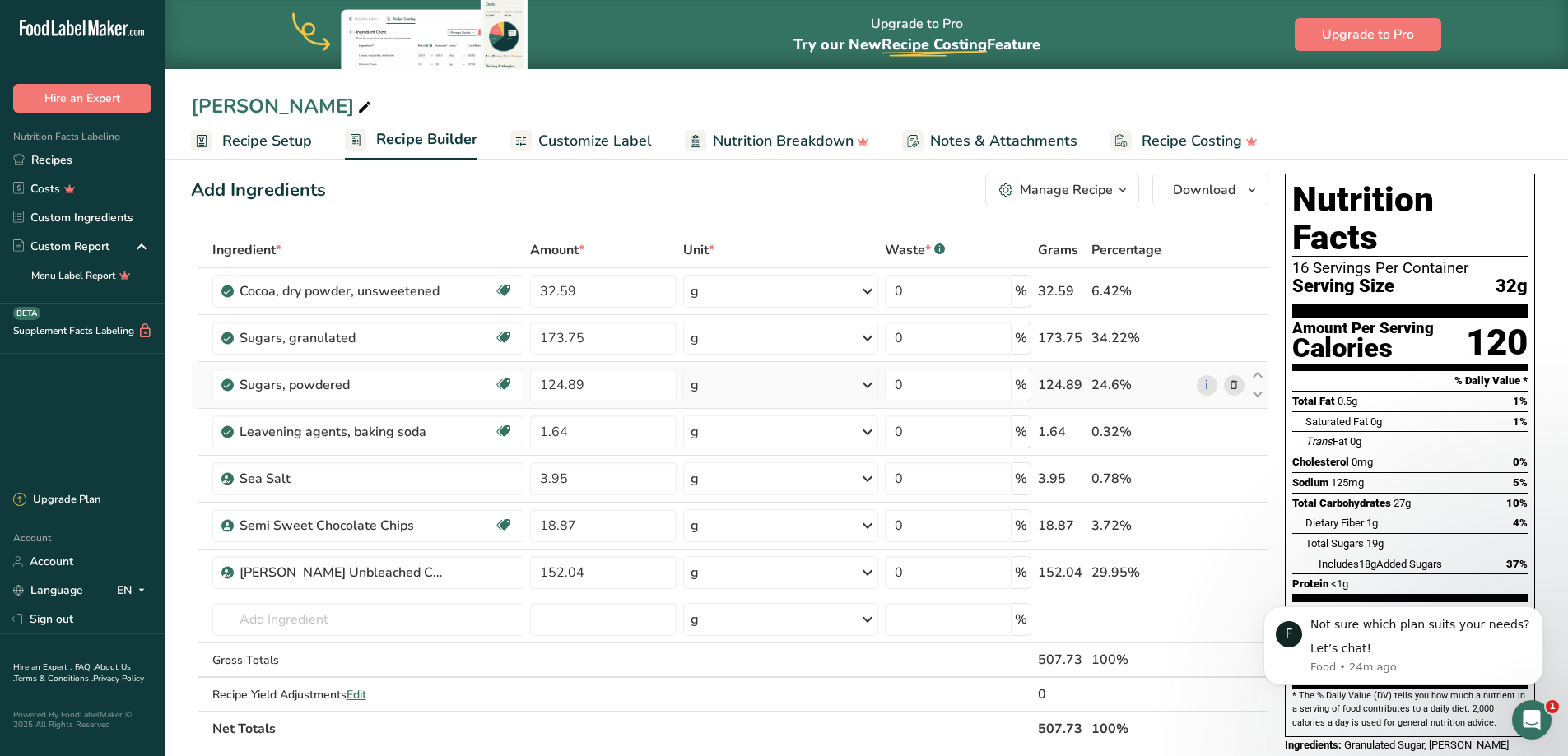
scroll to position [0, 0]
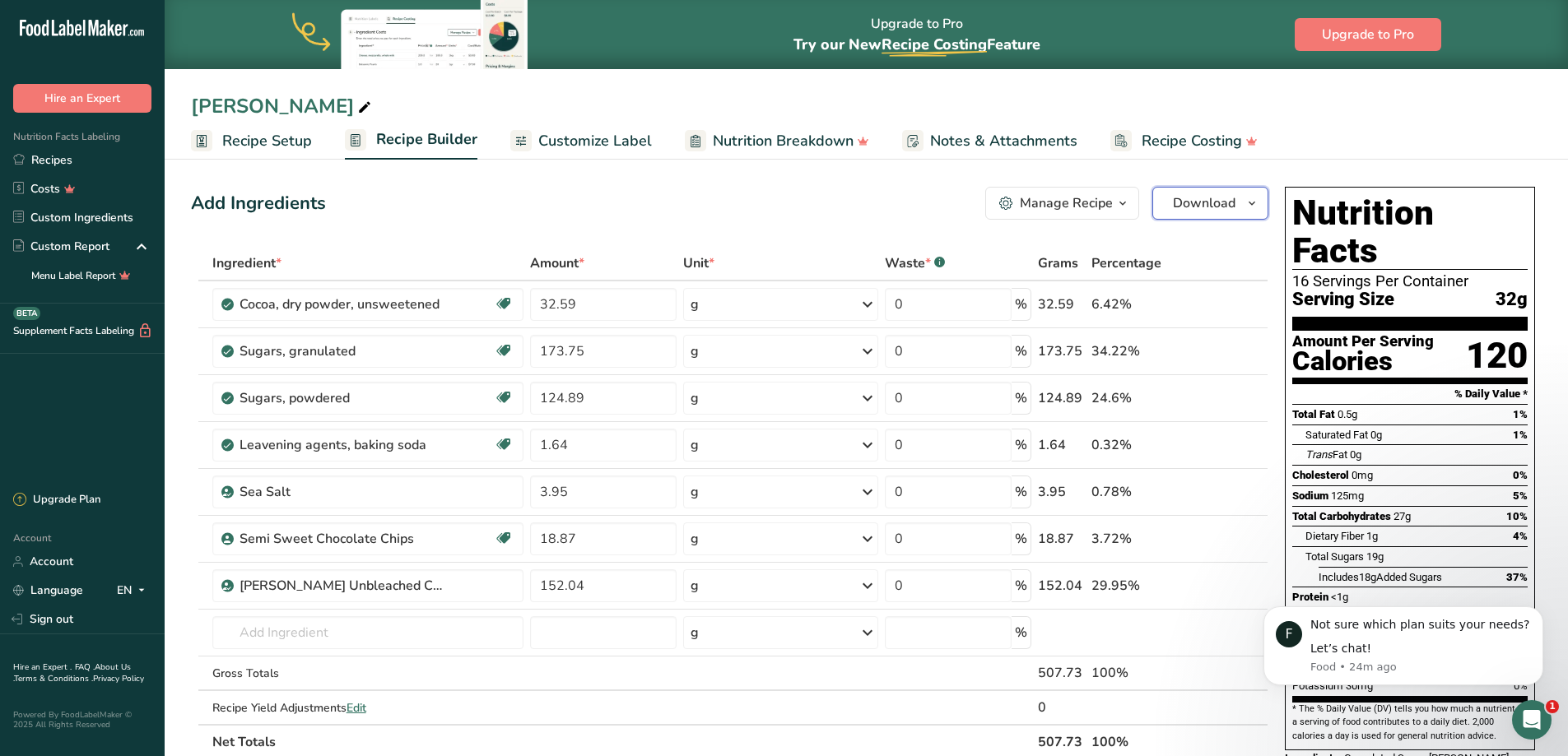
click at [1212, 196] on span "Download" at bounding box center [1204, 203] width 63 height 20
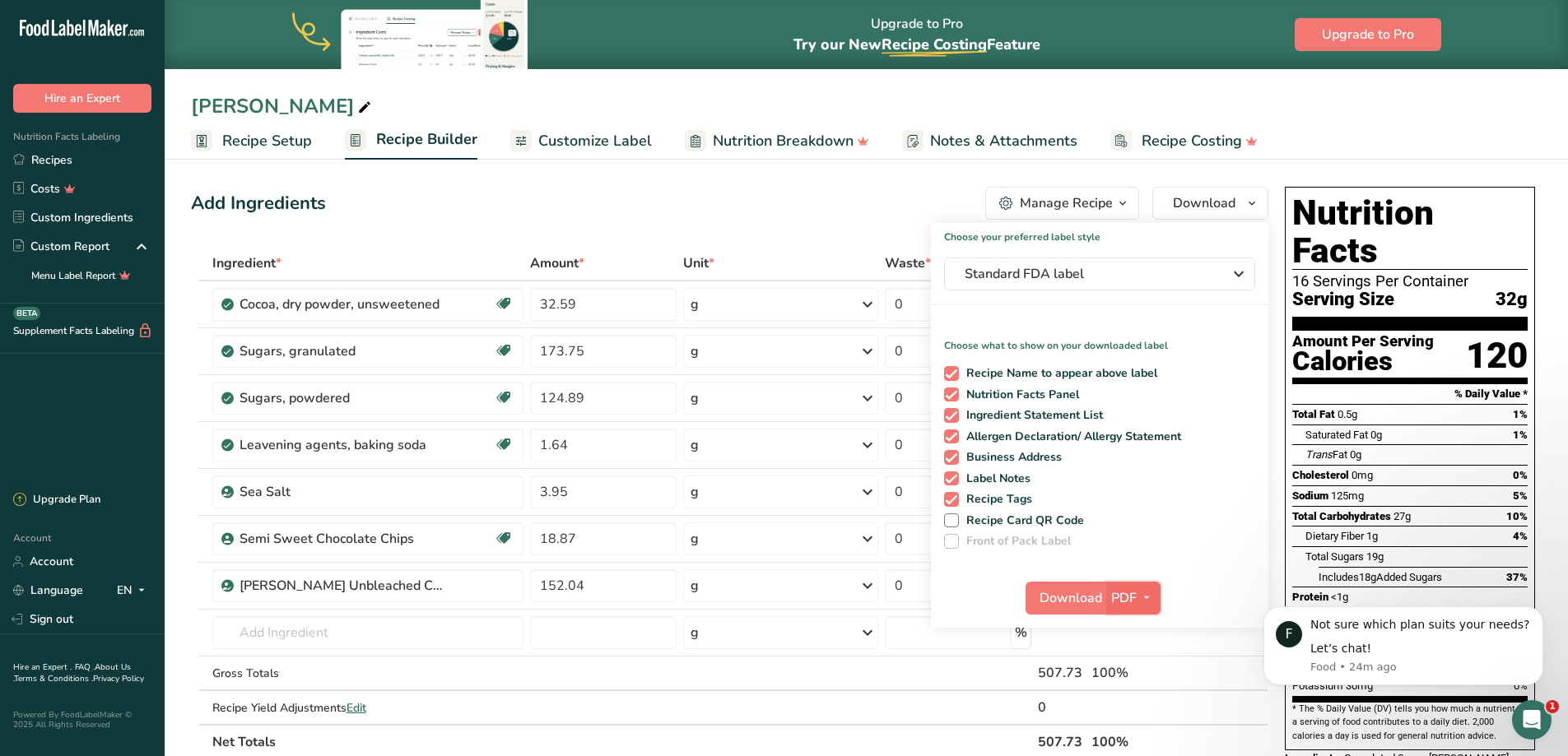
click at [1148, 598] on icon "button" at bounding box center [1147, 597] width 13 height 21
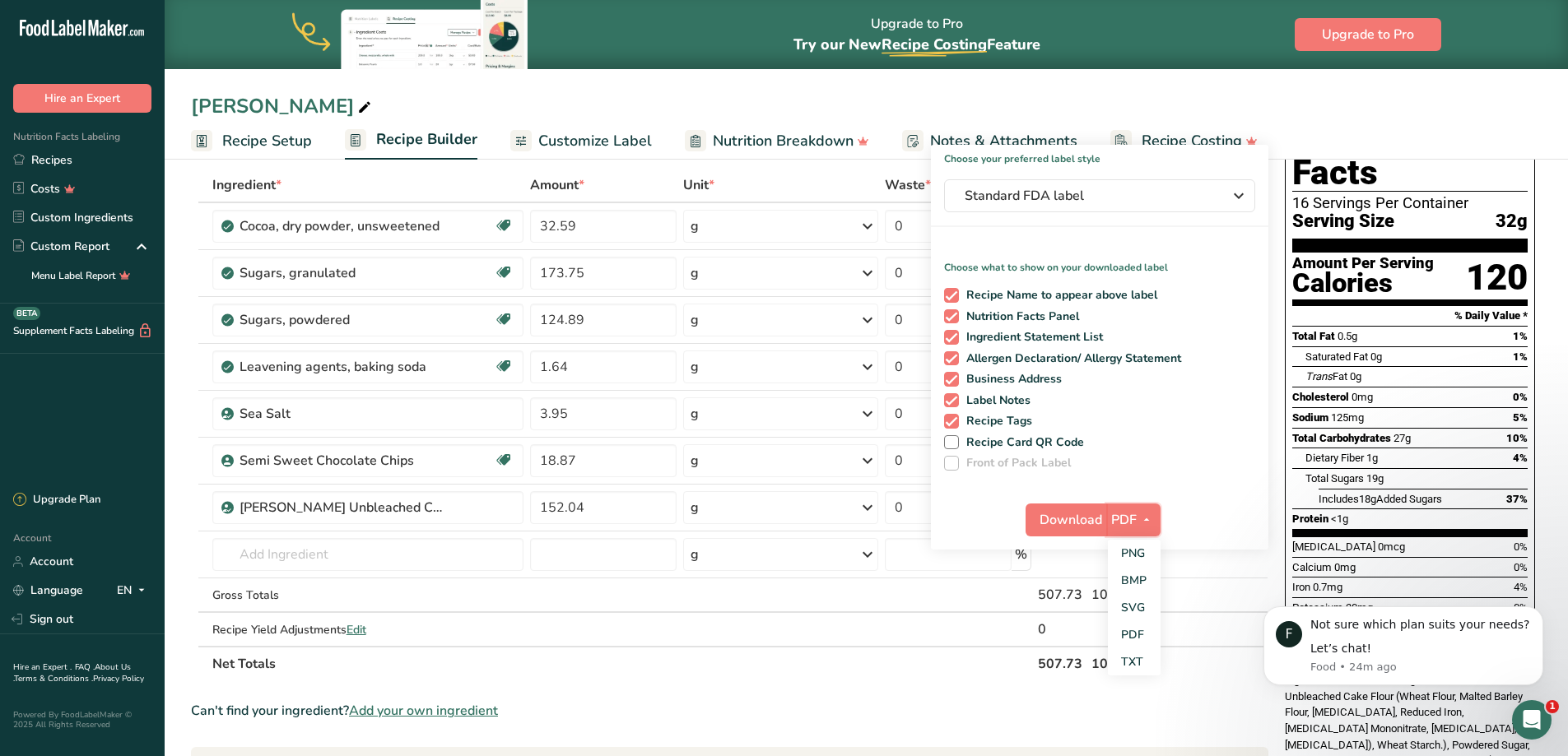
scroll to position [82, 0]
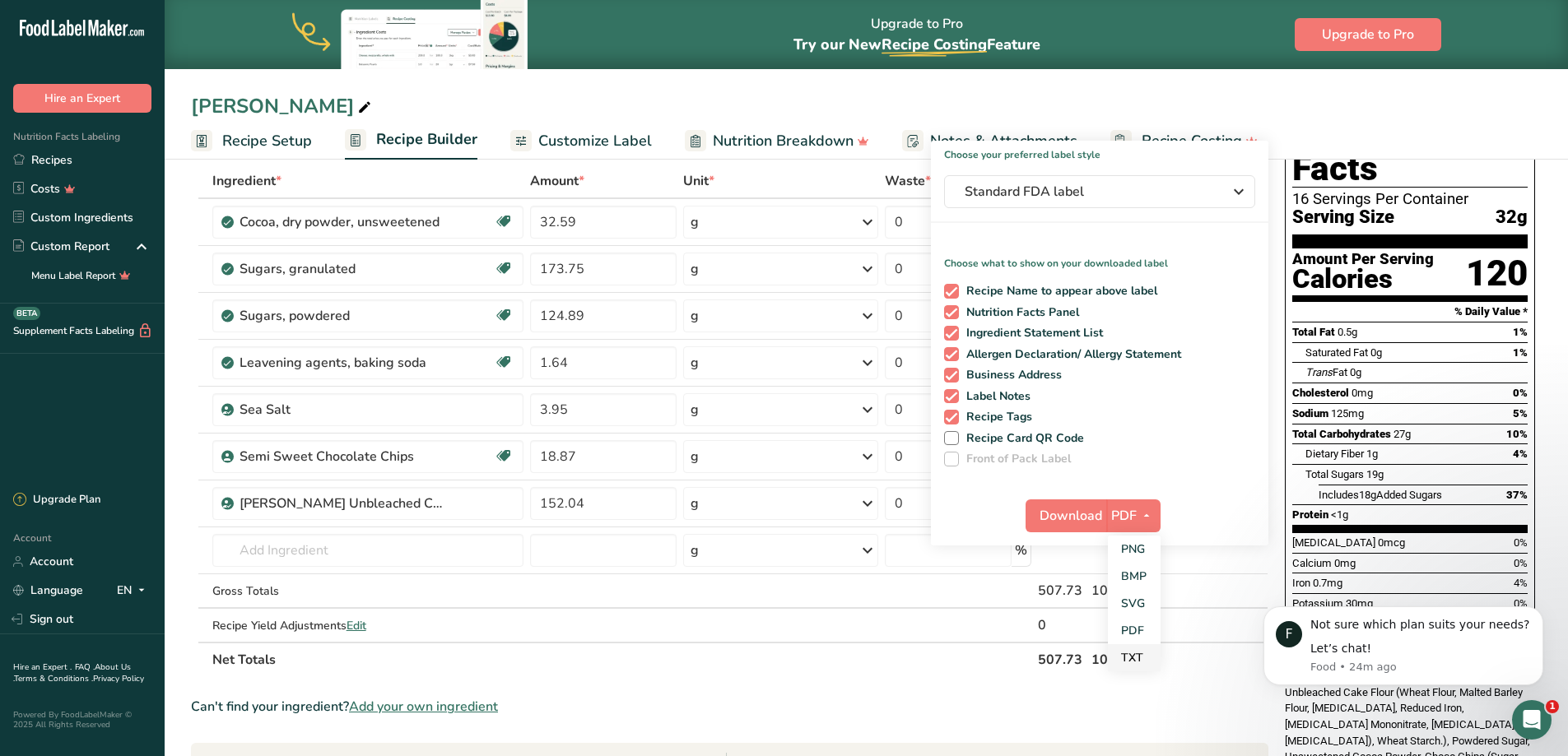
click at [1136, 661] on link "TXT" at bounding box center [1133, 657] width 53 height 27
checkbox input "false"
checkbox input "true"
click at [1072, 507] on span "Download" at bounding box center [1070, 516] width 63 height 20
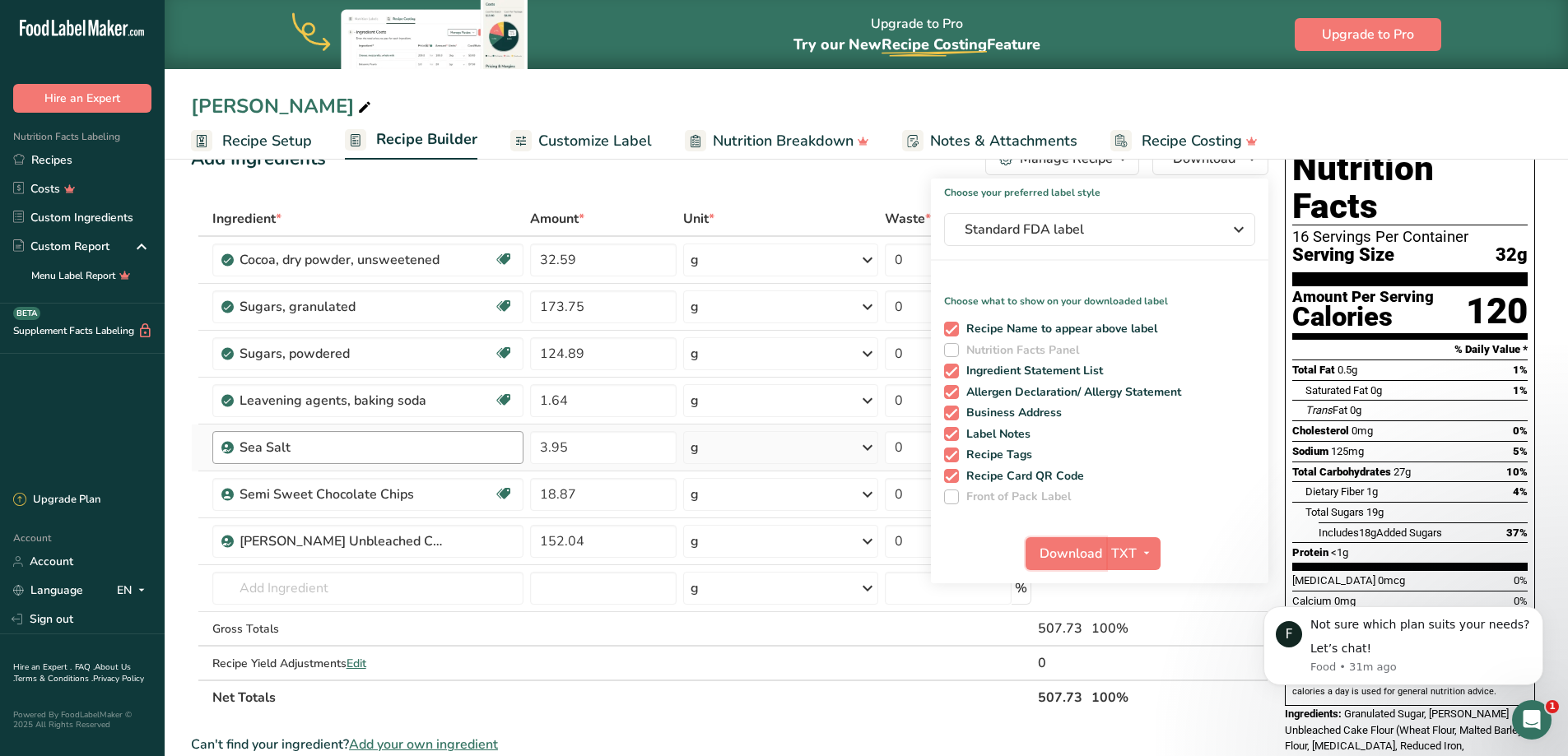
scroll to position [0, 0]
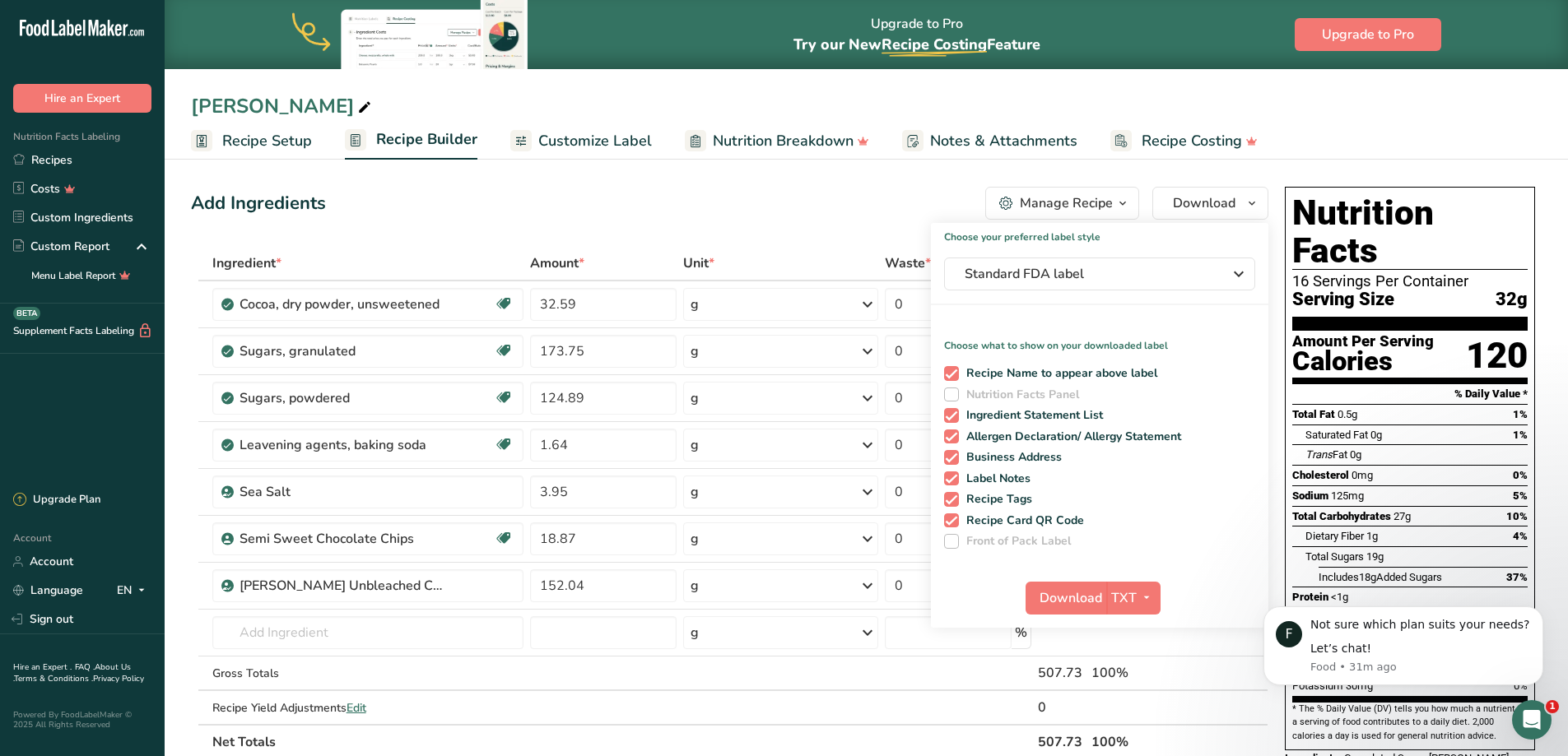
click at [711, 174] on section "Add Ingredients Manage Recipe Delete Recipe Duplicate Recipe Scale Recipe Save …" at bounding box center [865, 731] width 1403 height 1155
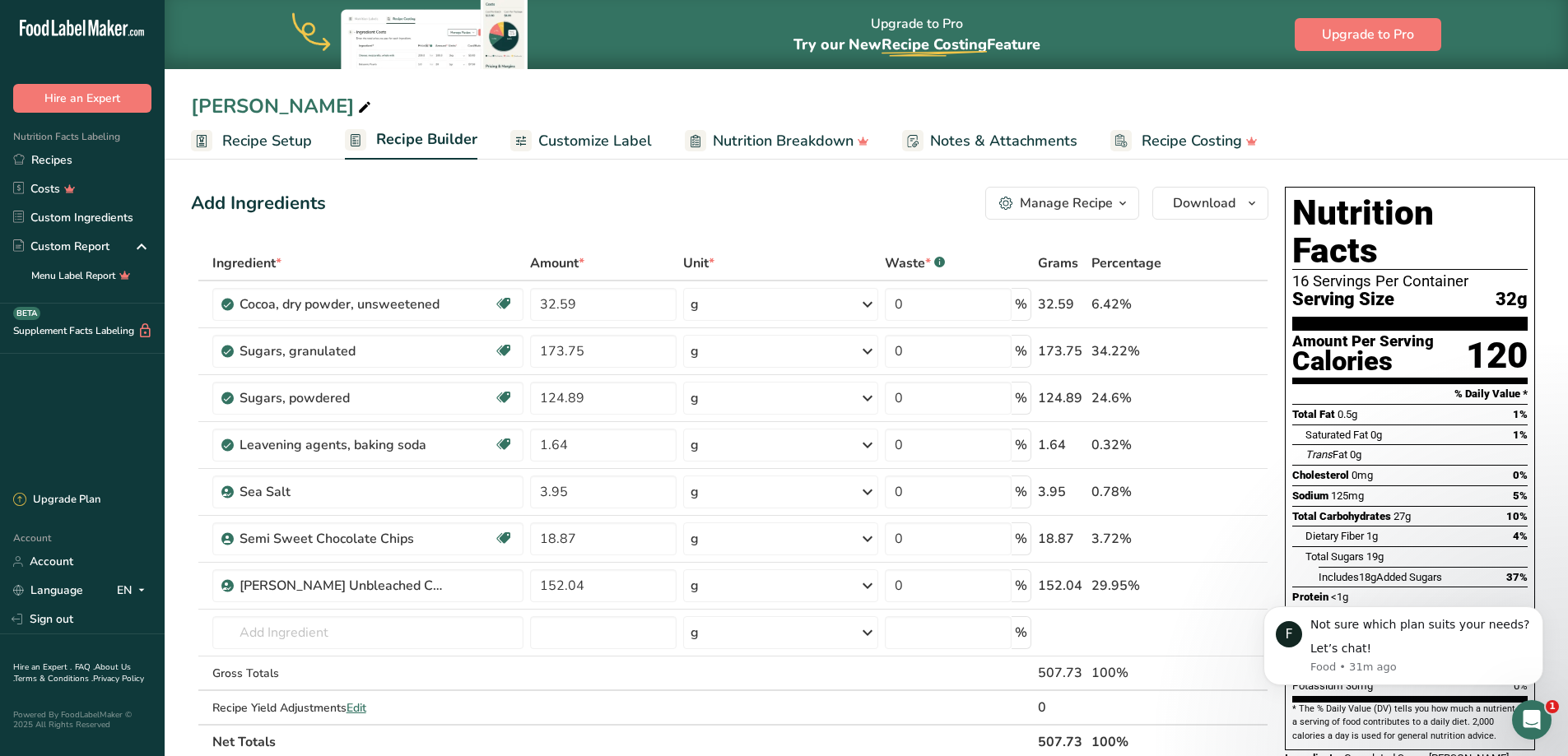
click at [240, 140] on span "Recipe Setup" at bounding box center [266, 141] width 90 height 23
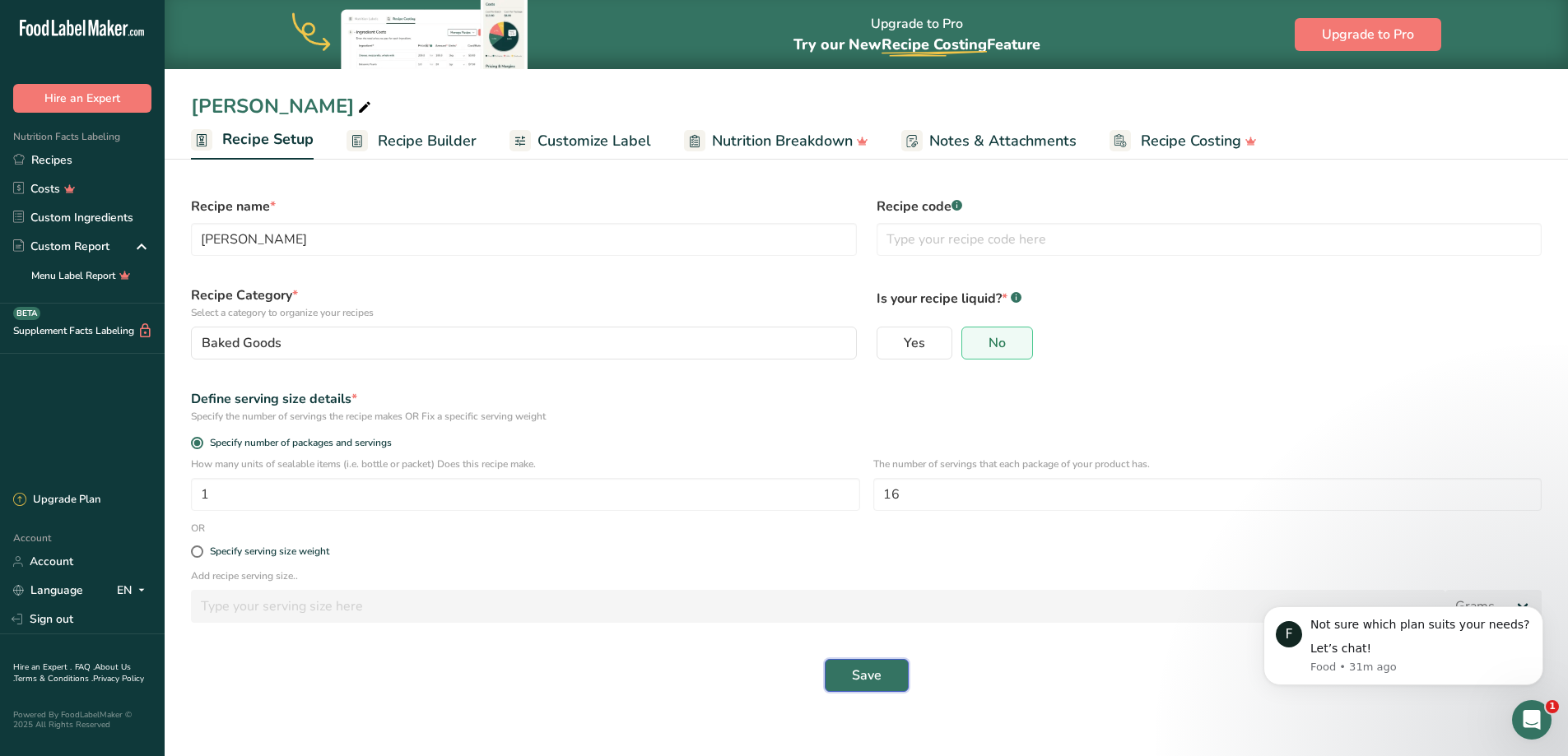
click at [869, 682] on span "Save" at bounding box center [866, 676] width 29 height 20
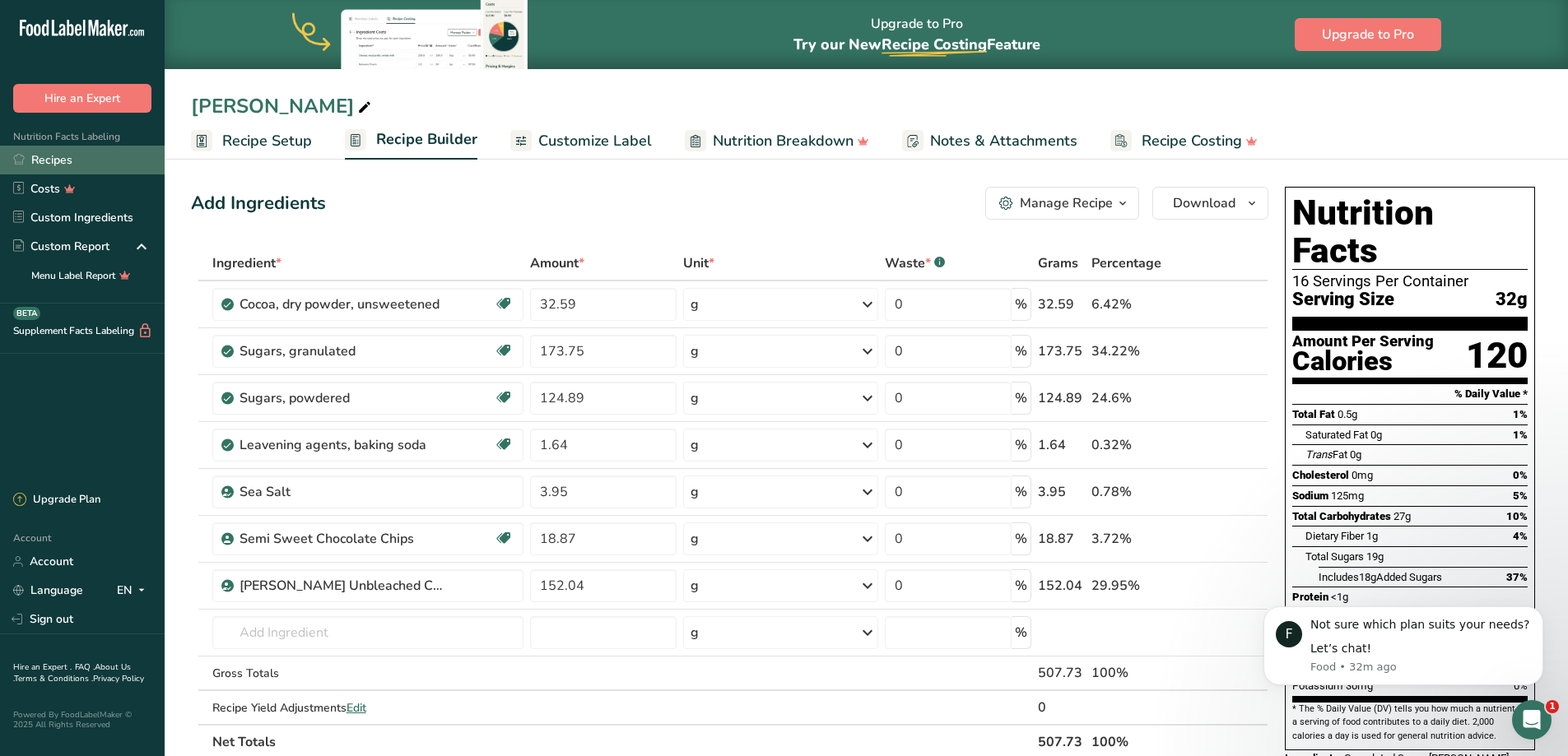
click at [60, 157] on link "Recipes" at bounding box center [82, 160] width 164 height 28
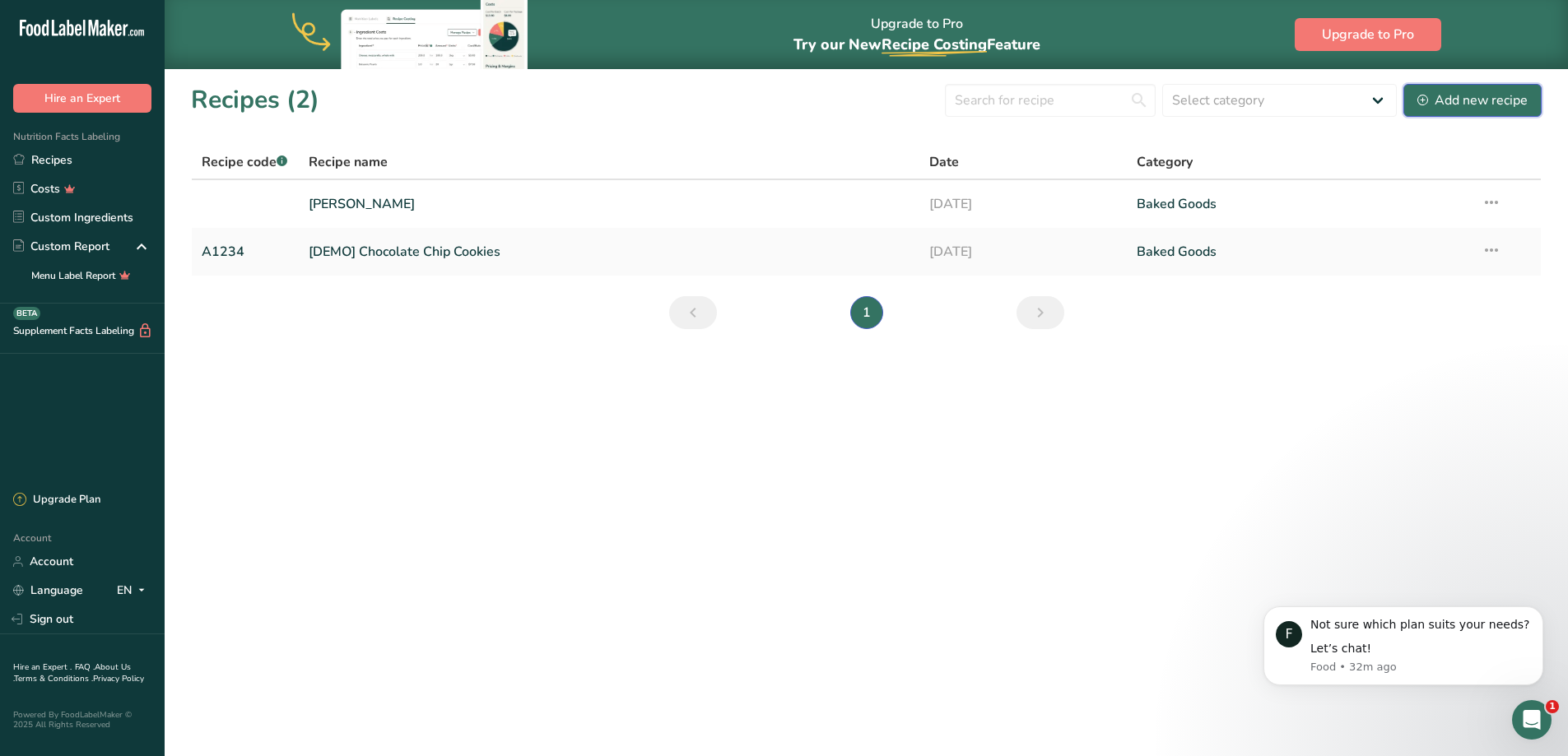
click at [1440, 103] on div "Add new recipe" at bounding box center [1473, 100] width 111 height 20
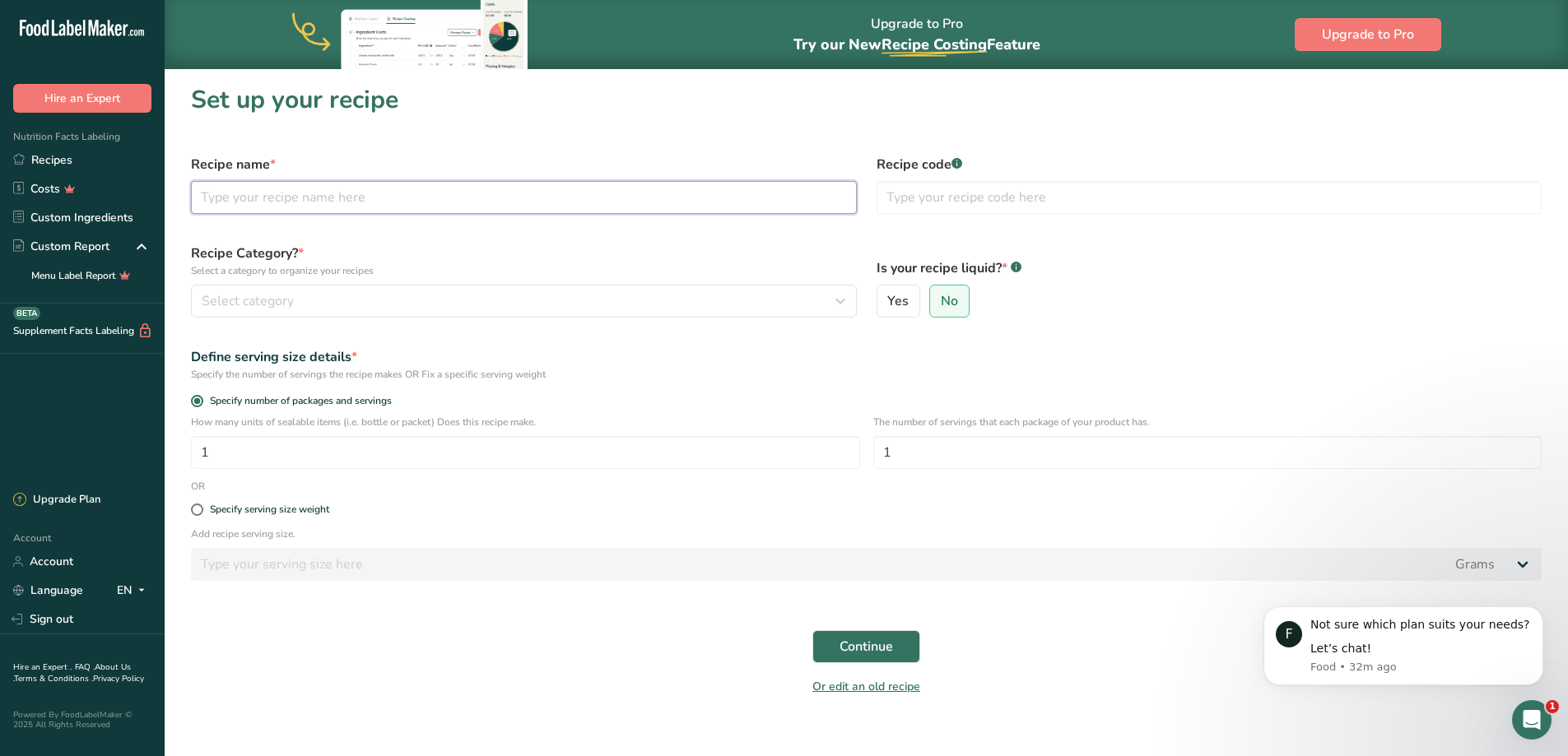
click at [258, 195] on input "text" at bounding box center [524, 197] width 666 height 33
type input "Ult Chocolate Chip Cookie"
click at [243, 306] on span "Select category" at bounding box center [248, 301] width 92 height 20
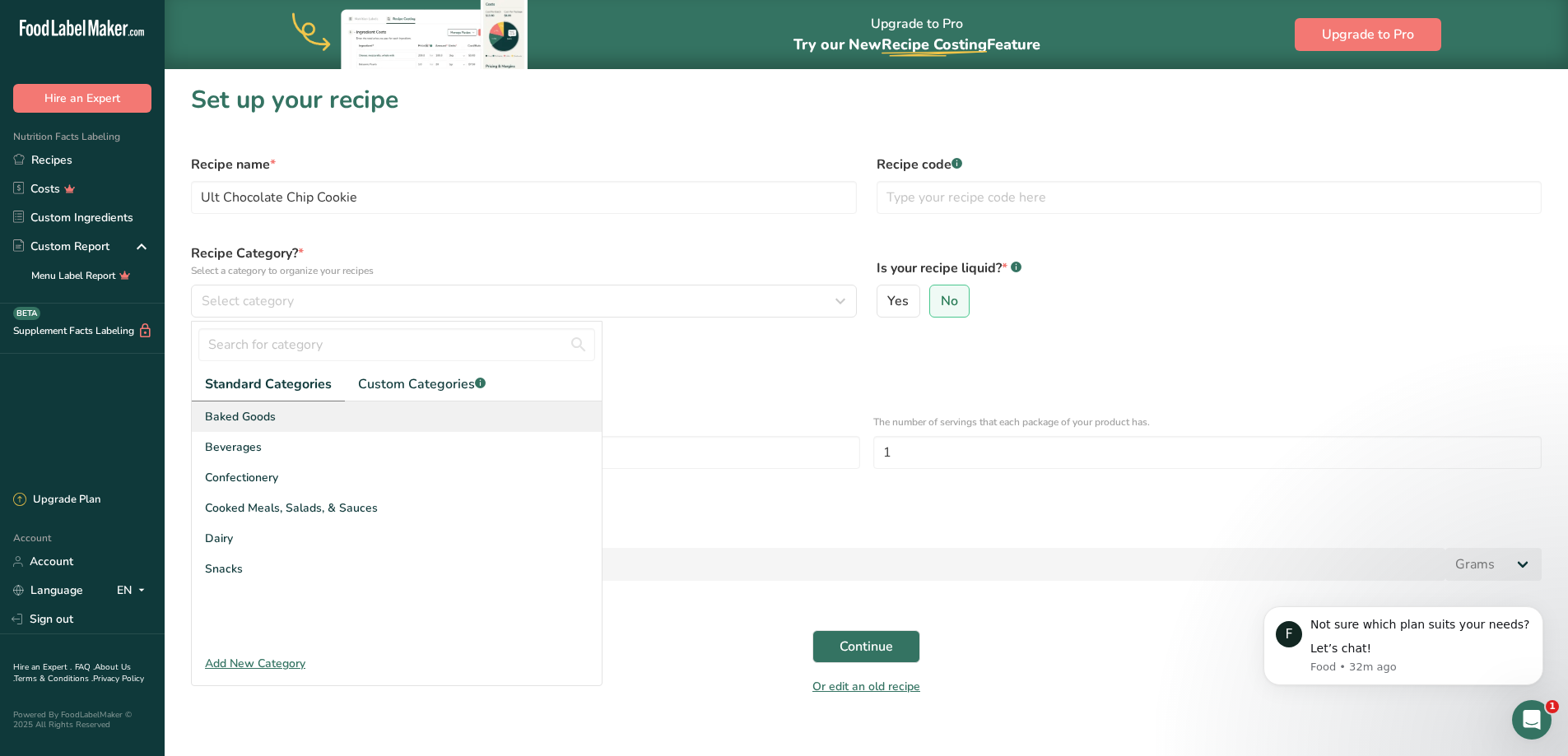
click at [253, 414] on span "Baked Goods" at bounding box center [240, 416] width 70 height 18
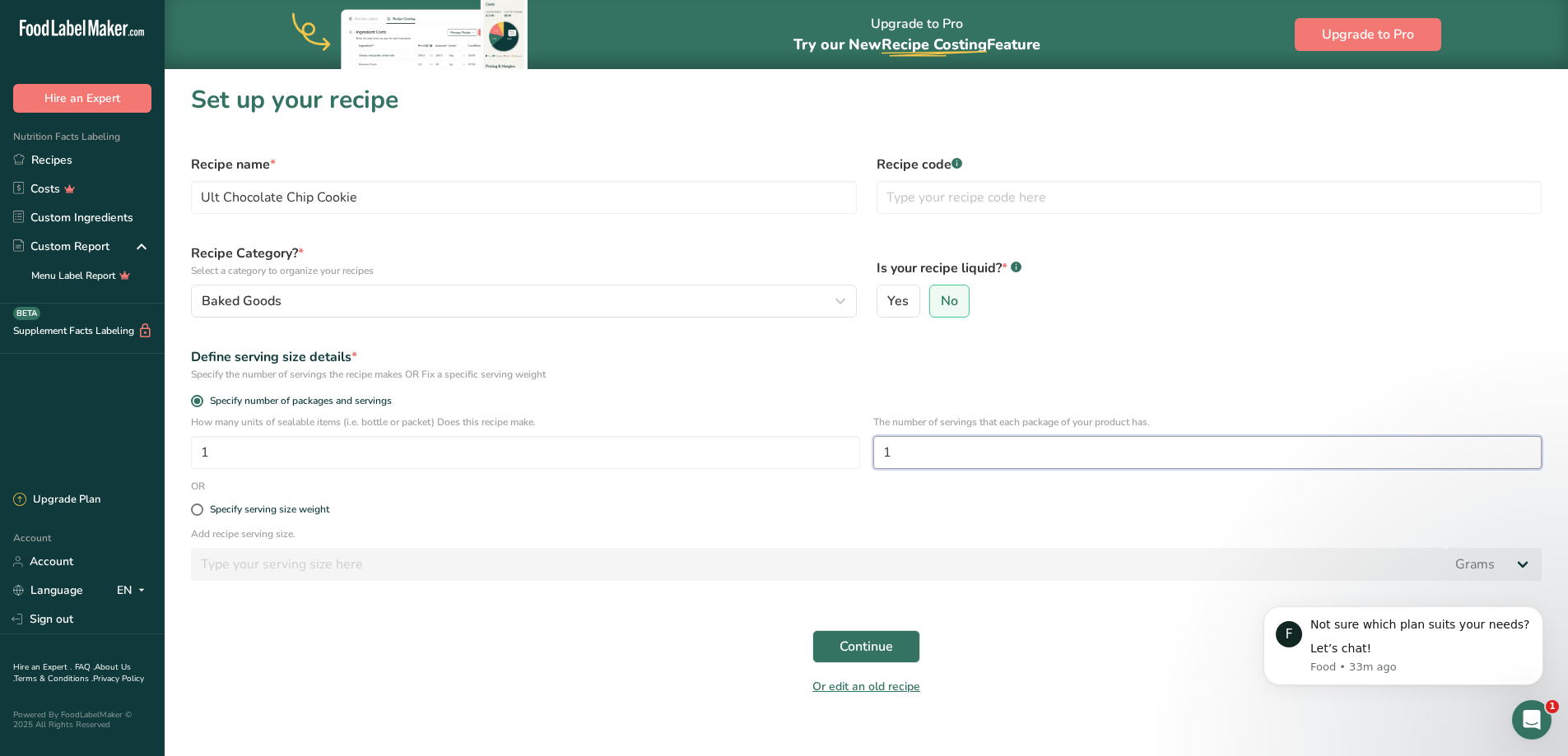
drag, startPoint x: 912, startPoint y: 455, endPoint x: 873, endPoint y: 450, distance: 39.3
click at [873, 450] on input "1" at bounding box center [1207, 452] width 669 height 33
click at [898, 460] on input "1" at bounding box center [1207, 452] width 669 height 33
drag, startPoint x: 896, startPoint y: 454, endPoint x: 852, endPoint y: 455, distance: 44.0
click at [852, 455] on div "How many units of sealable items (i.e. bottle or packet) Does this recipe make.…" at bounding box center [866, 446] width 1370 height 64
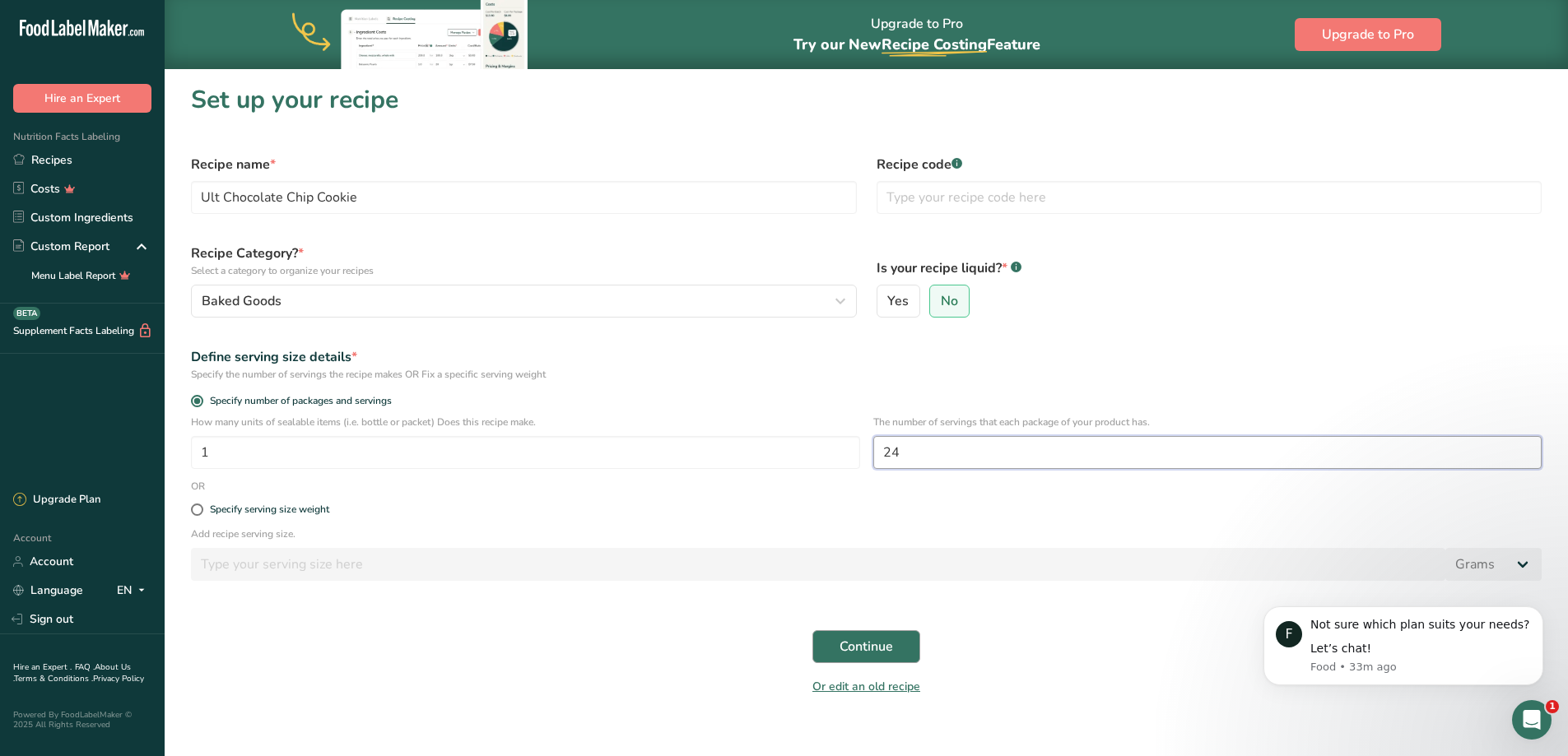
type input "24"
click at [876, 646] on span "Continue" at bounding box center [866, 646] width 54 height 20
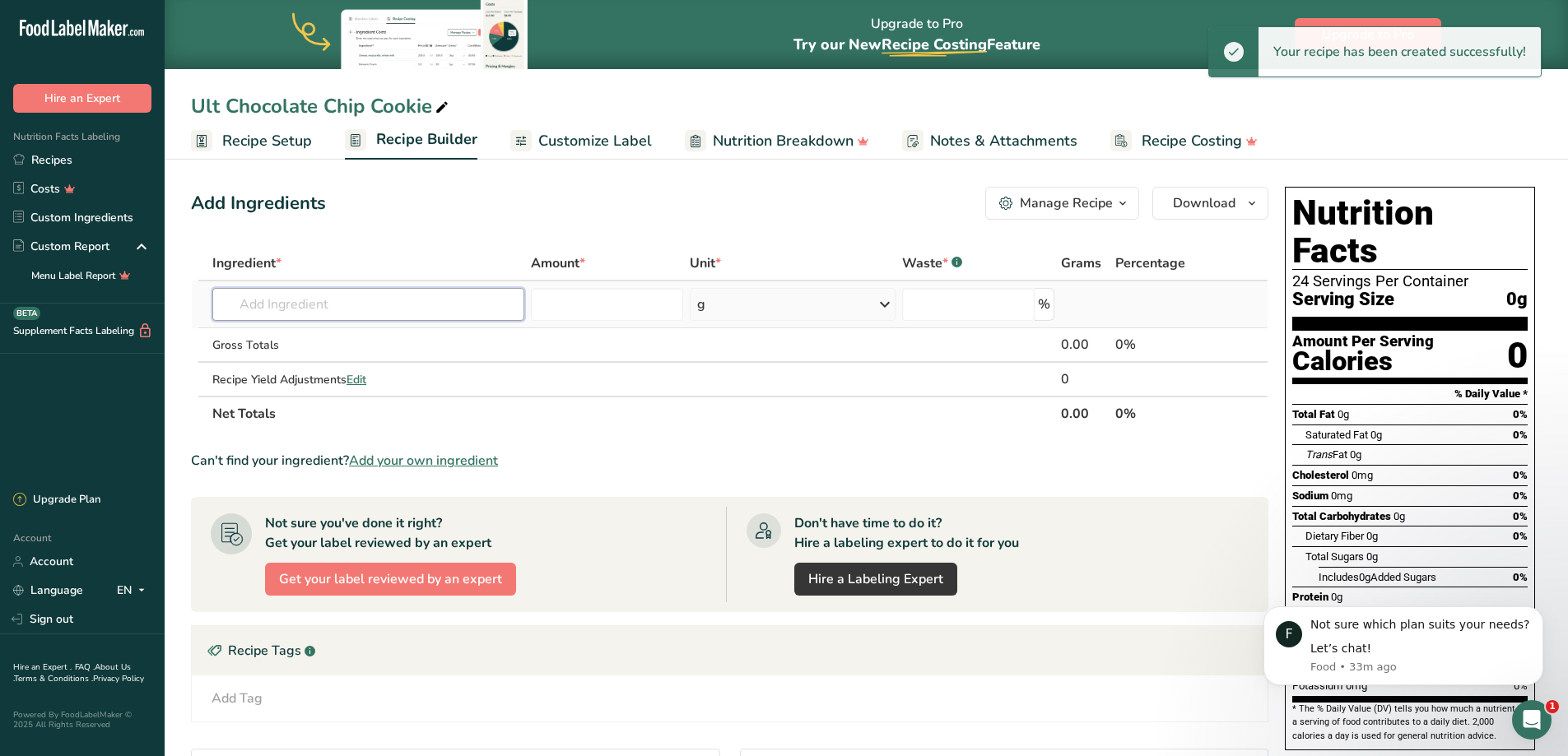
click at [380, 302] on input "text" at bounding box center [368, 304] width 312 height 33
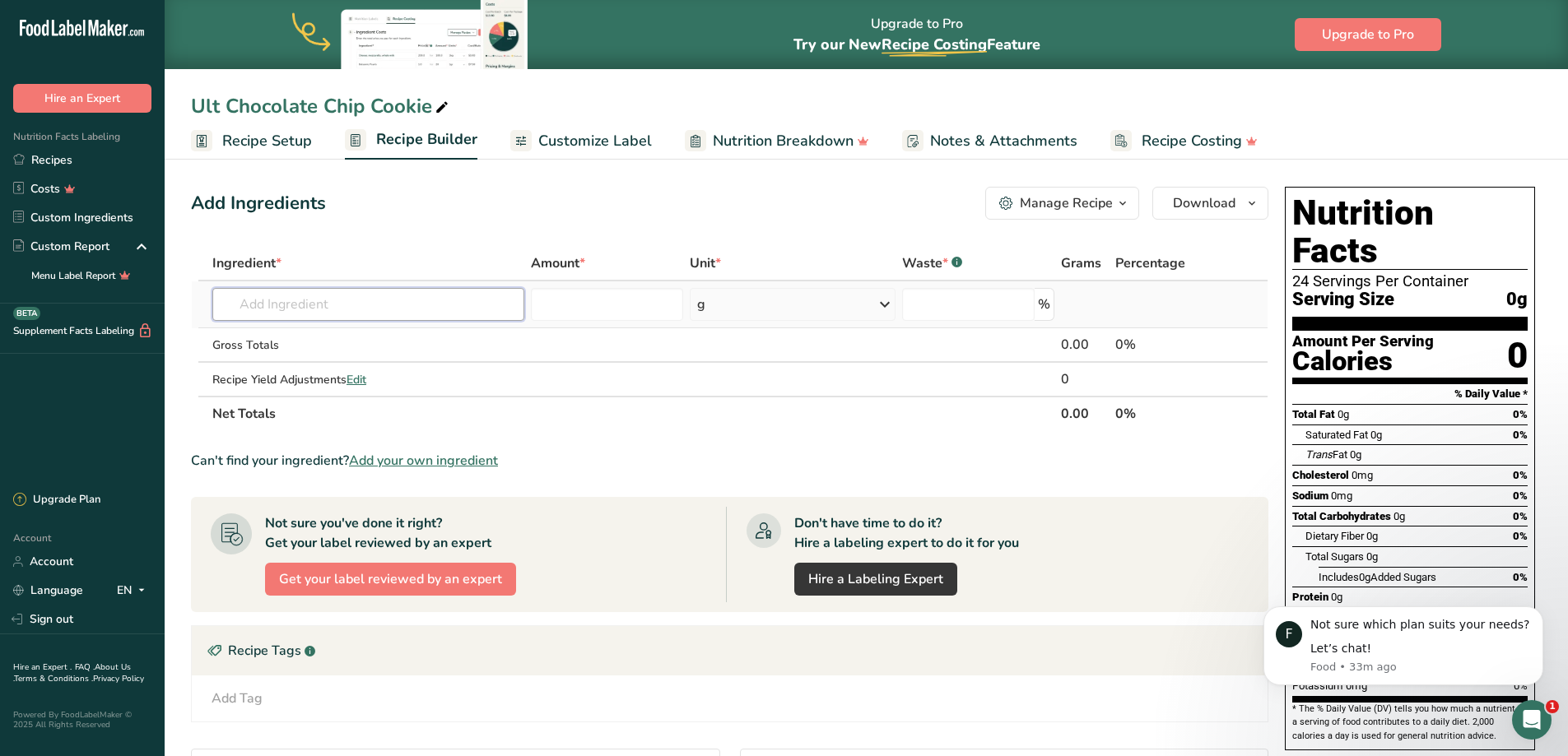
click at [263, 301] on input "text" at bounding box center [368, 304] width 312 height 33
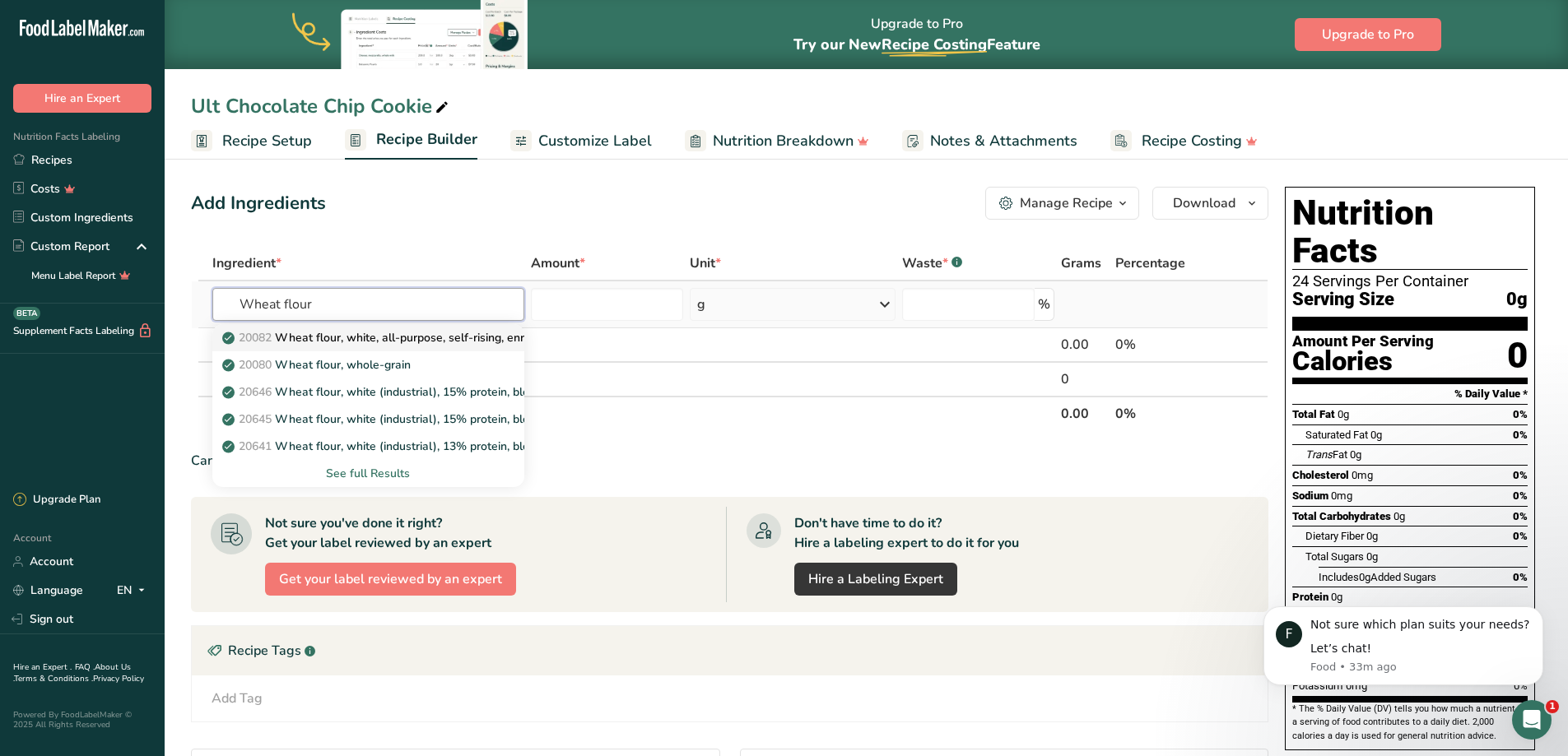
type input "Wheat flour"
click at [299, 344] on p "20082 Wheat flour, white, all-purpose, self-rising, enriched" at bounding box center [389, 337] width 327 height 18
type input "Wheat flour, white, all-purpose, self-rising, enriched"
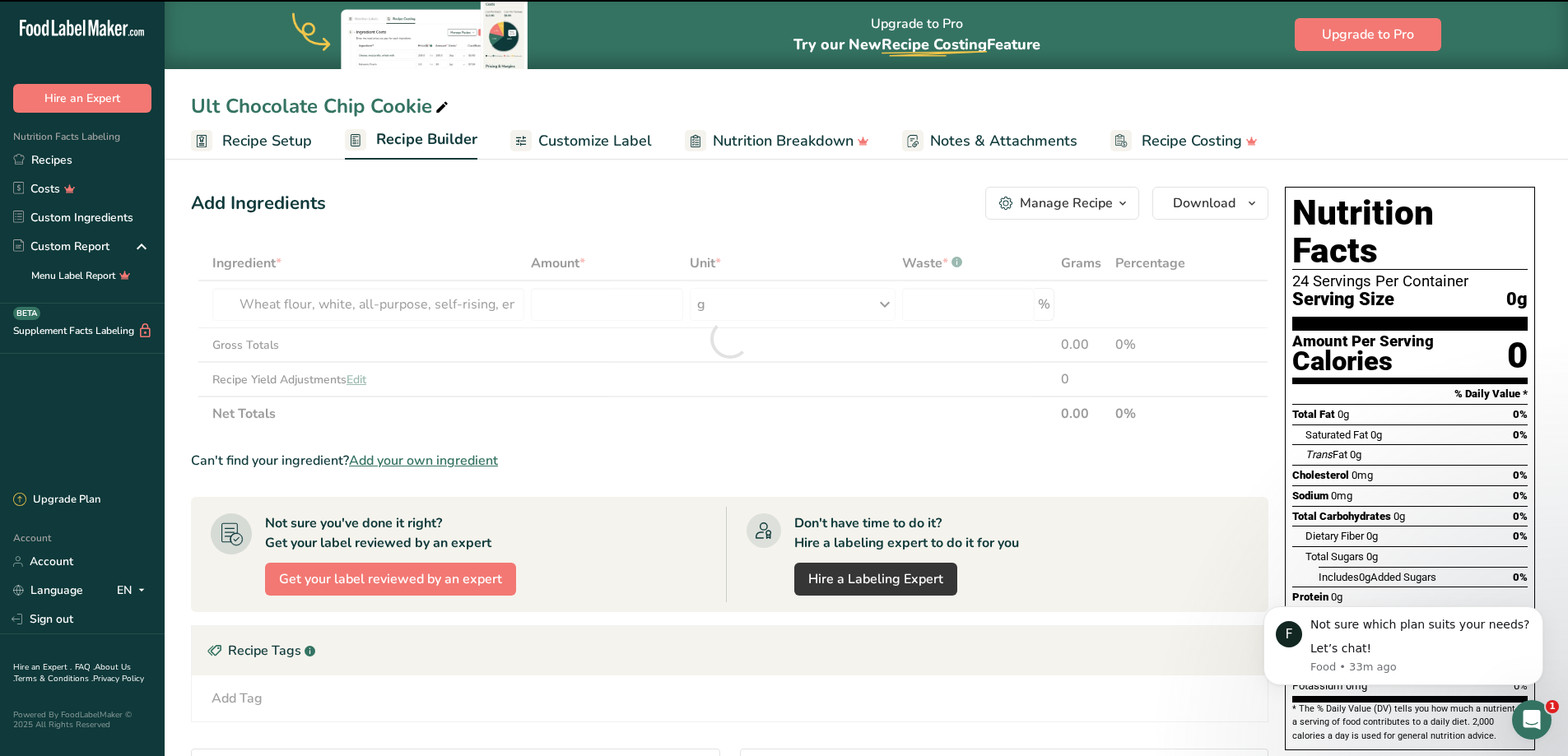
type input "0"
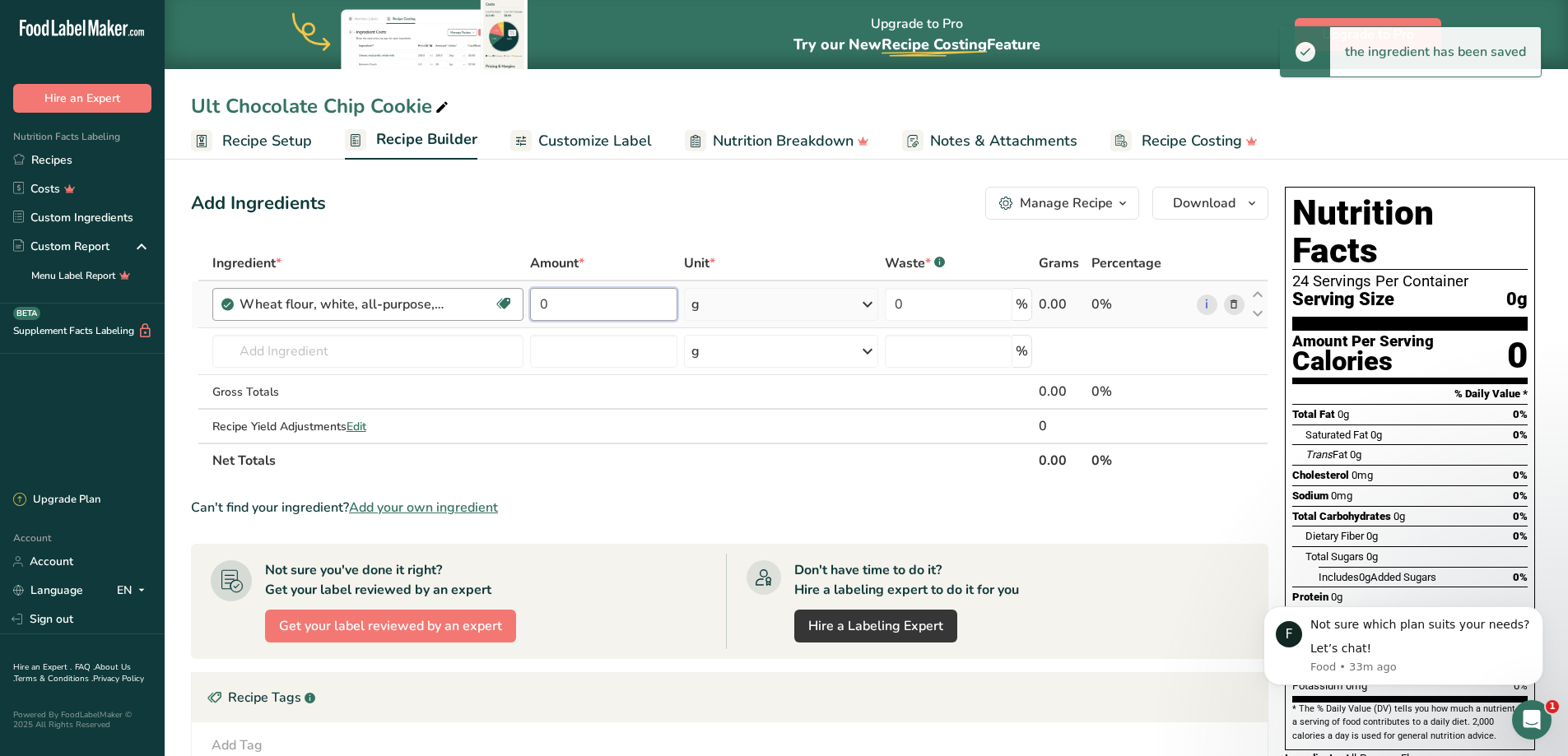
drag, startPoint x: 613, startPoint y: 298, endPoint x: 454, endPoint y: 305, distance: 159.2
click at [459, 303] on tr "Wheat flour, white, all-purpose, self-rising, enriched Dairy free Vegan Vegetar…" at bounding box center [730, 305] width 1075 height 47
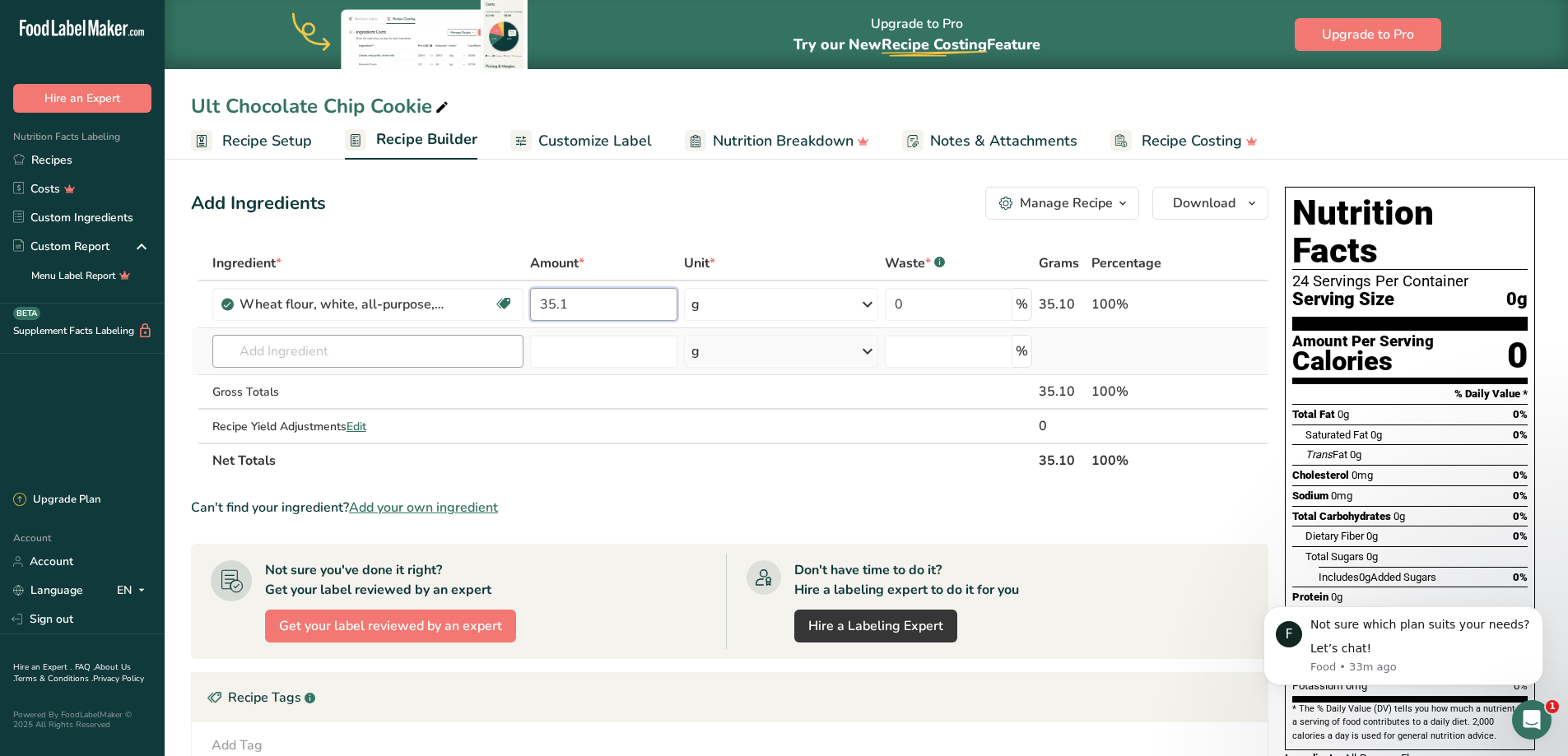
type input "35.1"
click at [328, 357] on div "Ingredient * Amount * Unit * Waste * .a-a{fill:#347362;}.b-a{fill:#fff;} Grams …" at bounding box center [730, 362] width 1077 height 232
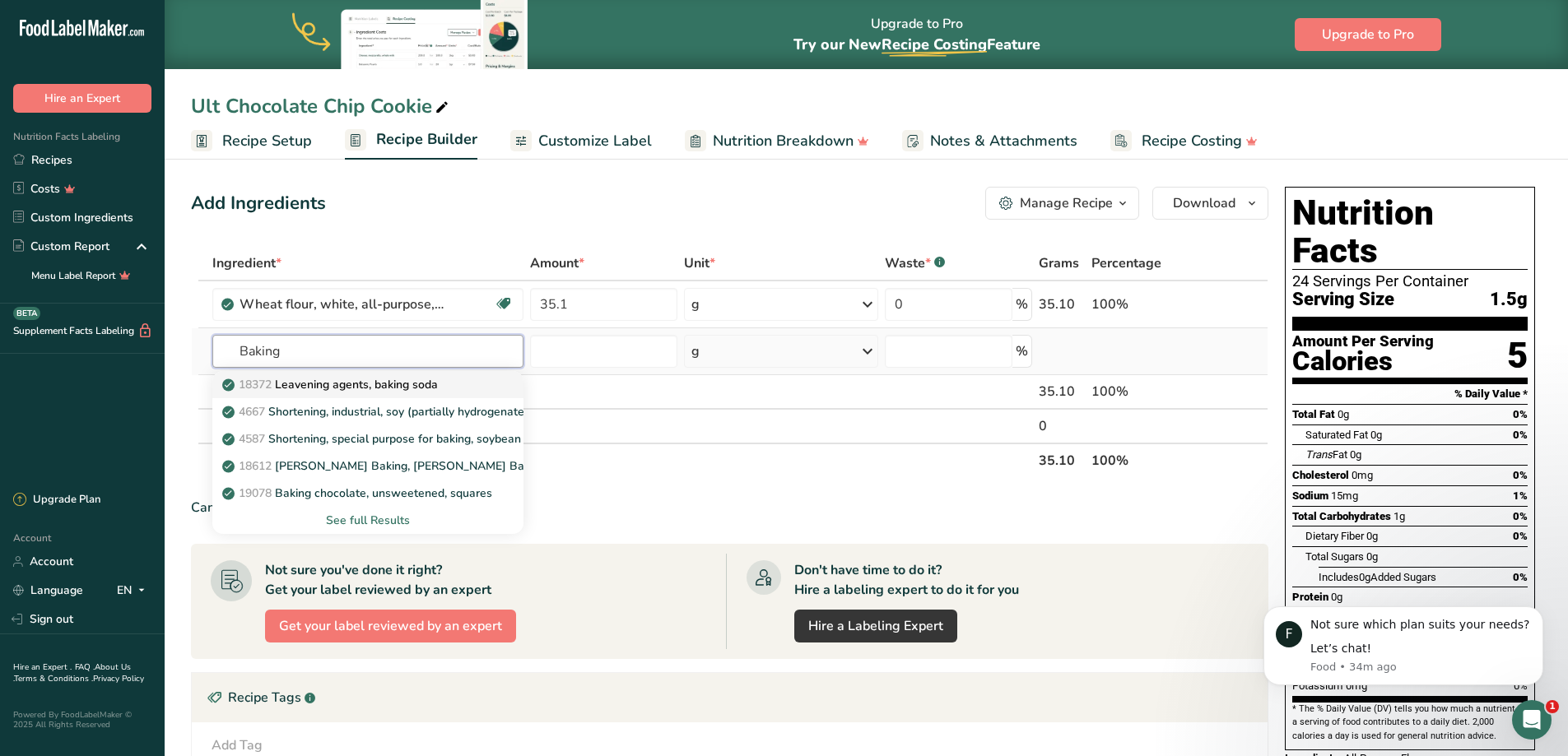
type input "Baking"
click at [348, 379] on p "18372 Leavening agents, baking soda" at bounding box center [331, 384] width 212 height 18
type input "Leavening agents, baking soda"
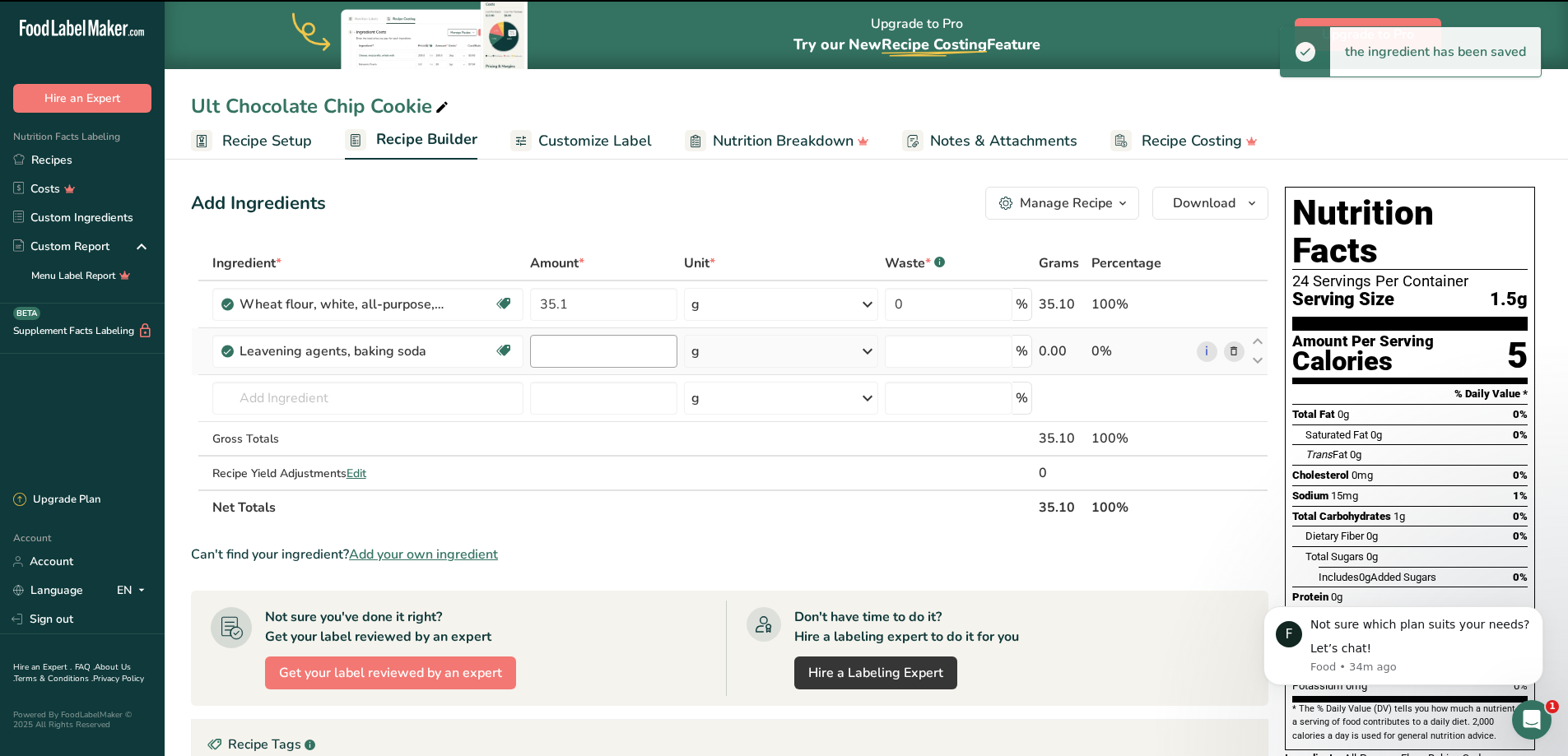
type input "0"
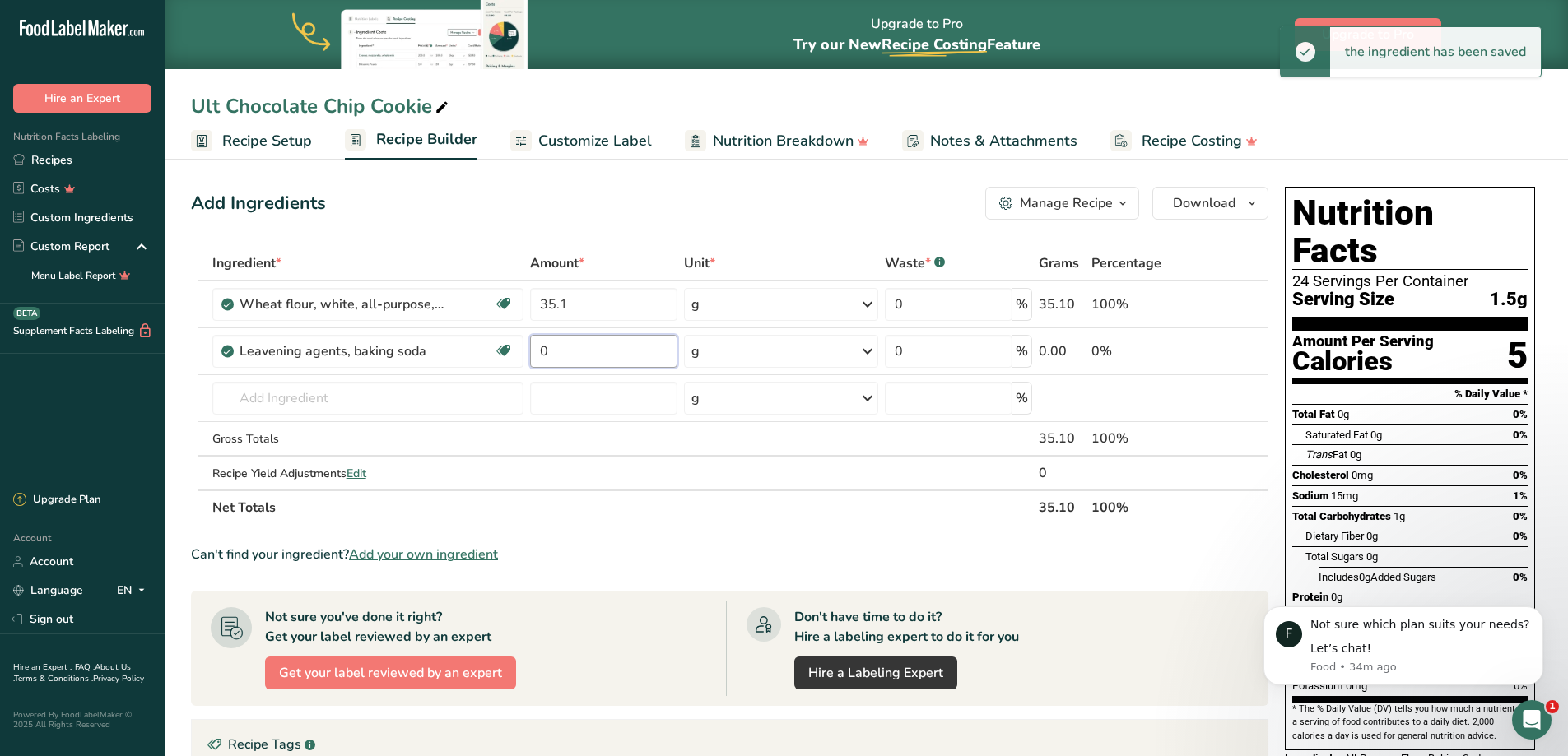
drag, startPoint x: 566, startPoint y: 355, endPoint x: 525, endPoint y: 355, distance: 41.0
click at [525, 355] on tr "Leavening agents, baking soda Dairy free Gluten free Vegan Vegetarian Soy free …" at bounding box center [730, 352] width 1075 height 47
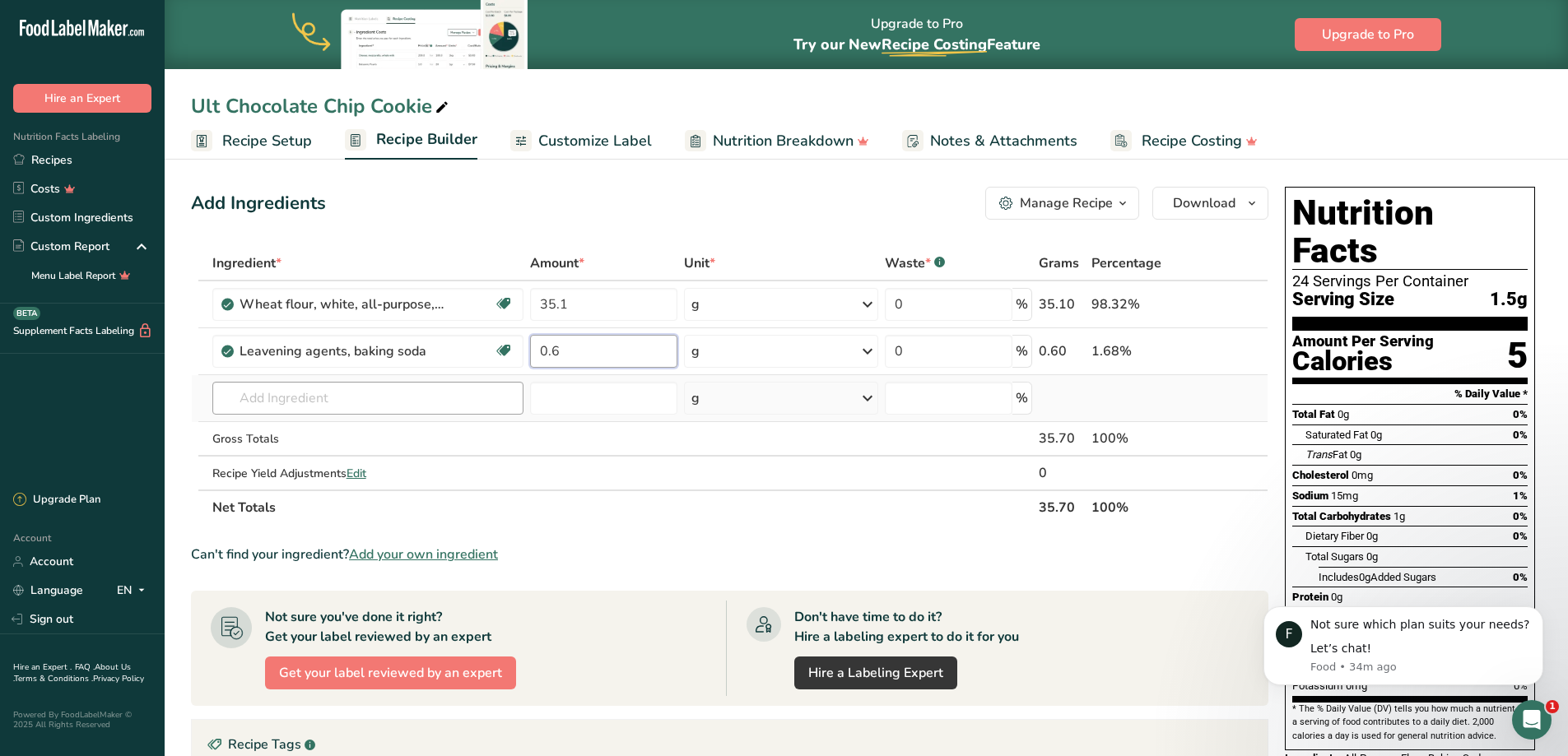
type input "0.6"
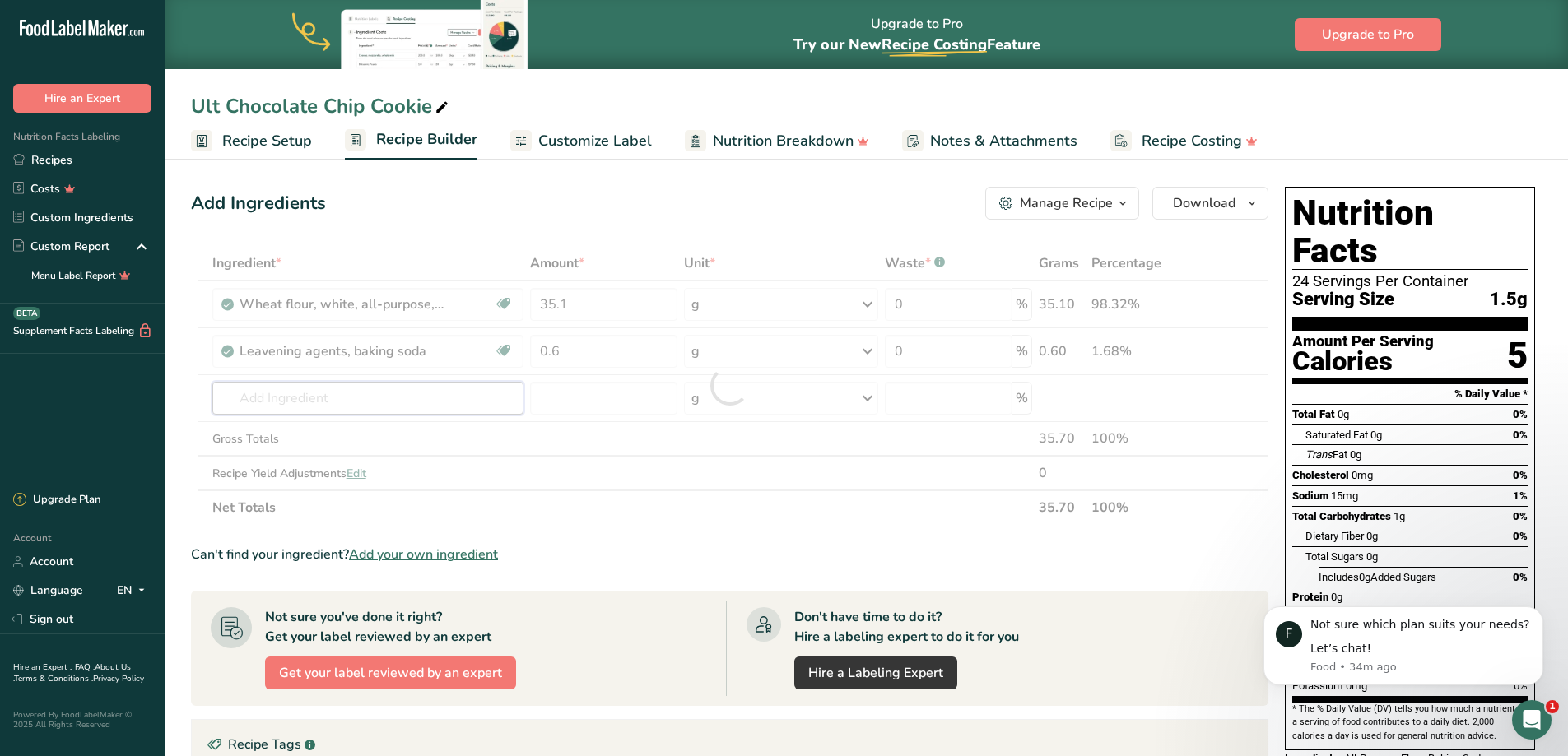
click at [306, 401] on div "Ingredient * Amount * Unit * Waste * .a-a{fill:#347362;}.b-a{fill:#fff;} Grams …" at bounding box center [730, 385] width 1077 height 279
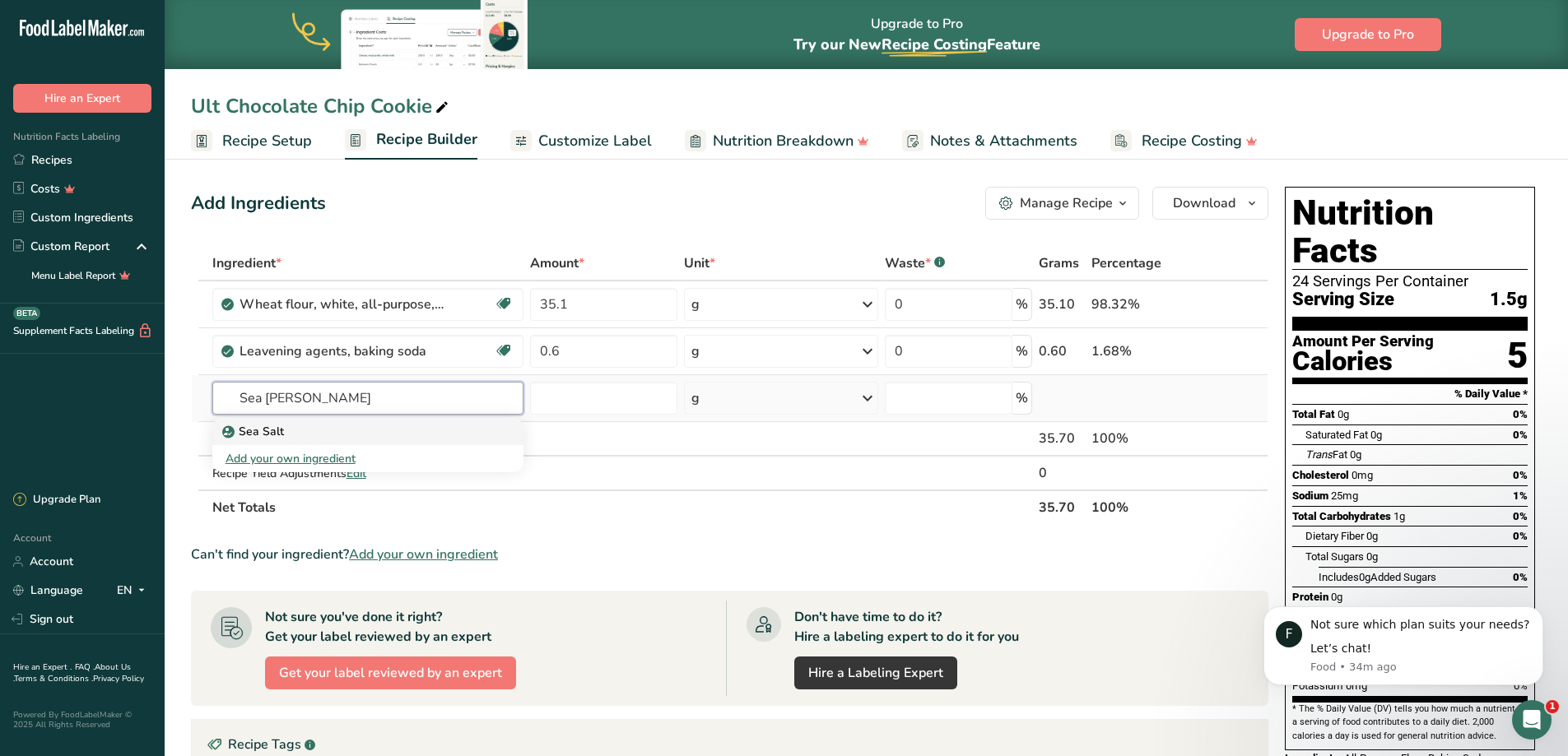
type input "Sea [PERSON_NAME]"
click at [282, 435] on div "Sea Salt" at bounding box center [354, 431] width 259 height 18
type input "Sea Salt"
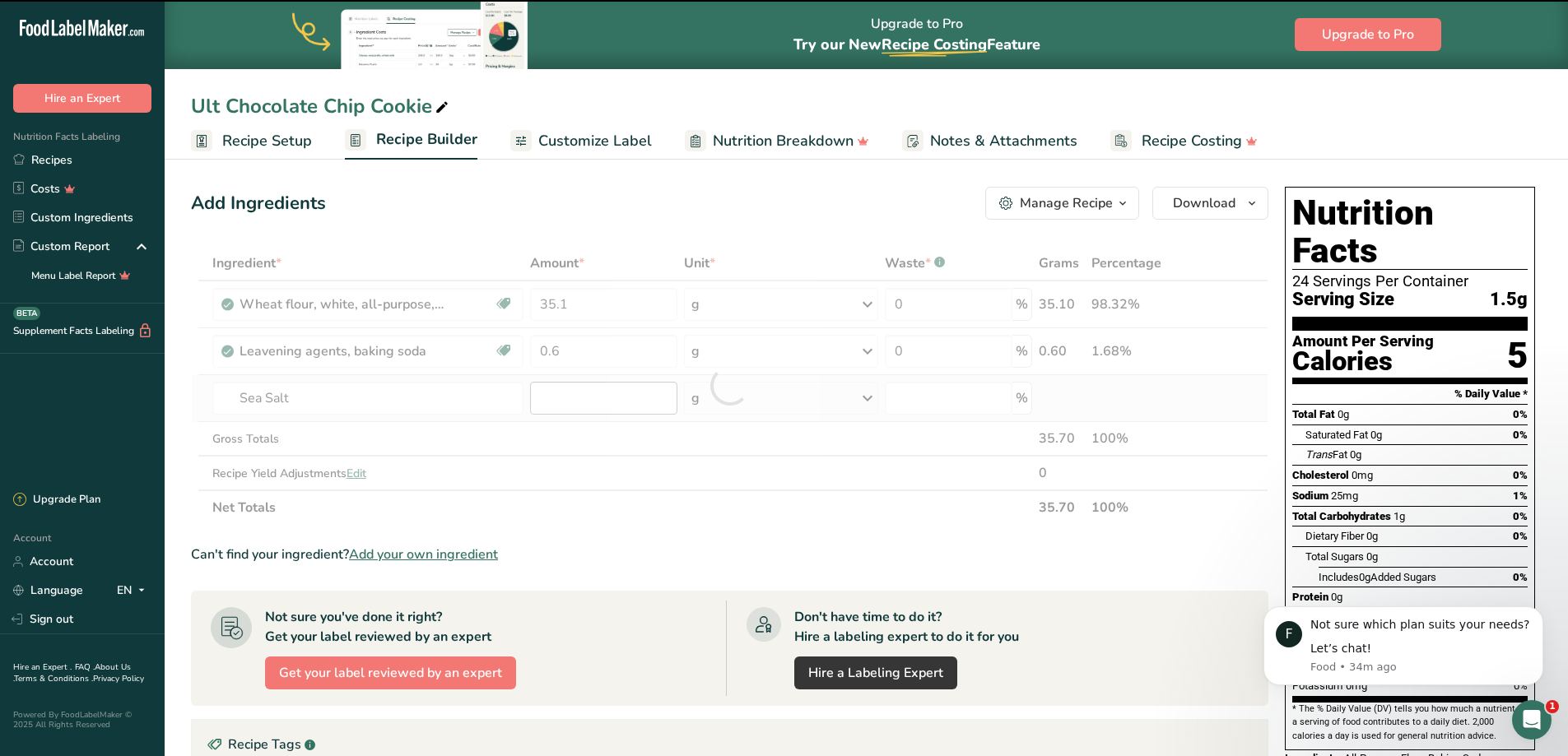
type input "0"
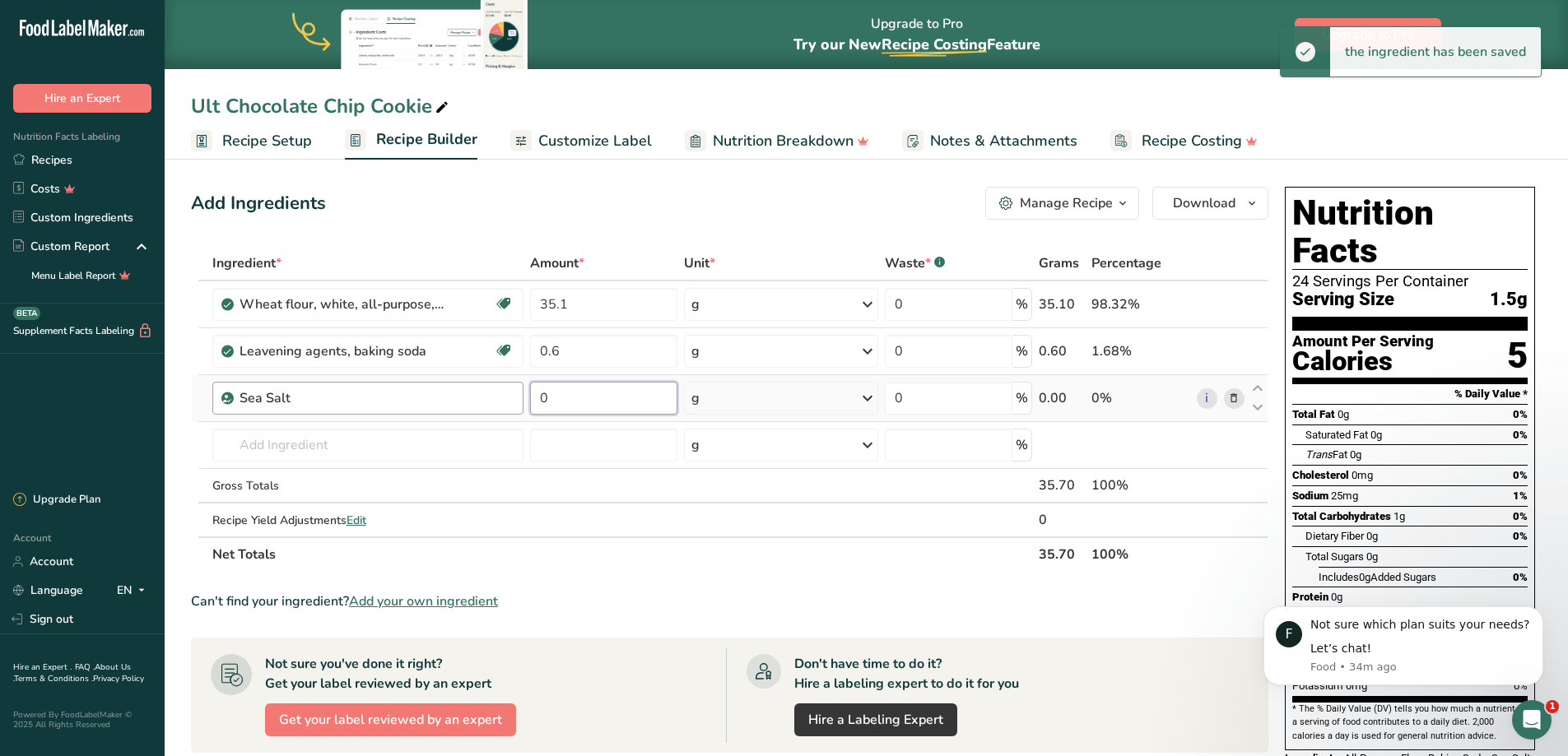
drag, startPoint x: 548, startPoint y: 393, endPoint x: 498, endPoint y: 404, distance: 51.2
click at [509, 402] on tr "Sea Salt 0 g Weight Units g kg mg See more Volume Units l Volume units require …" at bounding box center [730, 399] width 1075 height 47
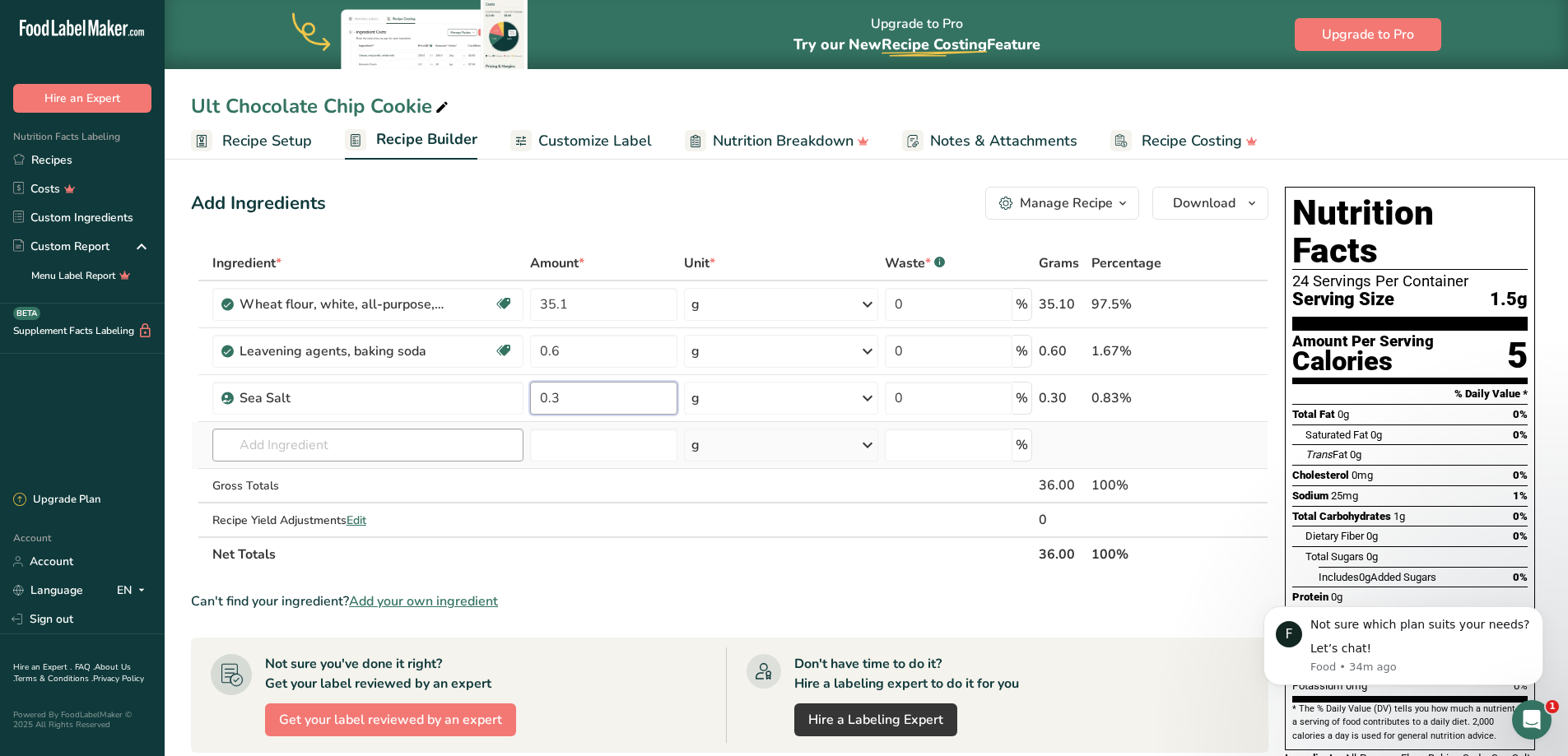
type input "0.3"
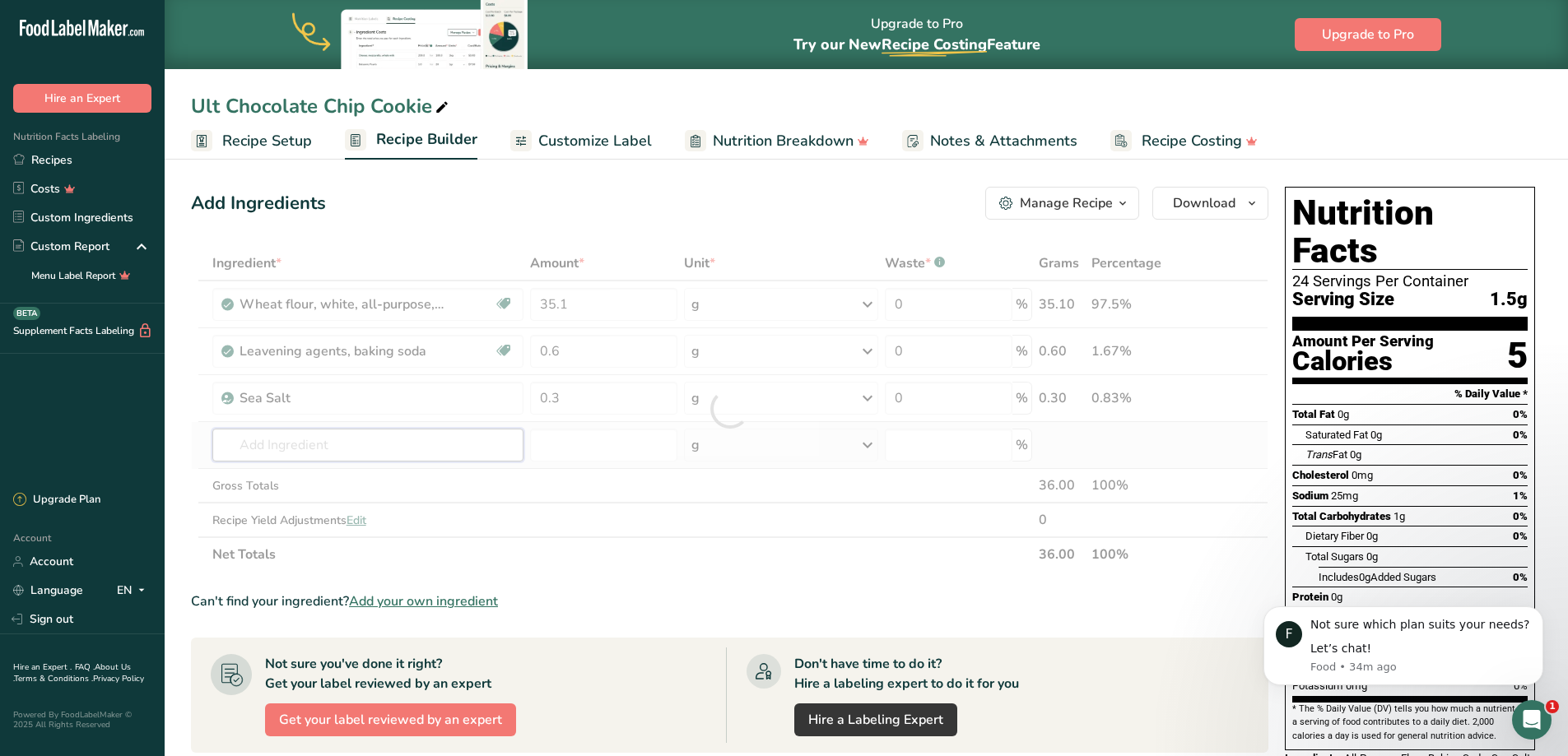
click at [348, 449] on div "Ingredient * Amount * Unit * Waste * .a-a{fill:#347362;}.b-a{fill:#fff;} Grams …" at bounding box center [730, 409] width 1077 height 326
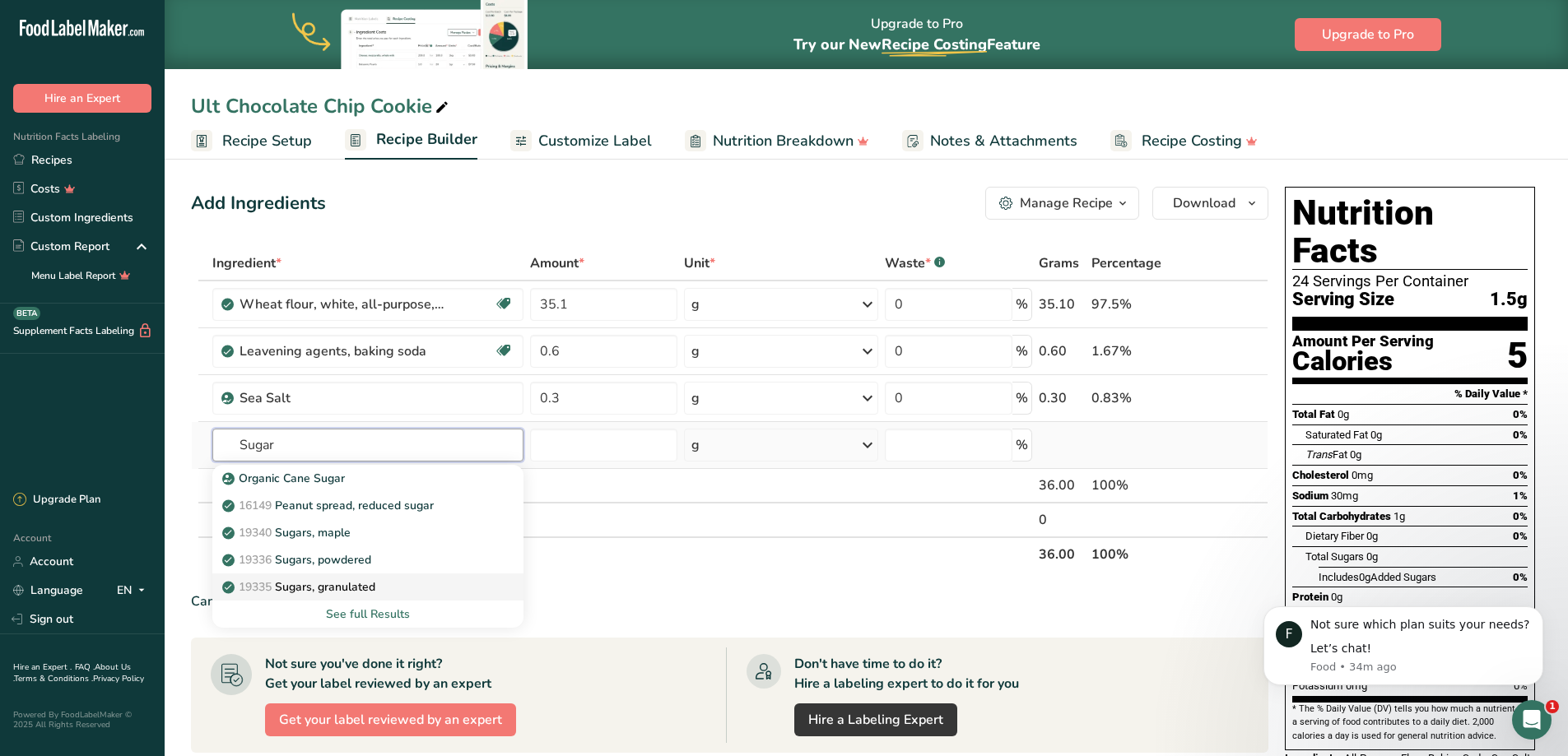
type input "Sugar"
click at [364, 585] on p "19335 [GEOGRAPHIC_DATA], granulated" at bounding box center [300, 587] width 150 height 18
type input "Sugars, granulated"
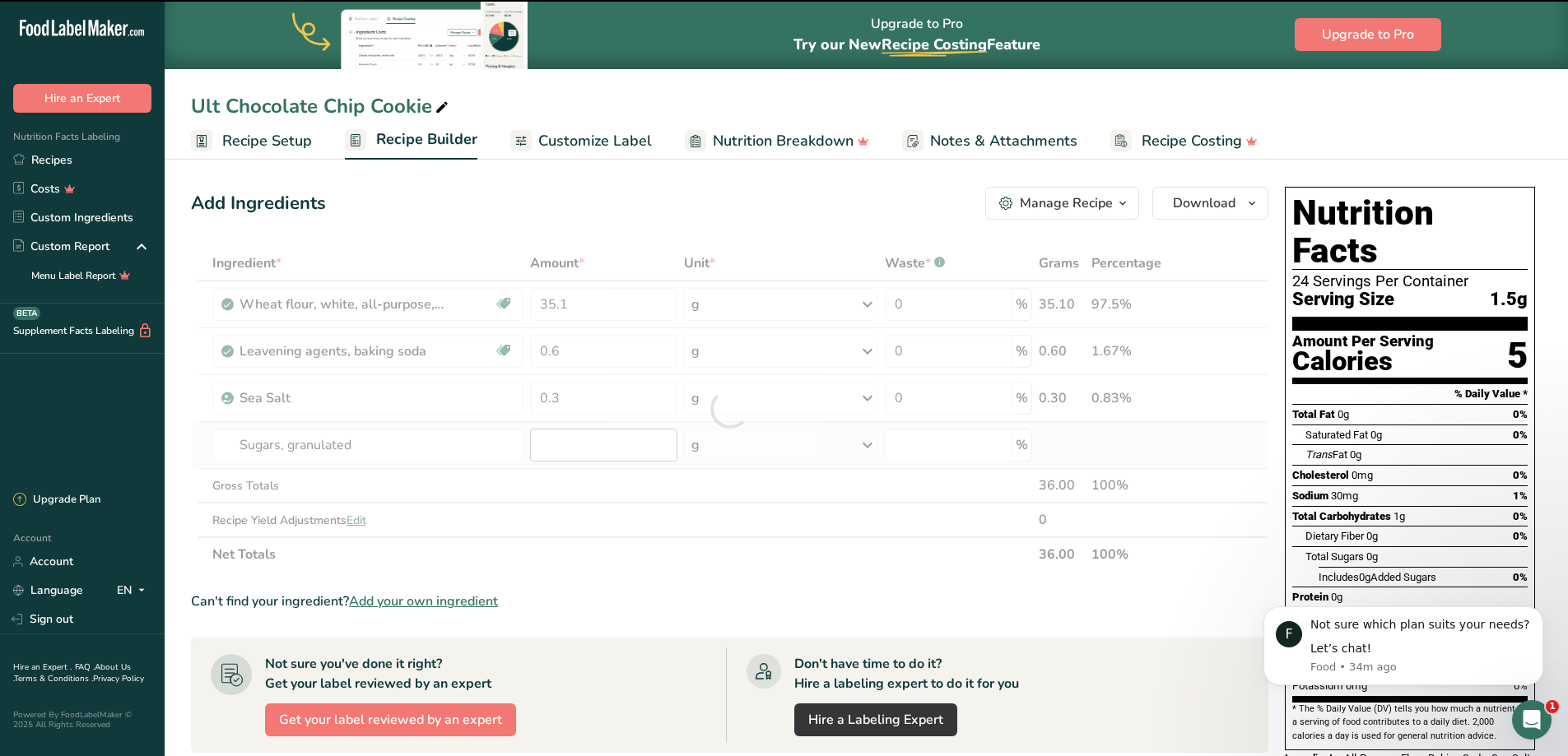
type input "0"
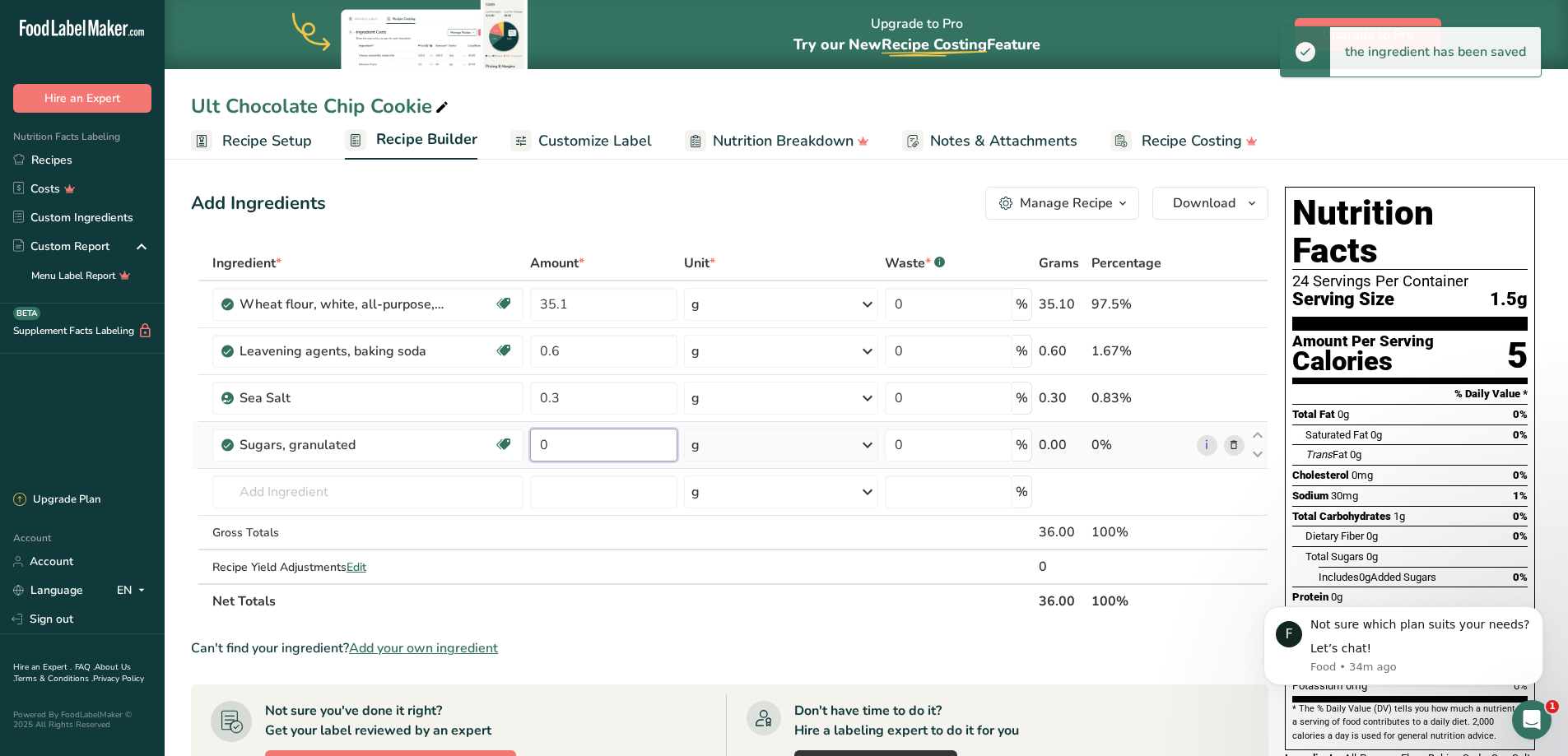
drag, startPoint x: 549, startPoint y: 442, endPoint x: 534, endPoint y: 445, distance: 15.3
click at [538, 444] on input "0" at bounding box center [603, 445] width 147 height 33
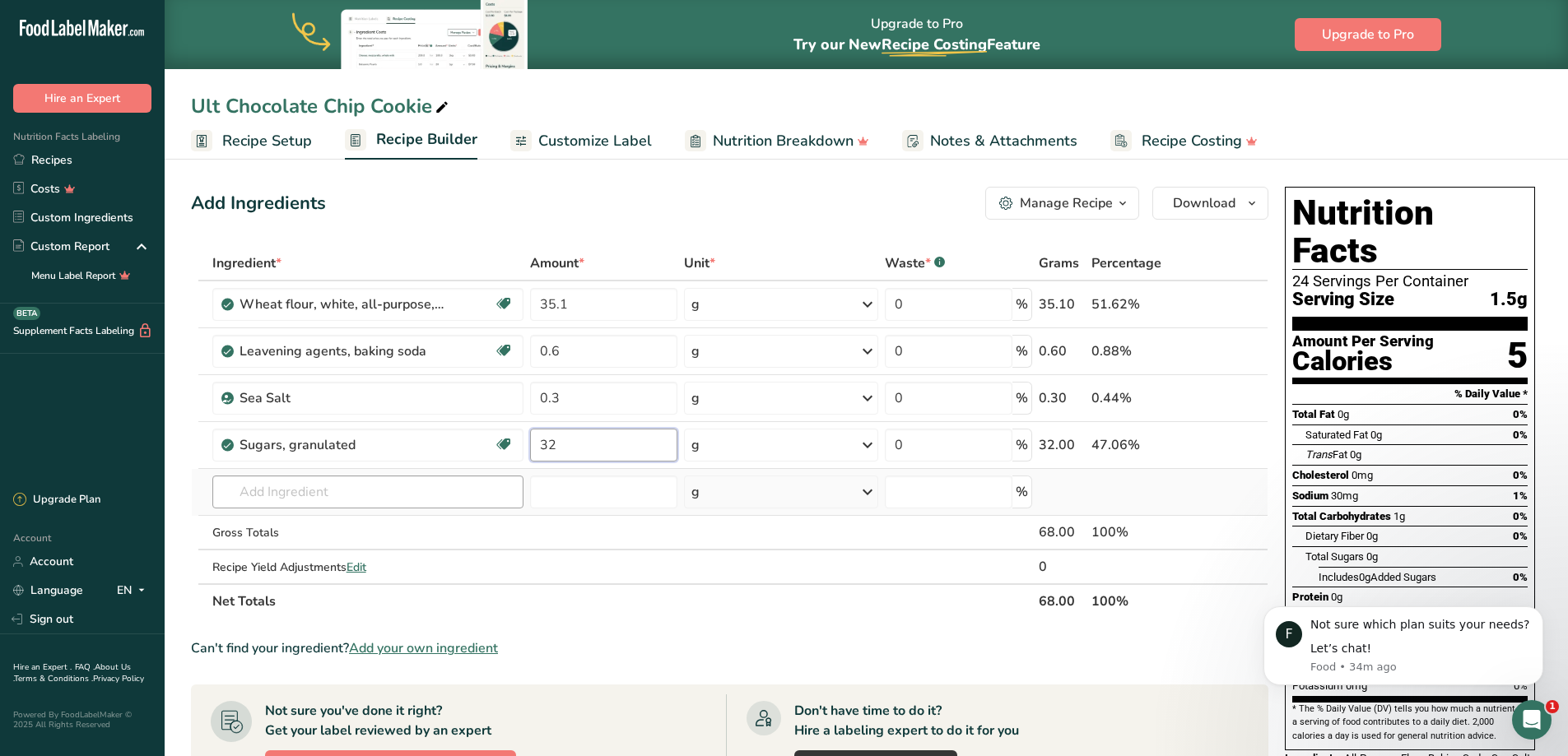
type input "32"
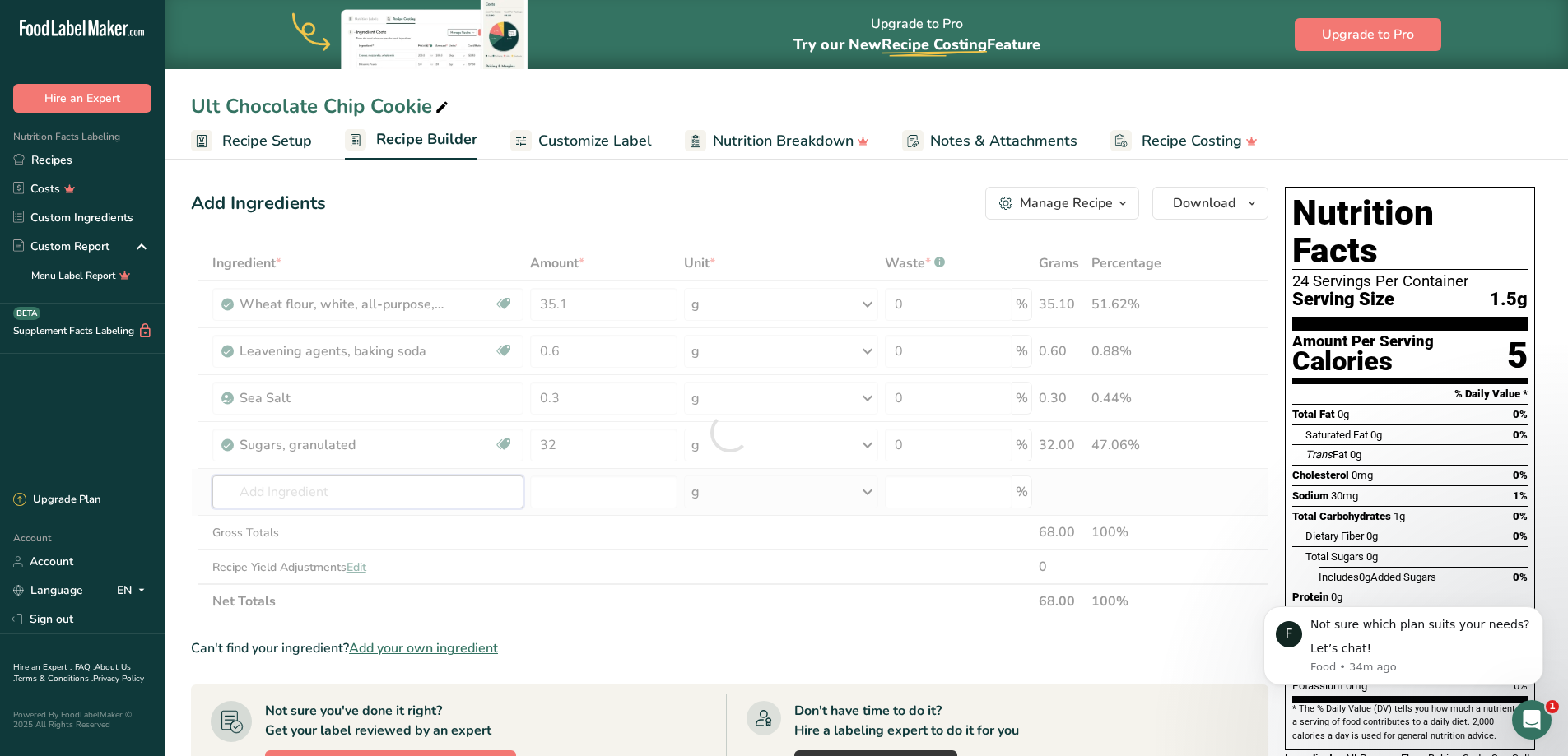
click at [432, 489] on div "Ingredient * Amount * Unit * Waste * .a-a{fill:#347362;}.b-a{fill:#fff;} Grams …" at bounding box center [730, 432] width 1077 height 373
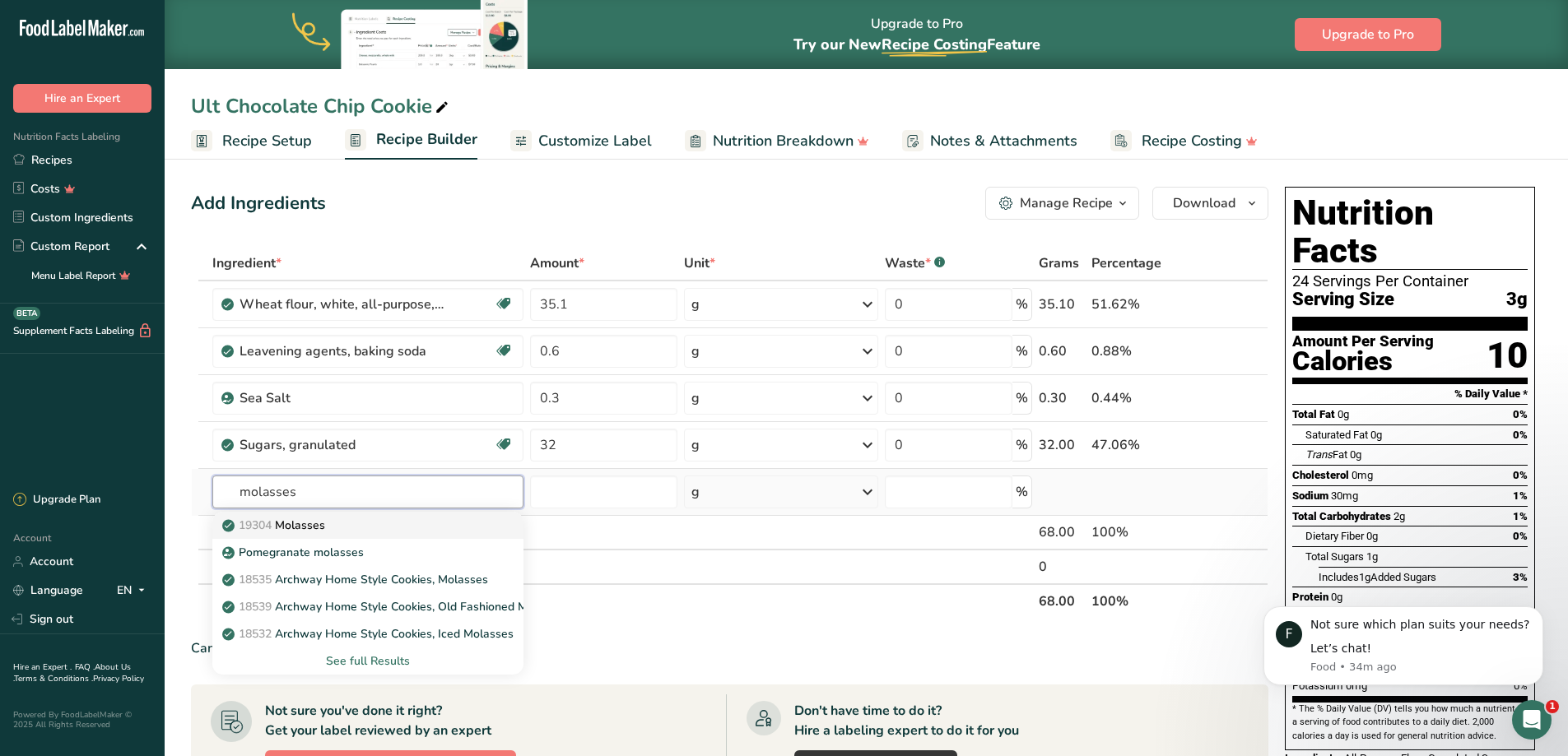
type input "molasses"
click at [300, 528] on p "19304 [GEOGRAPHIC_DATA]" at bounding box center [275, 525] width 100 height 18
type input "Molasses"
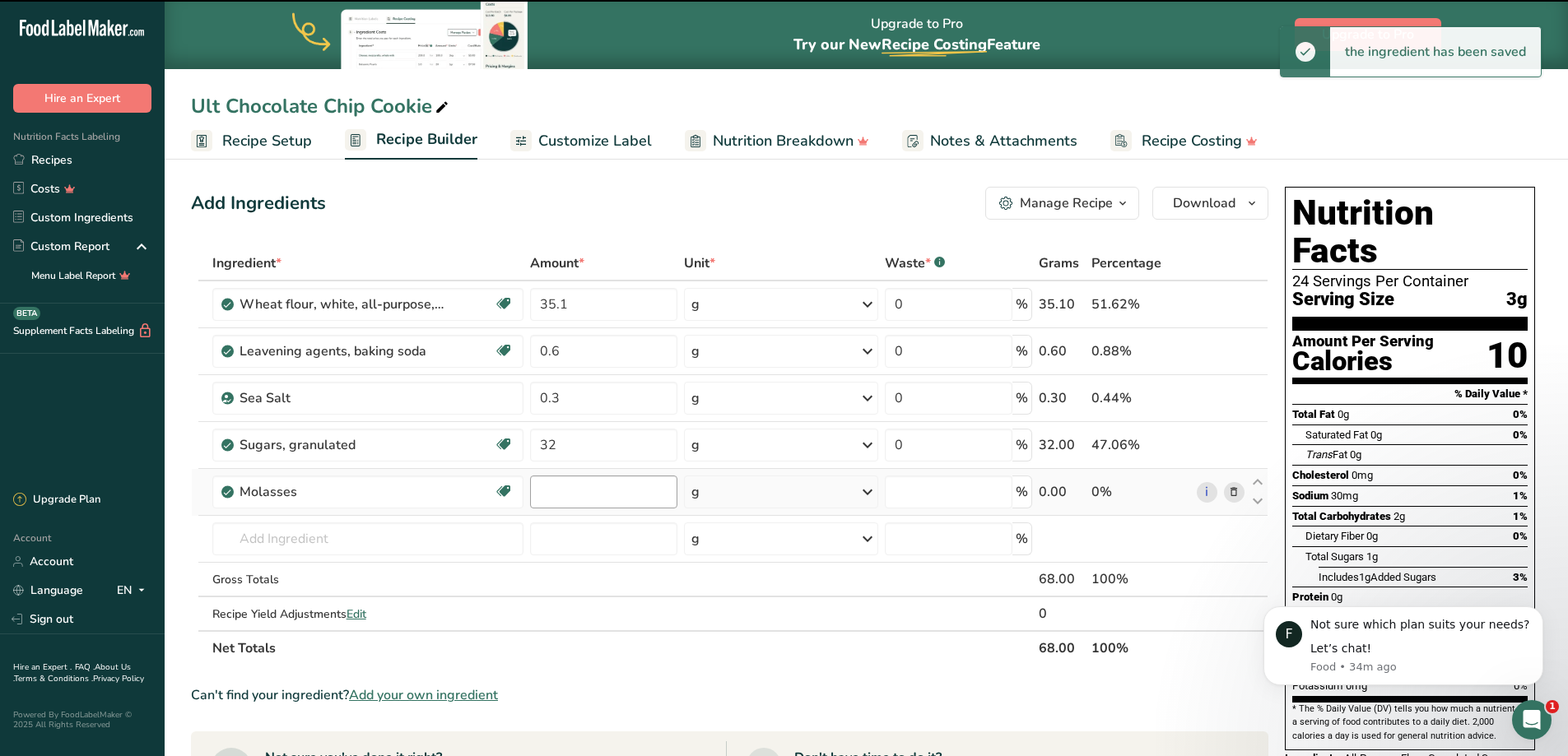
type input "0"
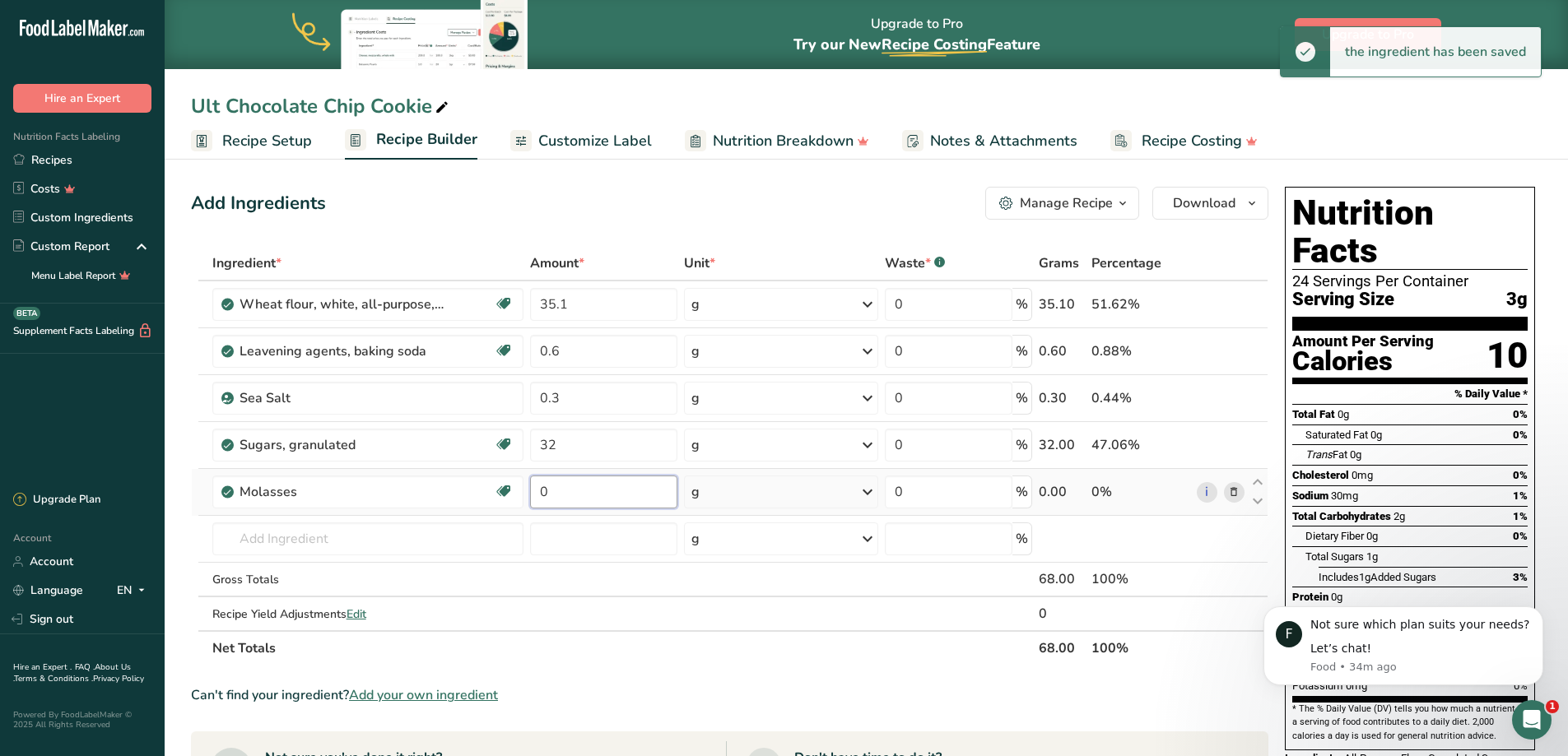
drag, startPoint x: 578, startPoint y: 487, endPoint x: 534, endPoint y: 492, distance: 44.3
click at [534, 492] on input "0" at bounding box center [603, 491] width 147 height 33
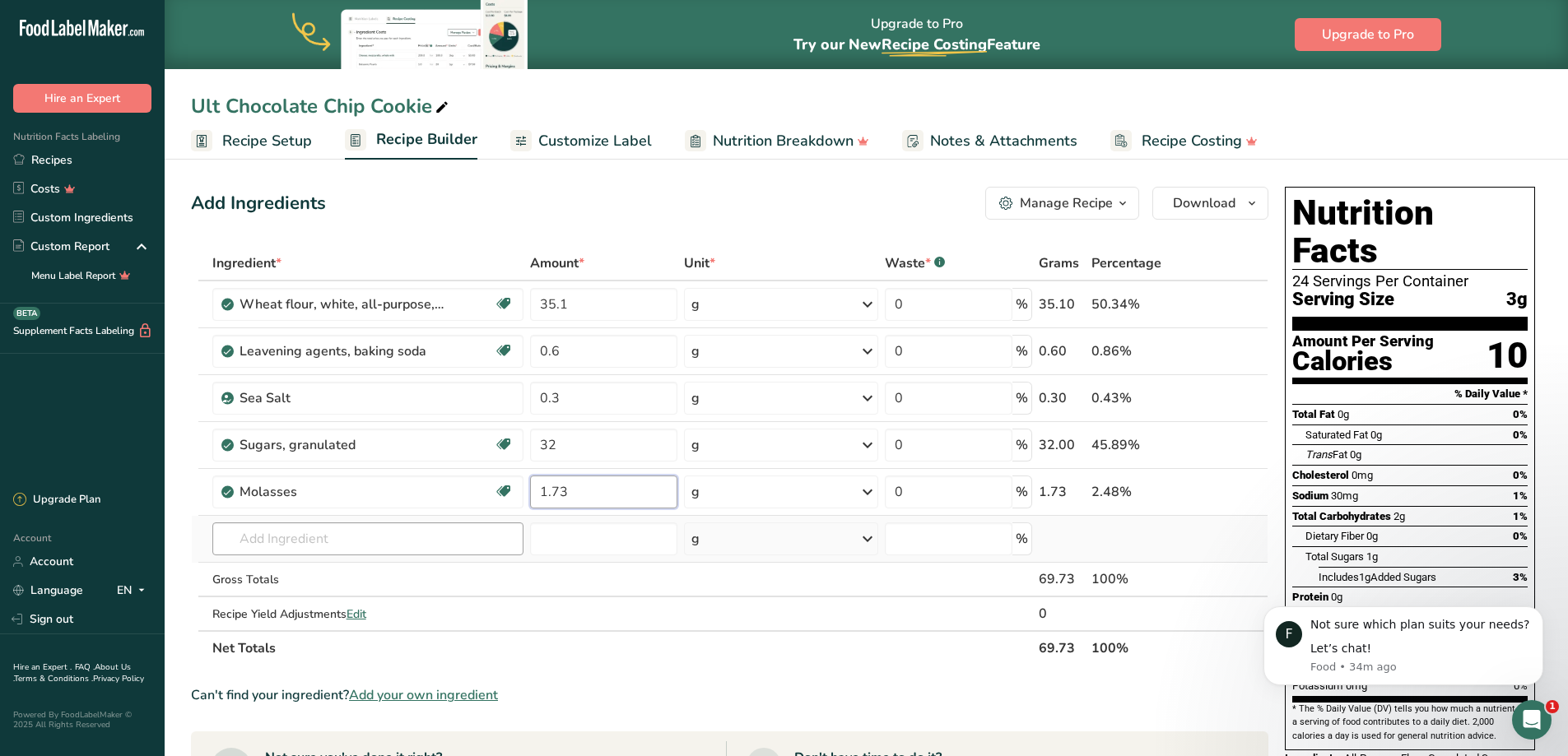
type input "1.73"
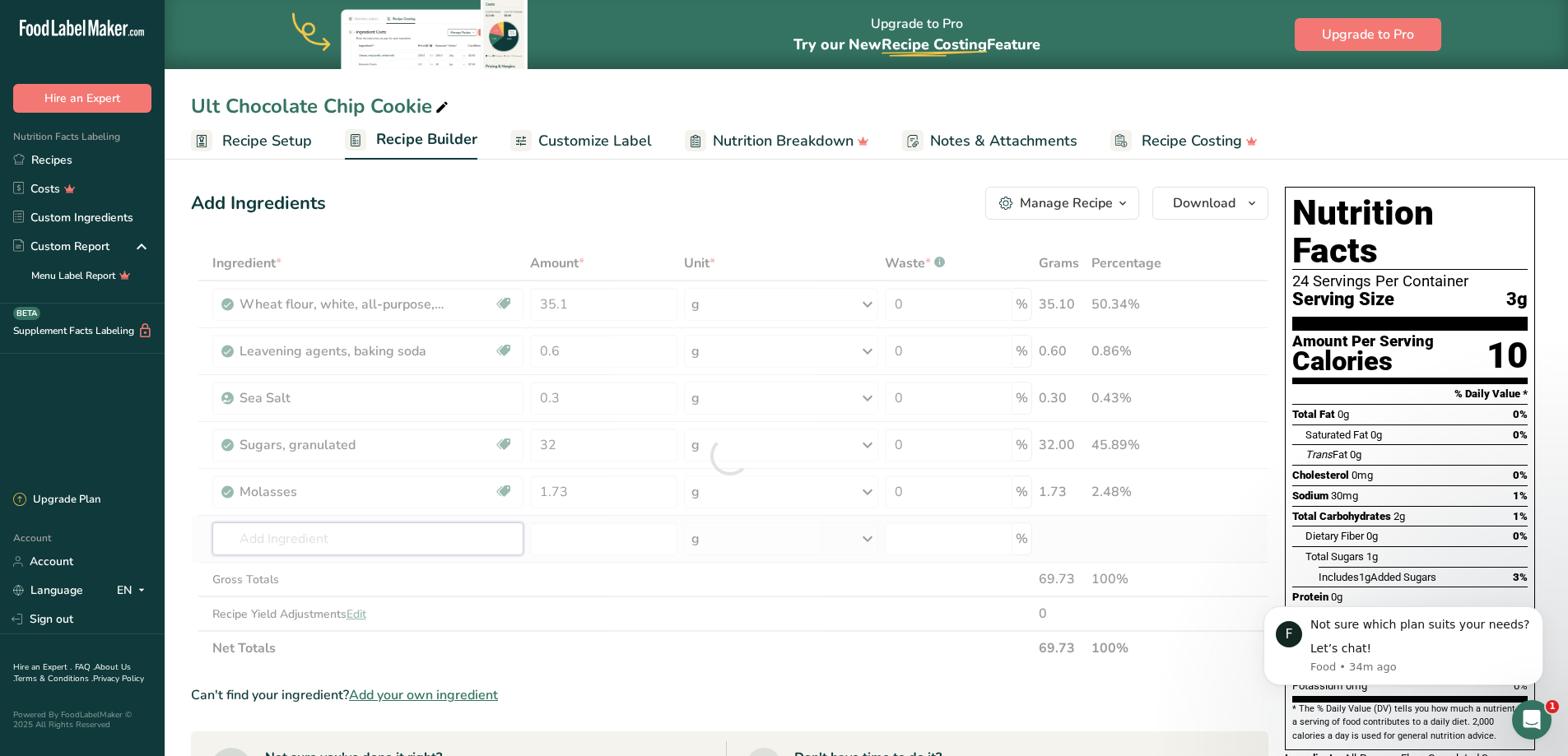
click at [265, 540] on div "Ingredient * Amount * Unit * Waste * .a-a{fill:#347362;}.b-a{fill:#fff;} Grams …" at bounding box center [730, 455] width 1077 height 419
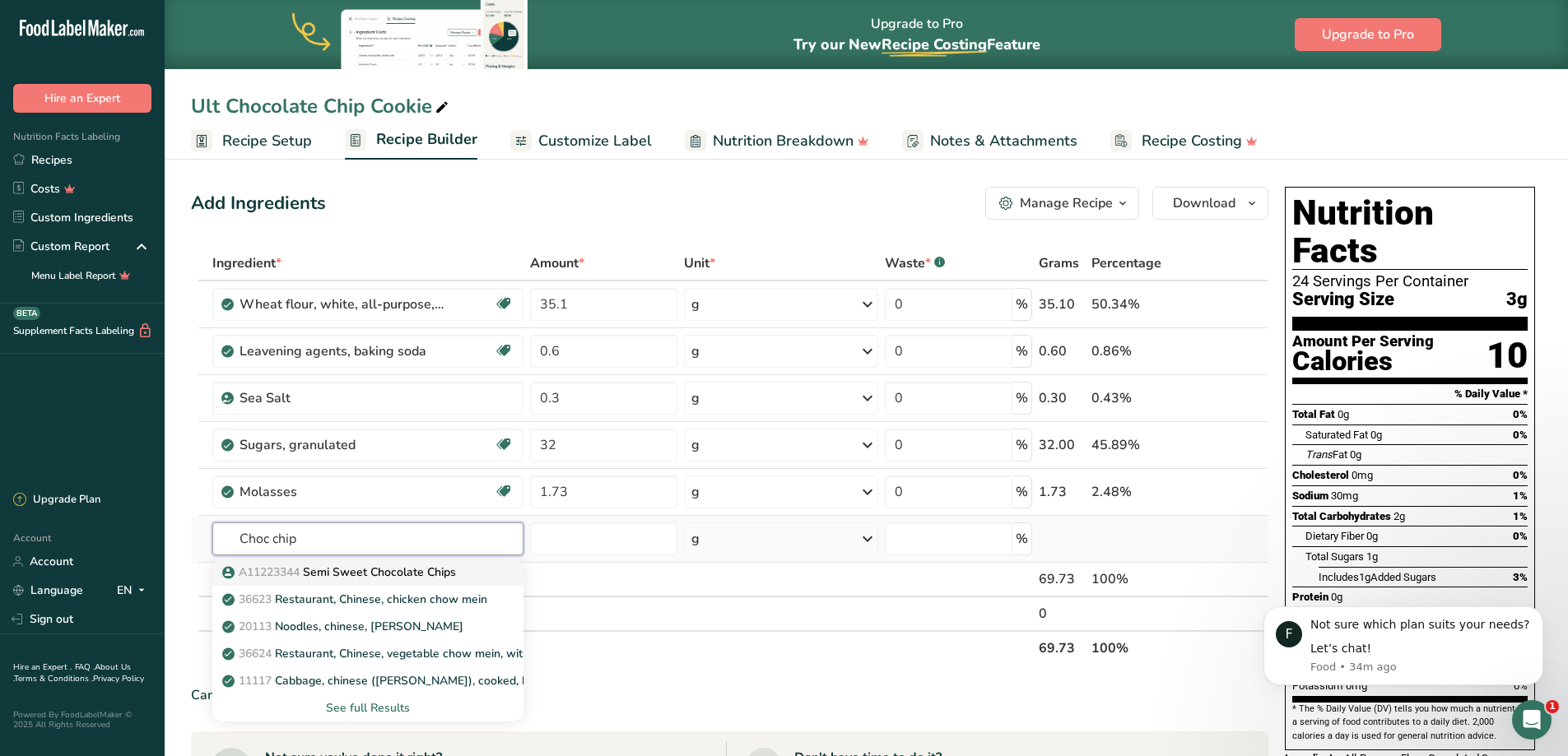
type input "Choc chip"
click at [312, 573] on p "A11223344 Semi Sweet Chocolate Chips" at bounding box center [340, 572] width 230 height 18
type input "Semi Sweet Chocolate Chips"
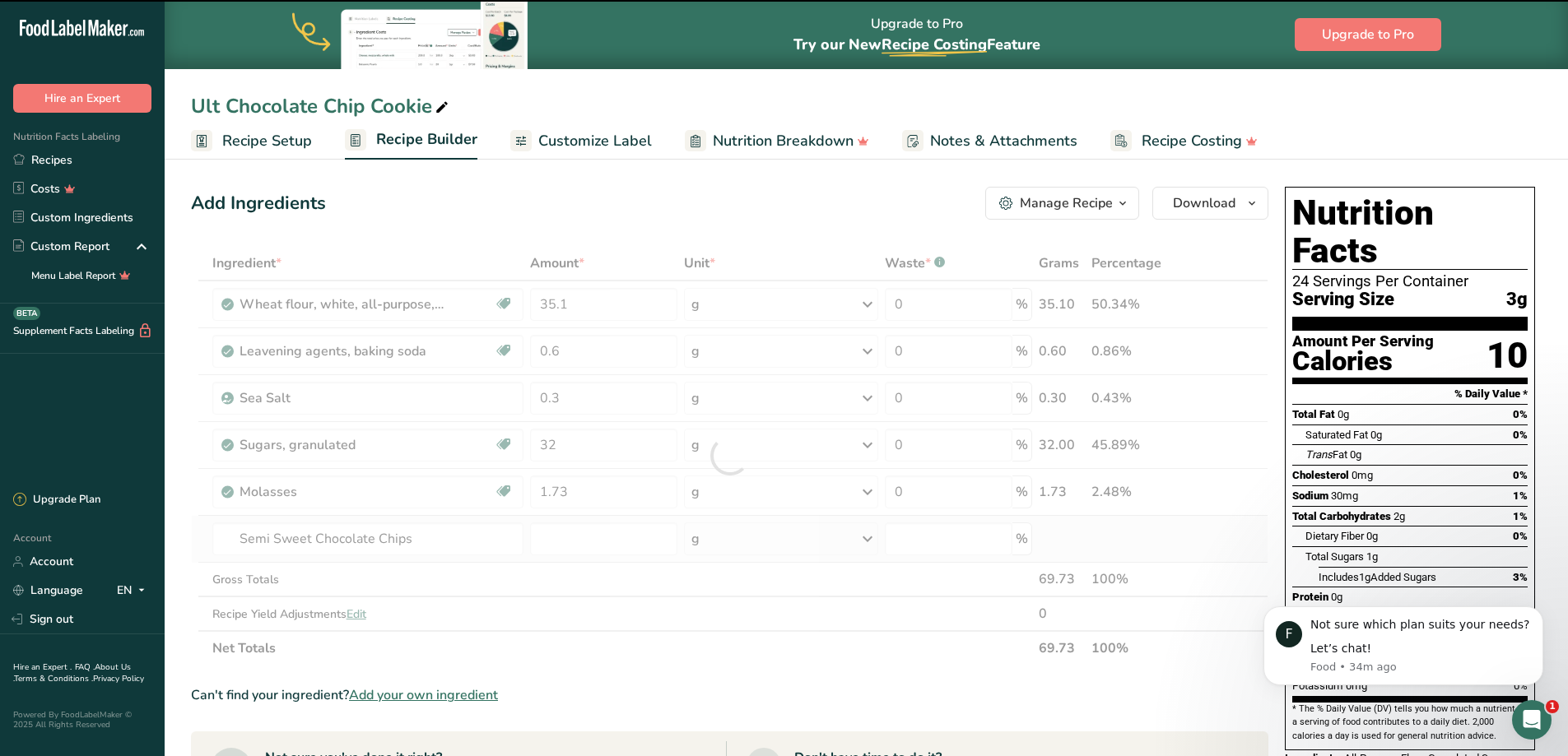
type input "0"
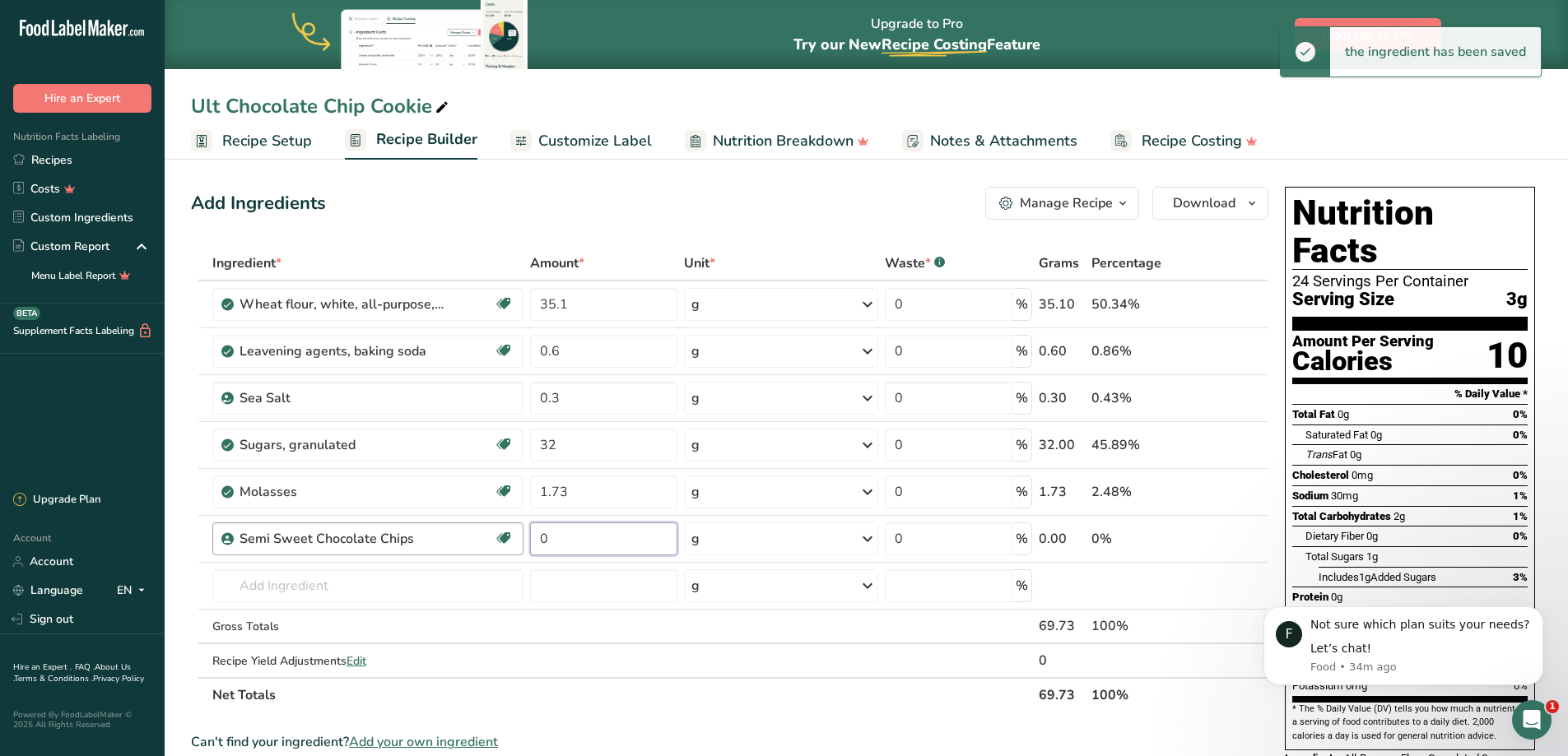
drag, startPoint x: 570, startPoint y: 536, endPoint x: 522, endPoint y: 537, distance: 48.0
click at [522, 537] on tr "Semi Sweet Chocolate Chips Vegetarian Halal 0 g Portions 1 Cup Weight Units g k…" at bounding box center [730, 539] width 1075 height 47
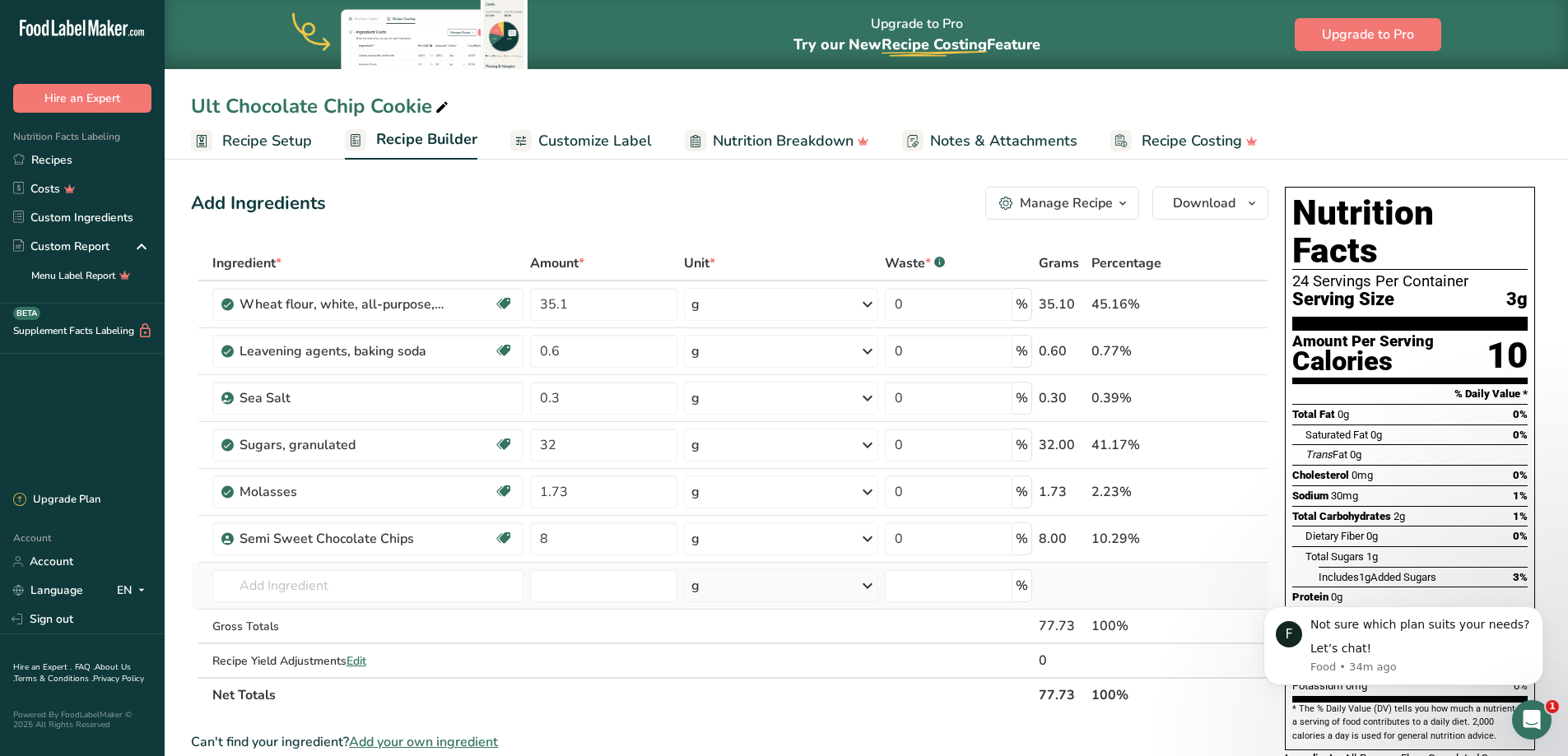
click at [580, 604] on div "Ingredient * Amount * Unit * Waste * .a-a{fill:#347362;}.b-a{fill:#fff;} Grams …" at bounding box center [730, 479] width 1077 height 466
drag, startPoint x: 578, startPoint y: 544, endPoint x: 539, endPoint y: 545, distance: 39.0
click at [539, 545] on input "8" at bounding box center [603, 538] width 147 height 33
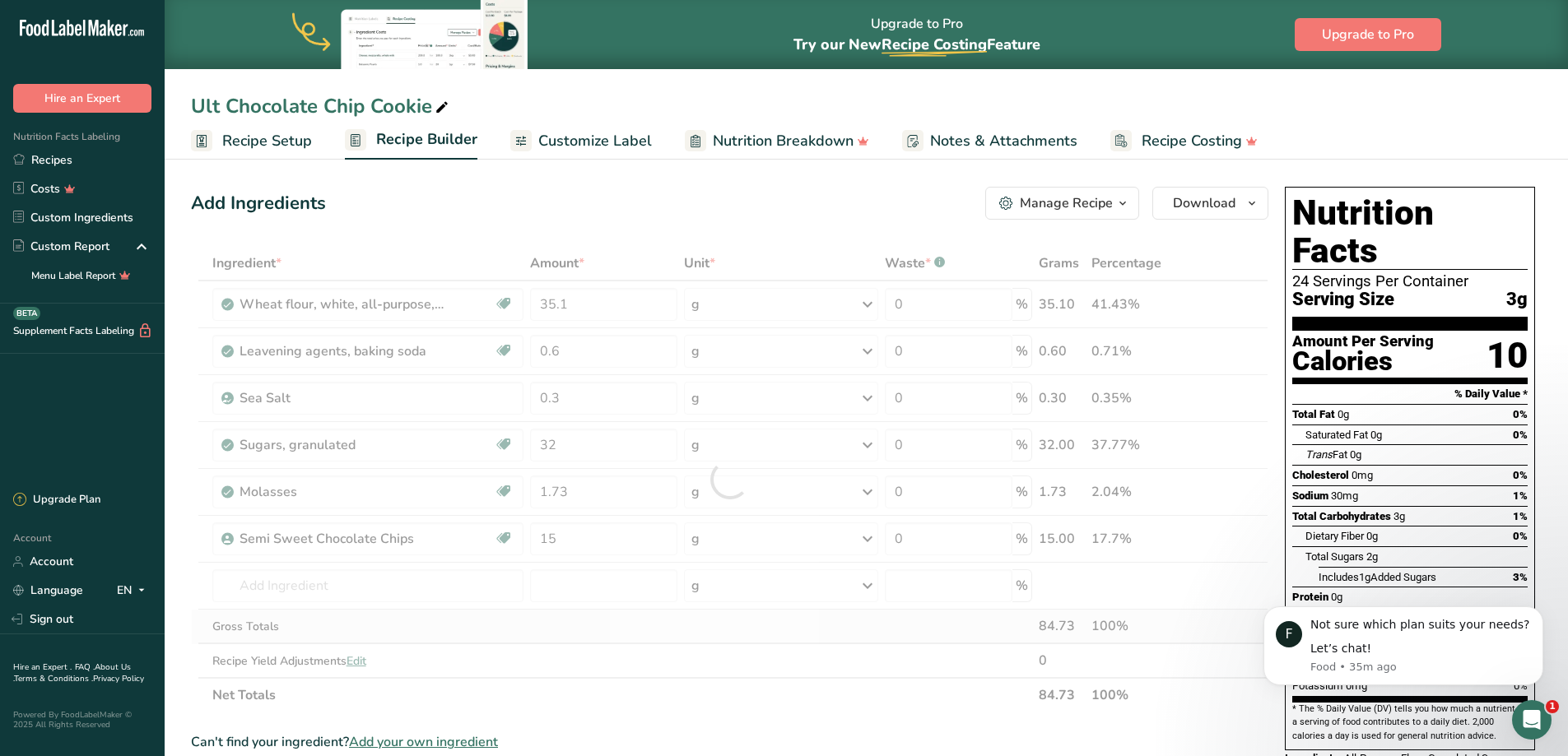
click at [713, 643] on div "Ingredient * Amount * Unit * Waste * .a-a{fill:#347362;}.b-a{fill:#fff;} Grams …" at bounding box center [730, 479] width 1077 height 466
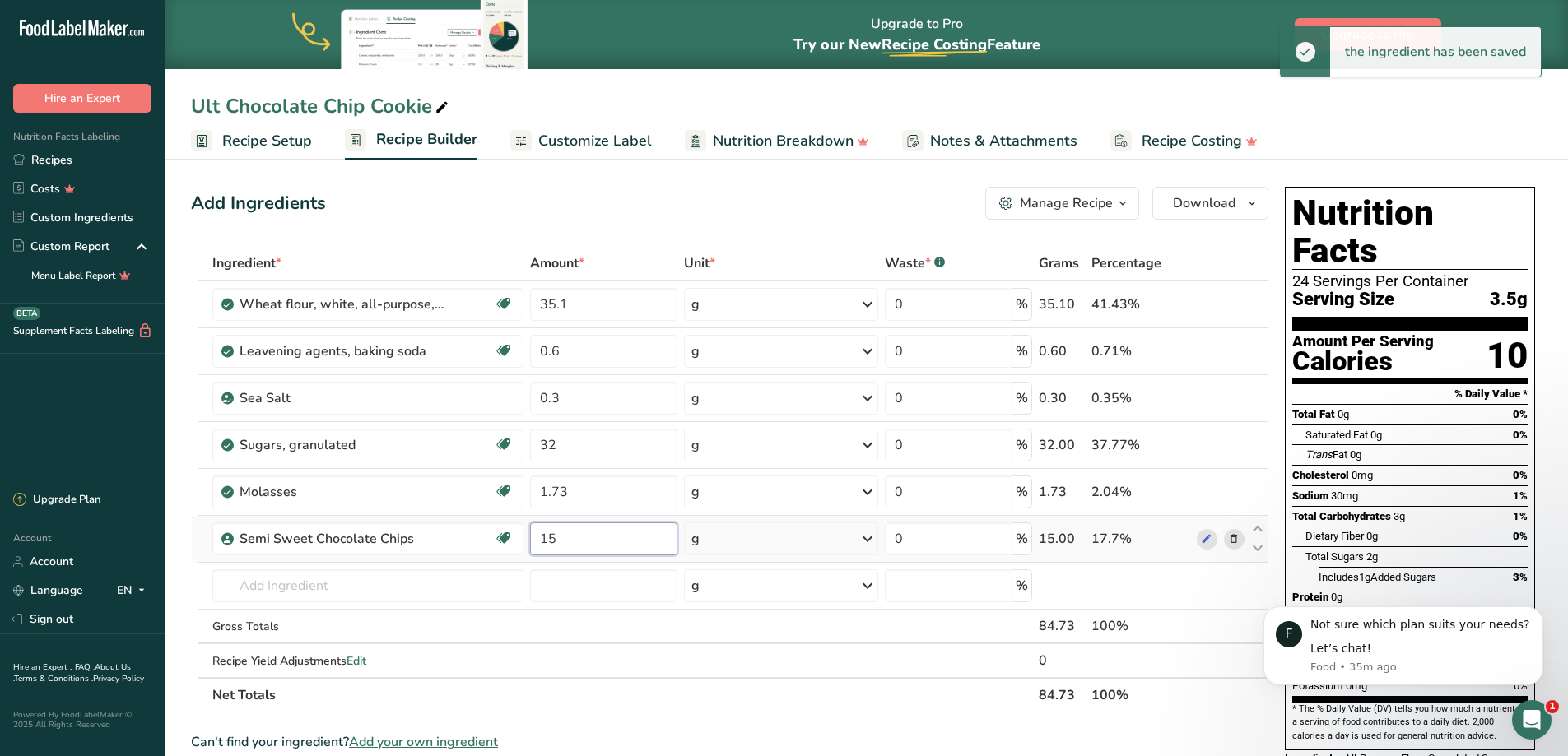
drag, startPoint x: 579, startPoint y: 544, endPoint x: 541, endPoint y: 544, distance: 38.0
click at [541, 544] on input "15" at bounding box center [603, 538] width 147 height 33
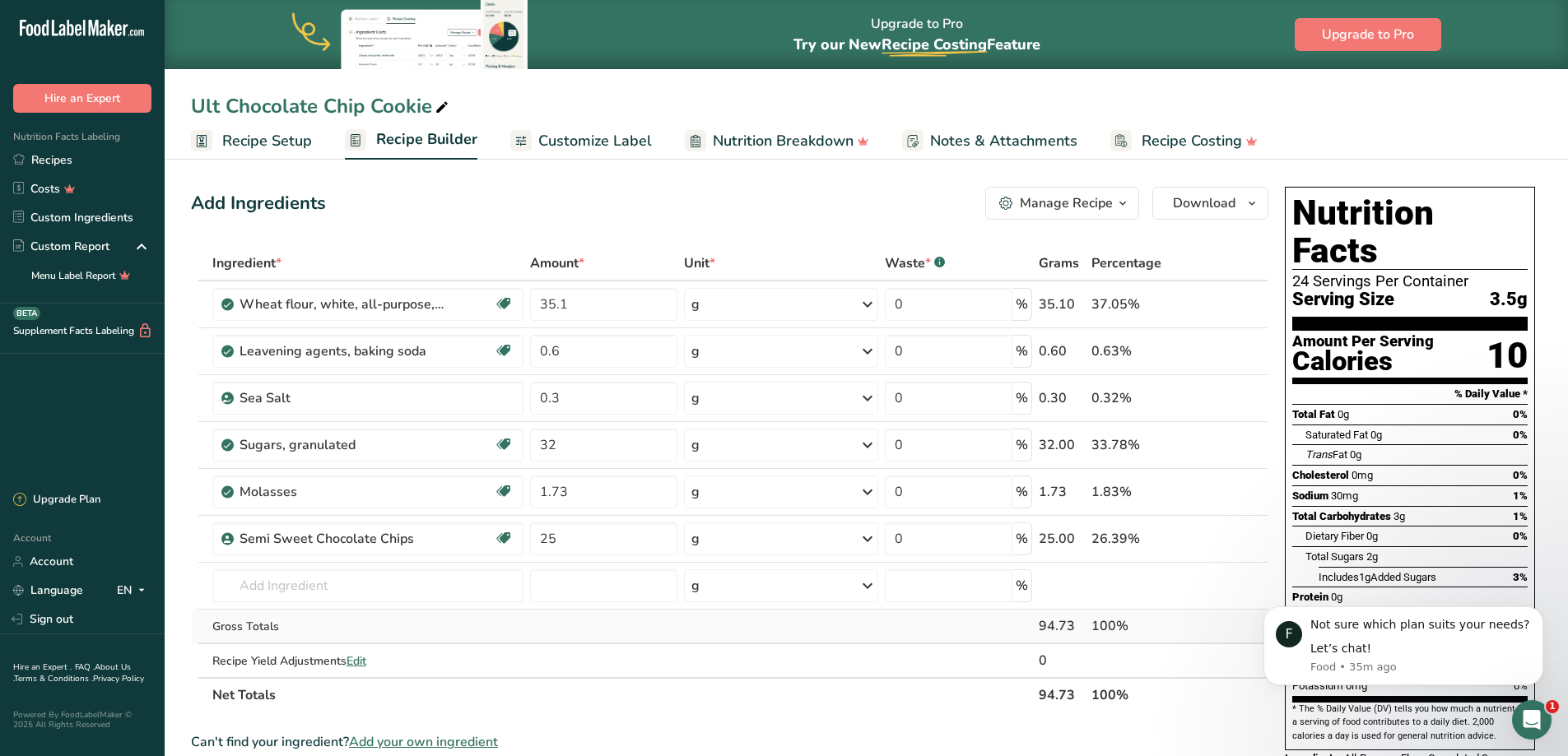
click at [591, 636] on div "Ingredient * Amount * Unit * Waste * .a-a{fill:#347362;}.b-a{fill:#fff;} Grams …" at bounding box center [730, 479] width 1077 height 466
drag, startPoint x: 606, startPoint y: 537, endPoint x: 529, endPoint y: 538, distance: 77.0
click at [529, 538] on td "25" at bounding box center [603, 539] width 153 height 47
type input "8"
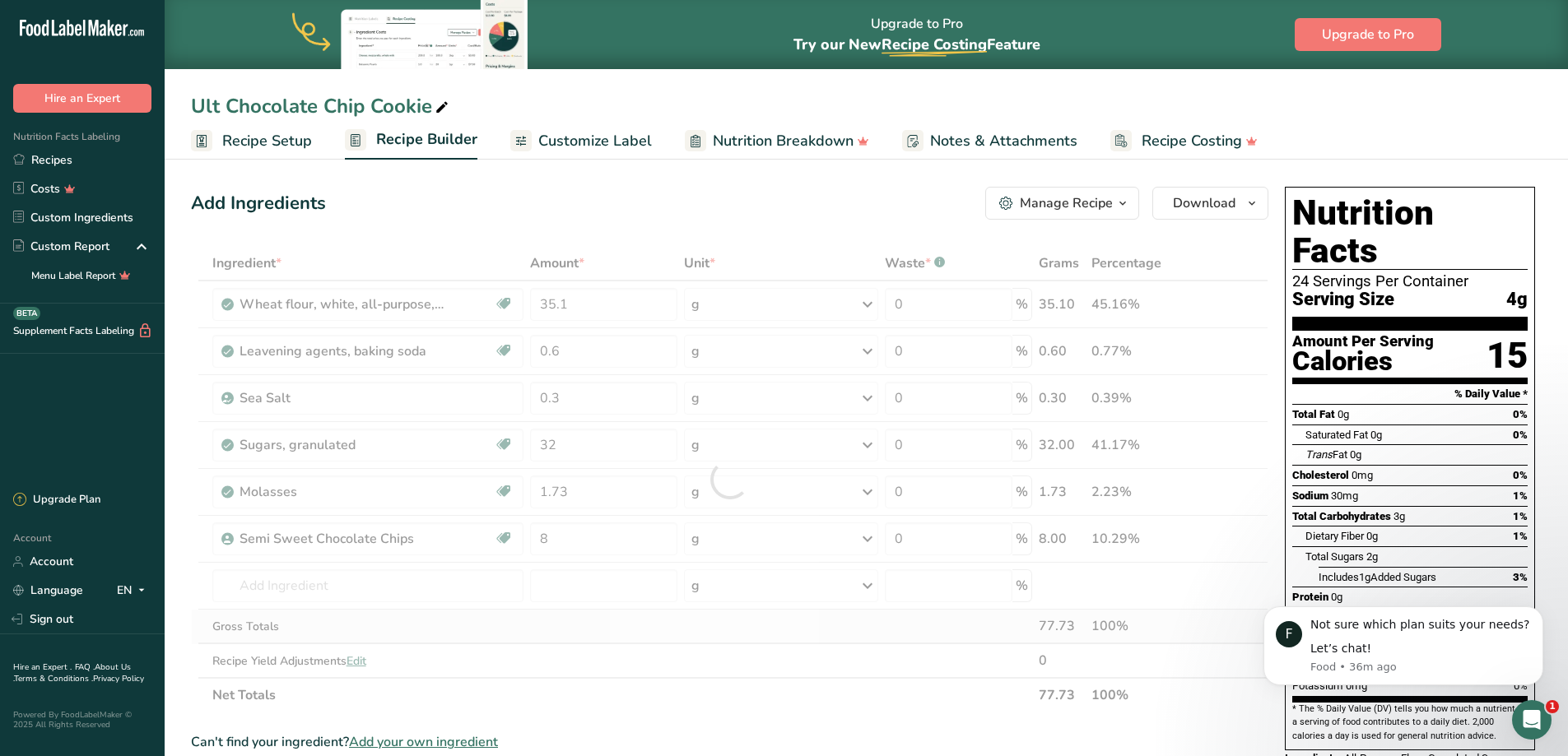
click at [750, 625] on div "Ingredient * Amount * Unit * Waste * .a-a{fill:#347362;}.b-a{fill:#fff;} Grams …" at bounding box center [730, 479] width 1077 height 466
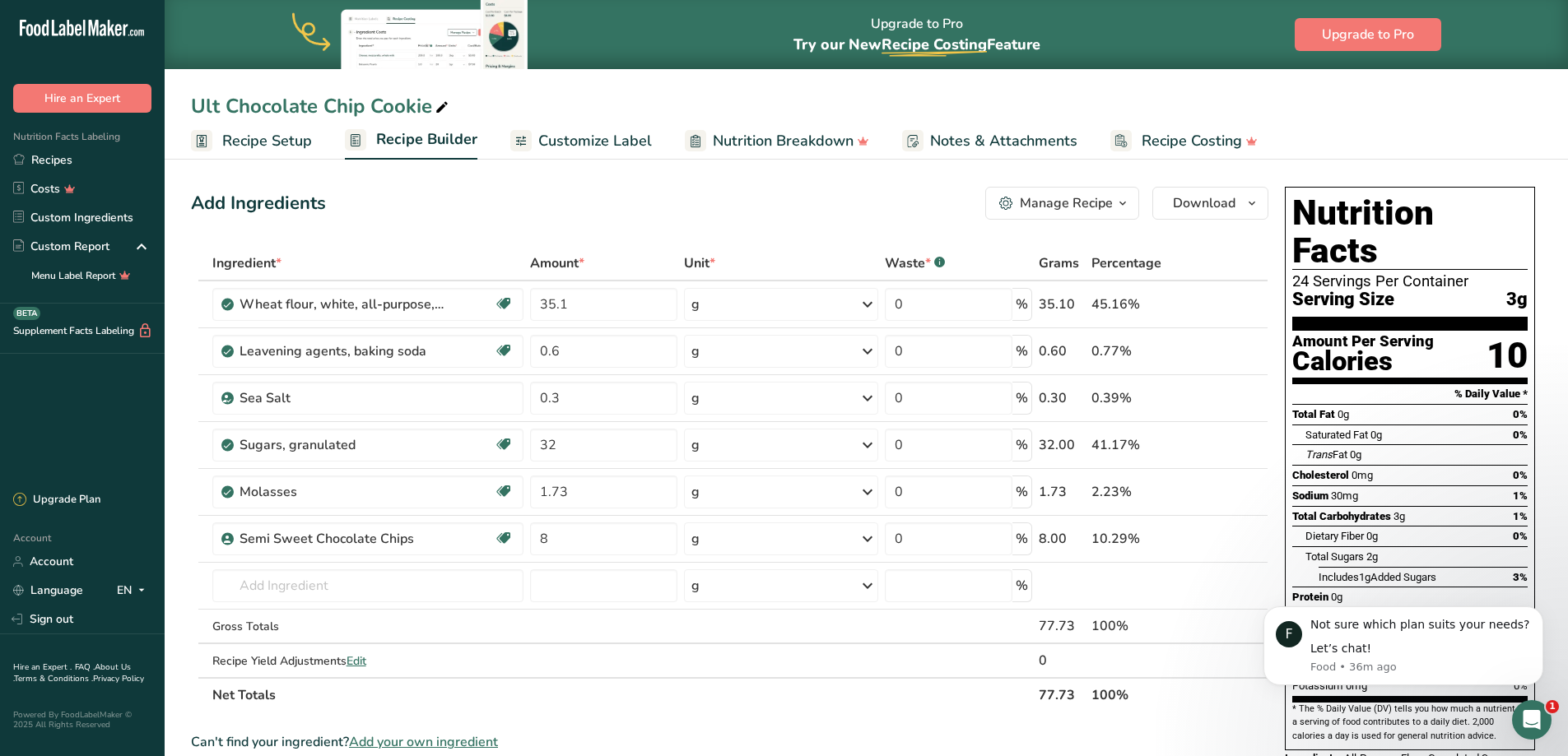
click at [267, 145] on span "Recipe Setup" at bounding box center [266, 141] width 90 height 23
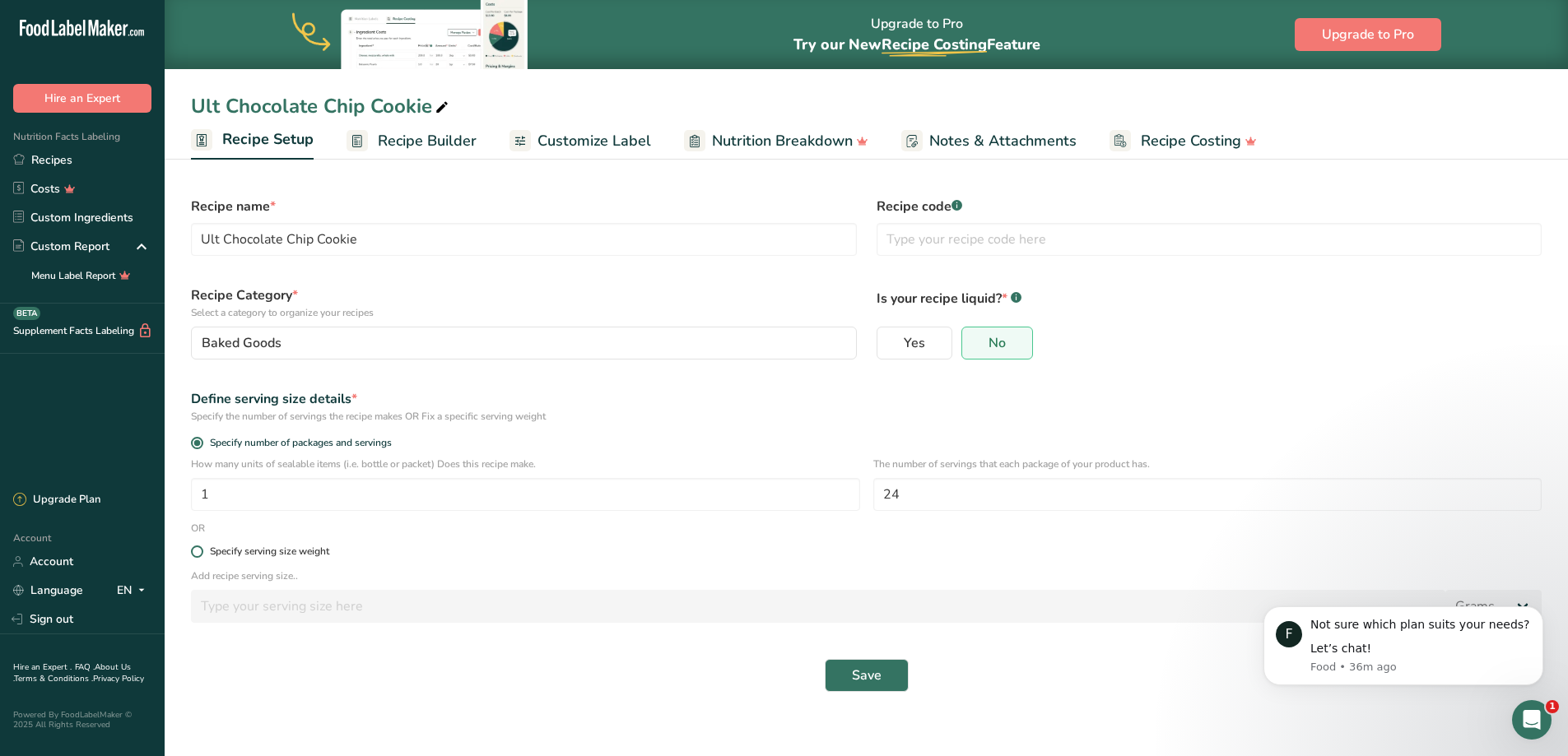
click at [198, 550] on span at bounding box center [197, 551] width 13 height 13
click at [198, 550] on input "Specify serving size weight" at bounding box center [196, 551] width 11 height 11
radio input "true"
radio input "false"
click at [305, 607] on input "number" at bounding box center [818, 605] width 1254 height 33
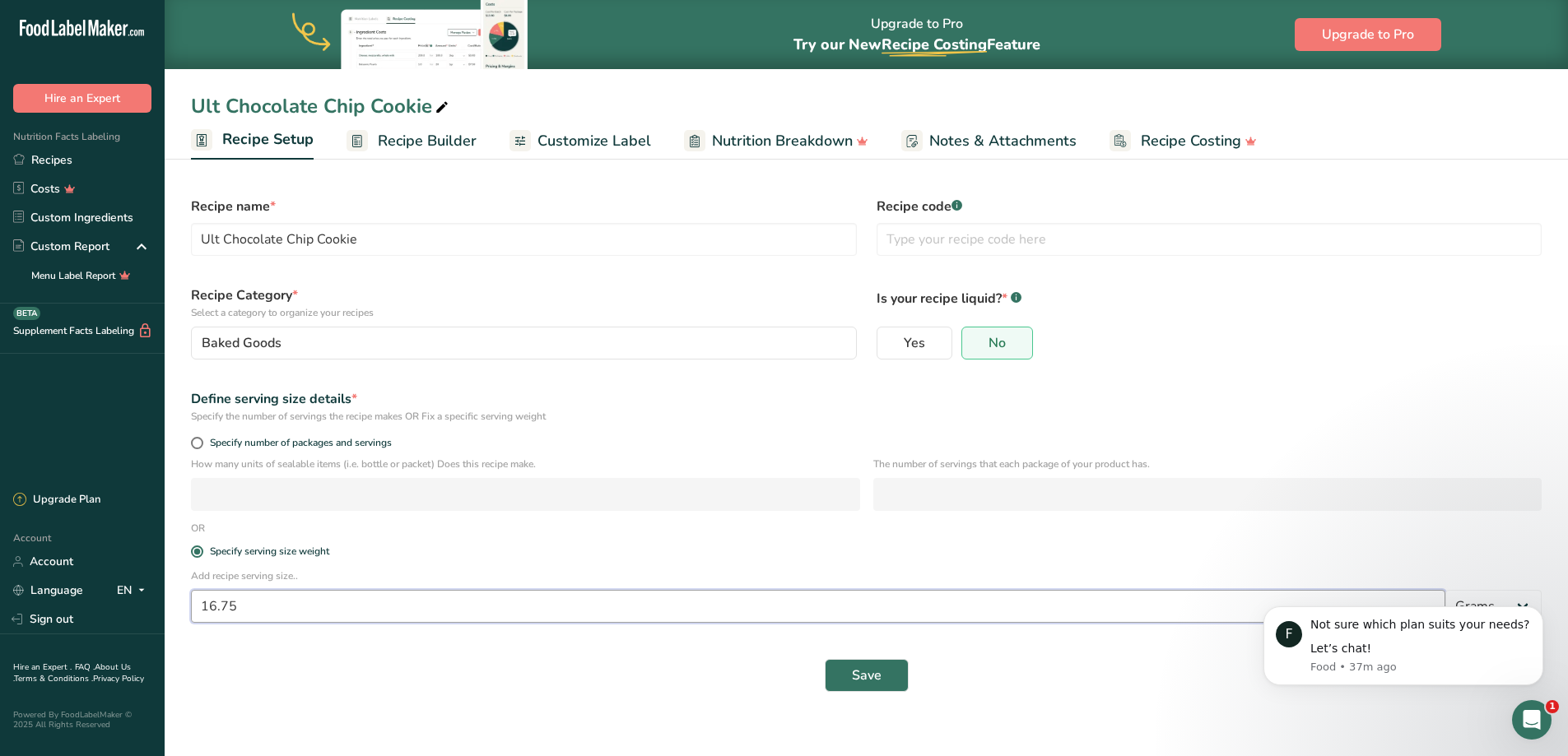
type input "16.75"
click at [201, 442] on span at bounding box center [197, 443] width 13 height 13
click at [201, 442] on input "Specify number of packages and servings" at bounding box center [196, 443] width 11 height 11
radio input "true"
radio input "false"
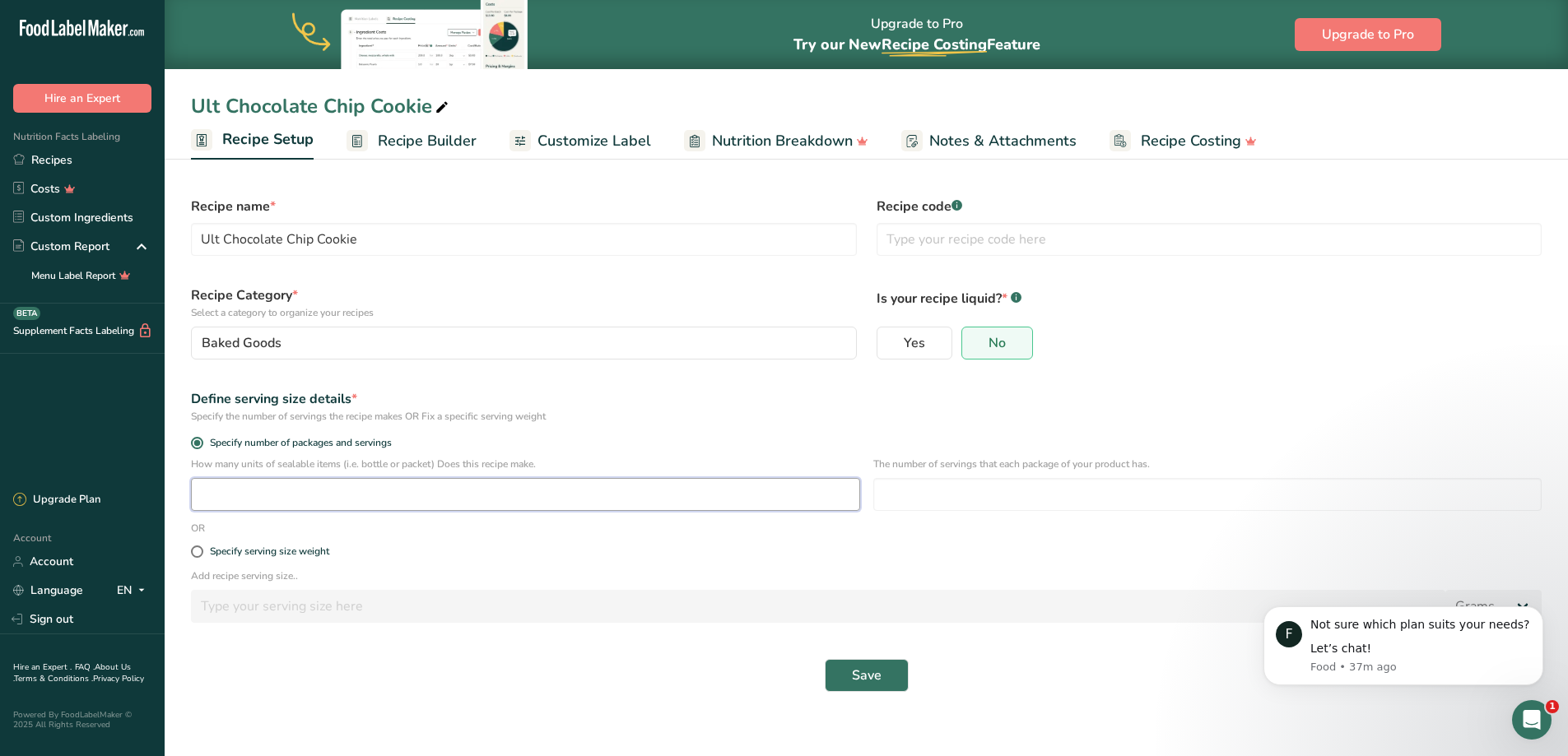
click at [234, 496] on input "number" at bounding box center [525, 494] width 669 height 33
type input "1"
click at [963, 497] on input "number" at bounding box center [1207, 494] width 669 height 33
type input "24"
click at [862, 674] on span "Save" at bounding box center [866, 676] width 29 height 20
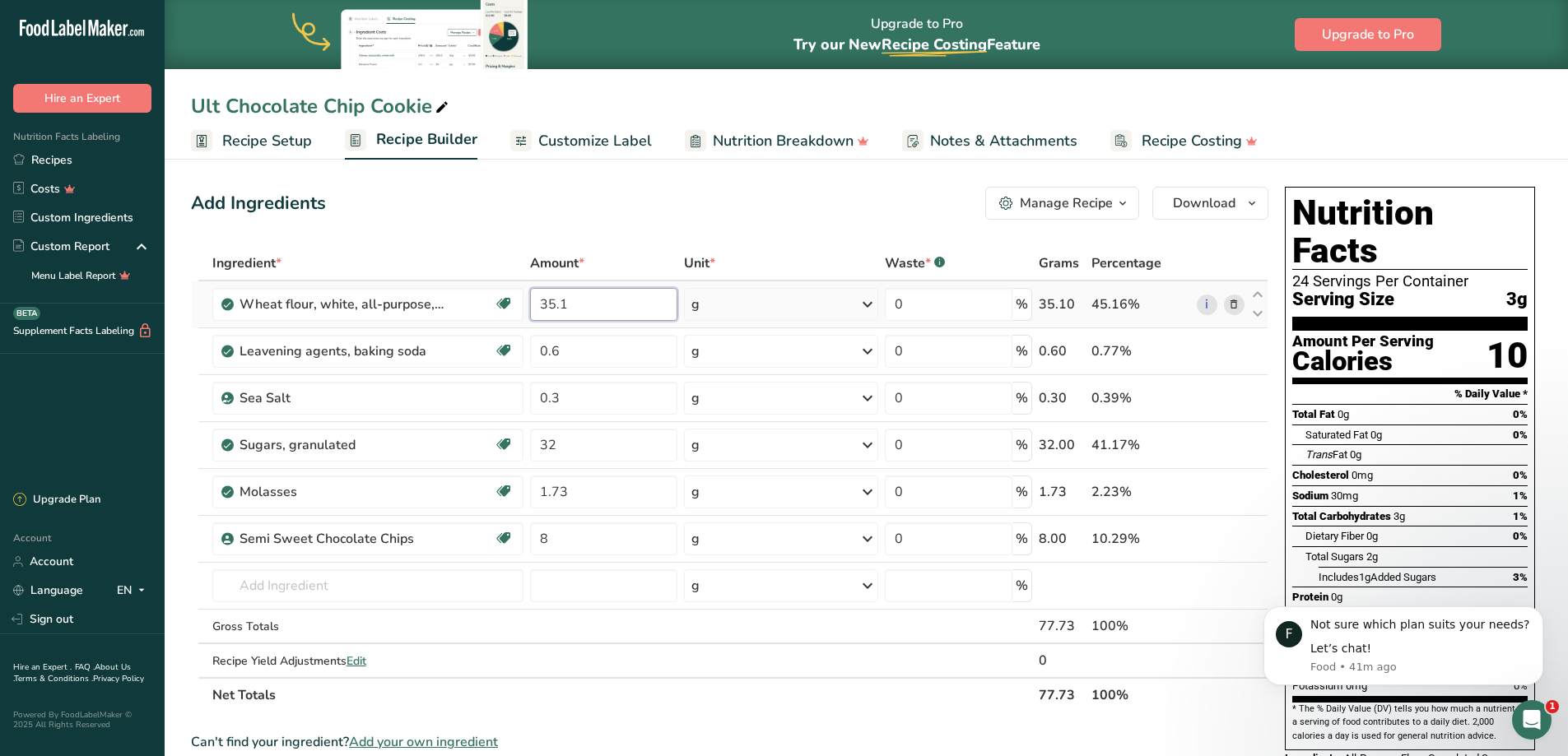
drag, startPoint x: 573, startPoint y: 304, endPoint x: 529, endPoint y: 304, distance: 44.0
click at [529, 304] on td "35.1" at bounding box center [603, 305] width 153 height 47
type input "211.78"
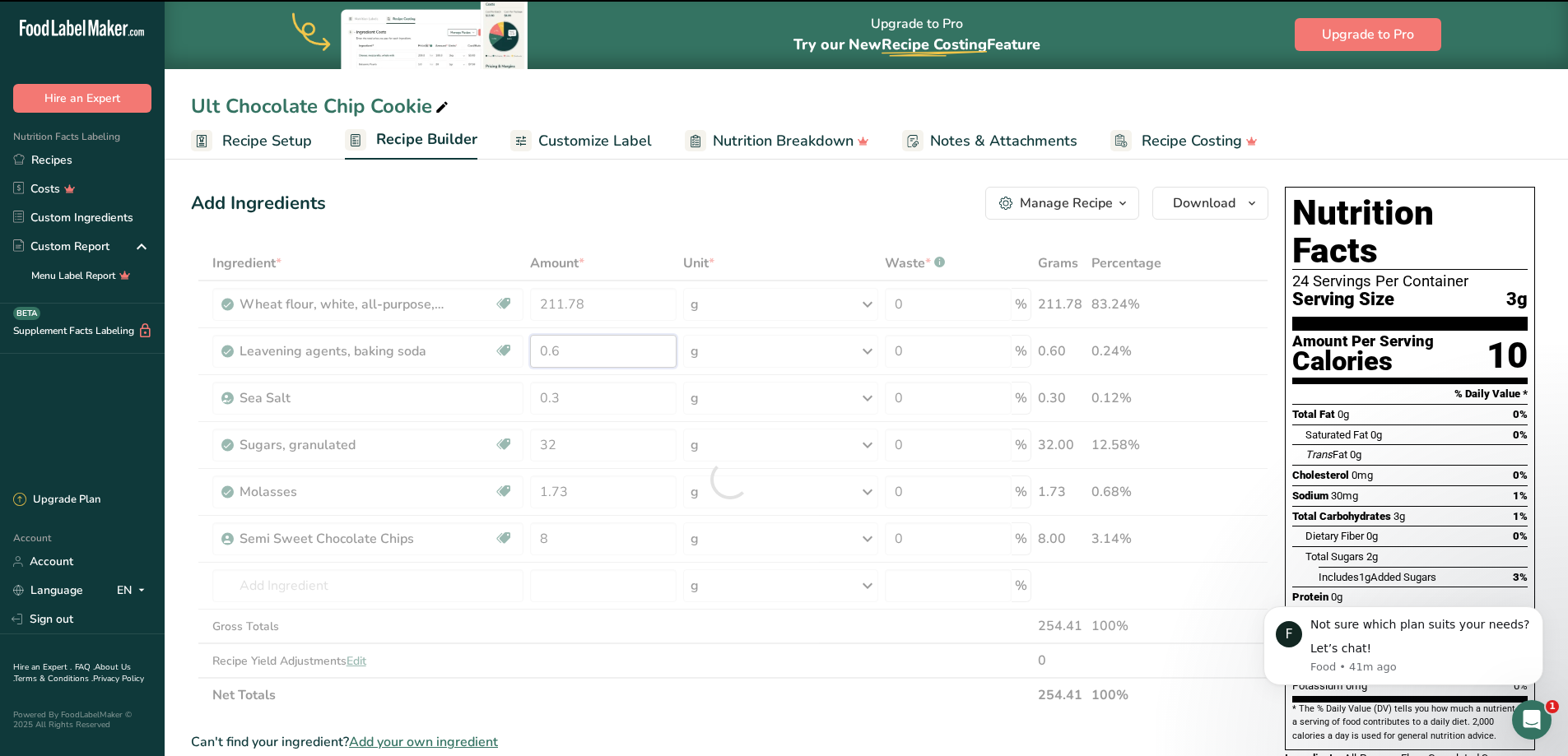
drag, startPoint x: 579, startPoint y: 357, endPoint x: 518, endPoint y: 359, distance: 61.0
click at [518, 359] on tr "Leavening agents, baking soda Dairy free Gluten free Vegan Vegetarian Soy free …" at bounding box center [730, 352] width 1075 height 47
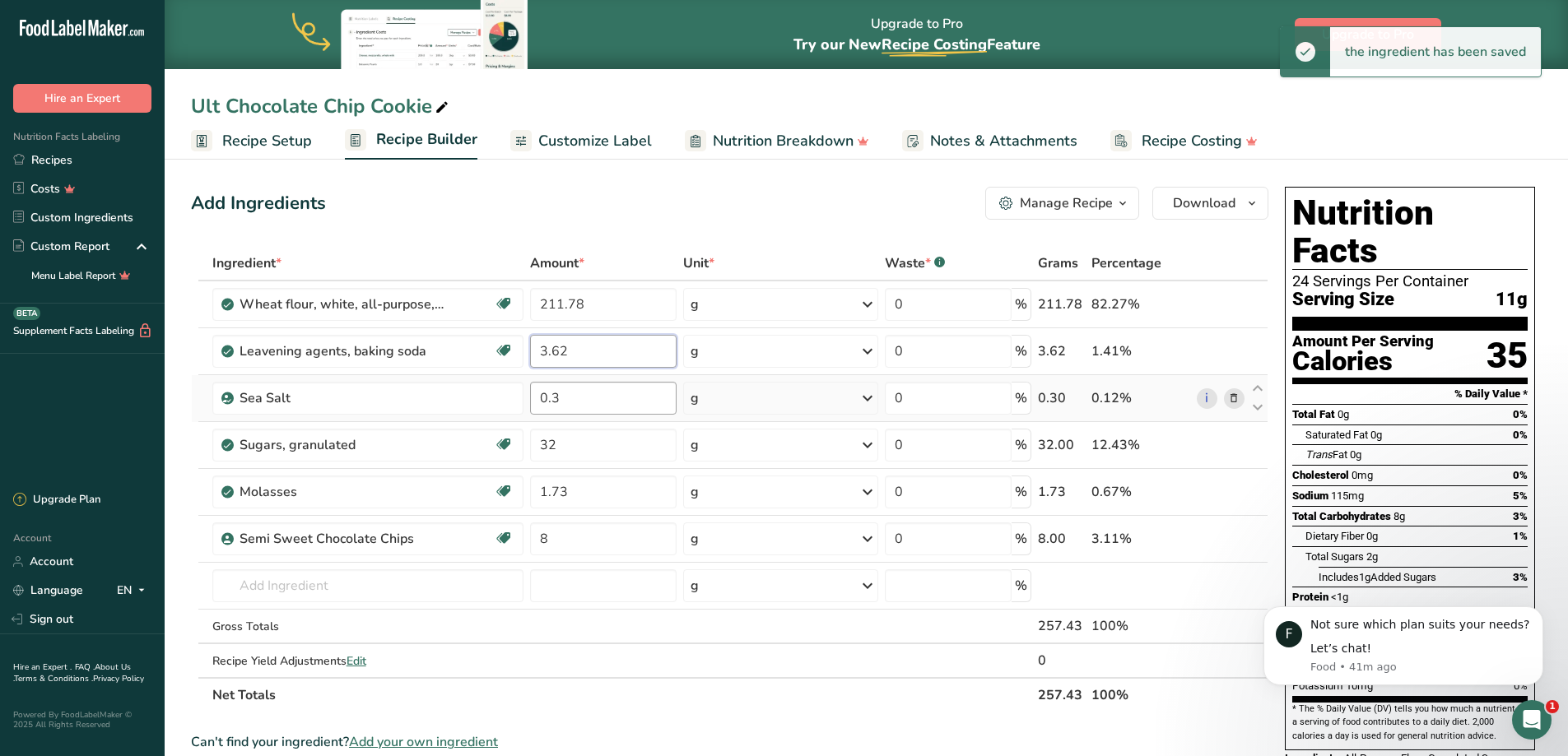
type input "3.62"
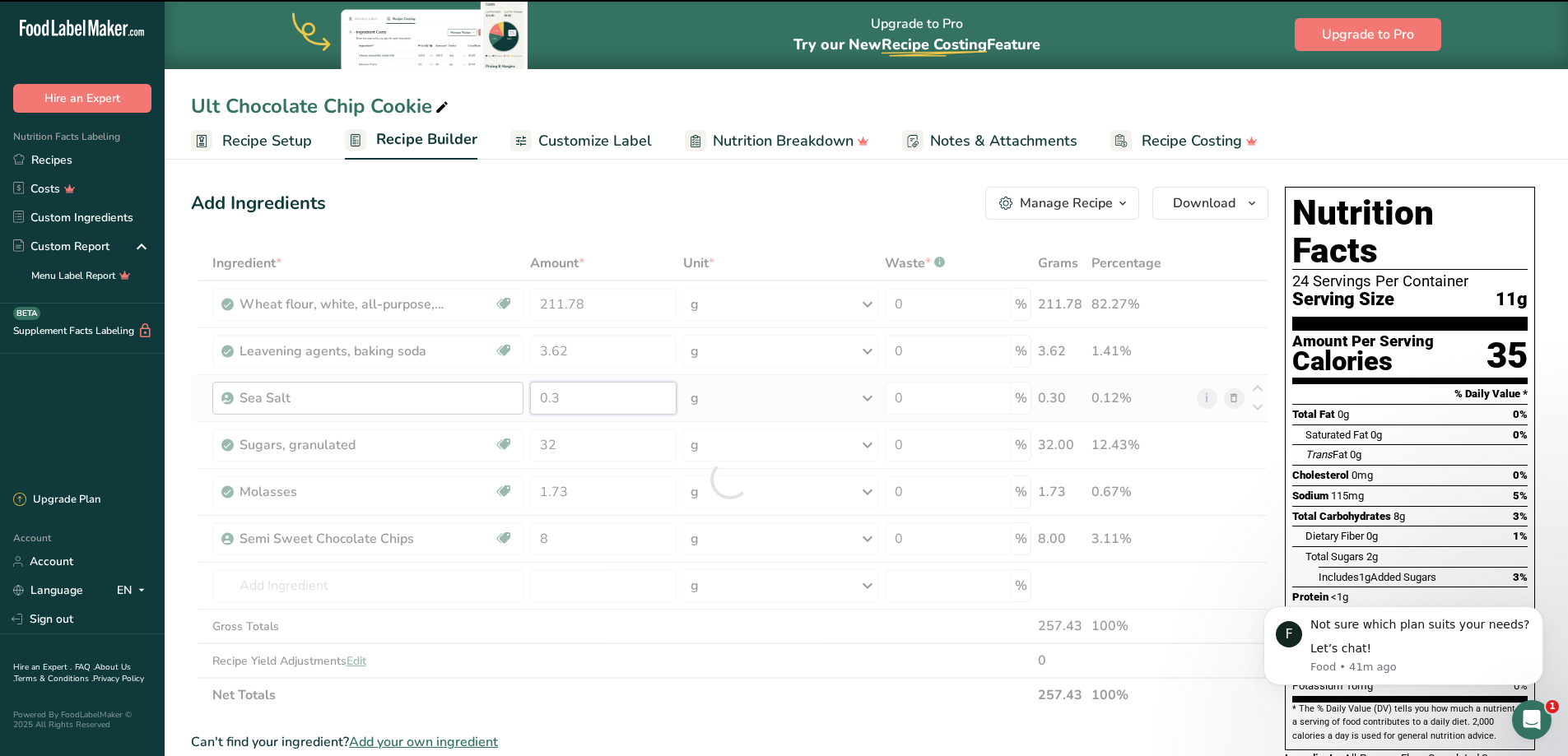
drag, startPoint x: 592, startPoint y: 404, endPoint x: 508, endPoint y: 396, distance: 84.4
click at [508, 396] on tr "Sea Salt 0.3 g Weight Units g kg mg See more Volume Units l Volume units requir…" at bounding box center [730, 399] width 1075 height 47
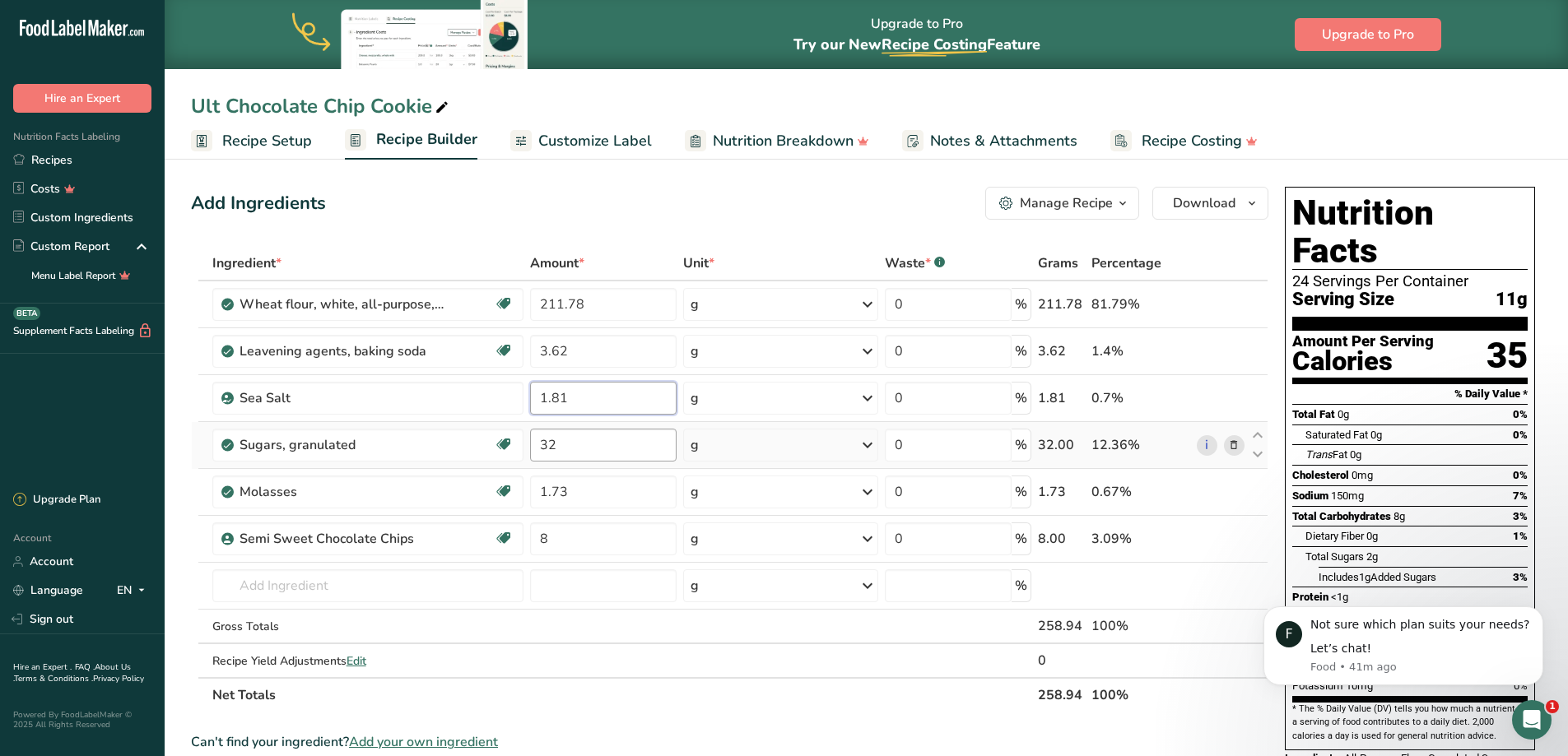
type input "1.81"
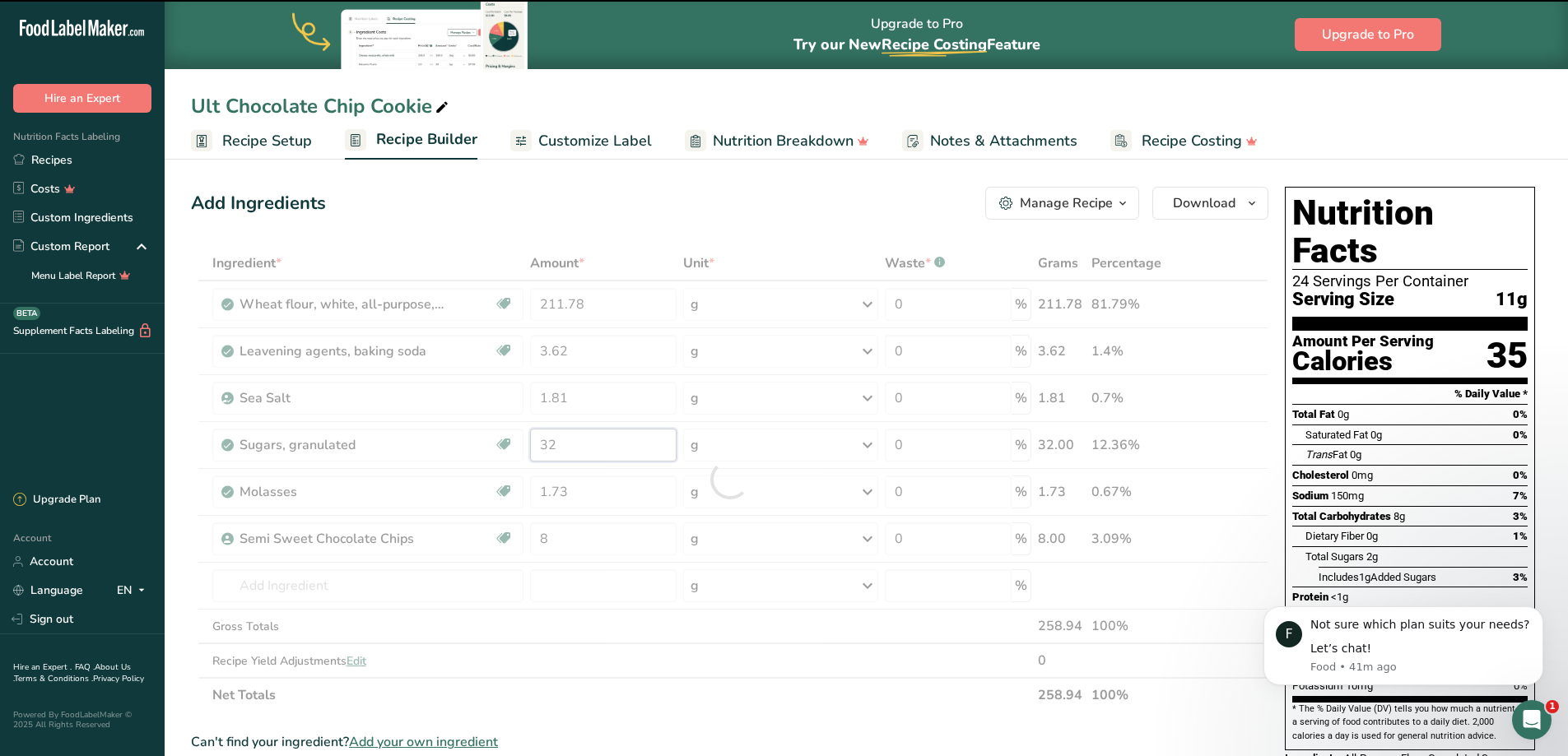
drag, startPoint x: 583, startPoint y: 441, endPoint x: 530, endPoint y: 441, distance: 53.0
click at [530, 441] on input "32" at bounding box center [603, 445] width 147 height 33
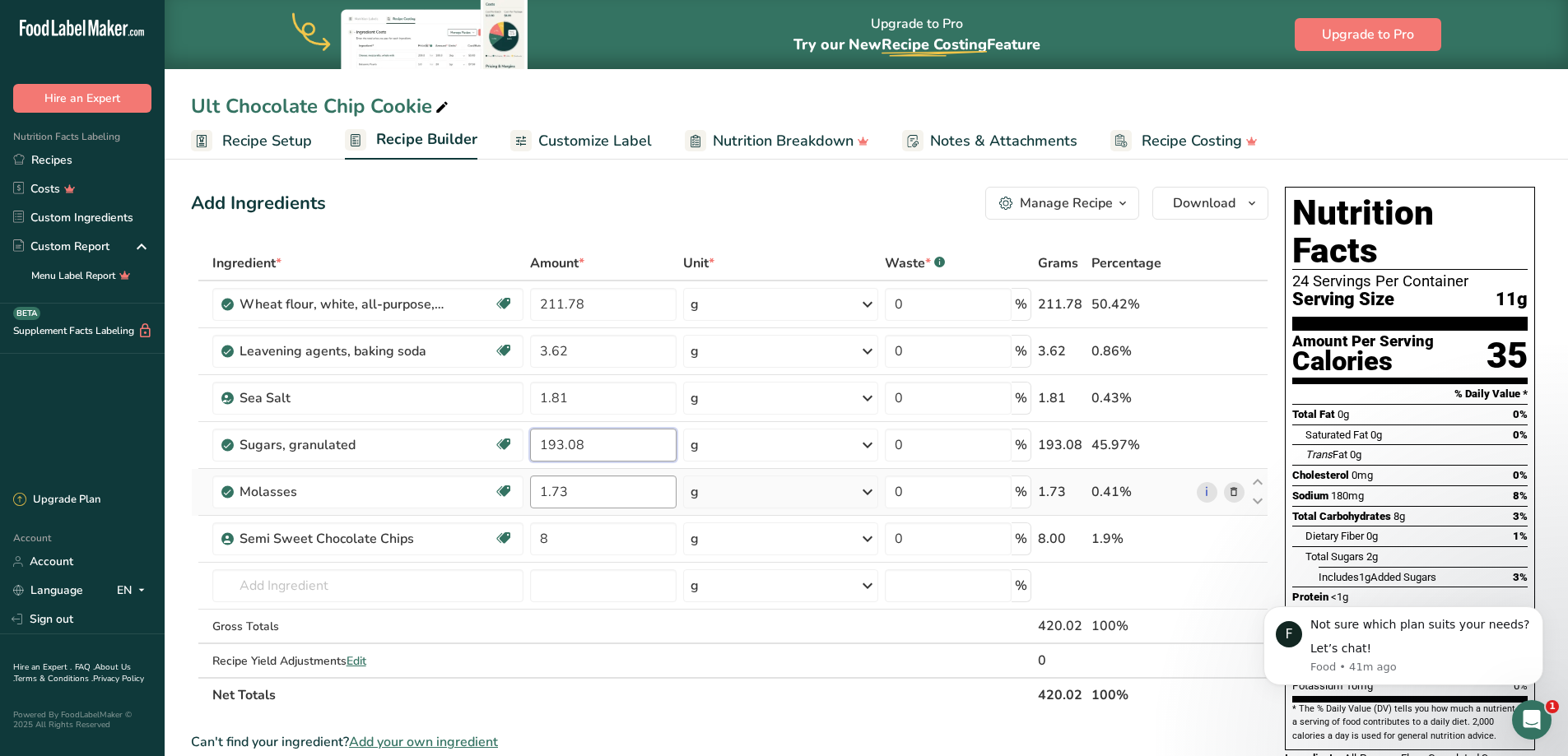
type input "193.08"
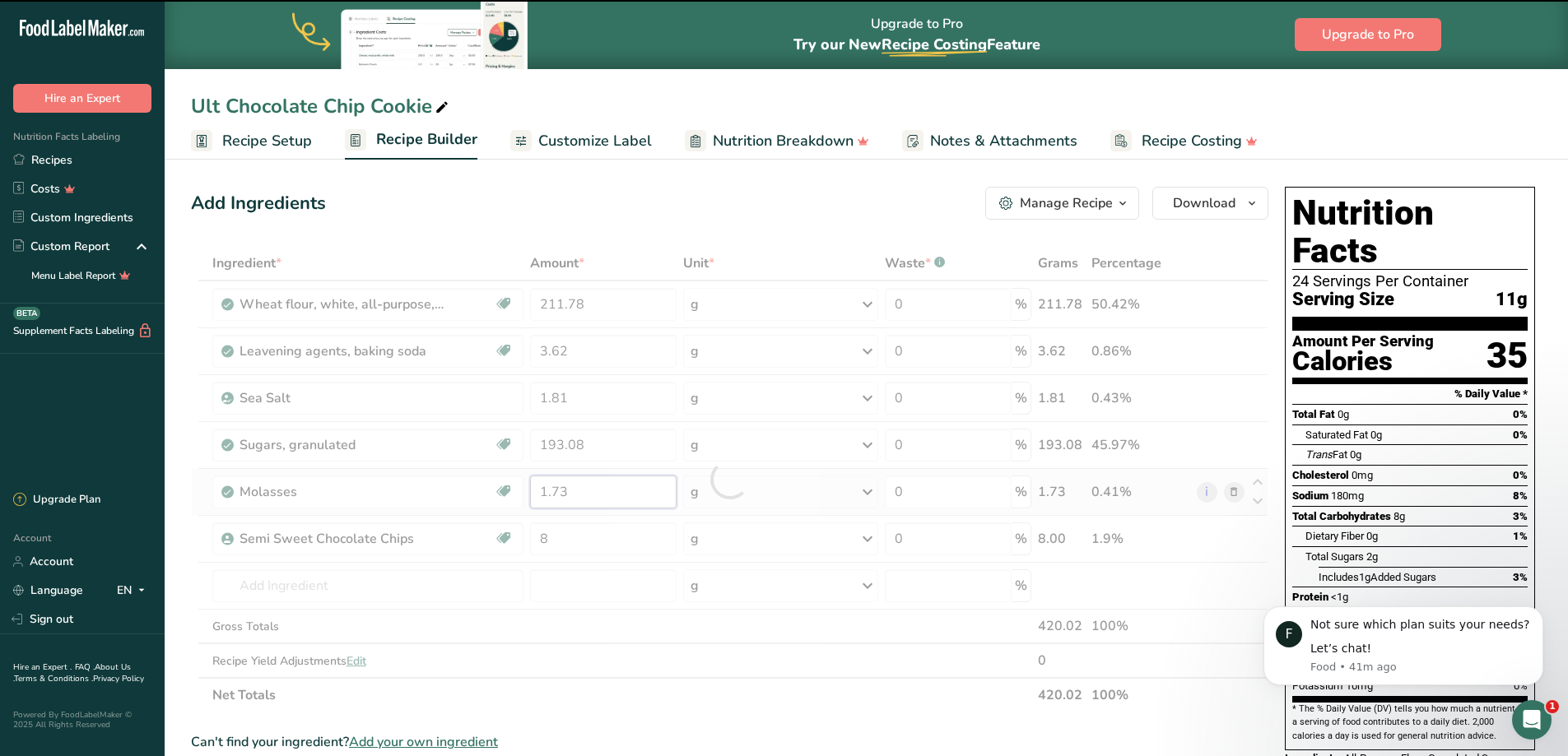
drag, startPoint x: 588, startPoint y: 489, endPoint x: 529, endPoint y: 494, distance: 59.2
click at [530, 493] on input "1.73" at bounding box center [603, 491] width 147 height 33
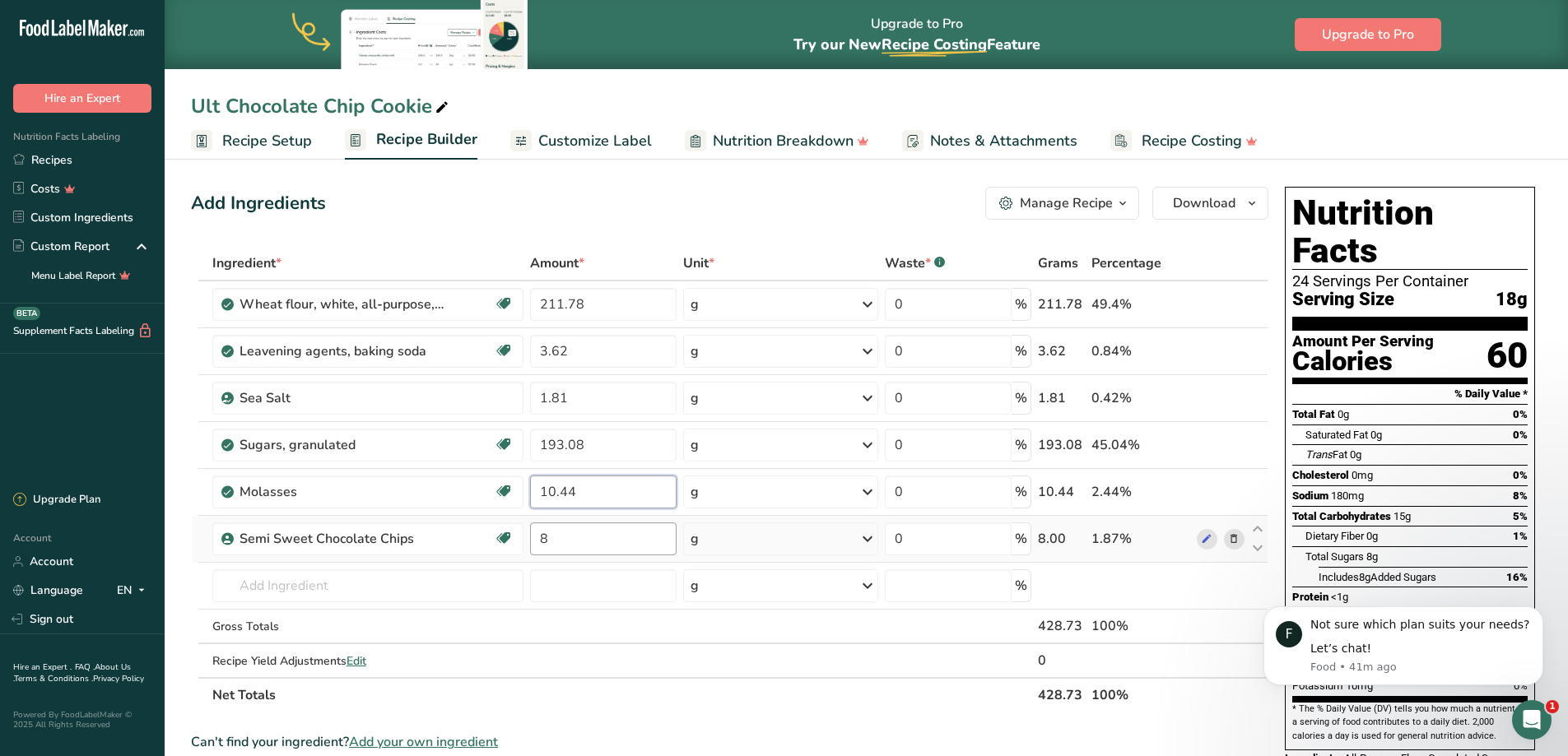
type input "10.44"
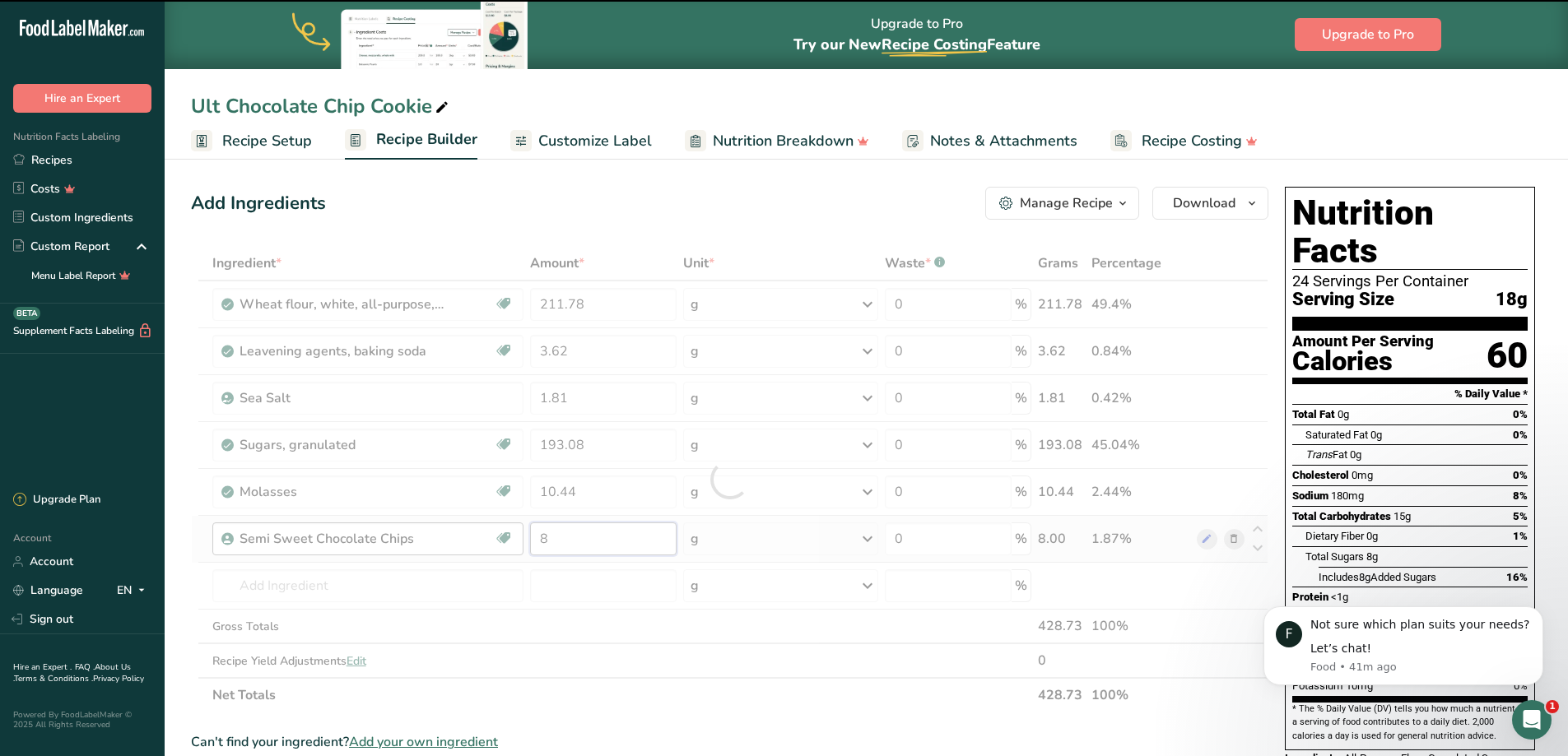
drag, startPoint x: 576, startPoint y: 540, endPoint x: 482, endPoint y: 534, distance: 94.2
click at [482, 534] on tr "Semi Sweet Chocolate Chips Vegetarian Halal 8 g Portions 1 Cup Weight Units g k…" at bounding box center [730, 539] width 1075 height 47
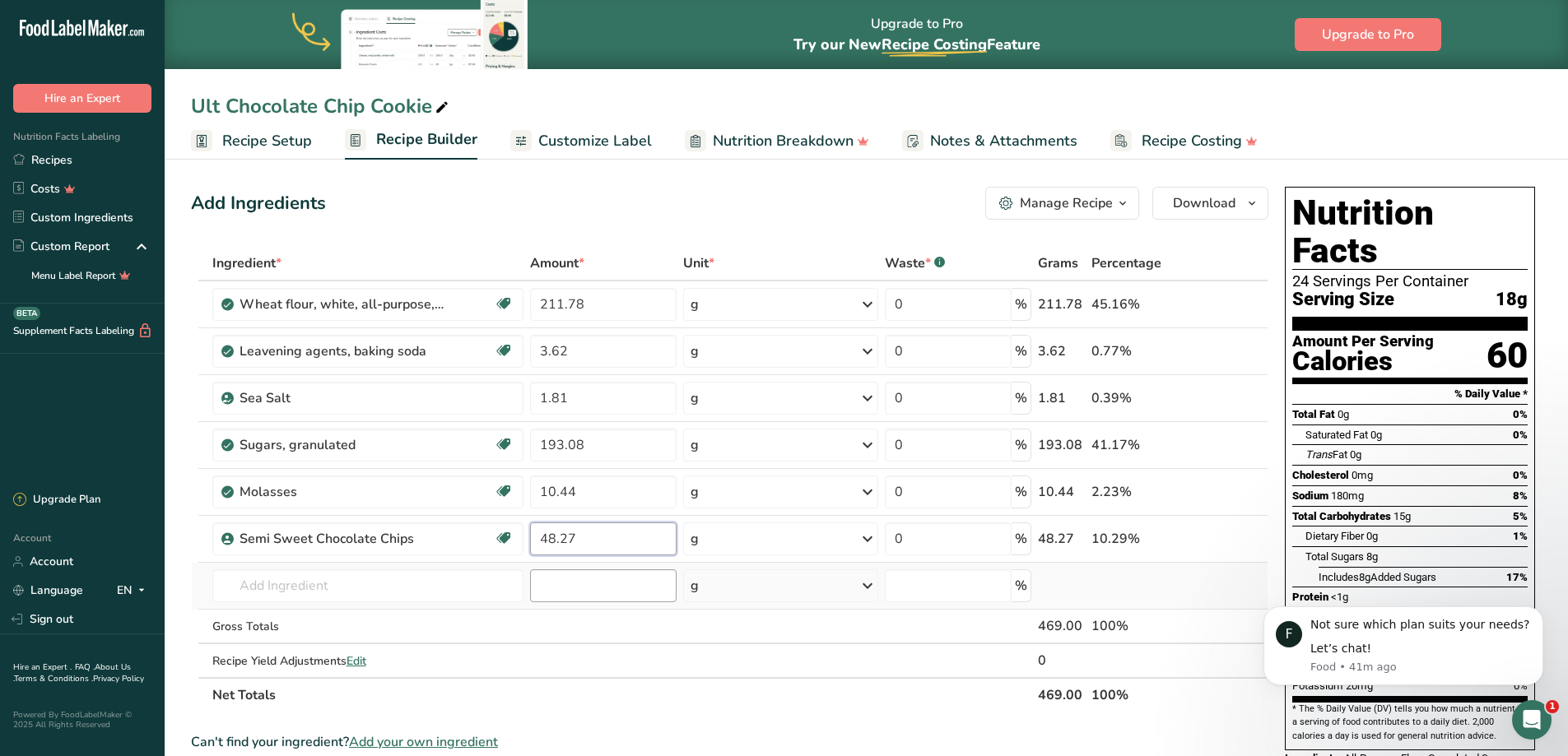
type input "48.27"
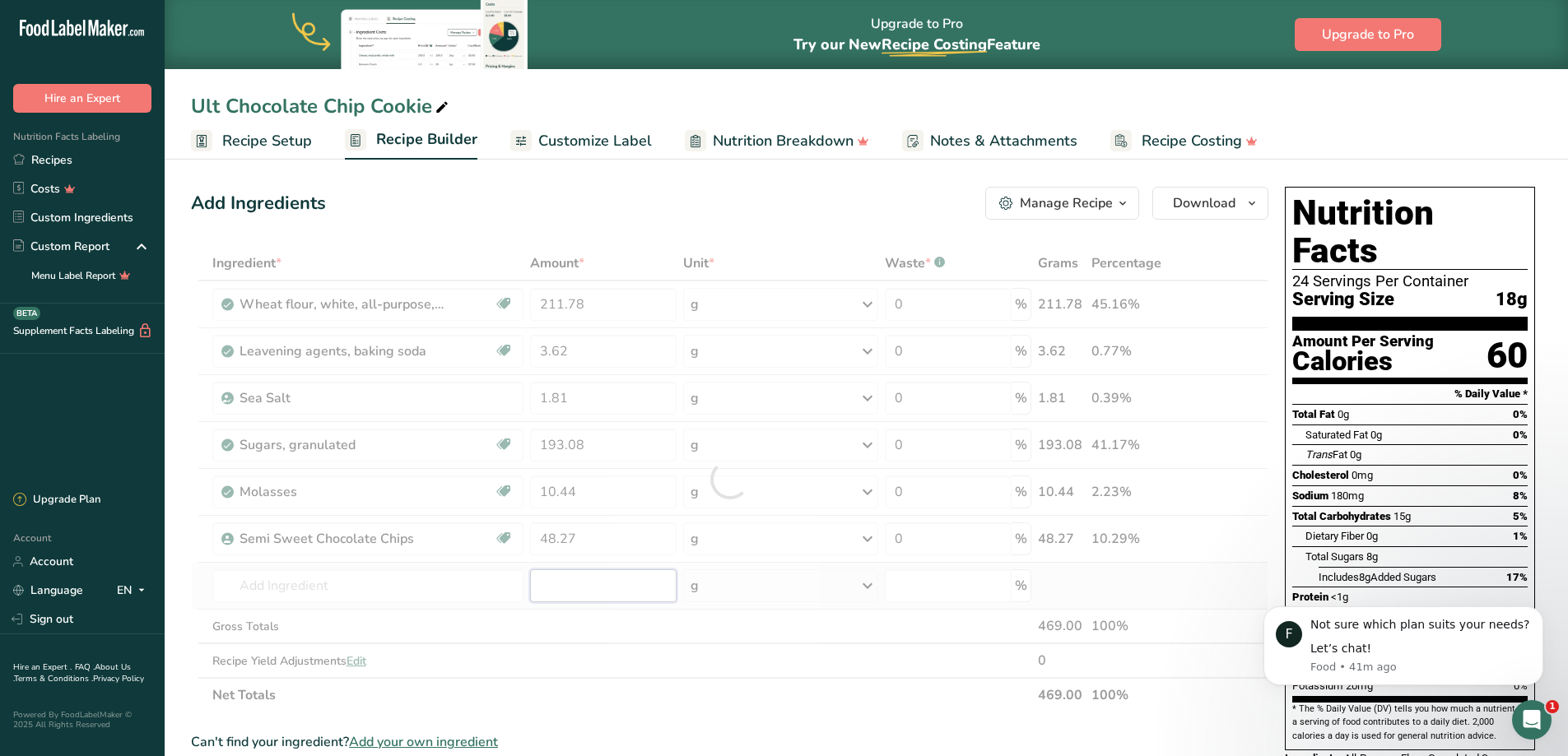
click at [657, 595] on div "Ingredient * Amount * Unit * Waste * .a-a{fill:#347362;}.b-a{fill:#fff;} Grams …" at bounding box center [730, 479] width 1077 height 466
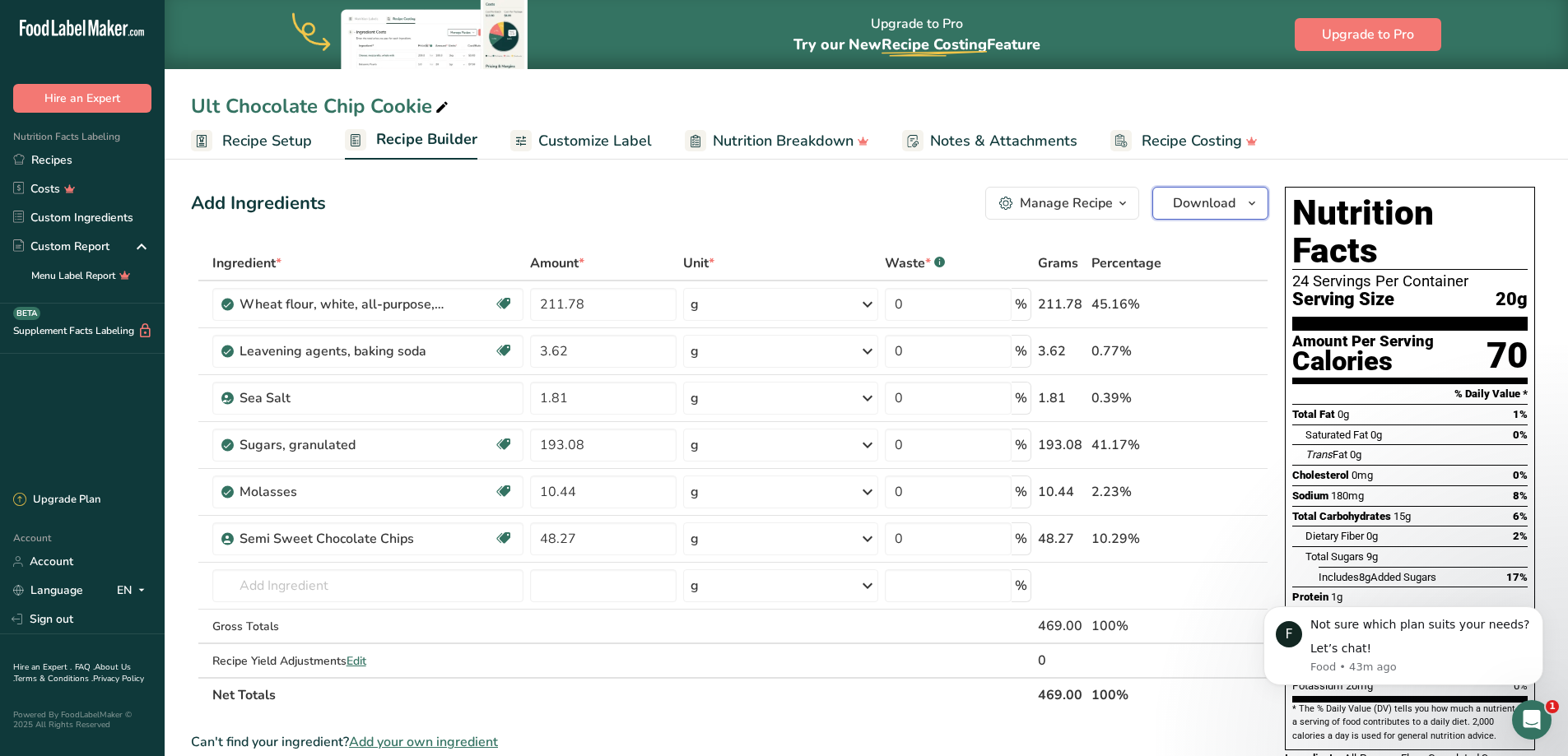
click at [1206, 207] on span "Download" at bounding box center [1204, 203] width 63 height 20
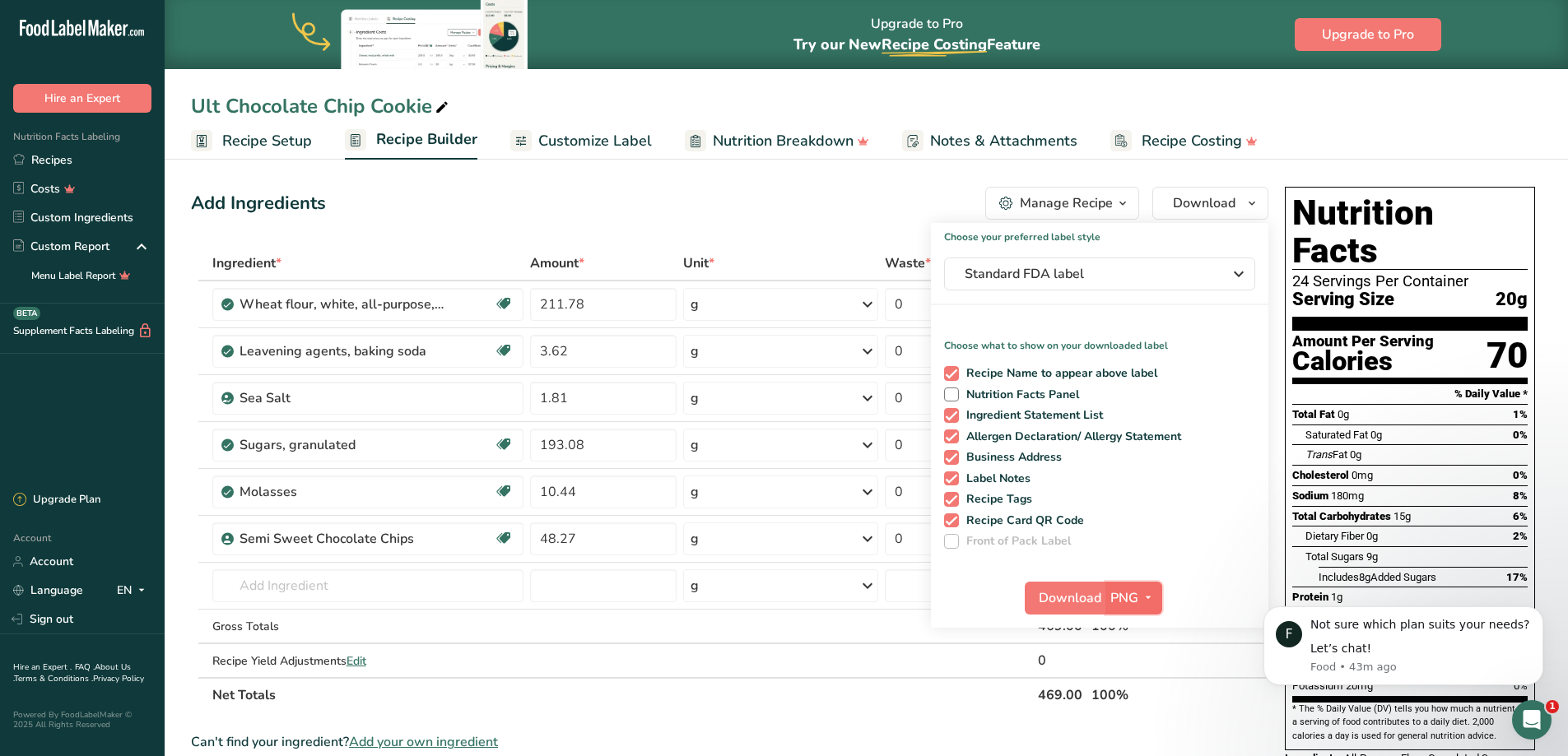
click at [1143, 594] on icon "button" at bounding box center [1148, 597] width 13 height 21
click at [1136, 708] on link "PDF" at bounding box center [1135, 712] width 53 height 27
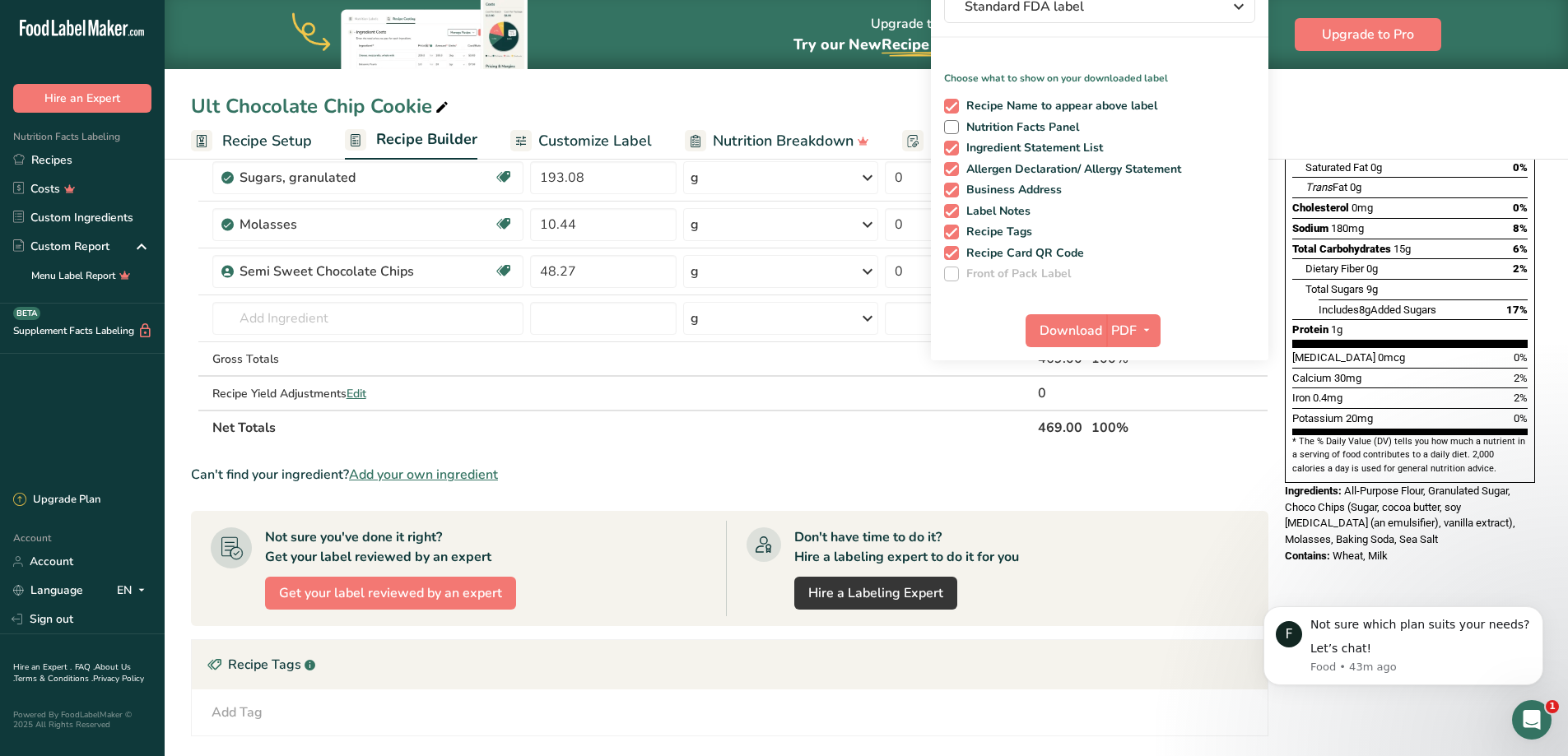
scroll to position [329, 0]
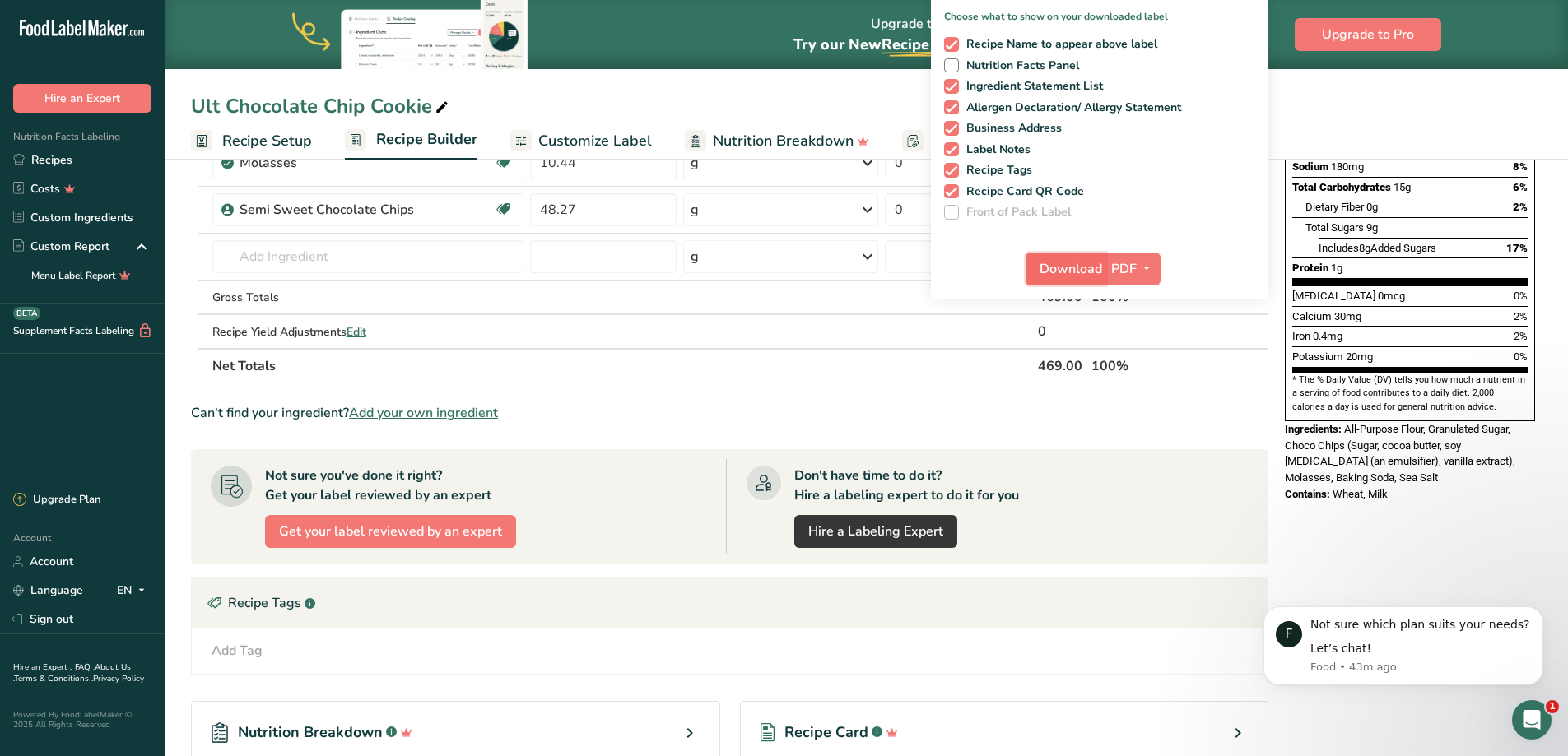
click at [1072, 268] on span "Download" at bounding box center [1070, 269] width 63 height 20
click at [1150, 272] on icon "button" at bounding box center [1147, 268] width 13 height 21
click at [1139, 404] on link "TXT" at bounding box center [1133, 411] width 53 height 27
click at [1090, 263] on span "Download" at bounding box center [1070, 269] width 63 height 20
click at [1142, 268] on icon "button" at bounding box center [1147, 268] width 13 height 21
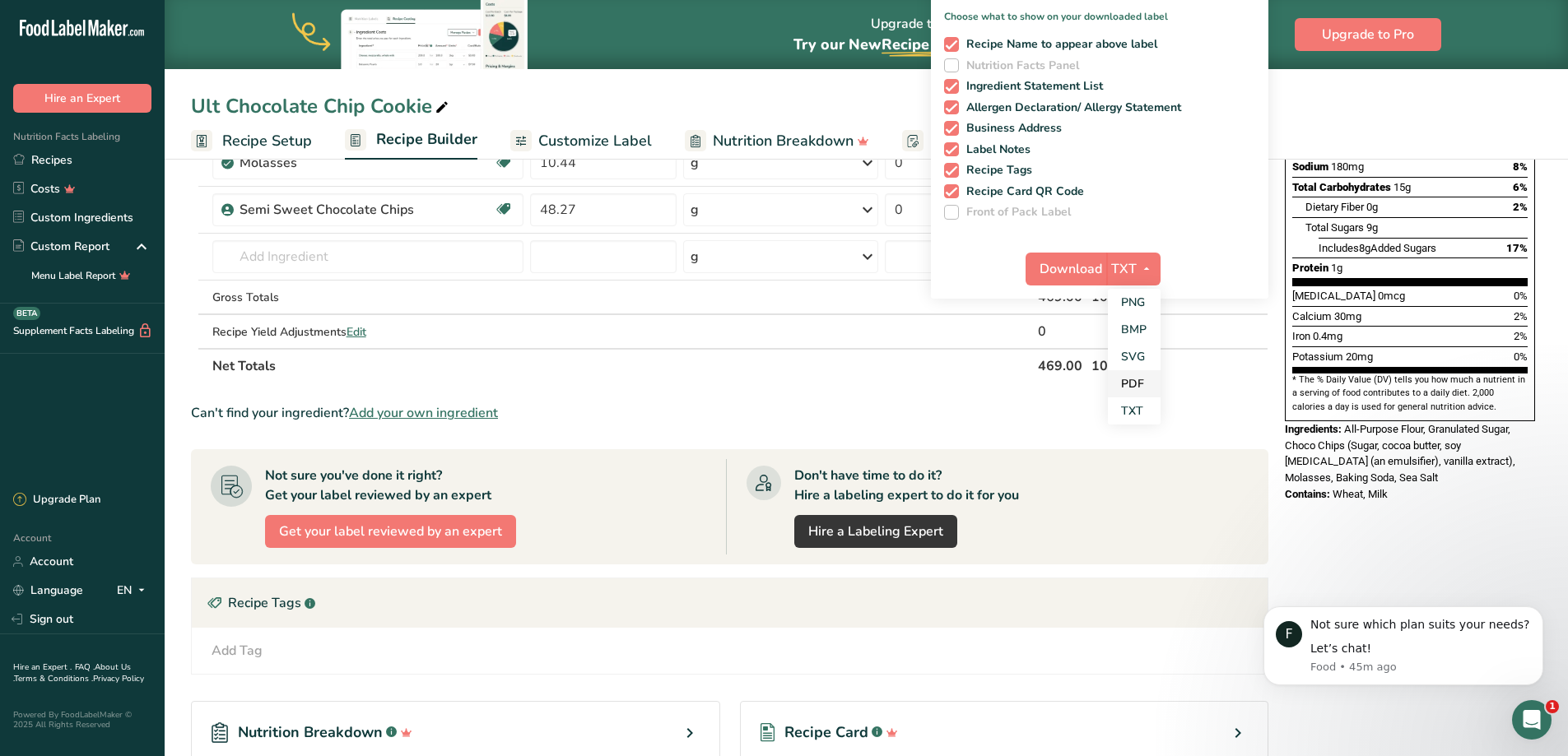
click at [1137, 389] on link "PDF" at bounding box center [1133, 383] width 53 height 27
click at [952, 60] on span at bounding box center [952, 66] width 15 height 15
click at [952, 60] on input "Nutrition Facts Panel" at bounding box center [949, 65] width 11 height 11
checkbox input "true"
click at [947, 189] on span at bounding box center [952, 192] width 15 height 15
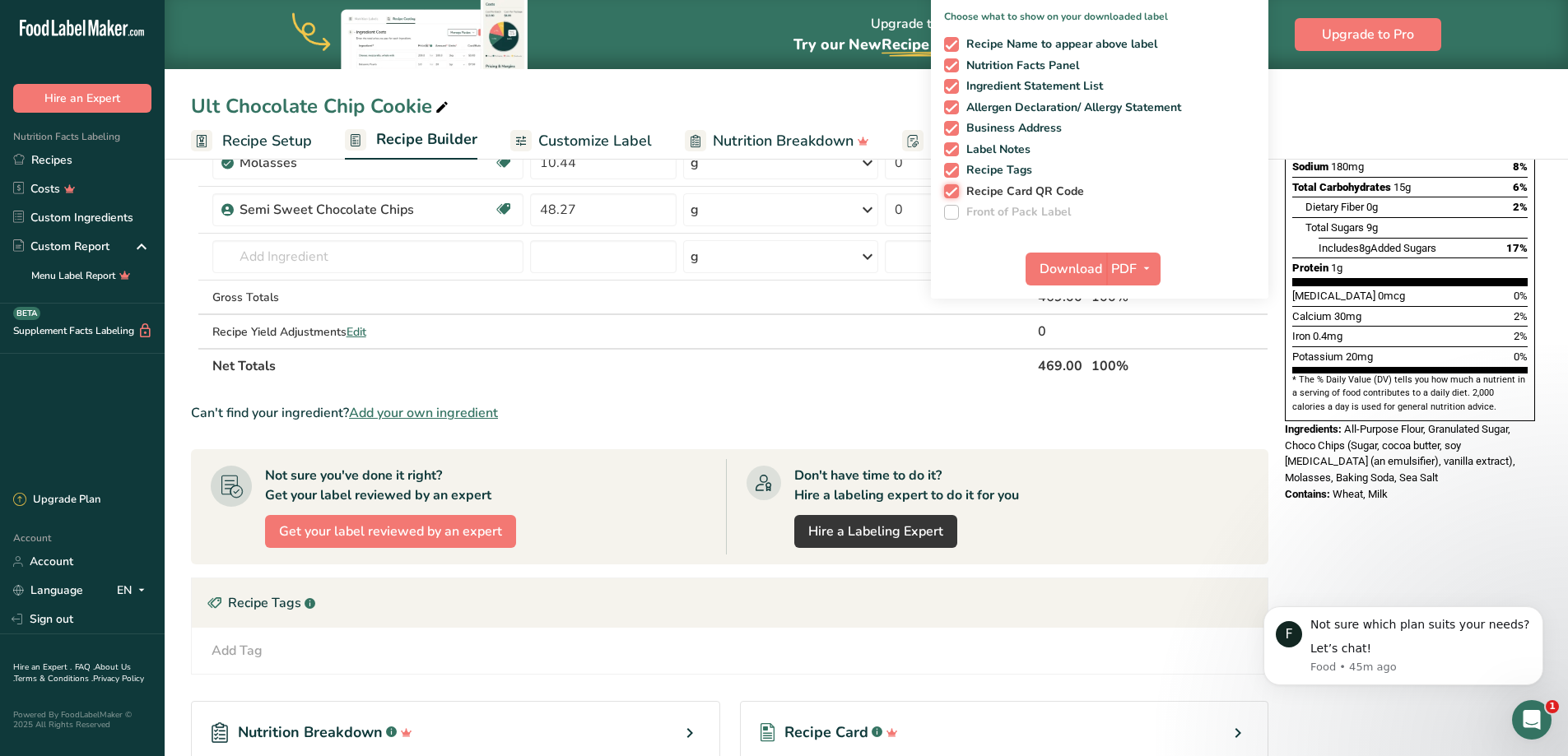
click at [947, 189] on input "Recipe Card QR Code" at bounding box center [949, 191] width 11 height 11
checkbox input "false"
click at [950, 168] on span at bounding box center [952, 171] width 15 height 15
click at [950, 168] on input "Recipe Tags" at bounding box center [949, 169] width 11 height 11
checkbox input "false"
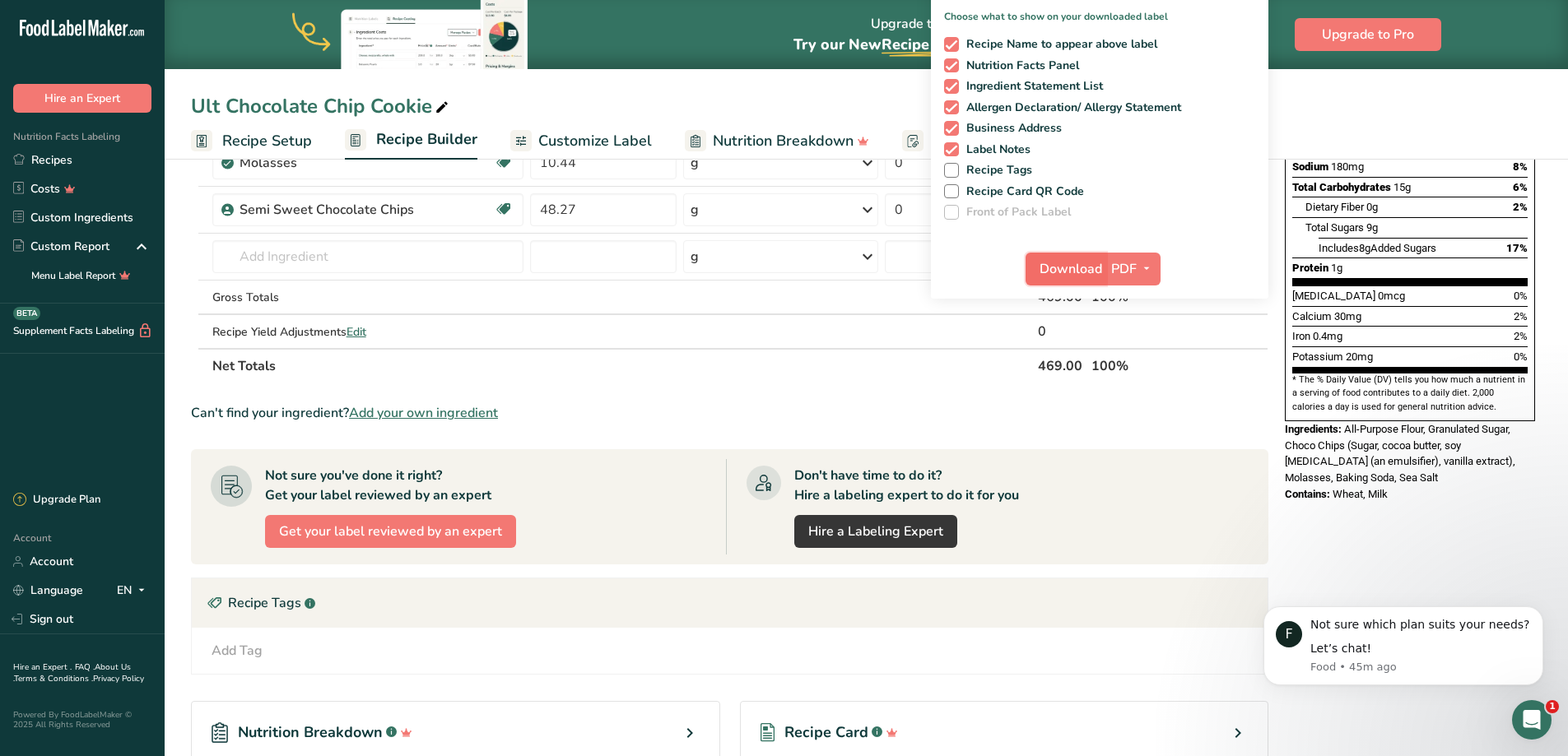
click at [1094, 263] on span "Download" at bounding box center [1070, 269] width 63 height 20
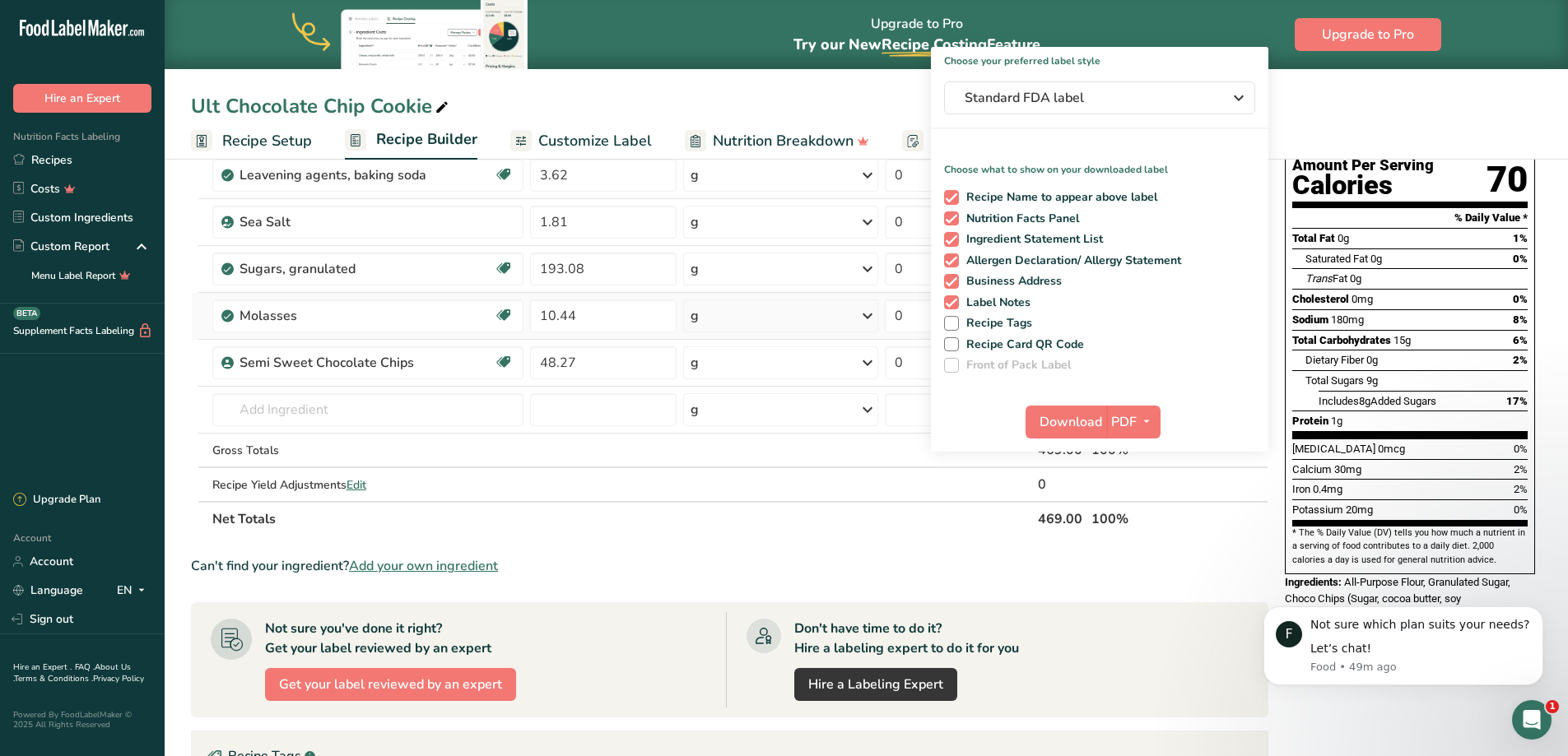
scroll to position [0, 0]
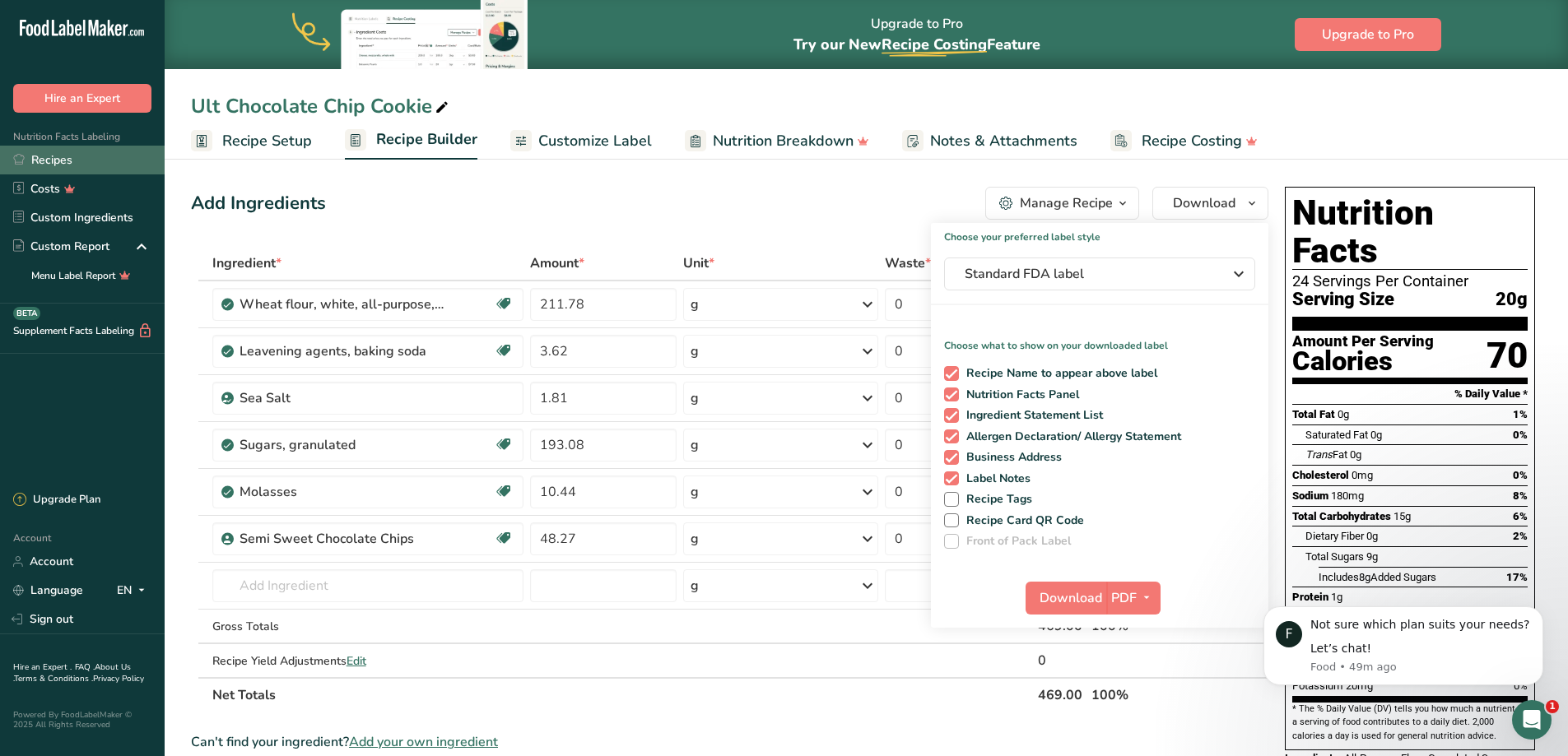
click at [56, 162] on link "Recipes" at bounding box center [82, 160] width 164 height 28
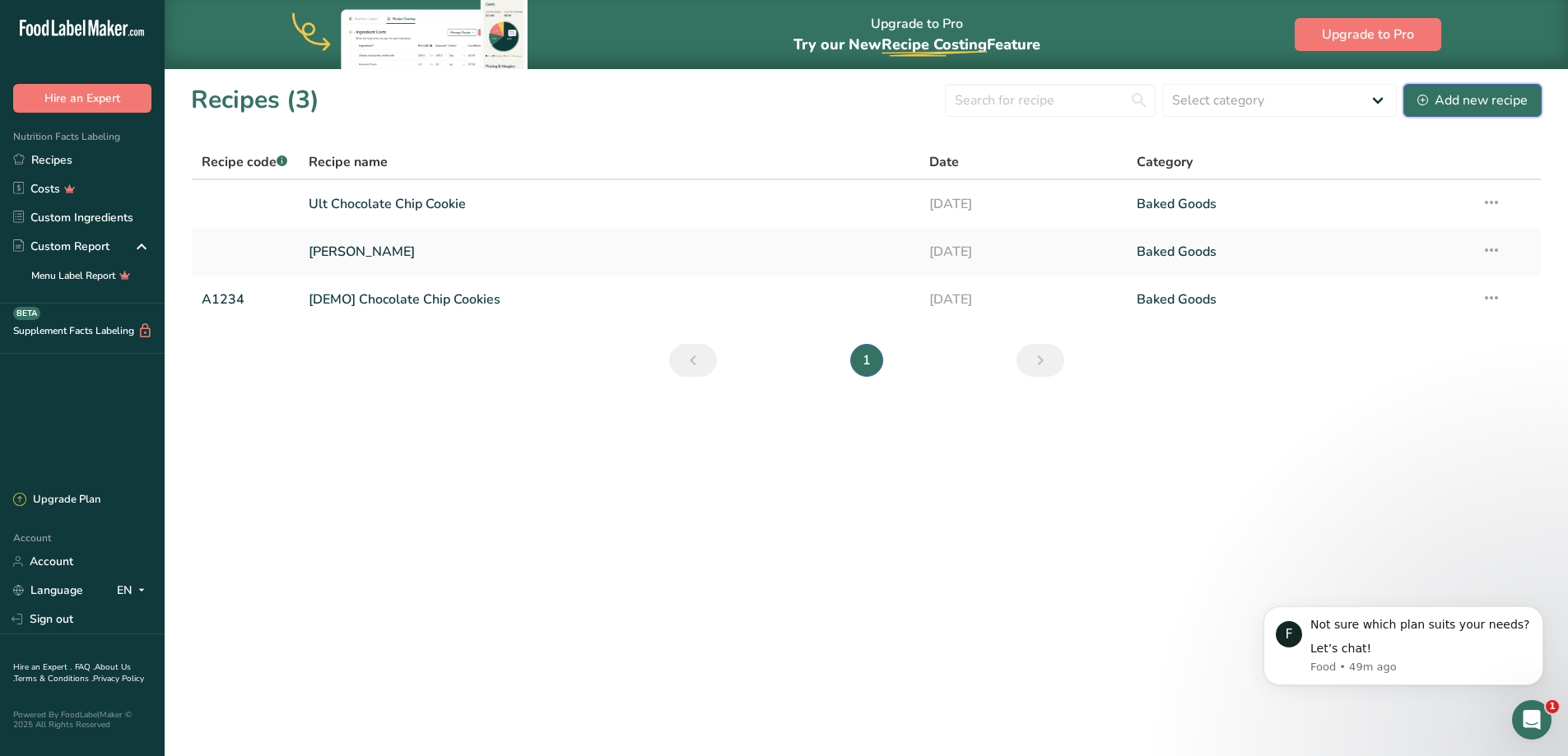
click at [1446, 97] on div "Add new recipe" at bounding box center [1473, 100] width 111 height 20
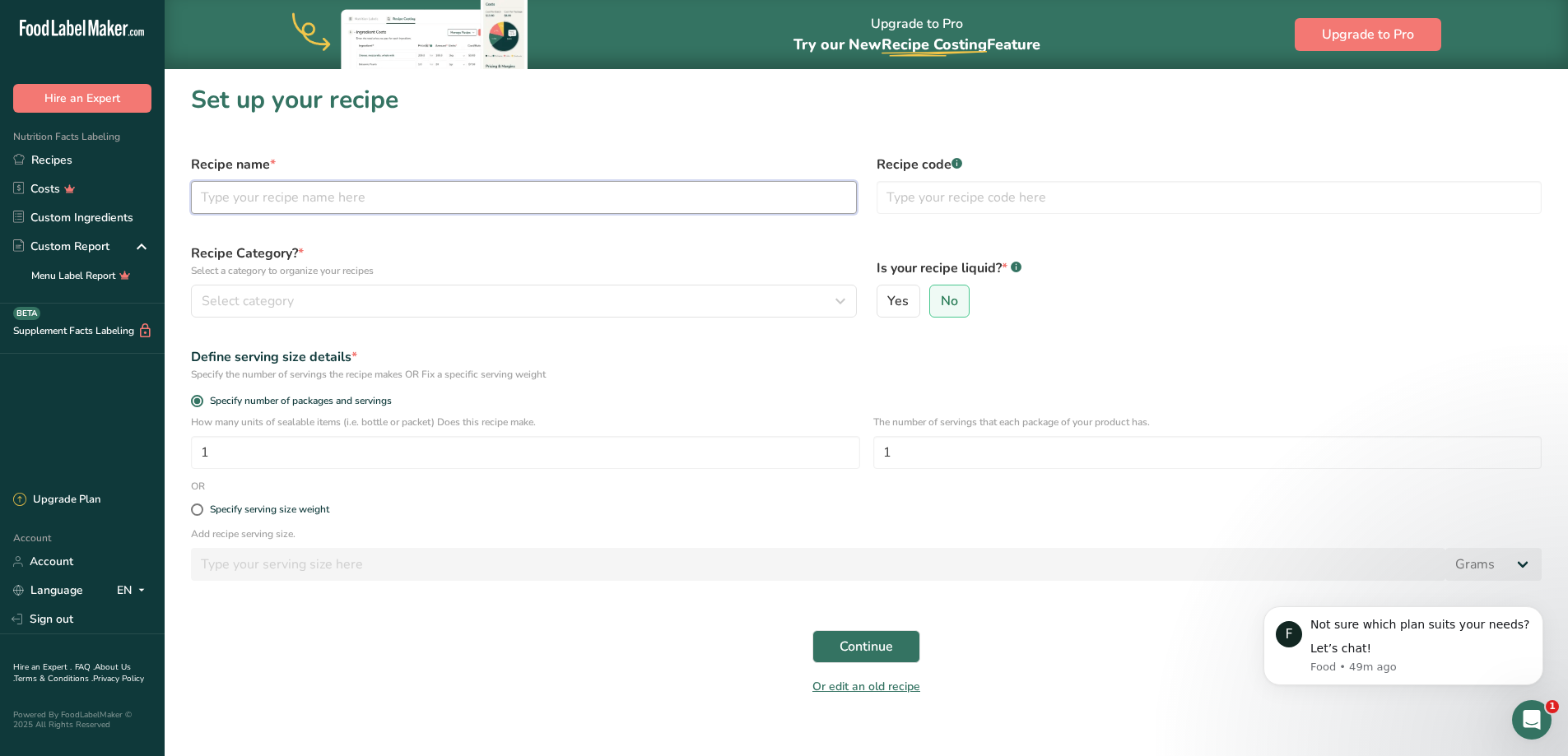
click at [286, 199] on input "text" at bounding box center [524, 197] width 666 height 33
type input "Ult Choc Cake"
click at [317, 305] on div "Select category" at bounding box center [518, 301] width 634 height 20
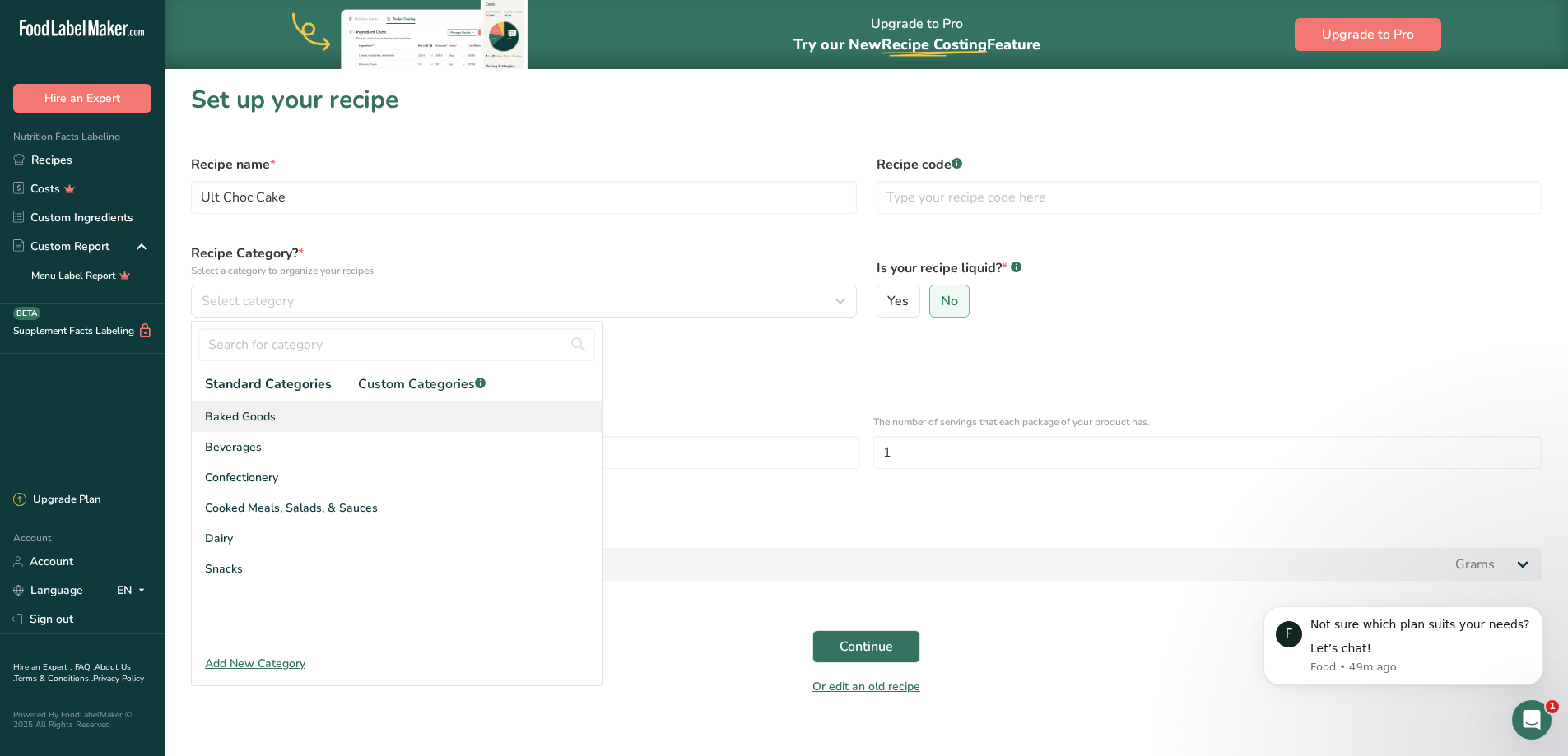
click at [252, 423] on span "Baked Goods" at bounding box center [240, 416] width 70 height 18
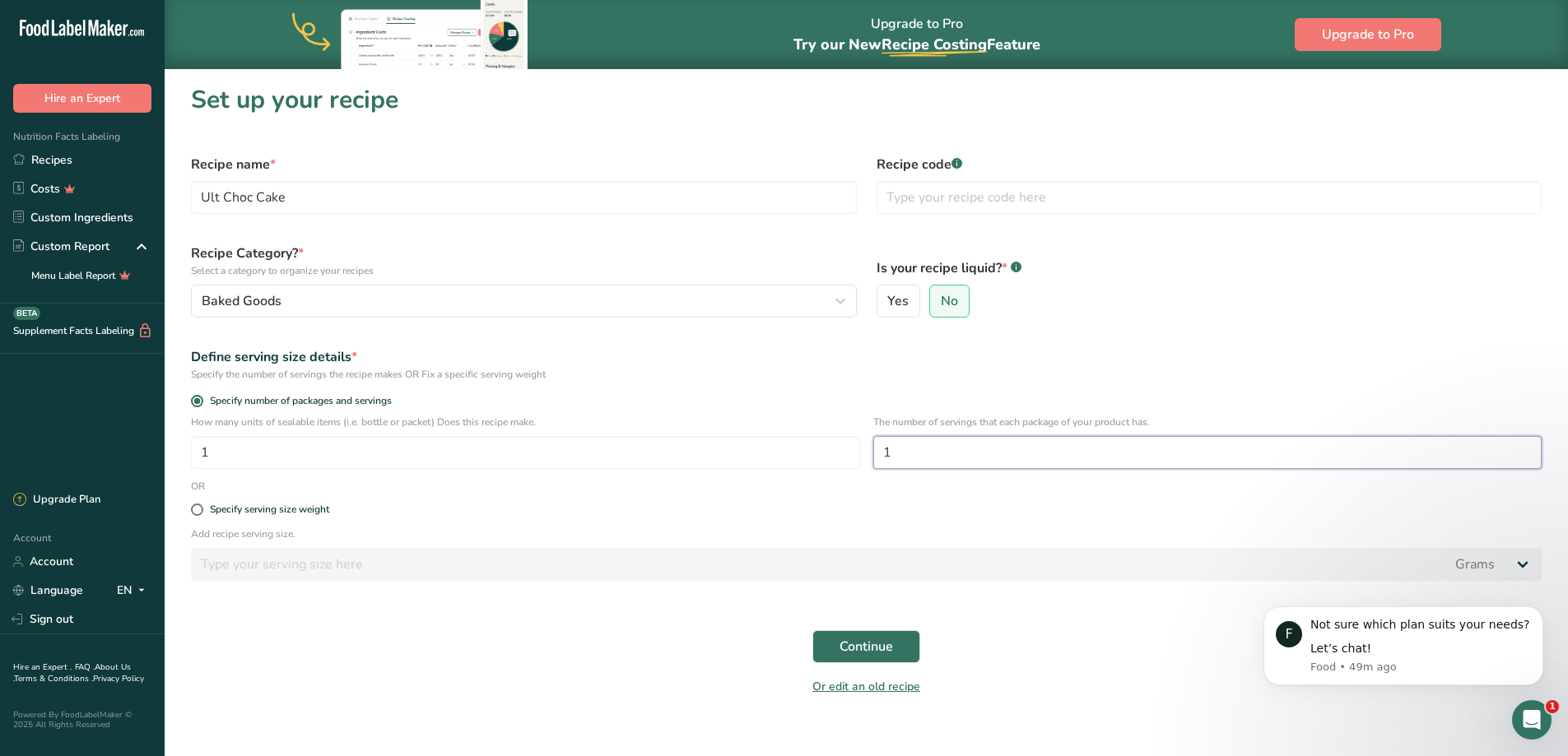
drag, startPoint x: 921, startPoint y: 453, endPoint x: 919, endPoint y: 520, distance: 67.0
click at [842, 450] on div "How many units of sealable items (i.e. bottle or packet) Does this recipe make.…" at bounding box center [866, 446] width 1370 height 64
click at [920, 448] on input "1" at bounding box center [1207, 452] width 669 height 33
type input "10"
click at [869, 639] on span "Continue" at bounding box center [866, 646] width 54 height 20
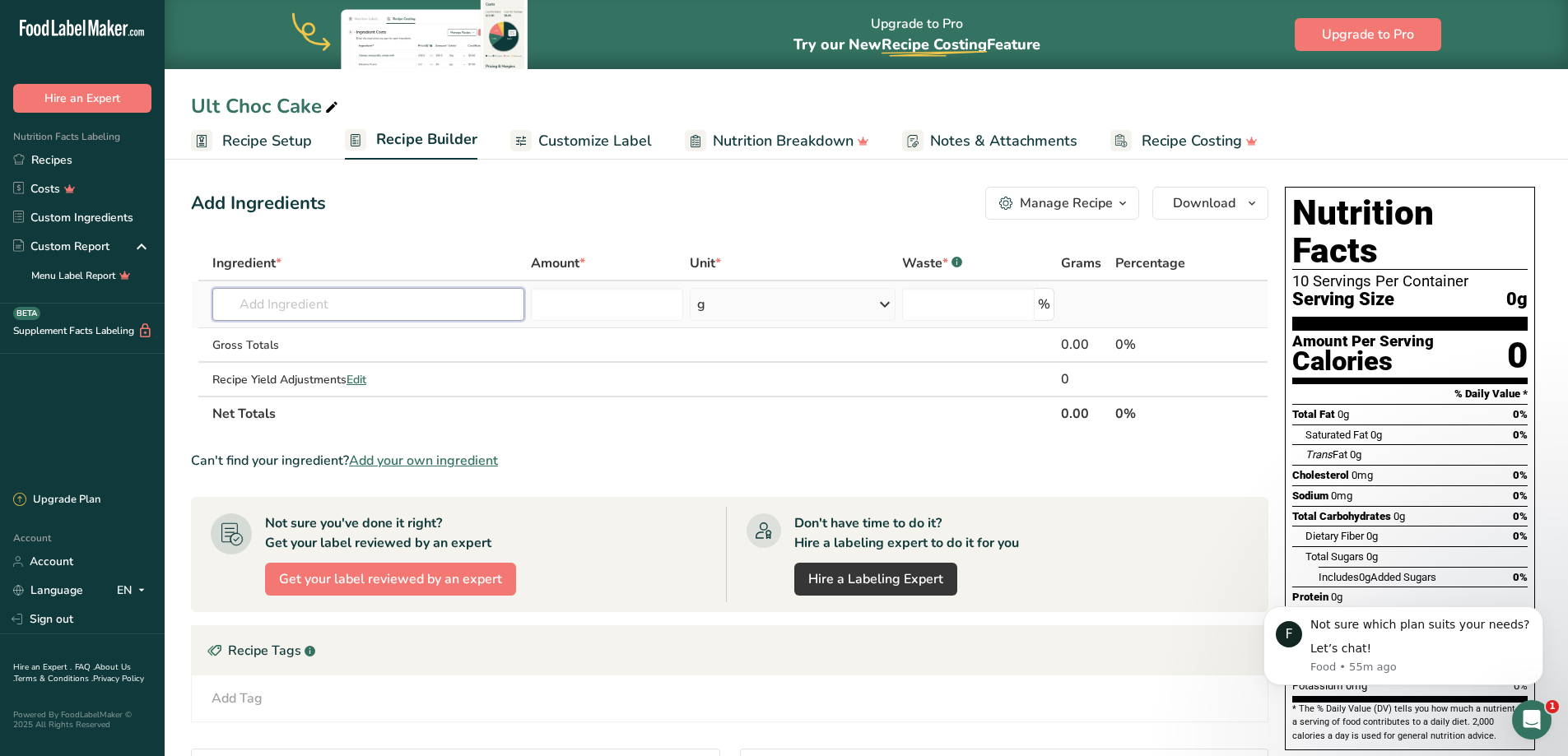
click at [361, 309] on input "text" at bounding box center [368, 304] width 312 height 33
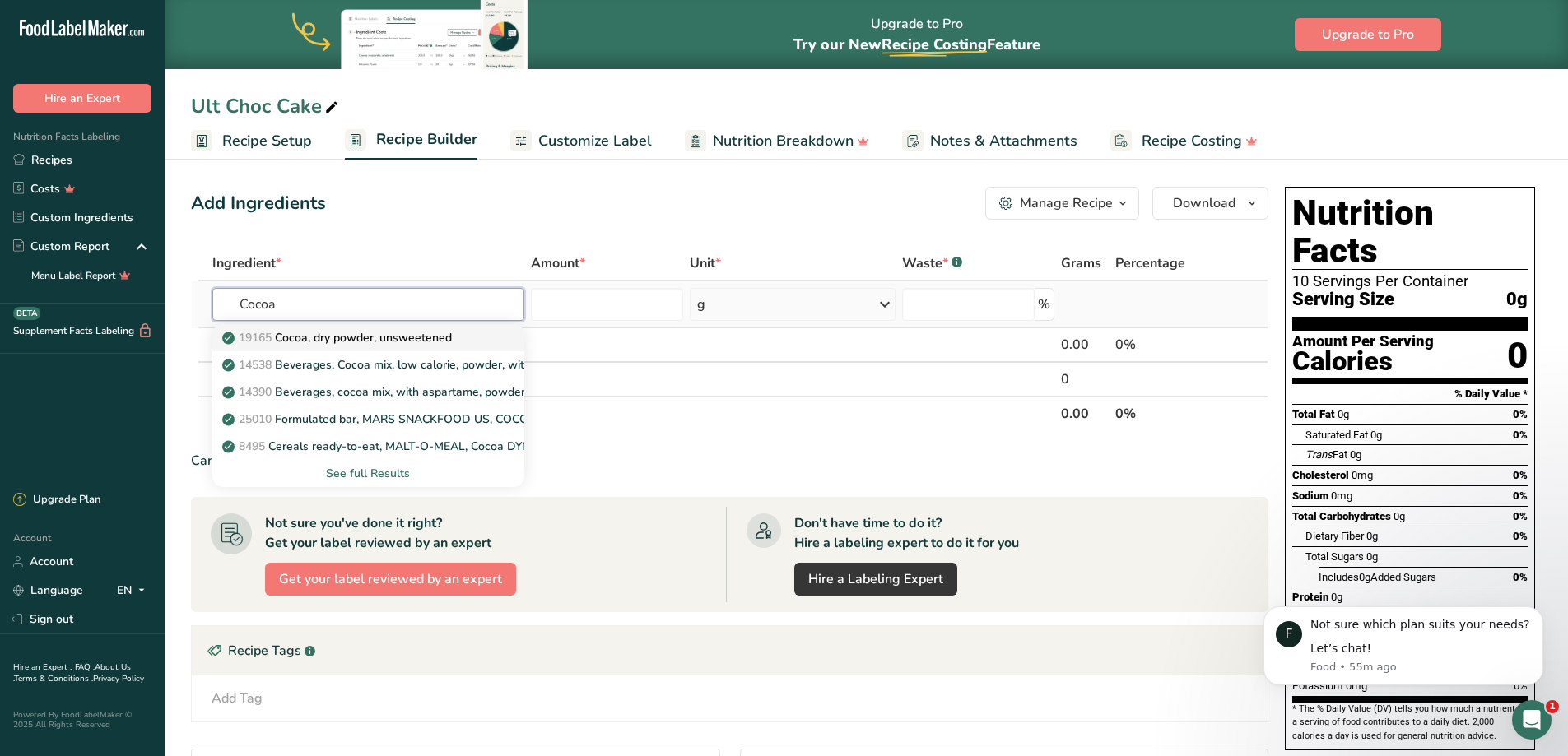
type input "Cocoa"
click at [343, 342] on p "19165 Cocoa, dry powder, unsweetened" at bounding box center [338, 337] width 226 height 18
type input "Cocoa, dry powder, unsweetened"
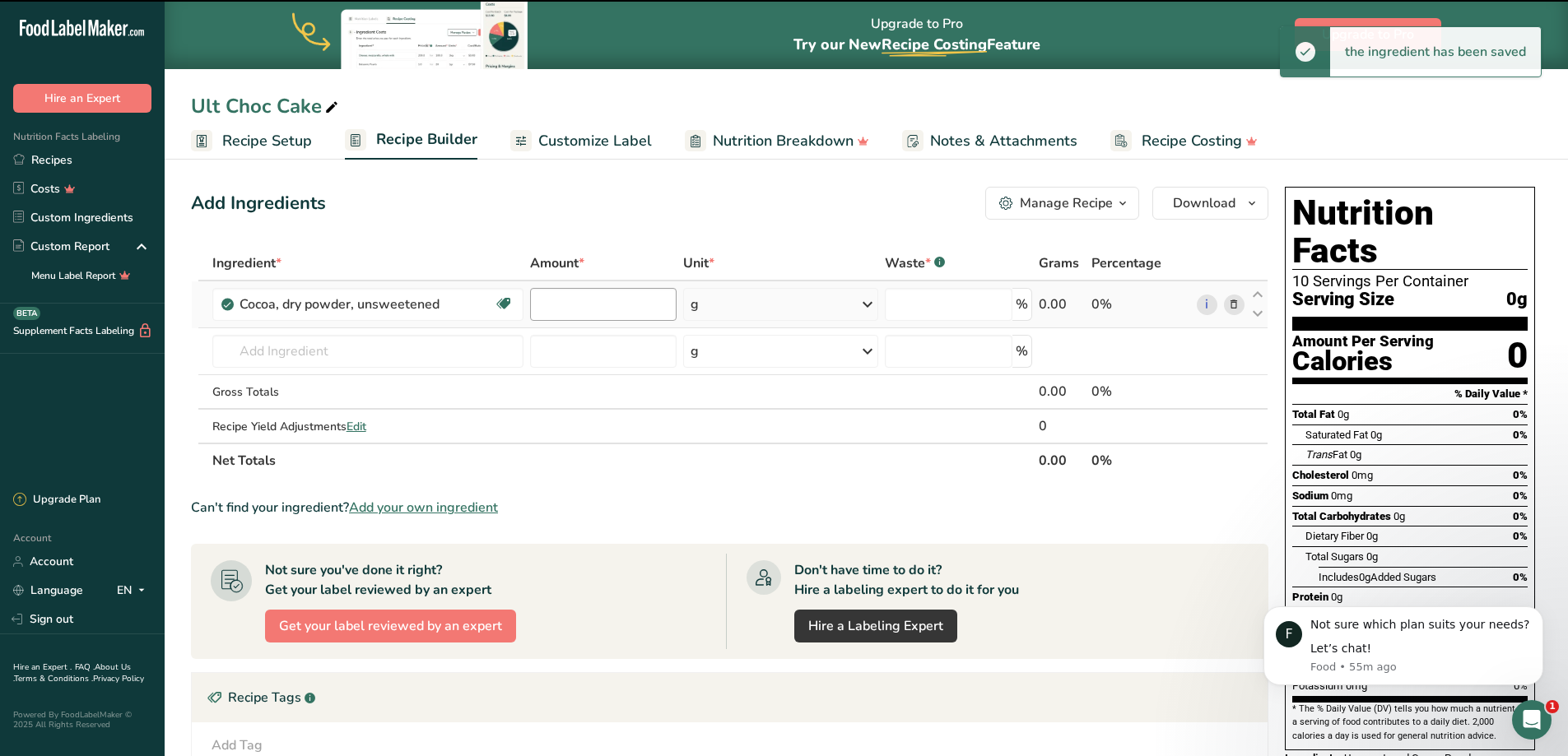
type input "0"
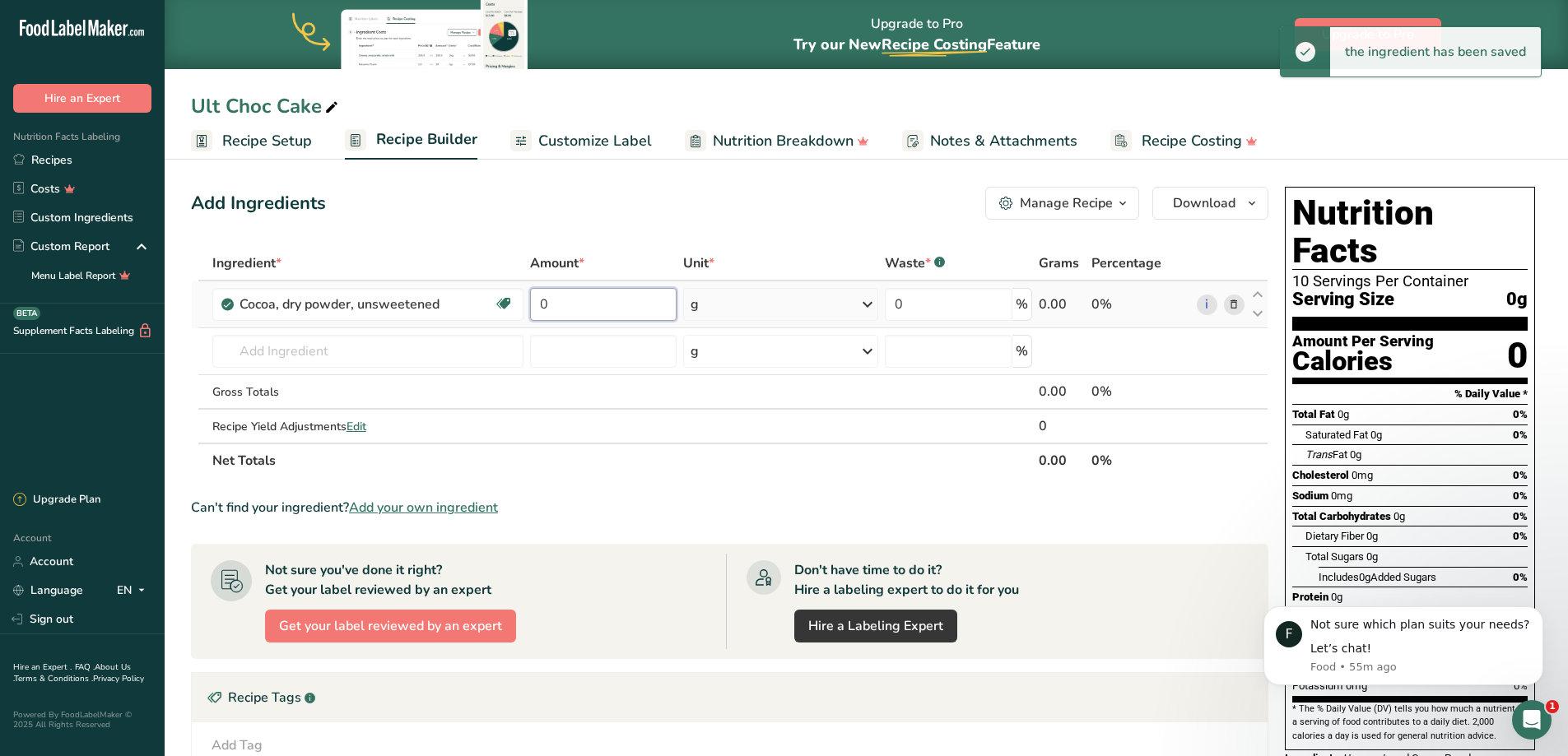
click at [585, 309] on input "0" at bounding box center [603, 304] width 147 height 33
drag, startPoint x: 575, startPoint y: 312, endPoint x: 488, endPoint y: 307, distance: 87.1
click at [493, 311] on tr "Cocoa, dry powder, unsweetened Dairy free Gluten free Vegan Vegetarian Soy free…" at bounding box center [730, 305] width 1075 height 47
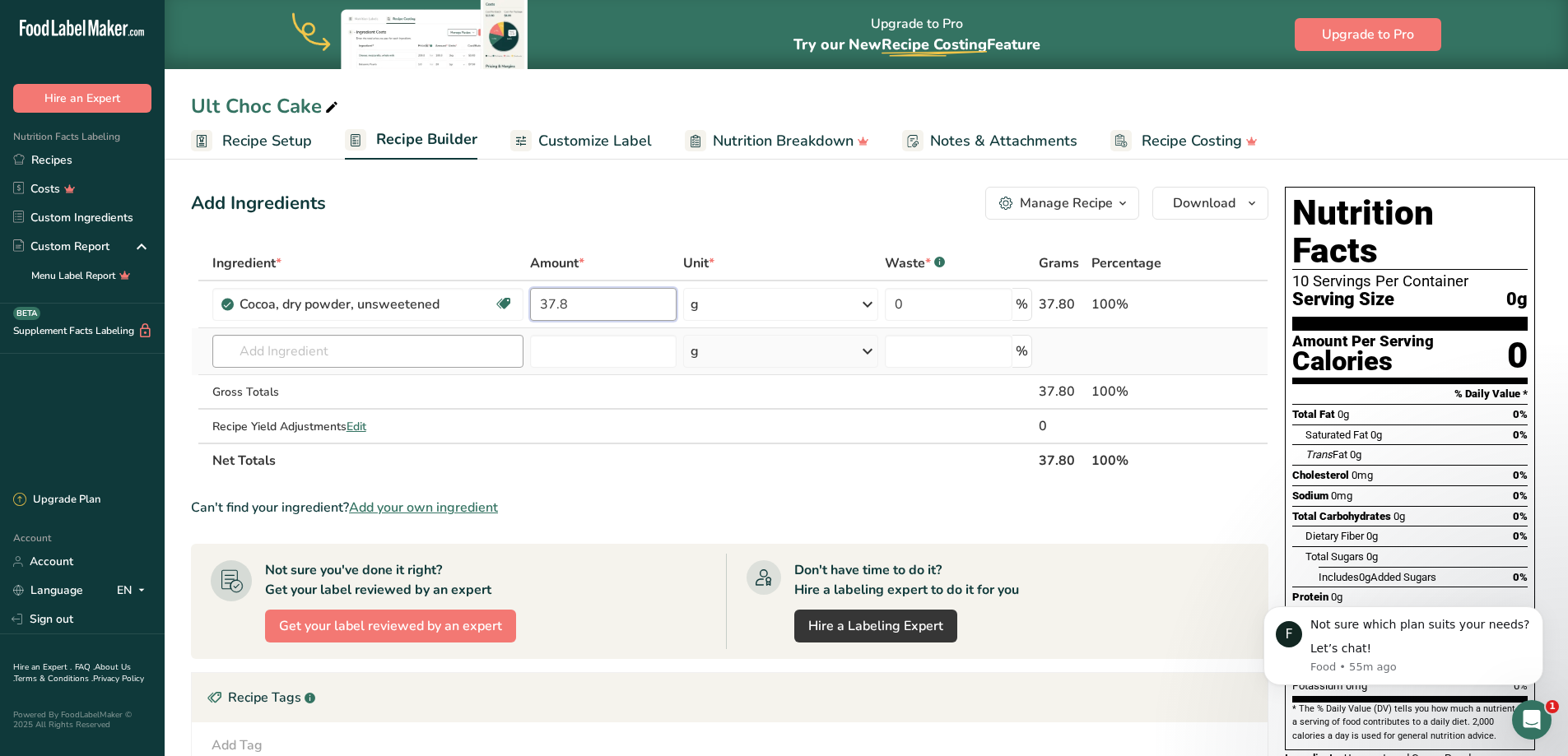
type input "37.8"
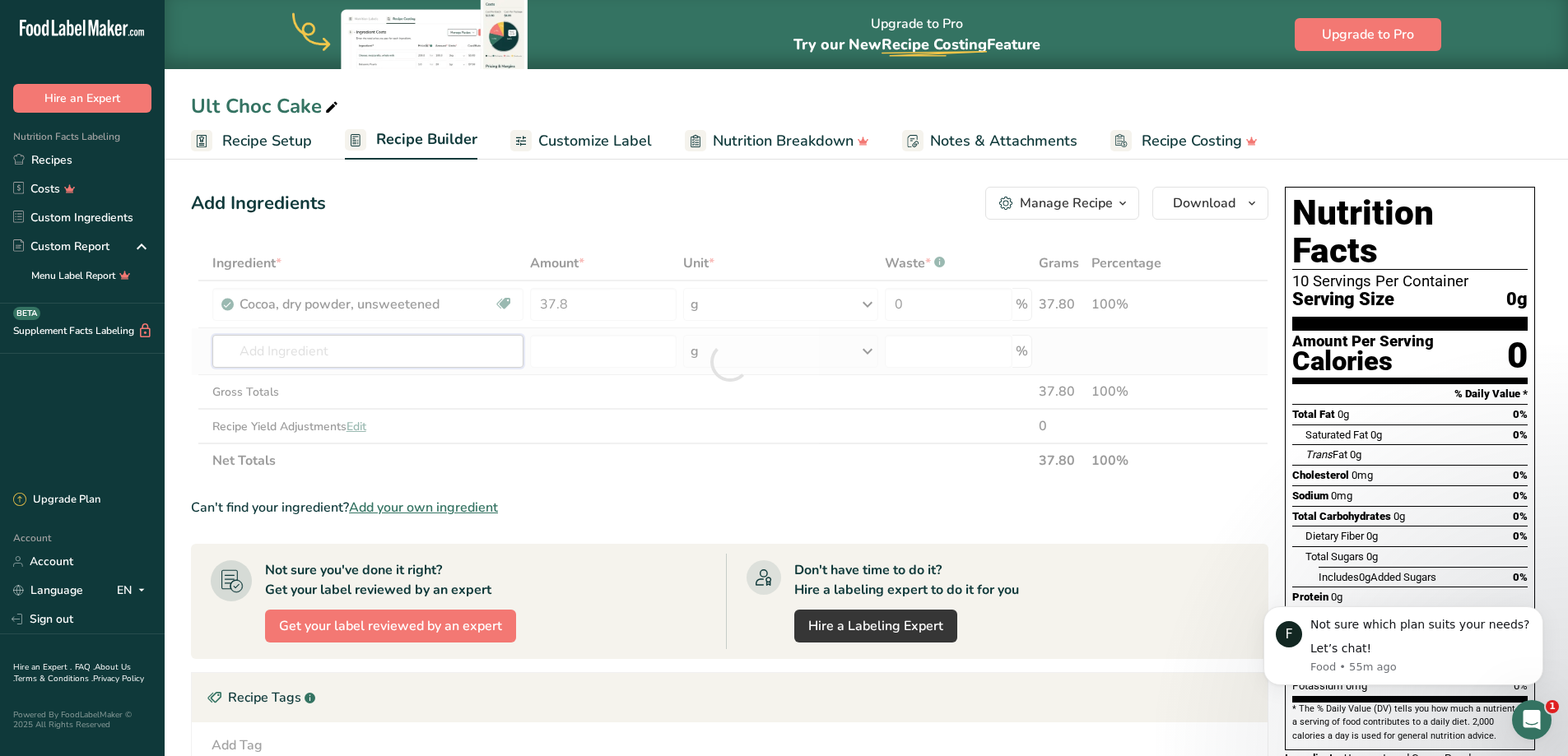
click at [345, 360] on div "Ingredient * Amount * Unit * Waste * .a-a{fill:#347362;}.b-a{fill:#fff;} Grams …" at bounding box center [730, 362] width 1077 height 232
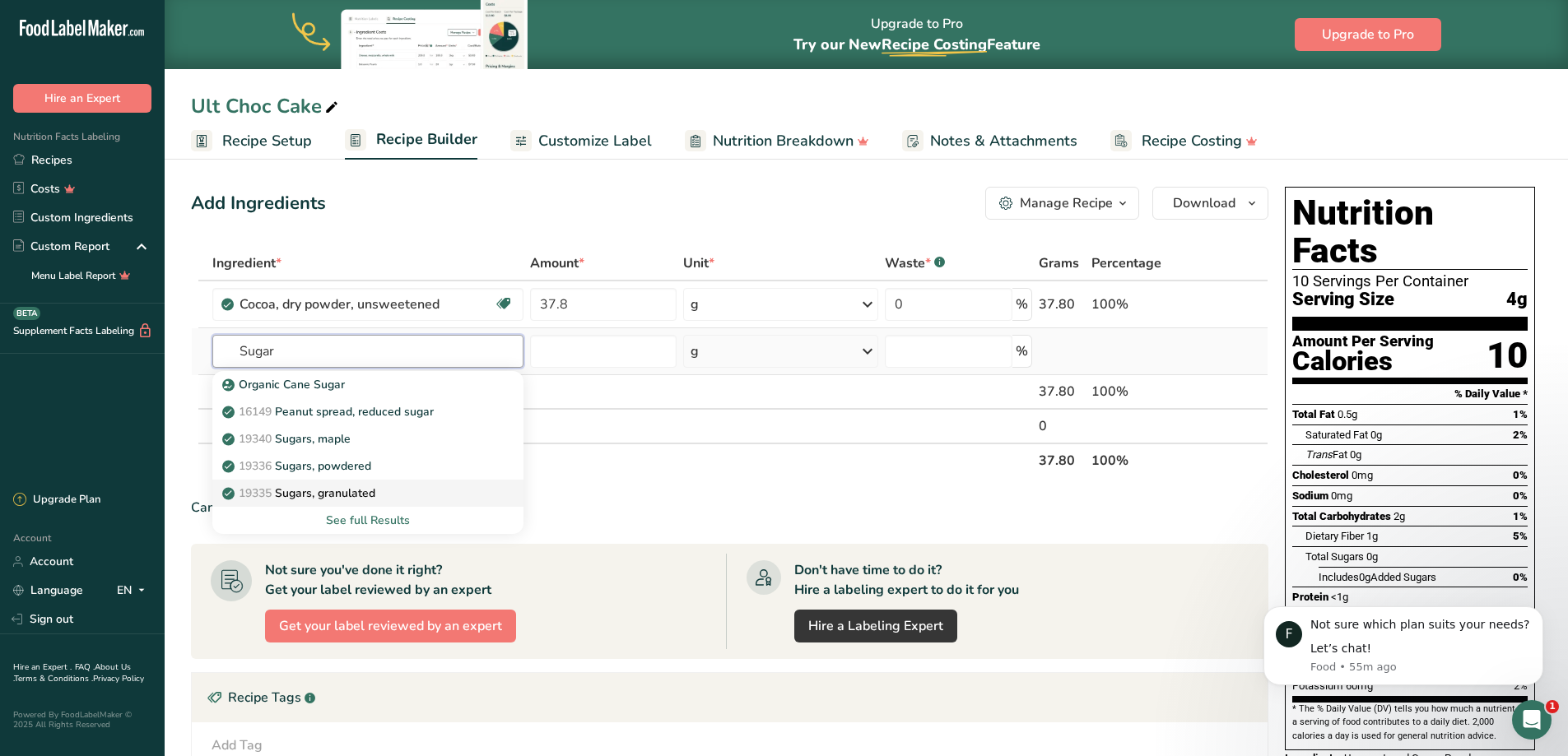
type input "Sugar"
click at [348, 489] on p "19335 [GEOGRAPHIC_DATA], granulated" at bounding box center [300, 493] width 150 height 18
type input "Sugars, granulated"
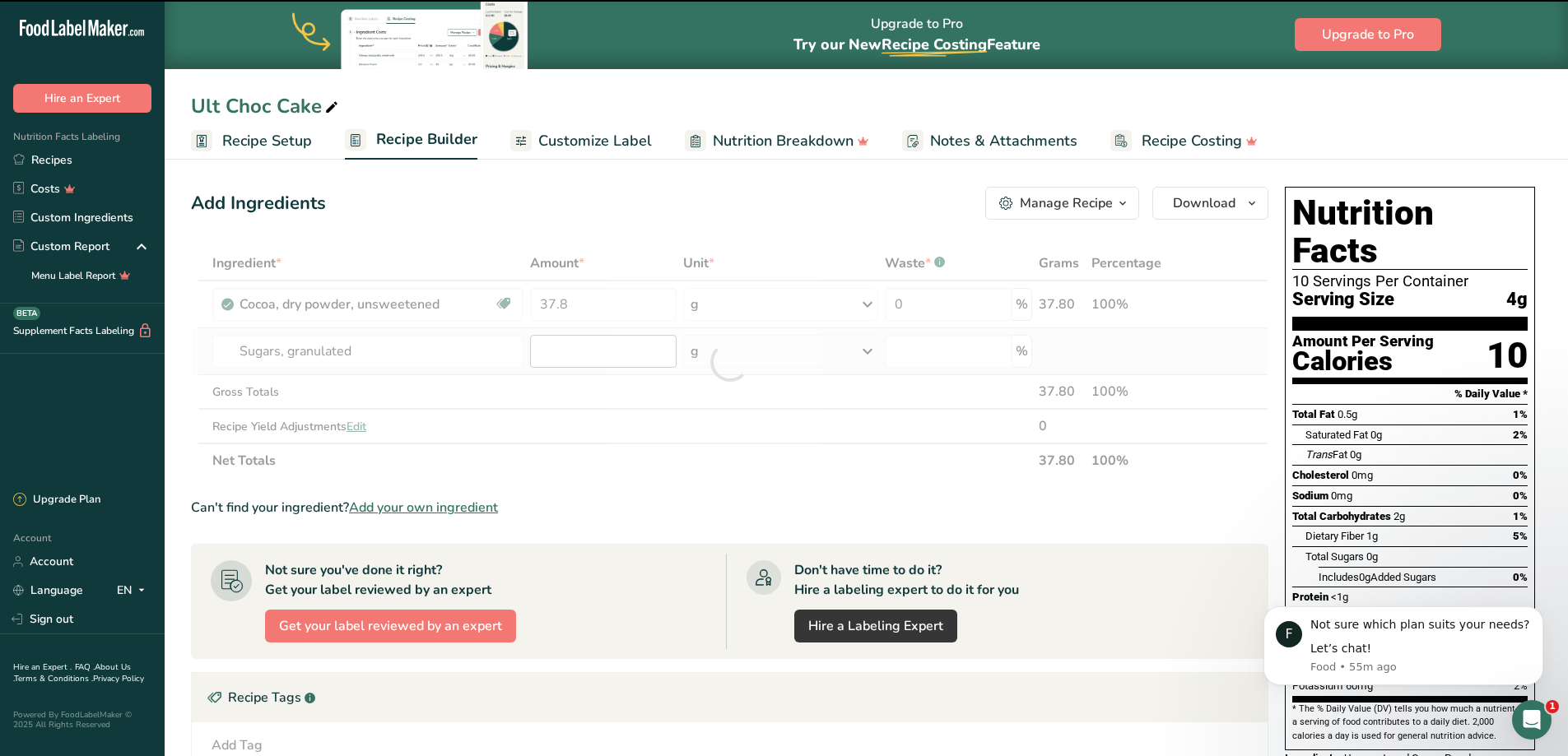
type input "0"
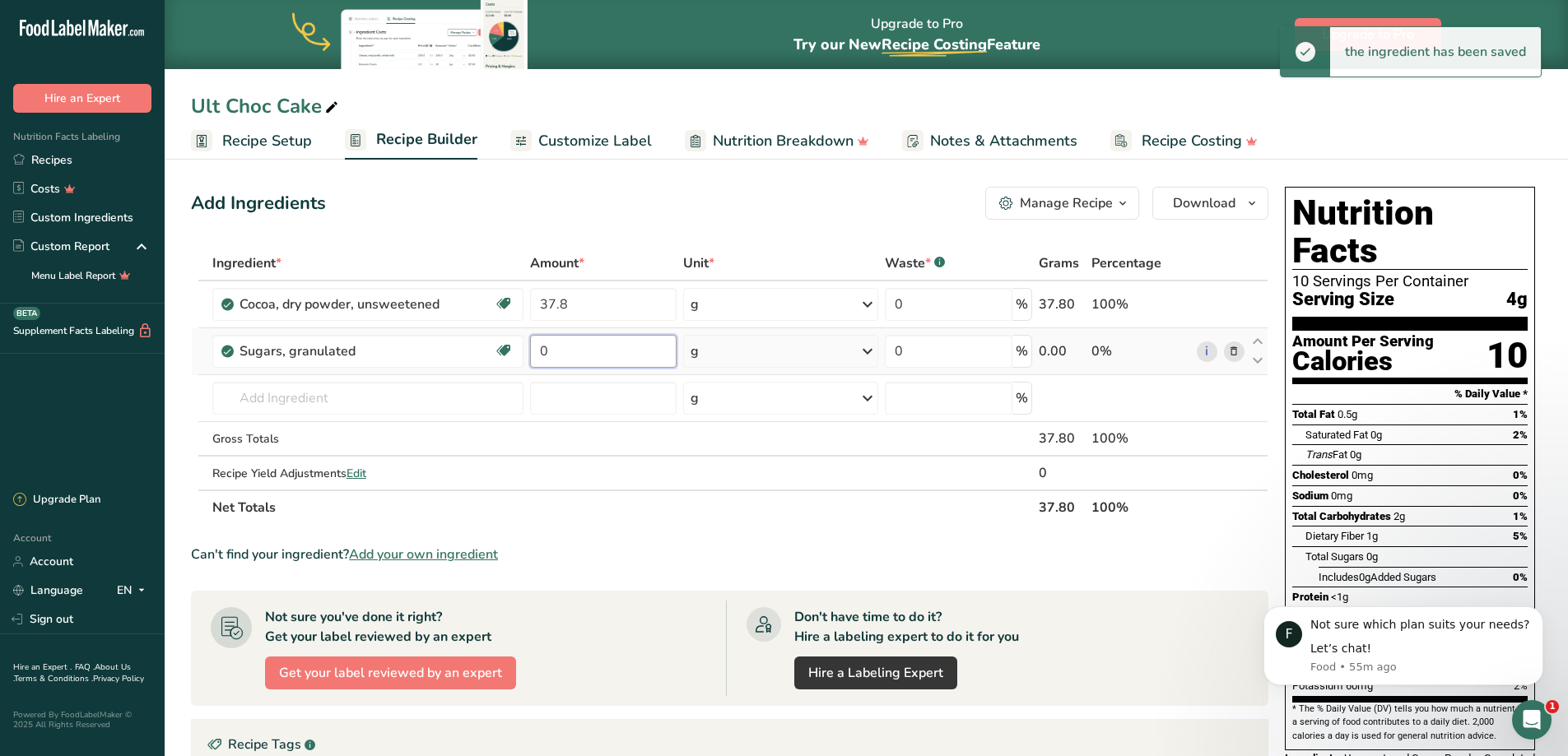
drag, startPoint x: 580, startPoint y: 348, endPoint x: 530, endPoint y: 353, distance: 50.2
click at [530, 353] on input "0" at bounding box center [603, 351] width 147 height 33
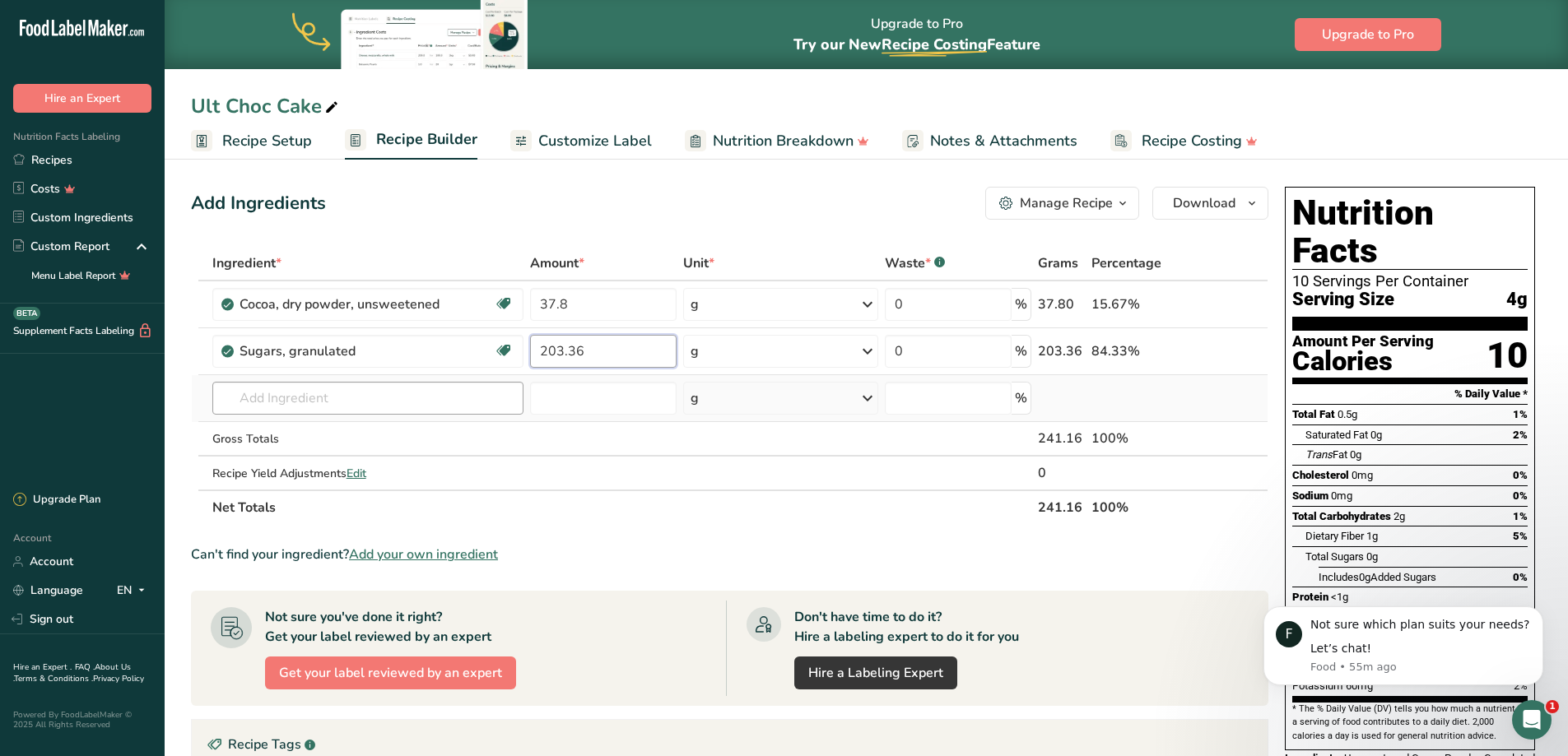
type input "203.36"
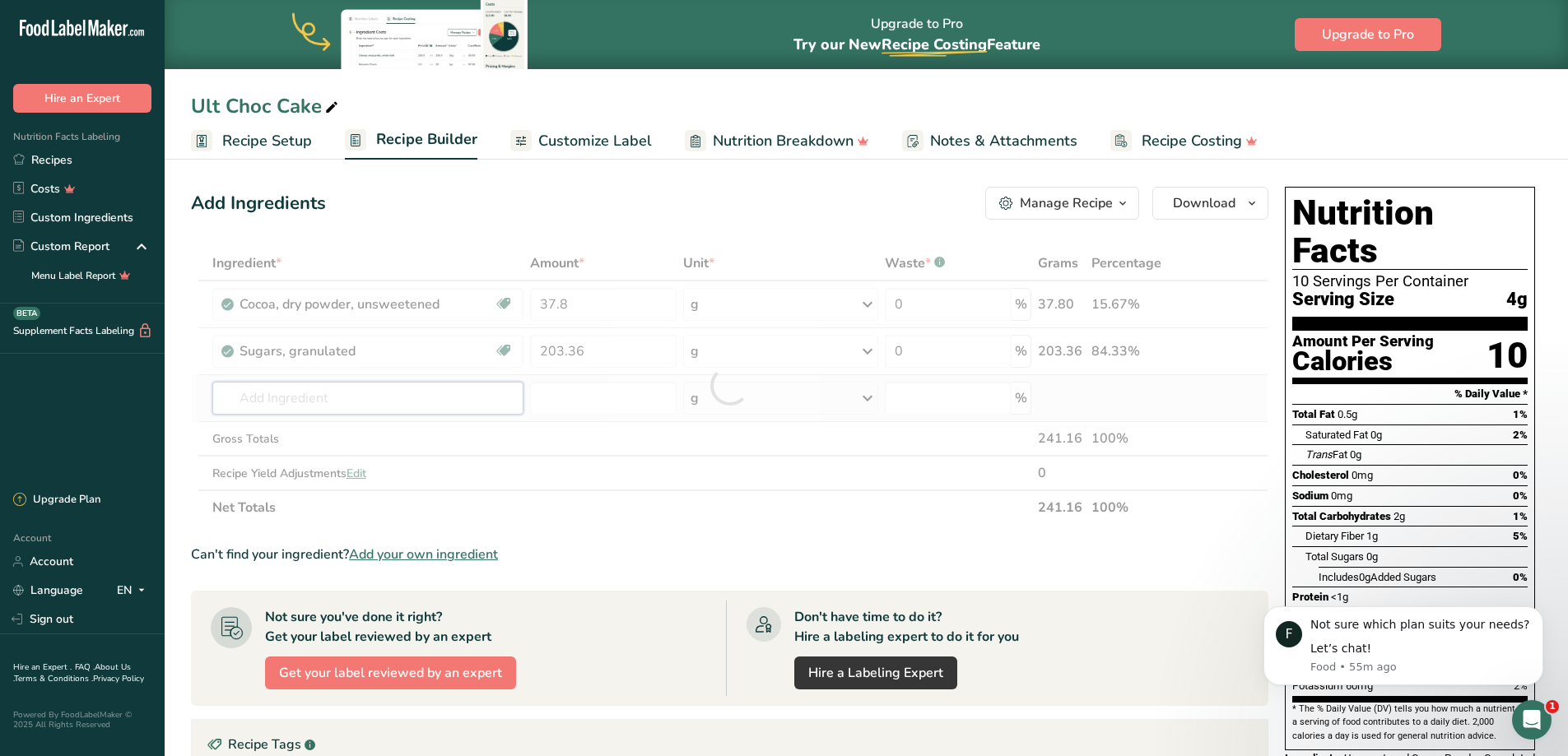
click at [239, 401] on div "Ingredient * Amount * Unit * Waste * .a-a{fill:#347362;}.b-a{fill:#fff;} Grams …" at bounding box center [730, 385] width 1077 height 279
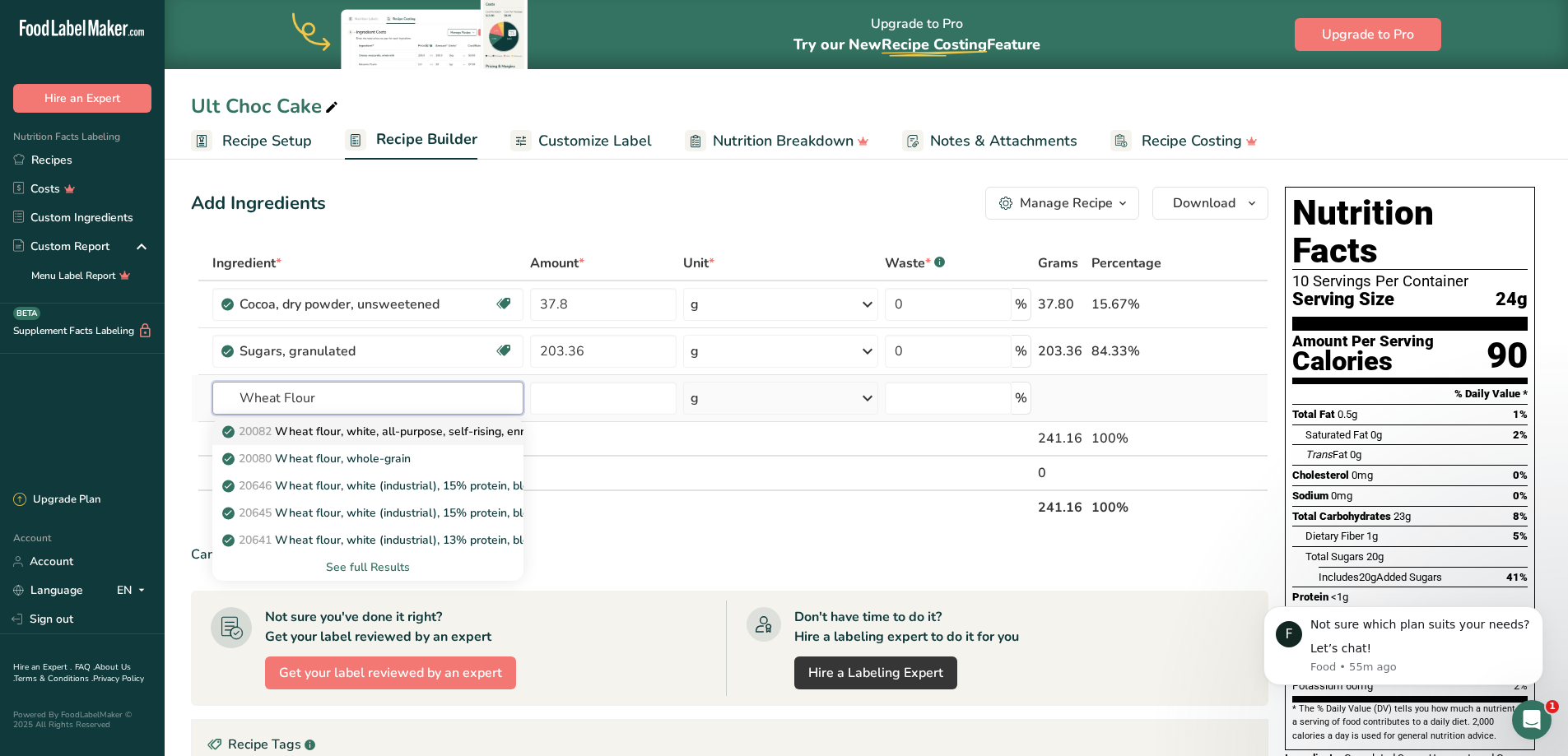
type input "Wheat Flour"
click at [337, 435] on p "20082 Wheat flour, white, all-purpose, self-rising, enriched" at bounding box center [389, 431] width 327 height 18
type input "Wheat flour, white, all-purpose, self-rising, enriched"
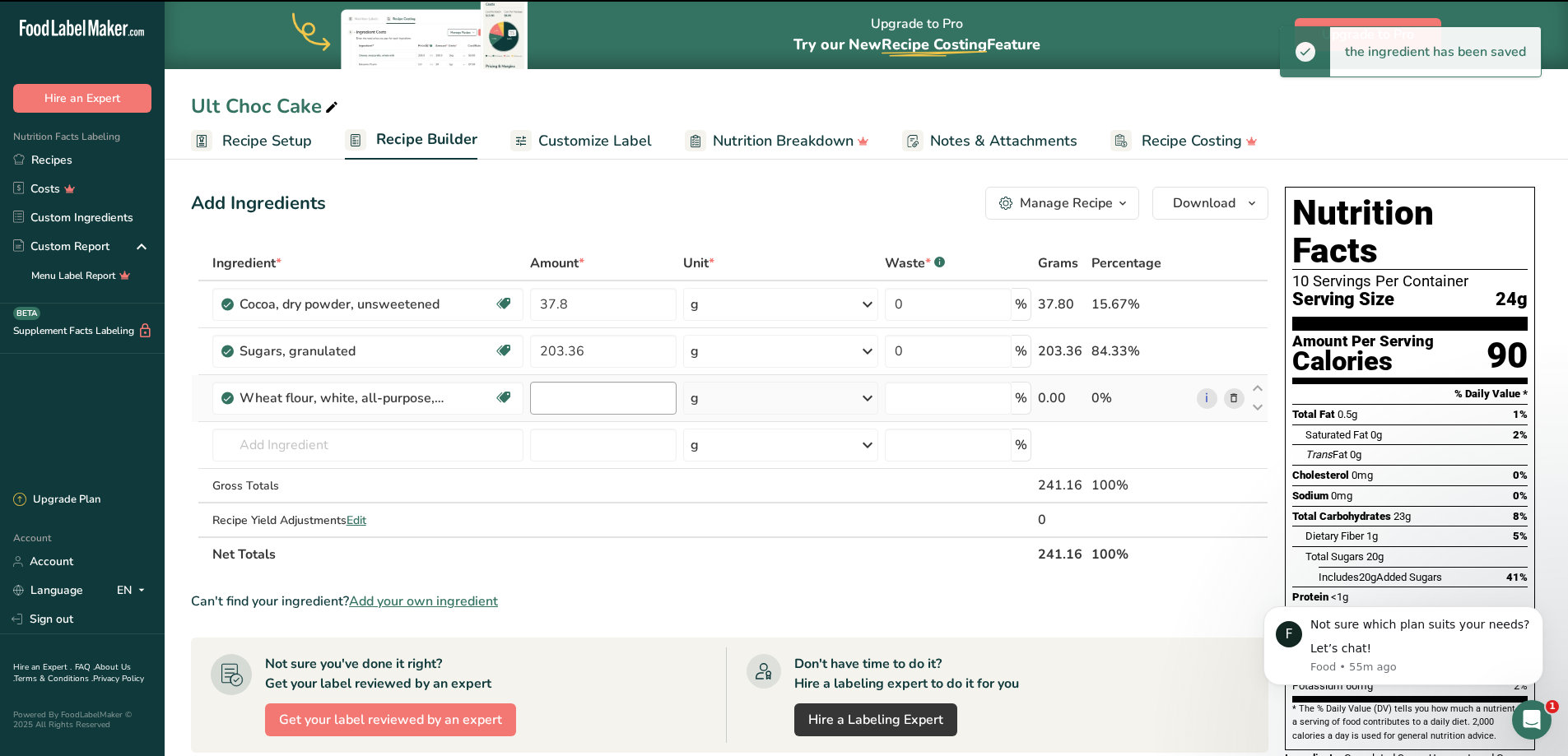
type input "0"
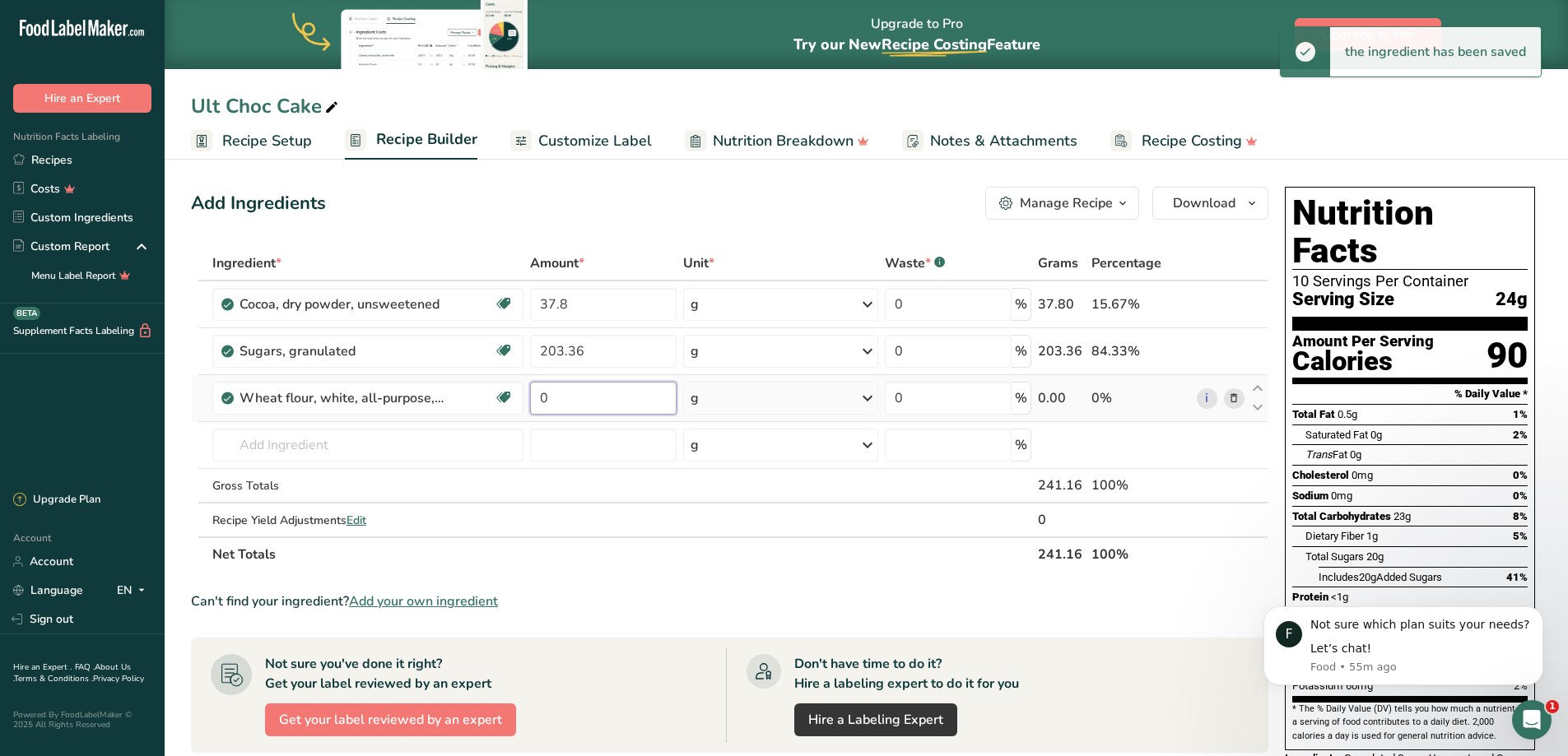
drag, startPoint x: 573, startPoint y: 397, endPoint x: 527, endPoint y: 402, distance: 46.3
click at [529, 400] on td "0" at bounding box center [603, 399] width 153 height 47
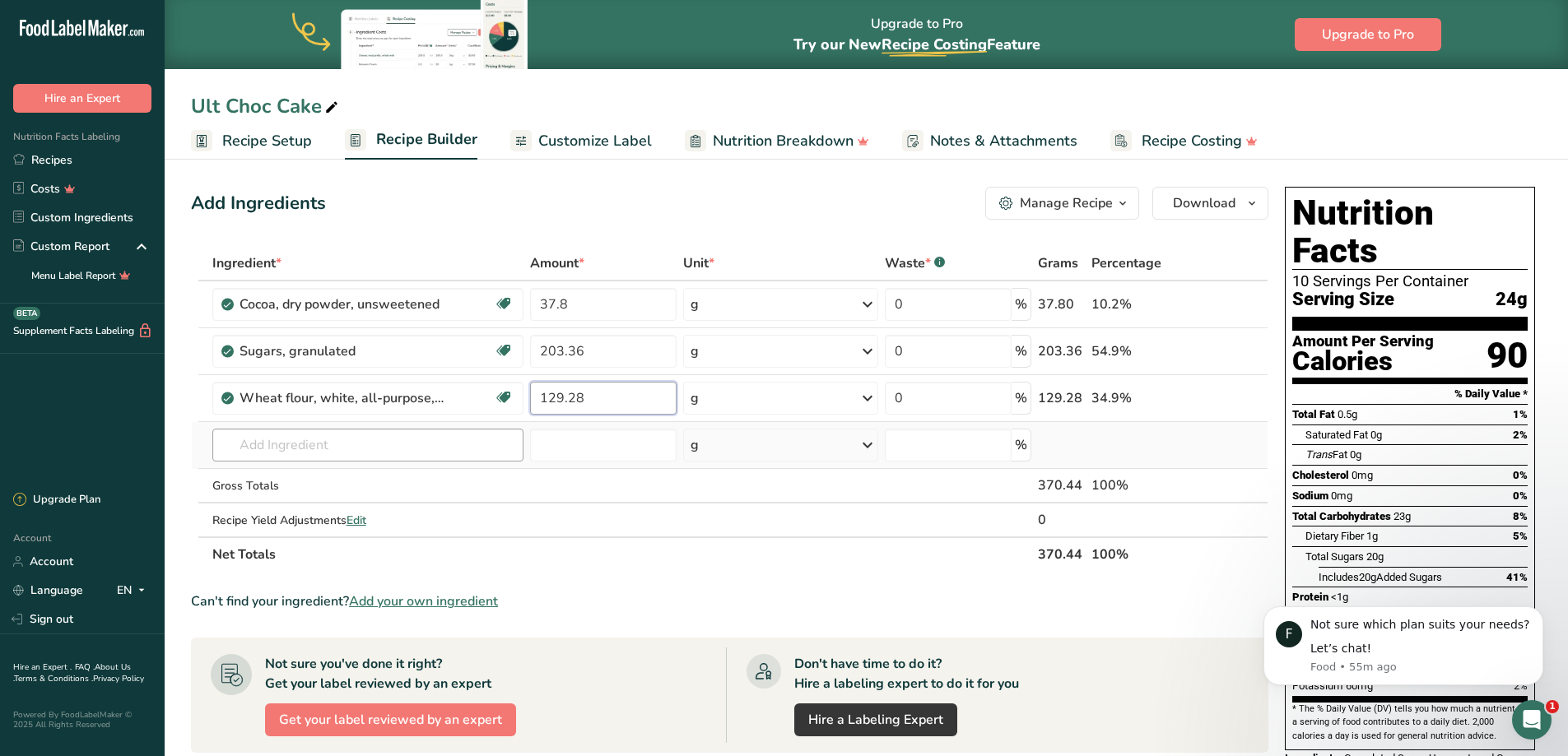
type input "129.28"
click at [347, 444] on div "Ingredient * Amount * Unit * Waste * .a-a{fill:#347362;}.b-a{fill:#fff;} Grams …" at bounding box center [730, 409] width 1077 height 326
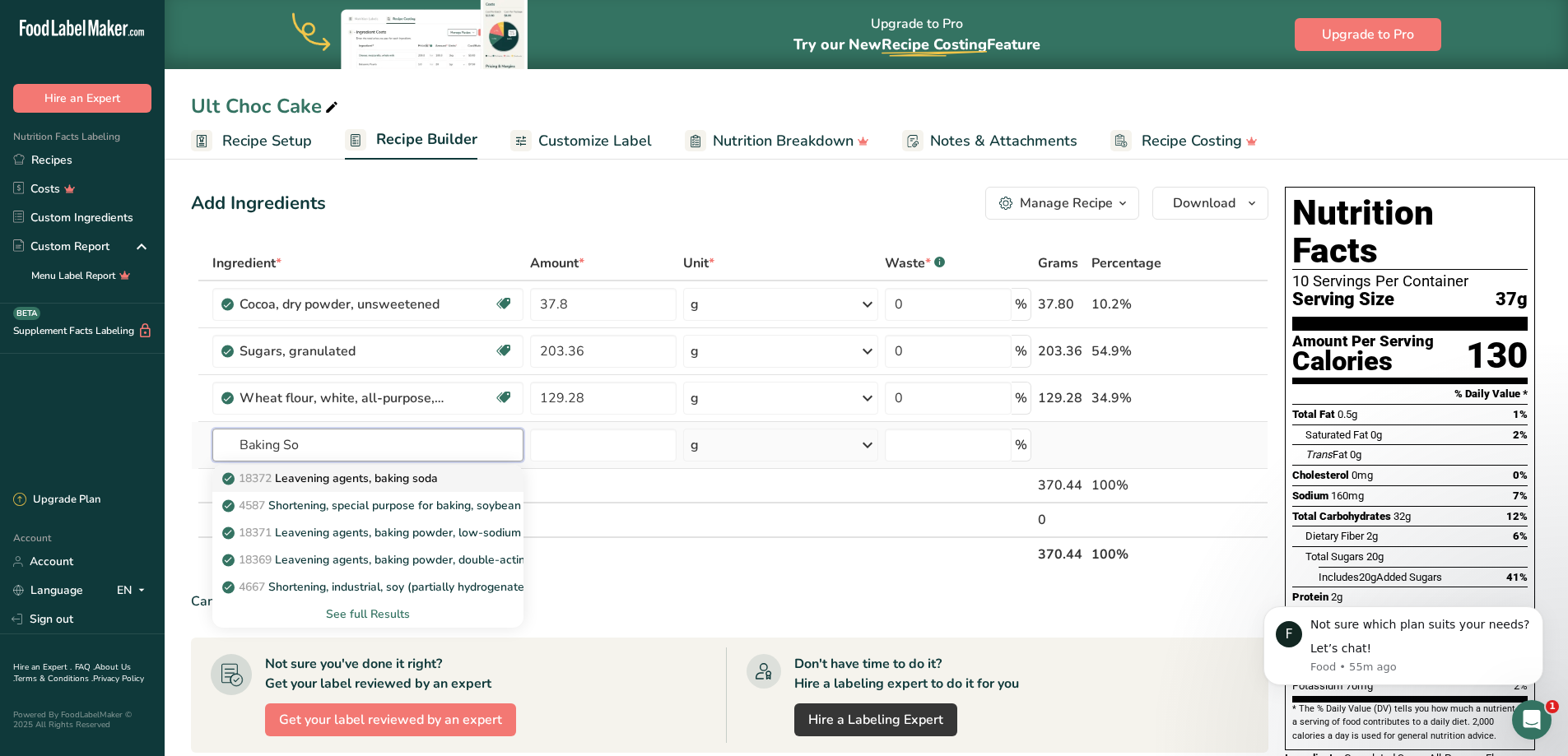
type input "Baking So"
click at [467, 484] on div "18372 Leavening agents, baking soda" at bounding box center [354, 478] width 259 height 18
type input "Leavening agents, baking soda"
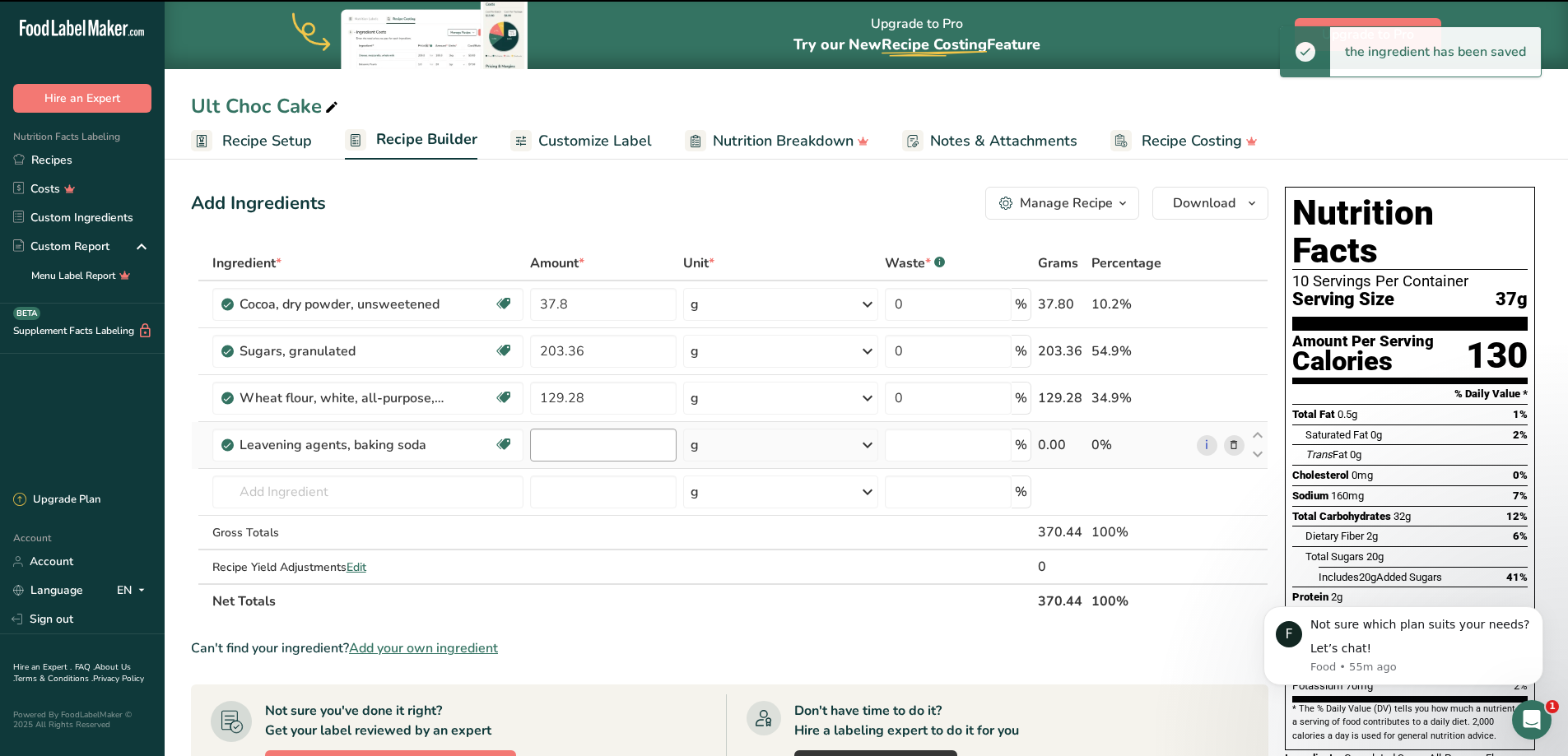
type input "0"
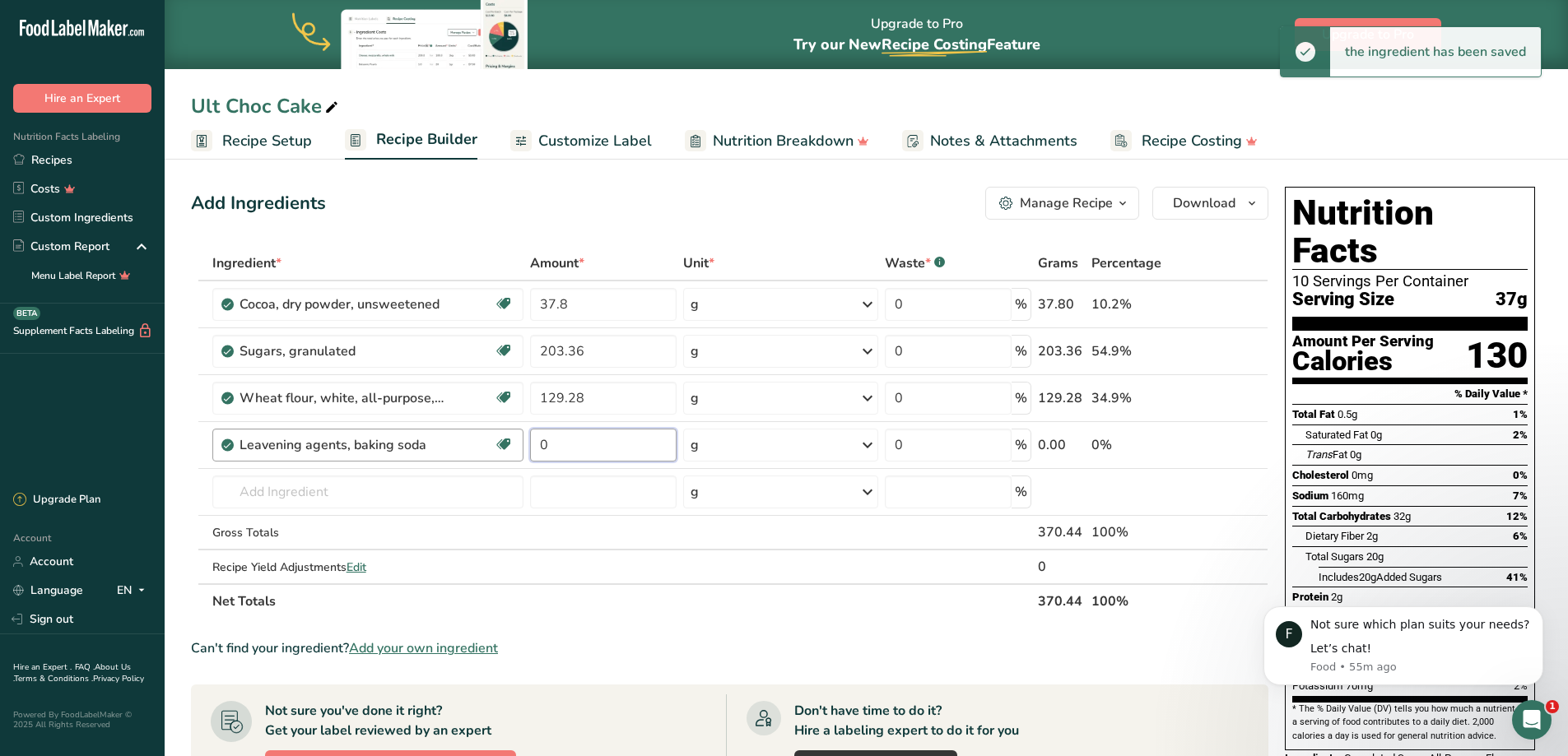
drag, startPoint x: 547, startPoint y: 445, endPoint x: 513, endPoint y: 450, distance: 34.4
click at [520, 448] on tr "Leavening agents, baking soda Dairy free Gluten free Vegan Vegetarian Soy free …" at bounding box center [730, 445] width 1075 height 47
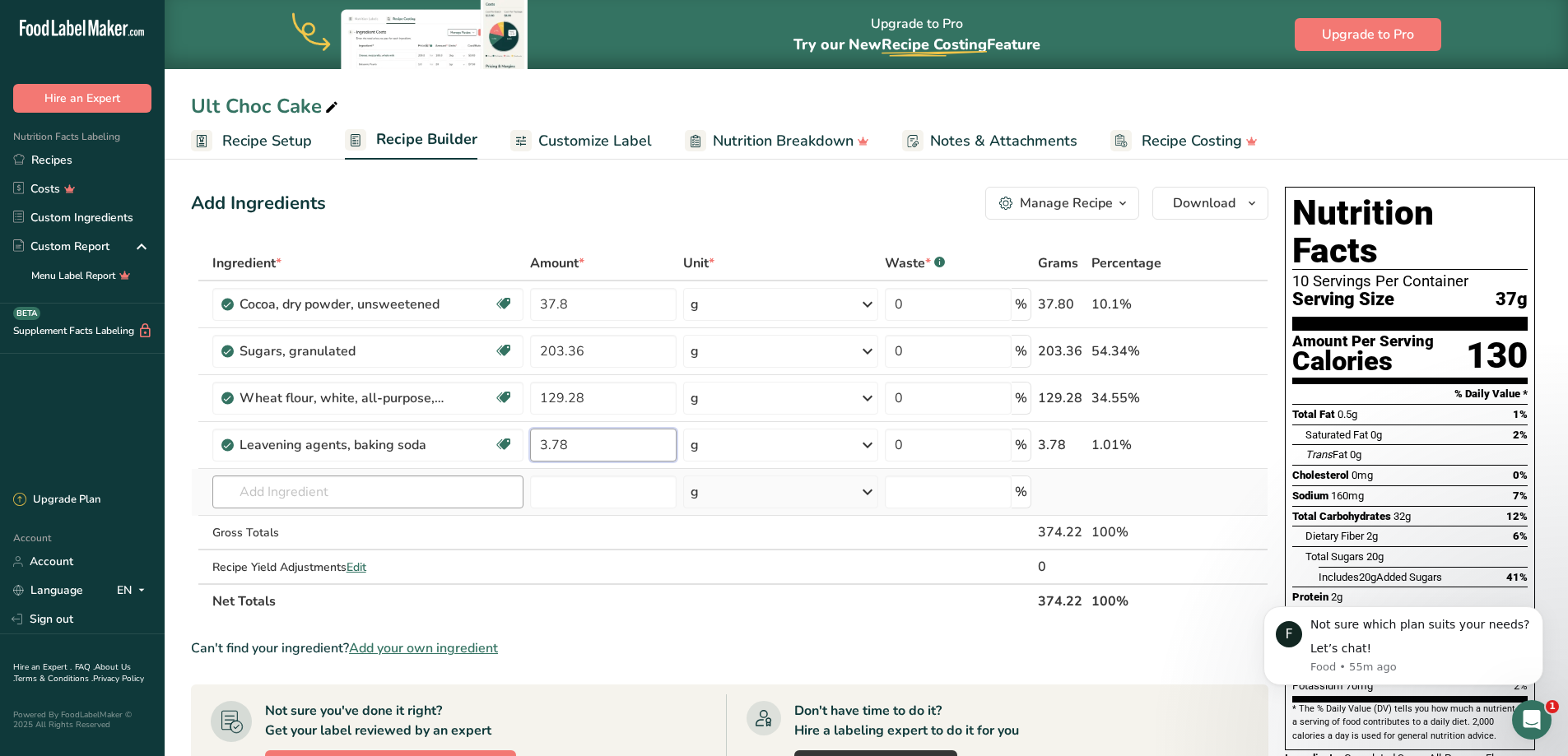
type input "3.78"
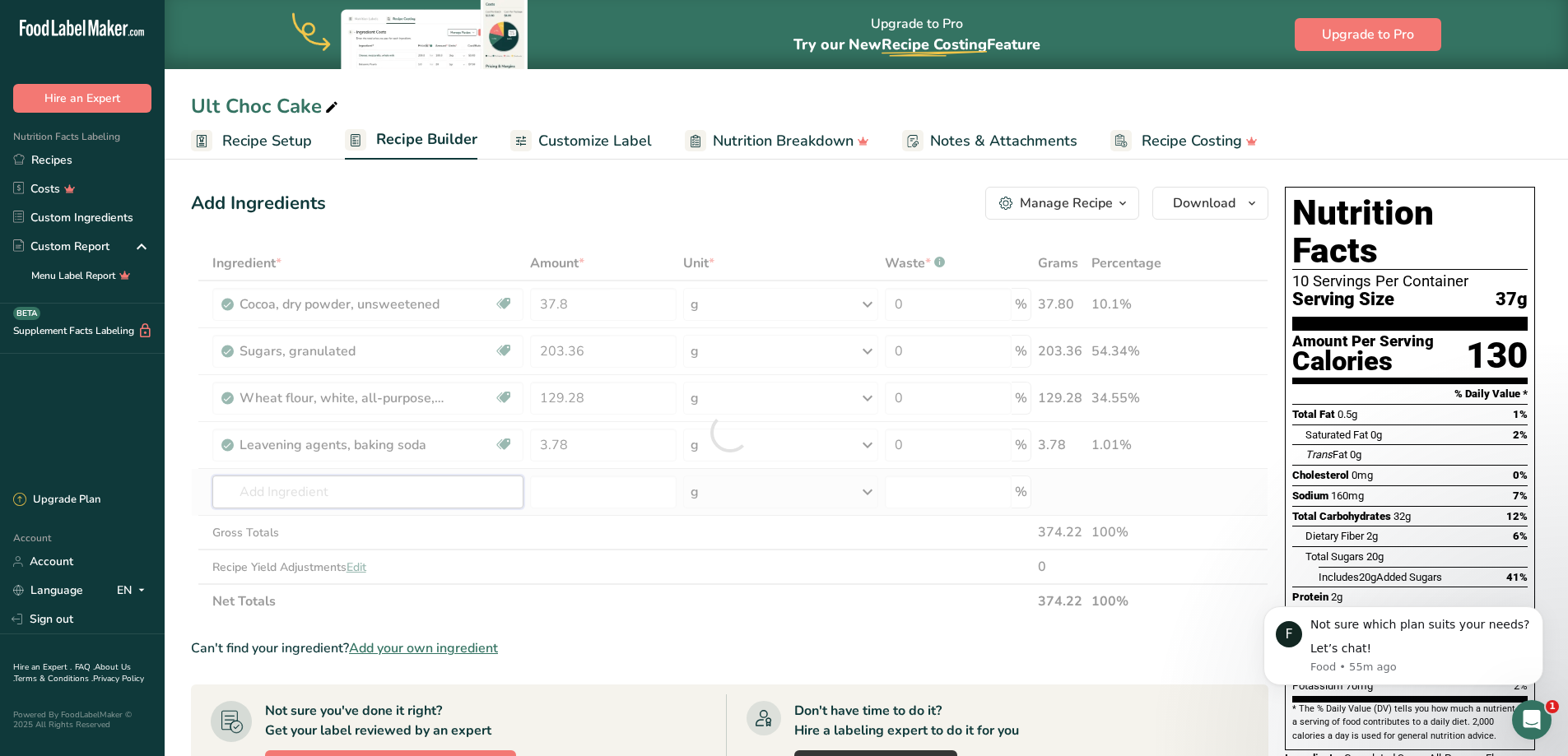
click at [281, 493] on div "Ingredient * Amount * Unit * Waste * .a-a{fill:#347362;}.b-a{fill:#fff;} Grams …" at bounding box center [730, 432] width 1077 height 373
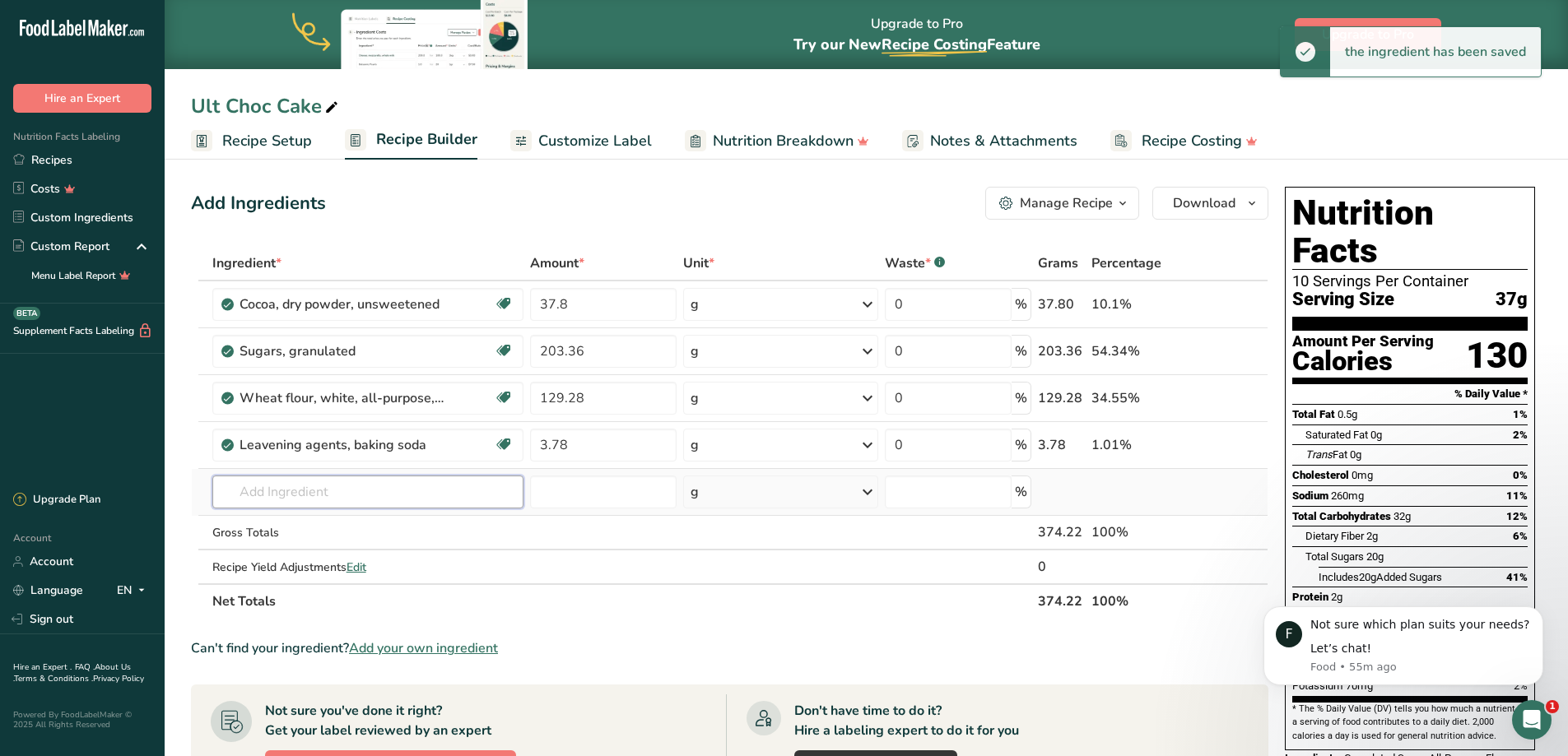
type input "D"
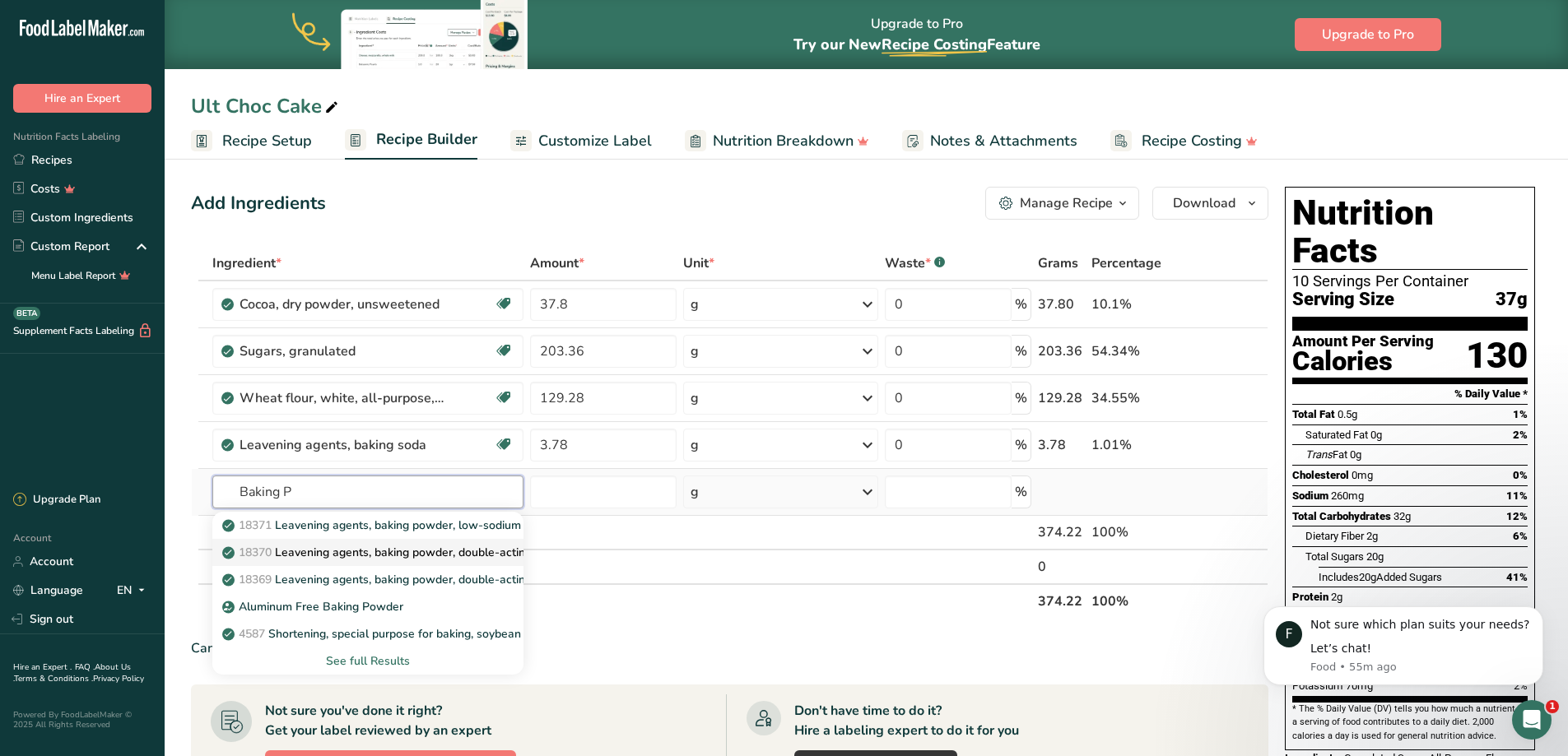
type input "Baking P"
click at [316, 546] on p "18370 Leavening agents, baking powder, double-acting, straight phosphate" at bounding box center [431, 552] width 411 height 18
type input "Leavening agents, baking powder, double-acting, straight phosphate"
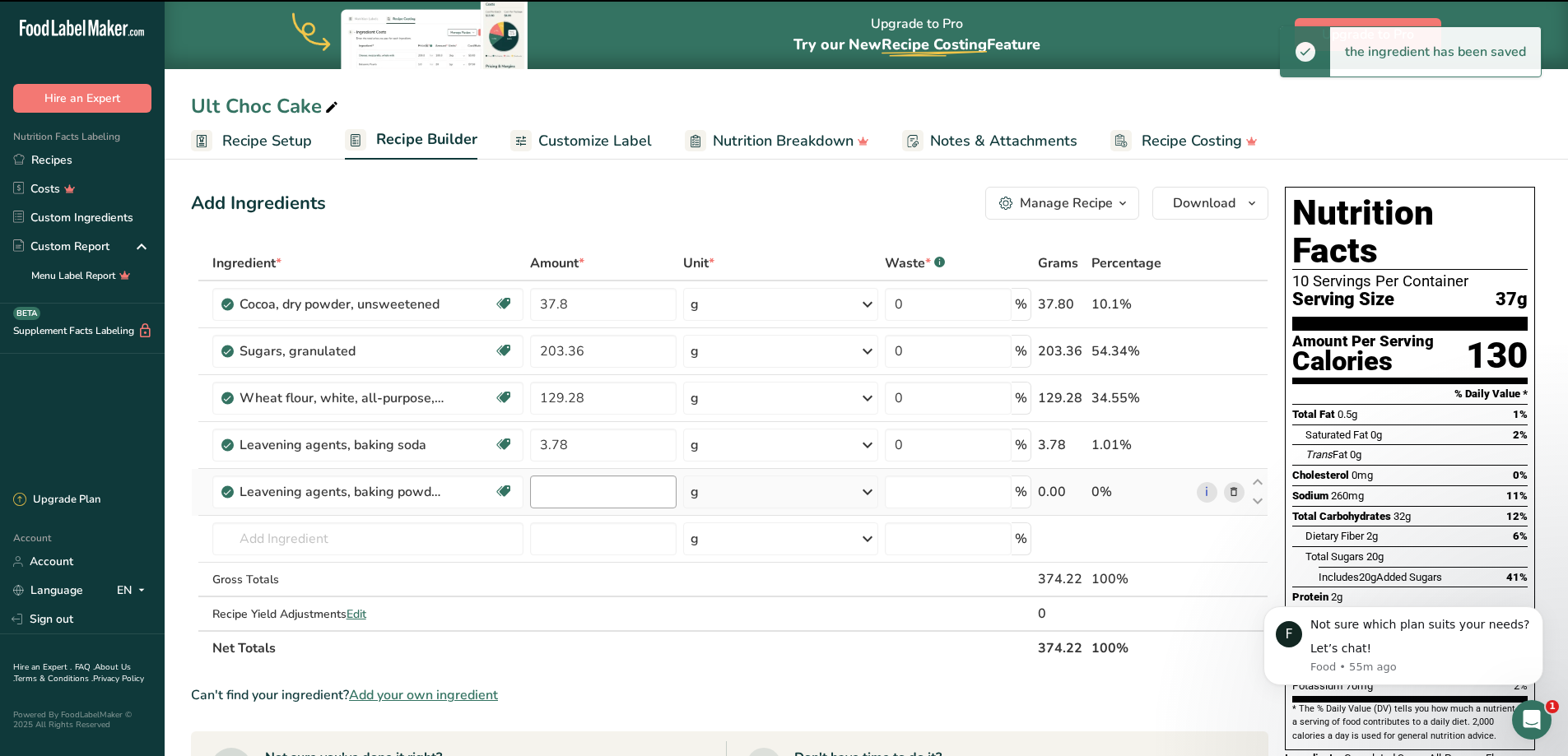
type input "0"
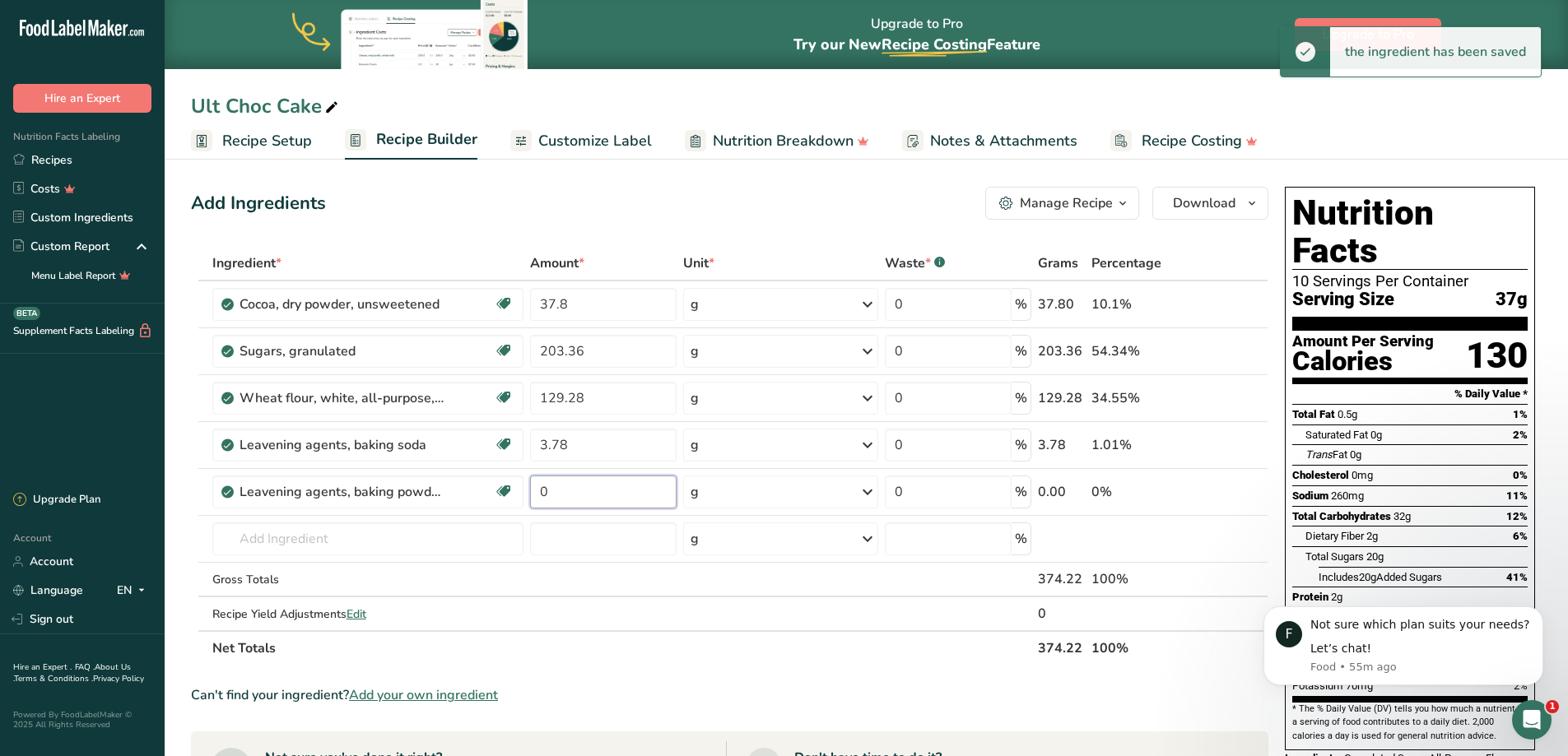
drag, startPoint x: 565, startPoint y: 492, endPoint x: 526, endPoint y: 494, distance: 39.1
click at [526, 494] on tr "Leavening agents, baking powder, double-acting, straight phosphate Dairy free G…" at bounding box center [730, 492] width 1075 height 47
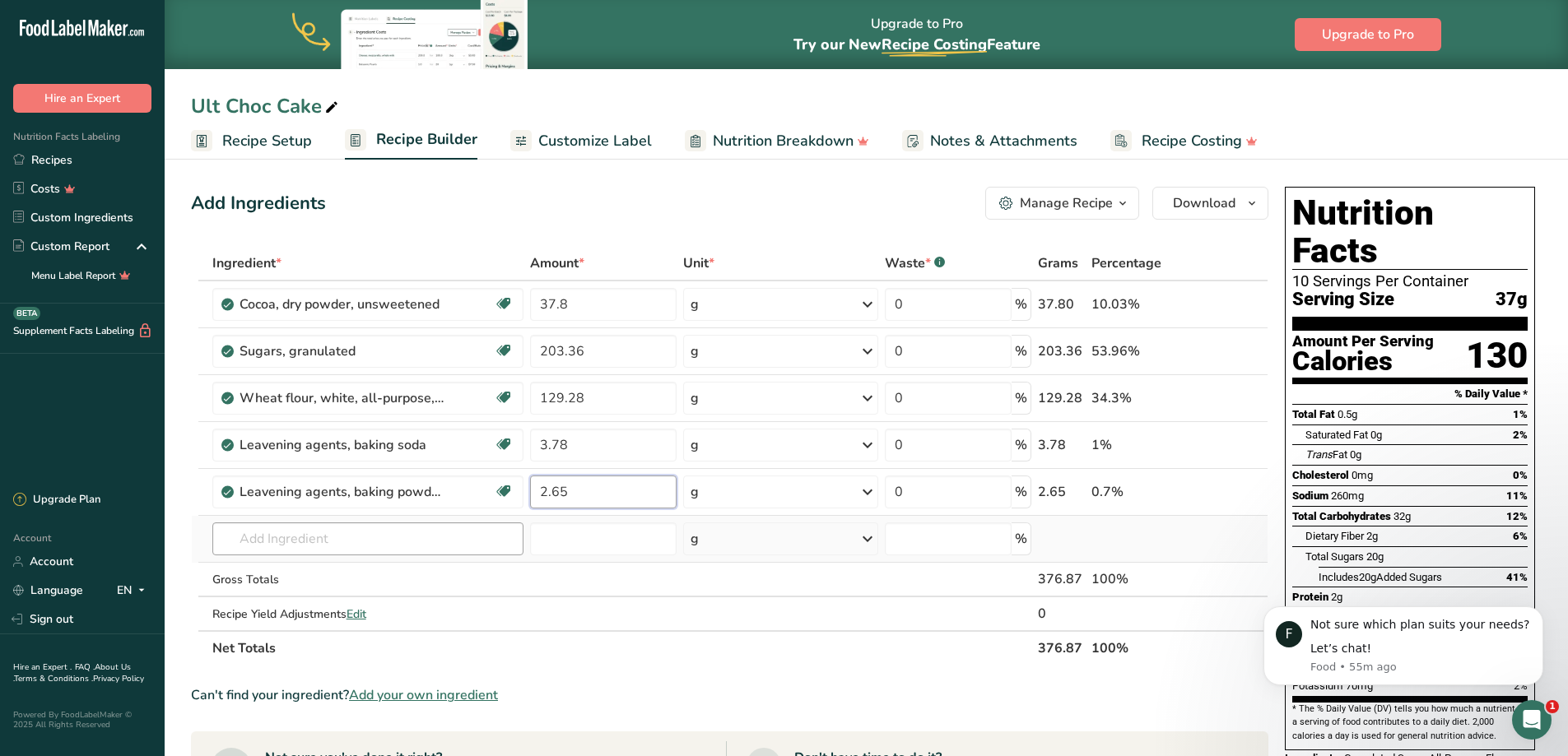
type input "2.65"
click at [378, 534] on div "Ingredient * Amount * Unit * Waste * .a-a{fill:#347362;}.b-a{fill:#fff;} Grams …" at bounding box center [730, 455] width 1077 height 419
type input "Salt kosher"
click at [300, 578] on div "Kosher Salt" at bounding box center [354, 572] width 259 height 18
type input "Kosher Salt"
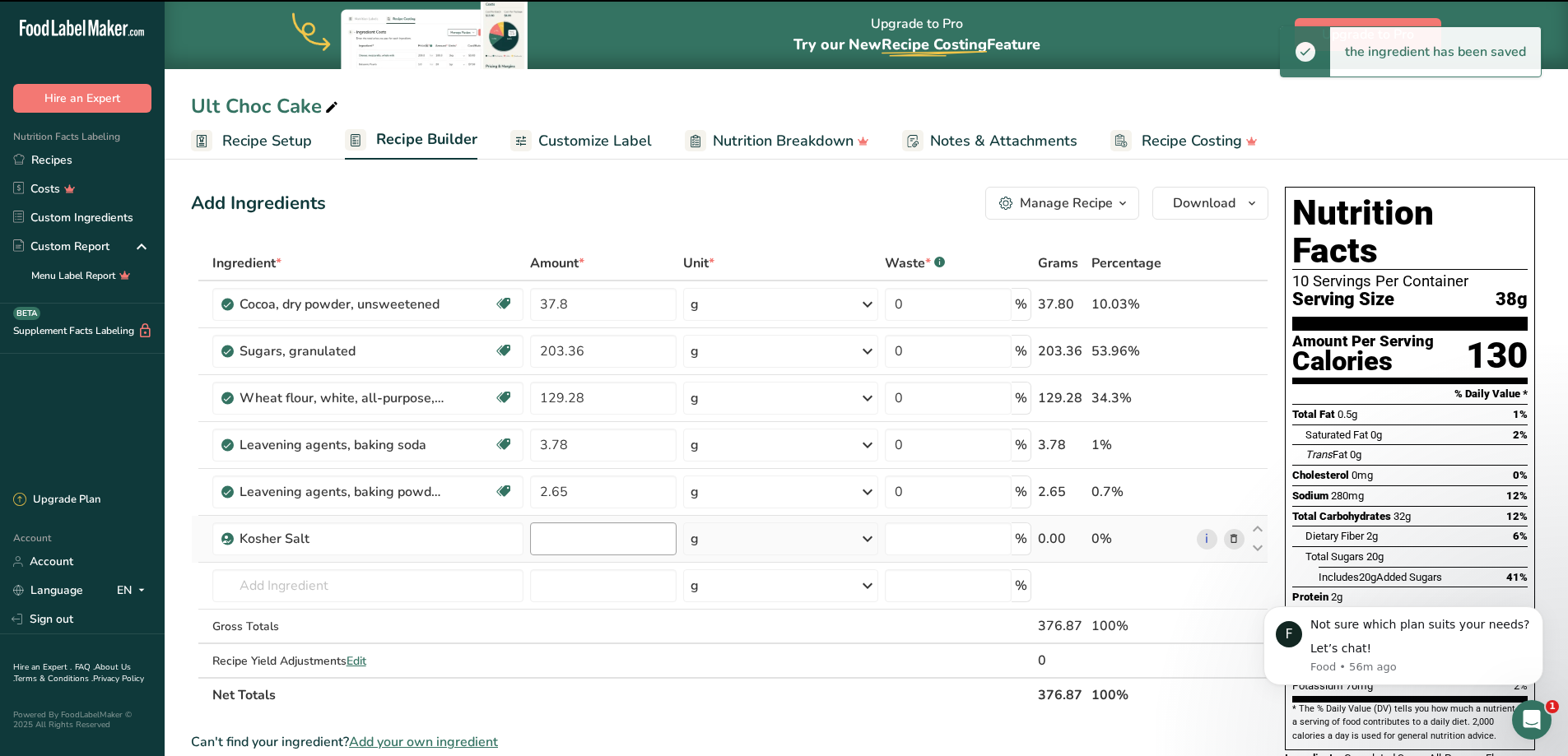
type input "0"
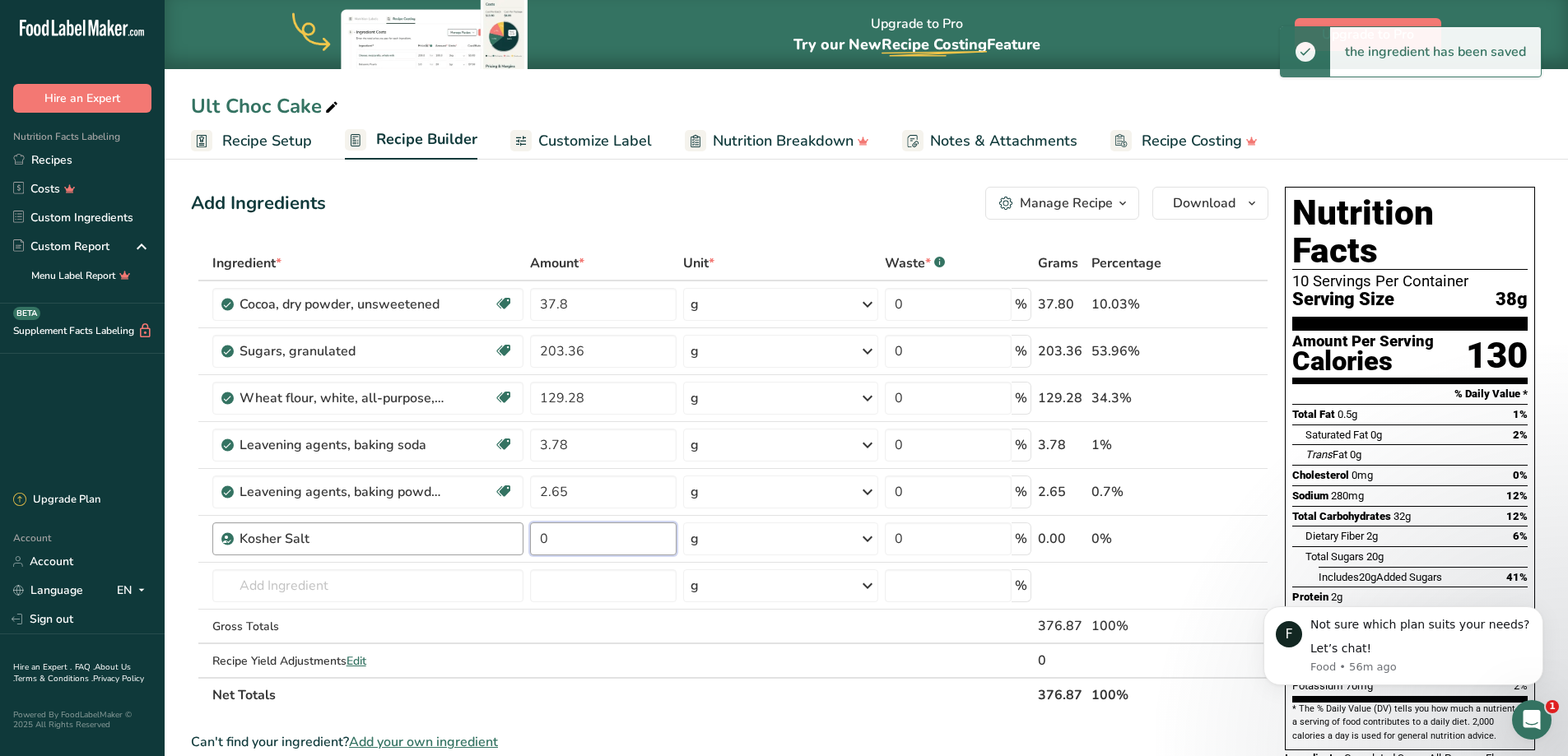
drag, startPoint x: 557, startPoint y: 531, endPoint x: 523, endPoint y: 537, distance: 34.5
click at [523, 537] on tr "Kosher Salt 0 g Weight Units g kg mg See more Volume Units l Volume units requi…" at bounding box center [730, 539] width 1075 height 47
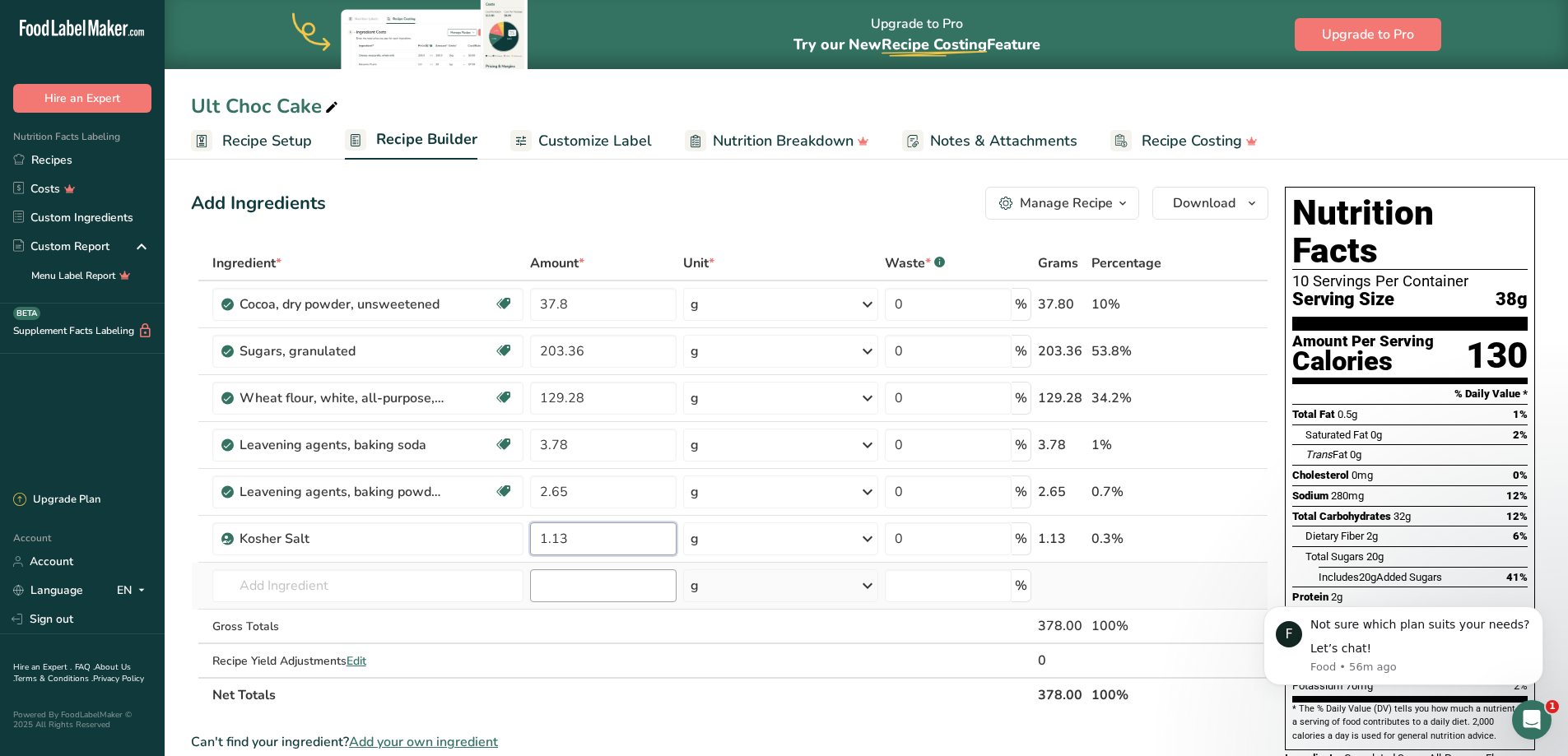
type input "1.13"
click at [580, 583] on div "Ingredient * Amount * Unit * Waste * .a-a{fill:#347362;}.b-a{fill:#fff;} Grams …" at bounding box center [730, 479] width 1077 height 466
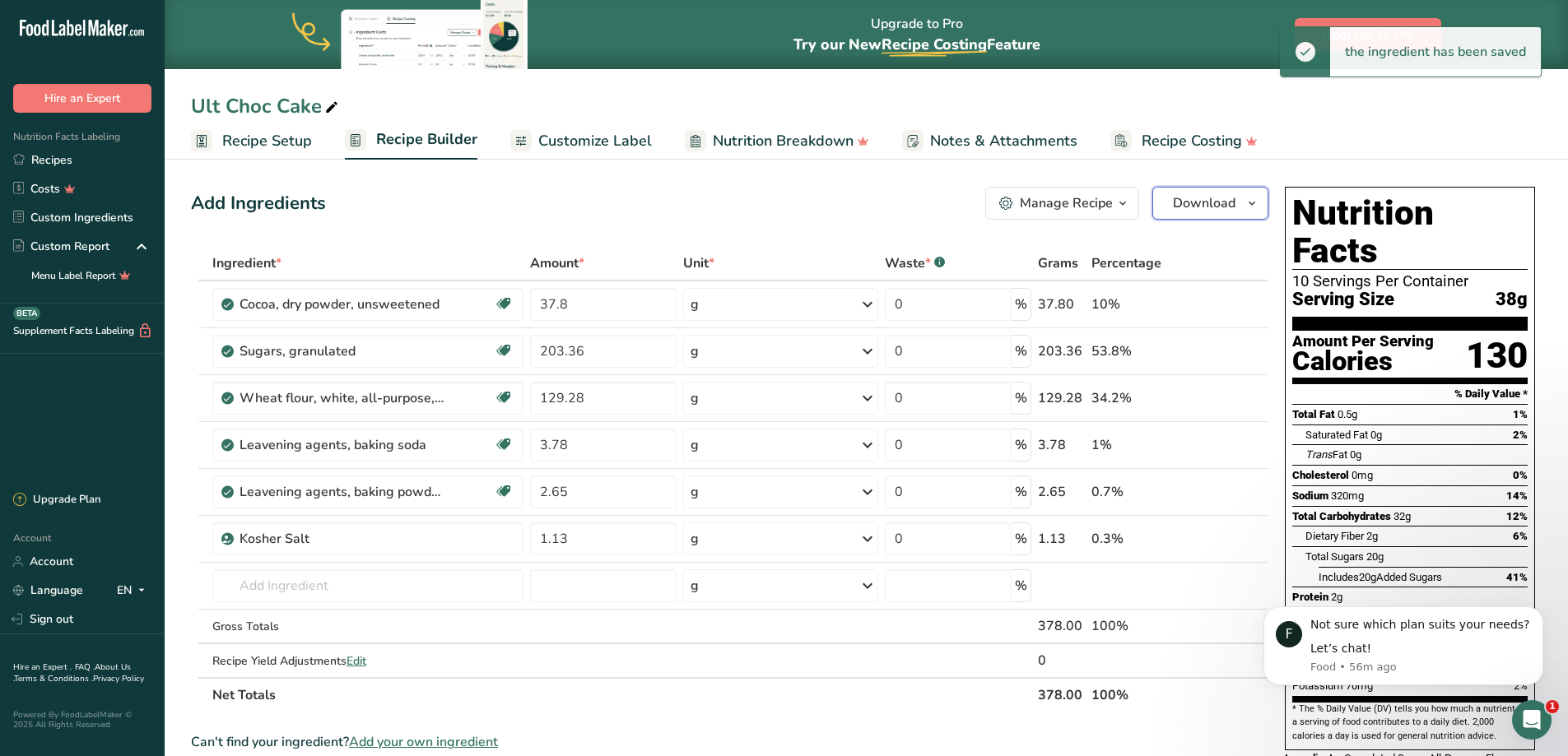
click at [1232, 206] on span "Download" at bounding box center [1204, 203] width 63 height 20
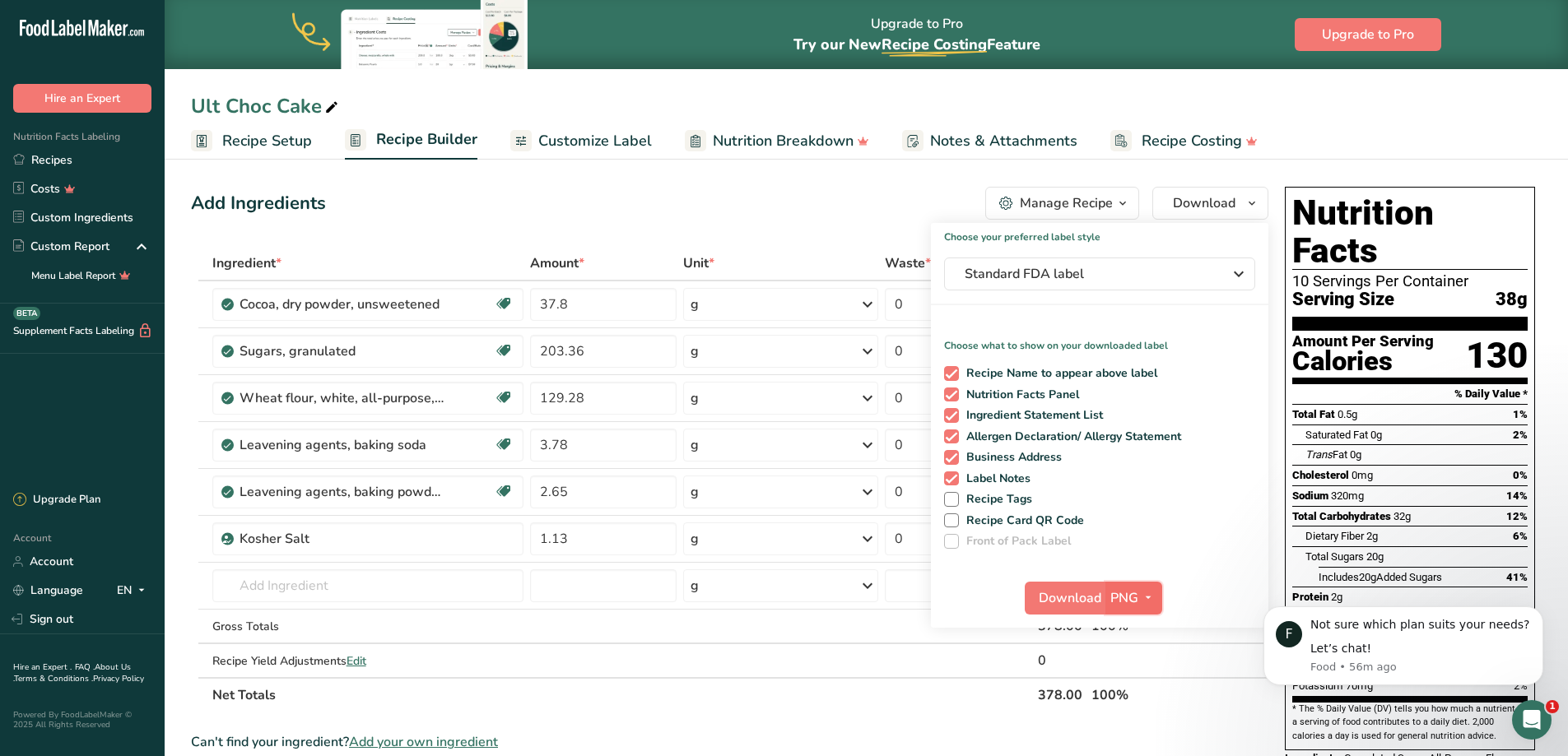
click at [1156, 590] on span "button" at bounding box center [1148, 598] width 20 height 20
click at [1128, 737] on link "TXT" at bounding box center [1135, 740] width 53 height 27
checkbox input "false"
checkbox input "true"
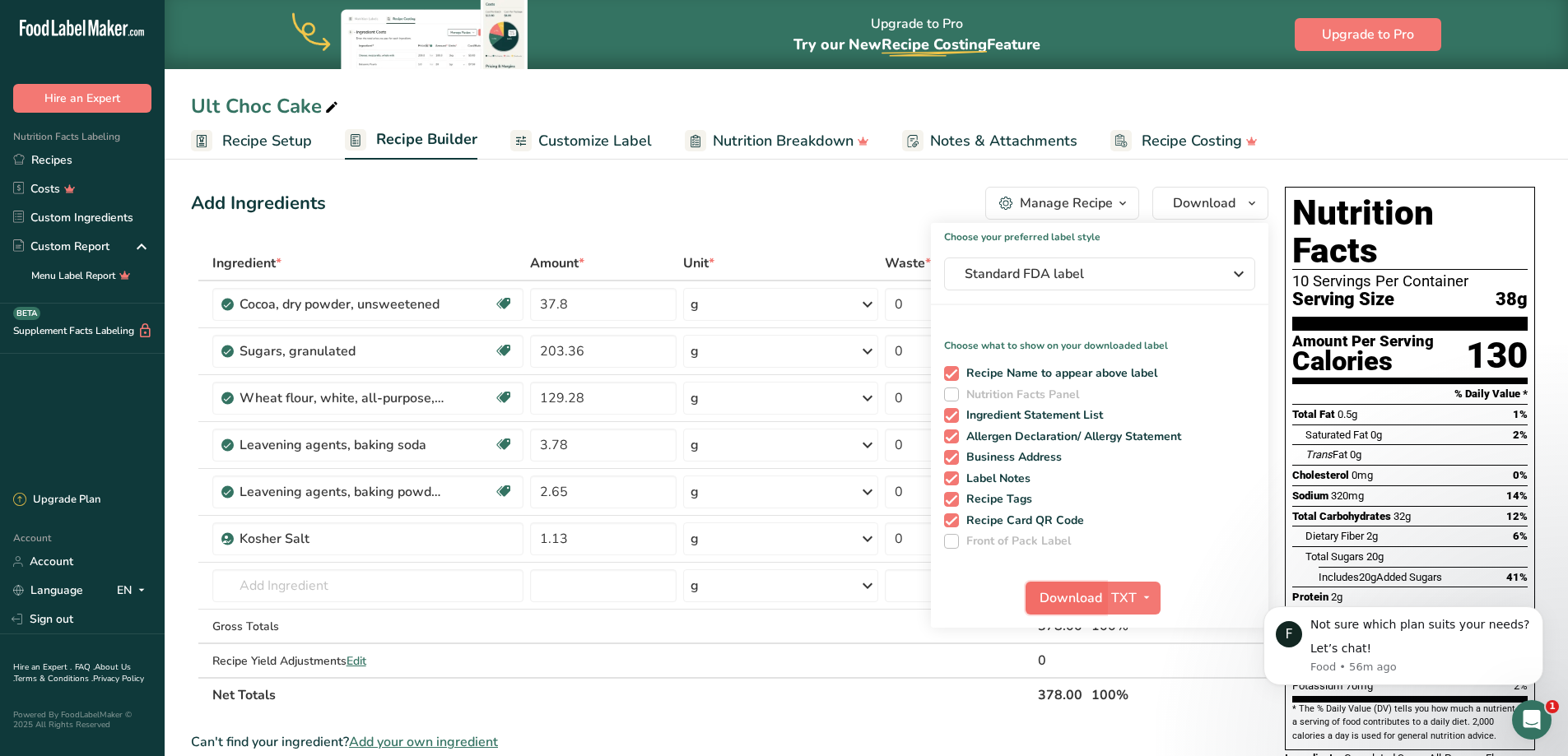
click at [1035, 592] on button "Download" at bounding box center [1065, 598] width 80 height 33
click at [1146, 597] on icon "button" at bounding box center [1147, 597] width 13 height 21
click at [1132, 708] on link "PDF" at bounding box center [1133, 712] width 53 height 27
click at [954, 388] on span at bounding box center [952, 395] width 15 height 15
click at [954, 389] on input "Nutrition Facts Panel" at bounding box center [949, 394] width 11 height 11
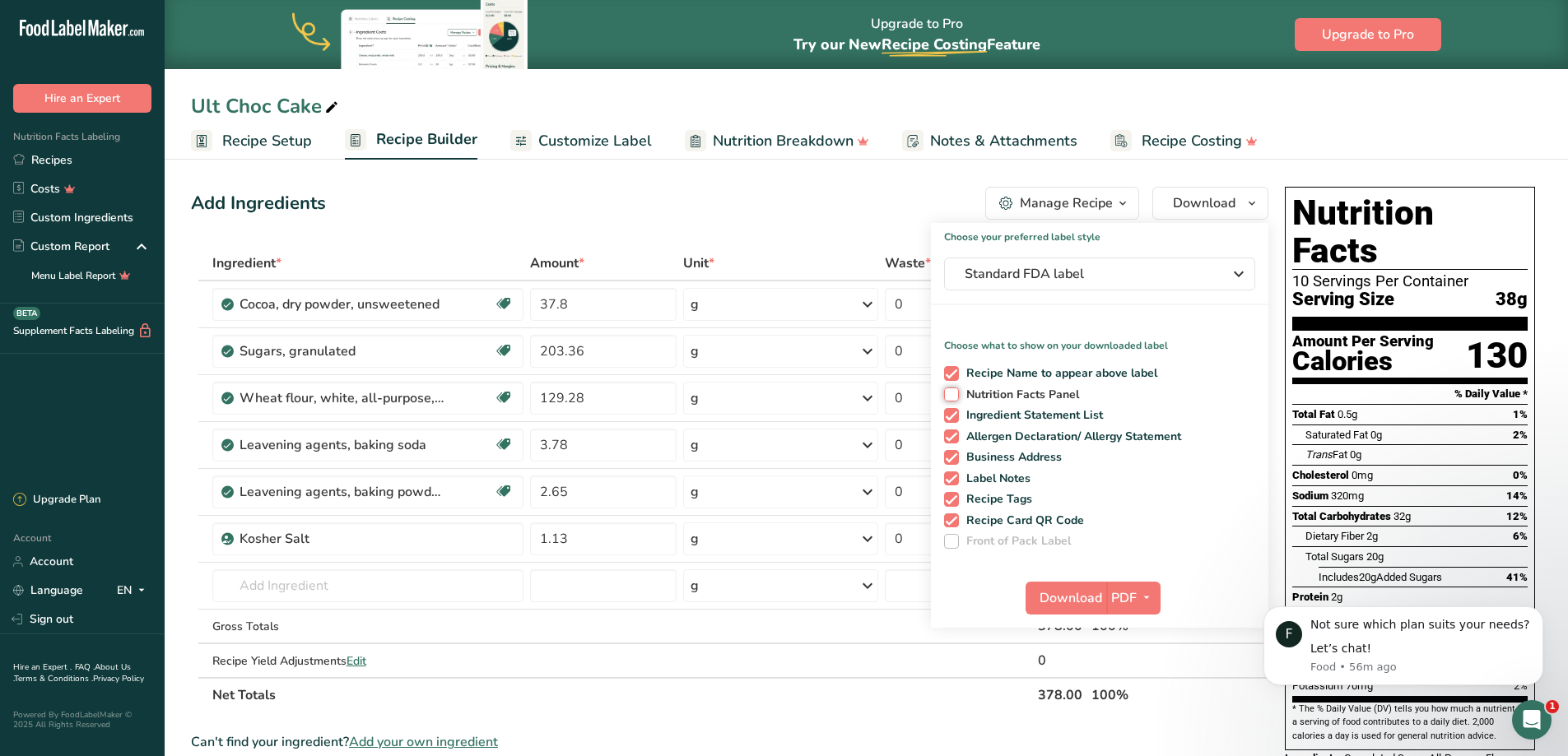
checkbox input "true"
click at [957, 414] on span at bounding box center [952, 415] width 15 height 15
click at [955, 414] on input "Ingredient Statement List" at bounding box center [949, 414] width 11 height 11
click at [947, 408] on span at bounding box center [952, 415] width 15 height 15
click at [947, 409] on input "Ingredient Statement List" at bounding box center [949, 414] width 11 height 11
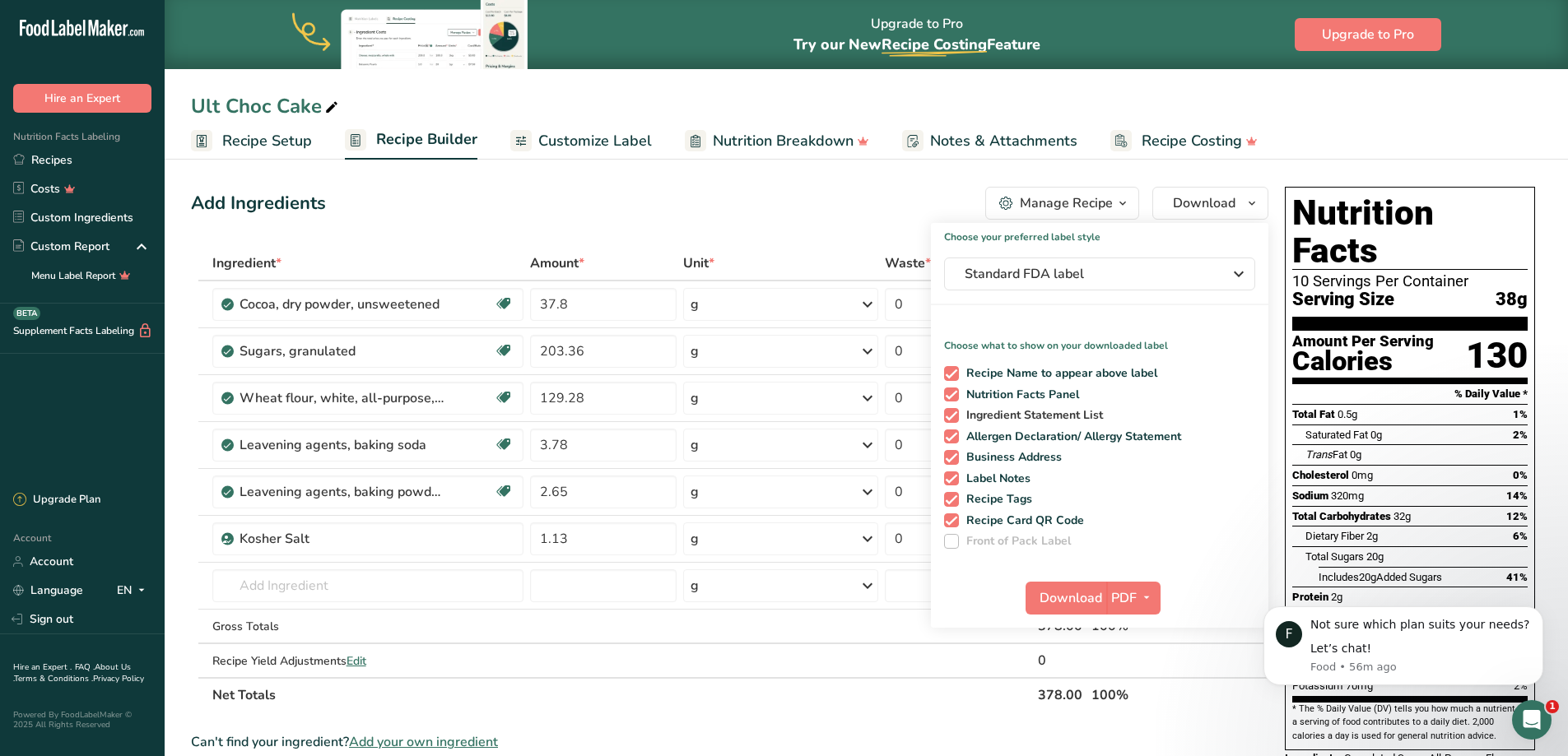
click at [955, 409] on span at bounding box center [952, 415] width 15 height 15
click at [955, 409] on input "Ingredient Statement List" at bounding box center [949, 414] width 11 height 11
checkbox input "false"
click at [952, 435] on span at bounding box center [952, 437] width 15 height 15
click at [952, 435] on input "Allergen Declaration/ Allergy Statement" at bounding box center [949, 436] width 11 height 11
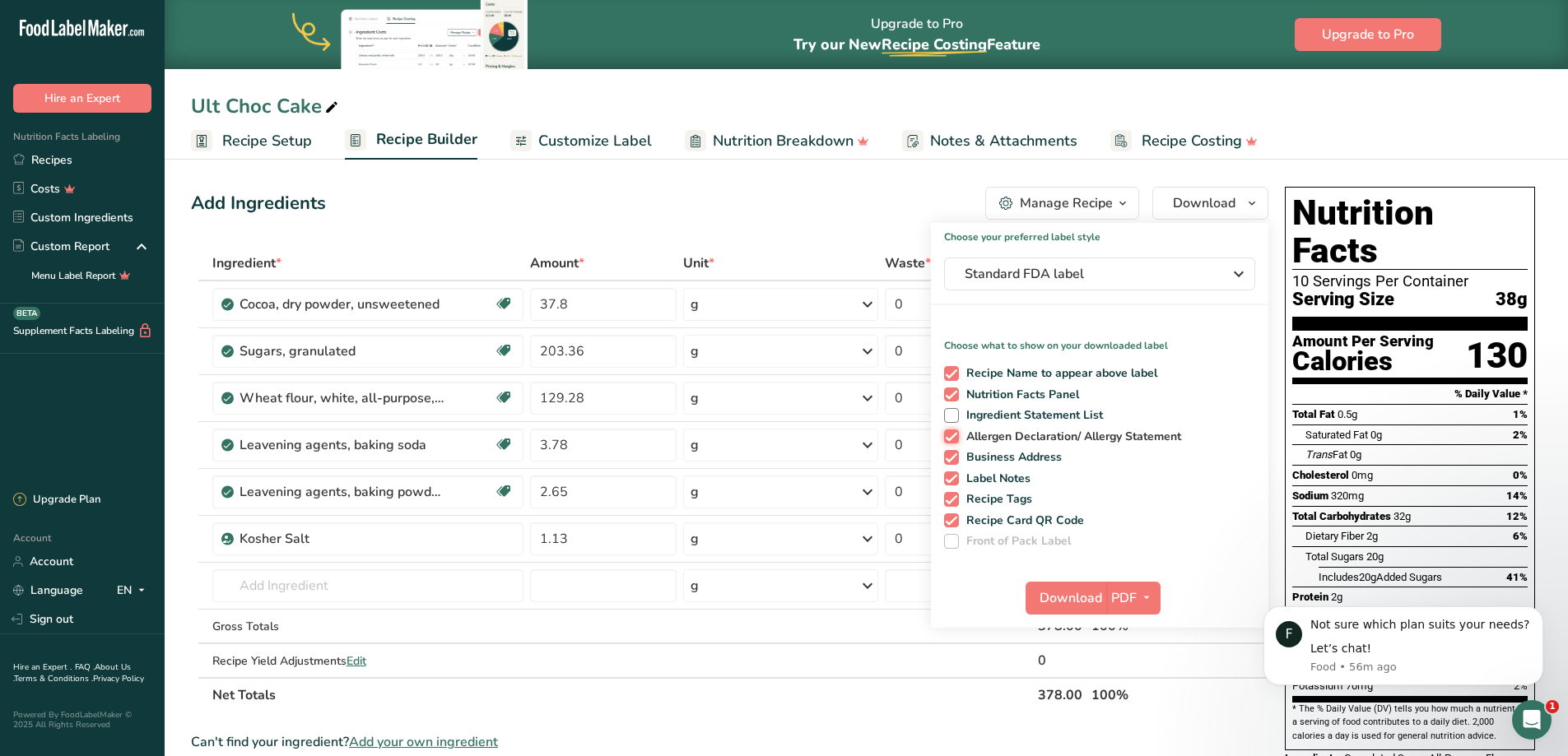
checkbox input "false"
click at [950, 457] on span at bounding box center [952, 457] width 15 height 15
click at [950, 457] on input "Business Address" at bounding box center [949, 456] width 11 height 11
checkbox input "false"
click at [947, 477] on span at bounding box center [952, 479] width 15 height 15
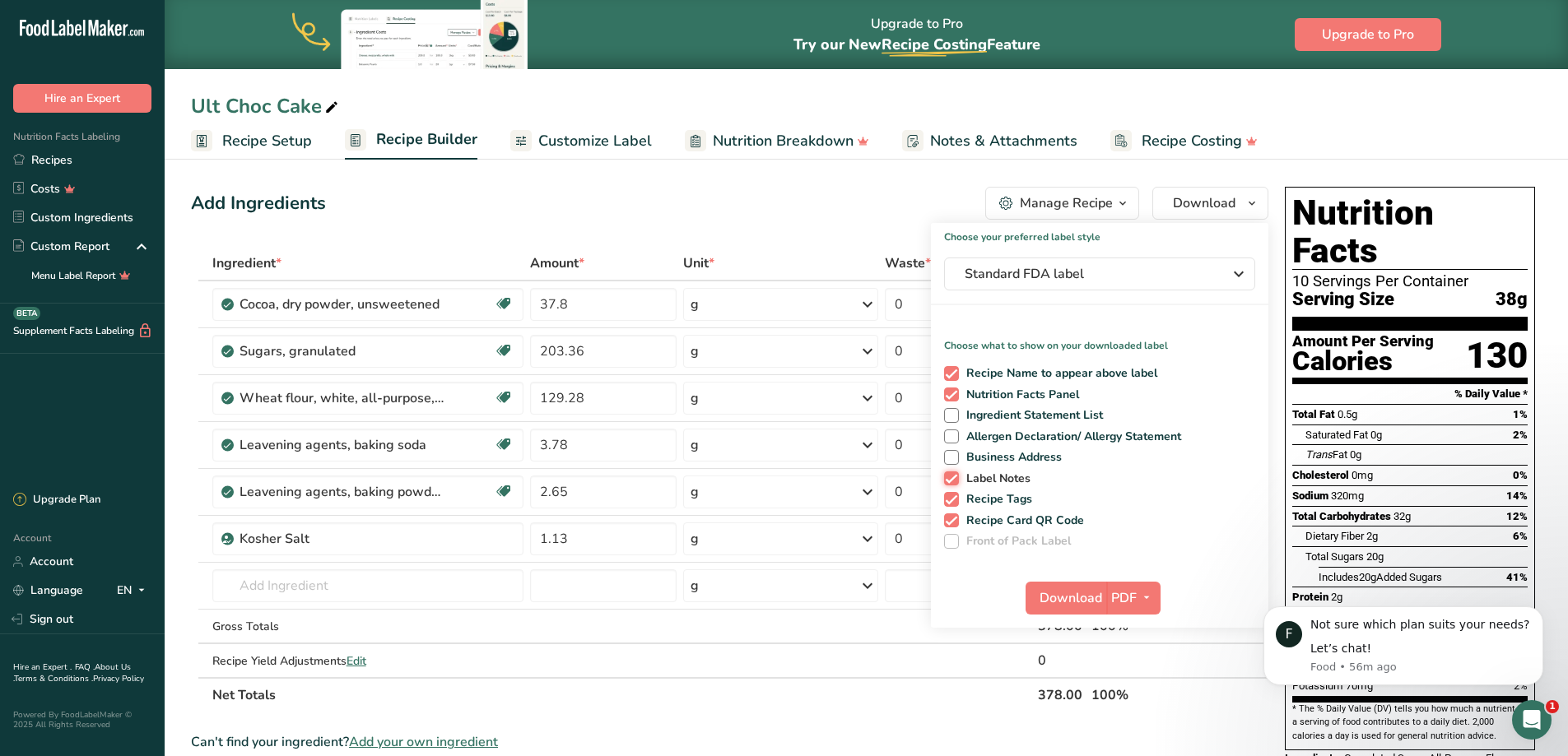
click at [947, 477] on input "Label Notes" at bounding box center [949, 478] width 11 height 11
checkbox input "false"
click at [947, 494] on span at bounding box center [952, 500] width 15 height 15
click at [947, 494] on input "Recipe Tags" at bounding box center [949, 498] width 11 height 11
checkbox input "false"
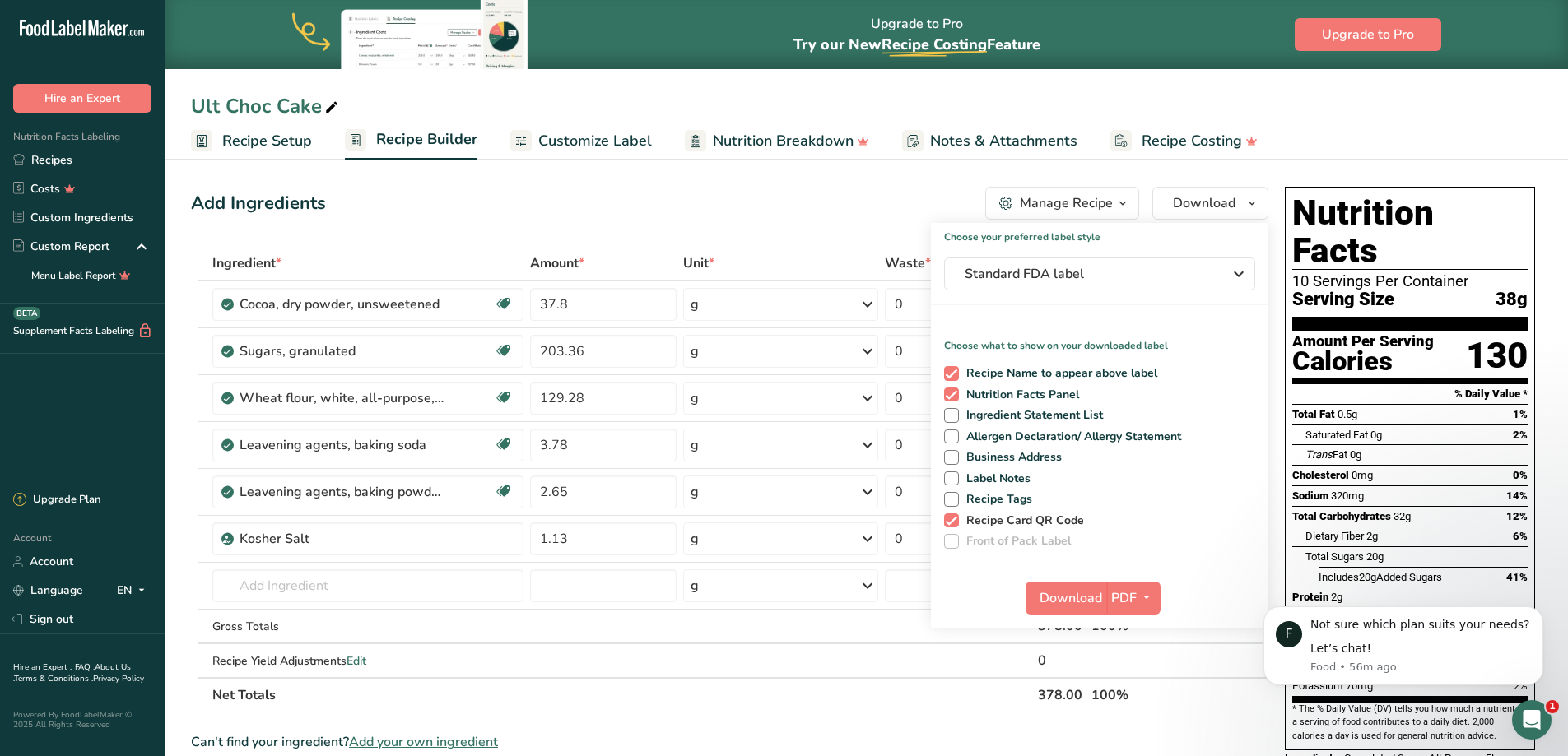
click at [951, 514] on span at bounding box center [952, 521] width 15 height 15
click at [951, 515] on input "Recipe Card QR Code" at bounding box center [949, 520] width 11 height 11
checkbox input "false"
click at [1051, 599] on span "Download" at bounding box center [1070, 598] width 63 height 20
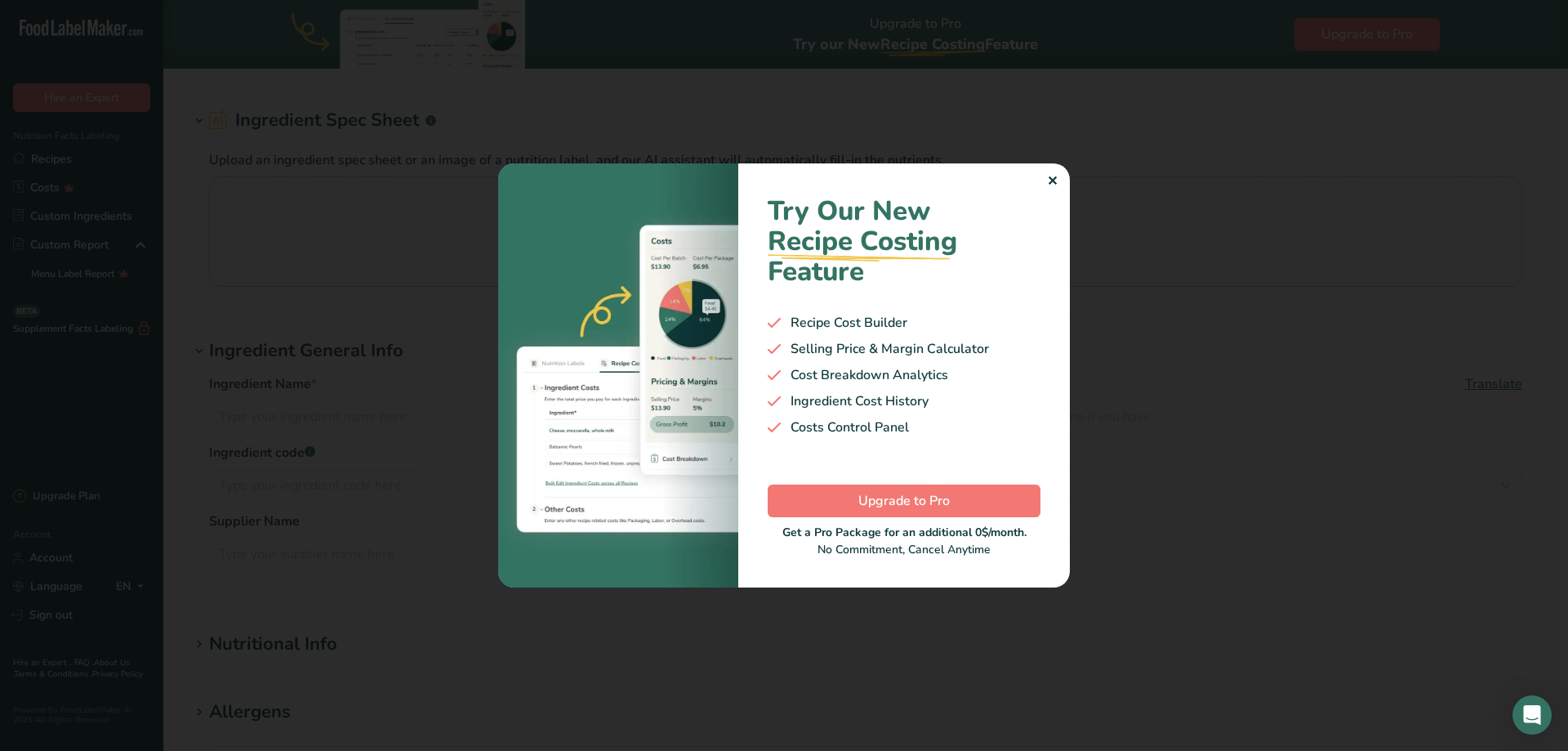
type input "[PERSON_NAME] Unbleached Cake Flour"
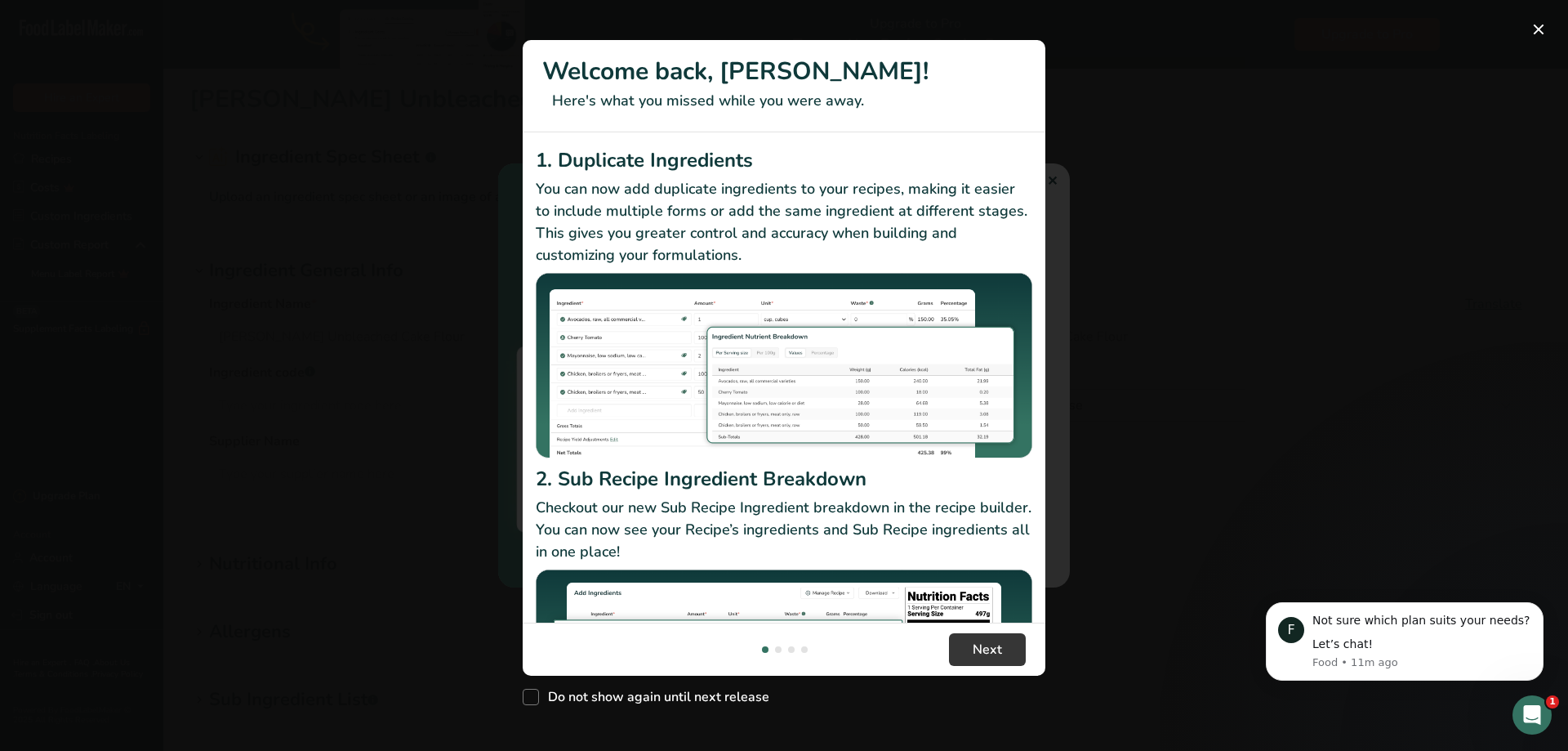
click at [292, 353] on div "New Features" at bounding box center [784, 375] width 1568 height 751
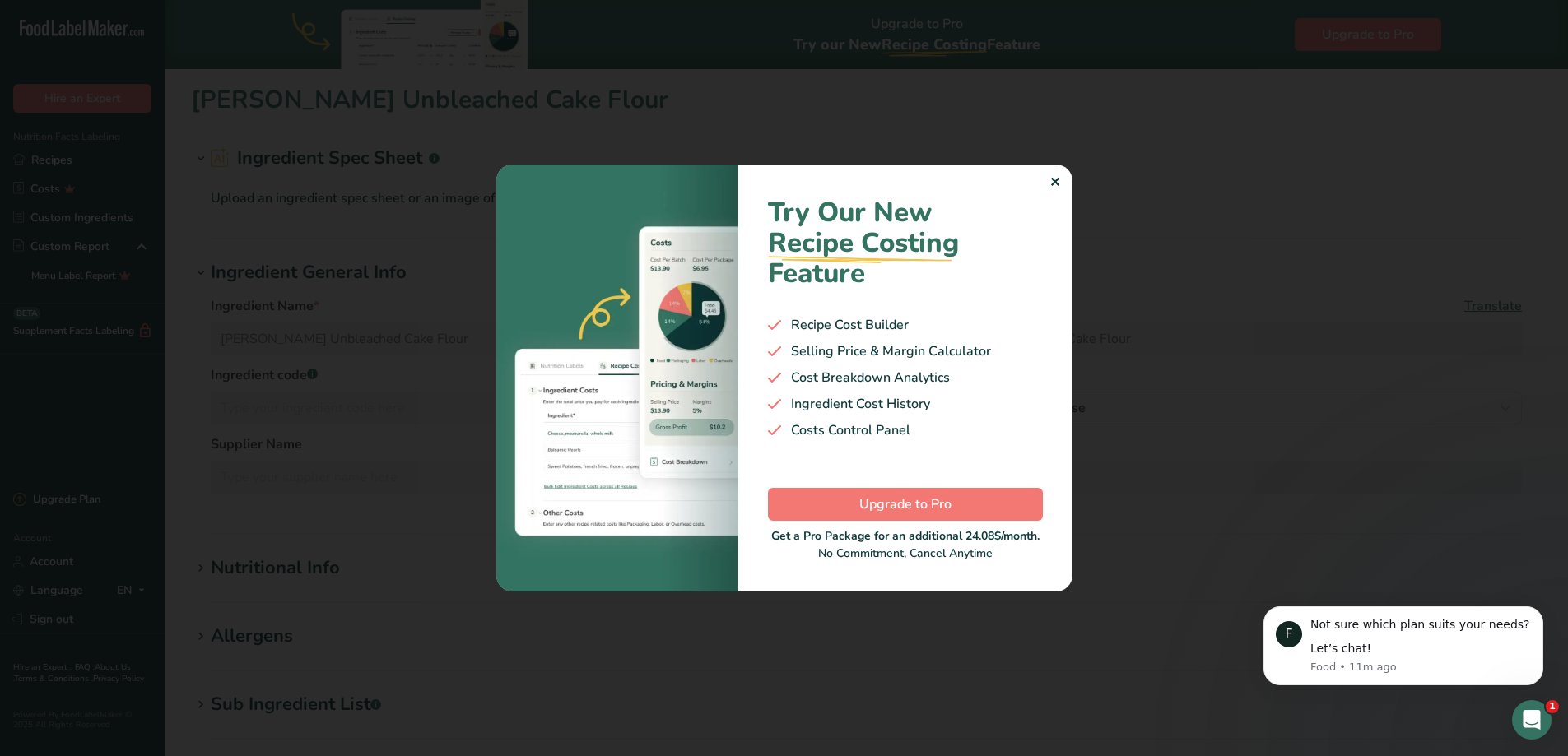
click at [1051, 178] on div "✕" at bounding box center [1055, 183] width 11 height 20
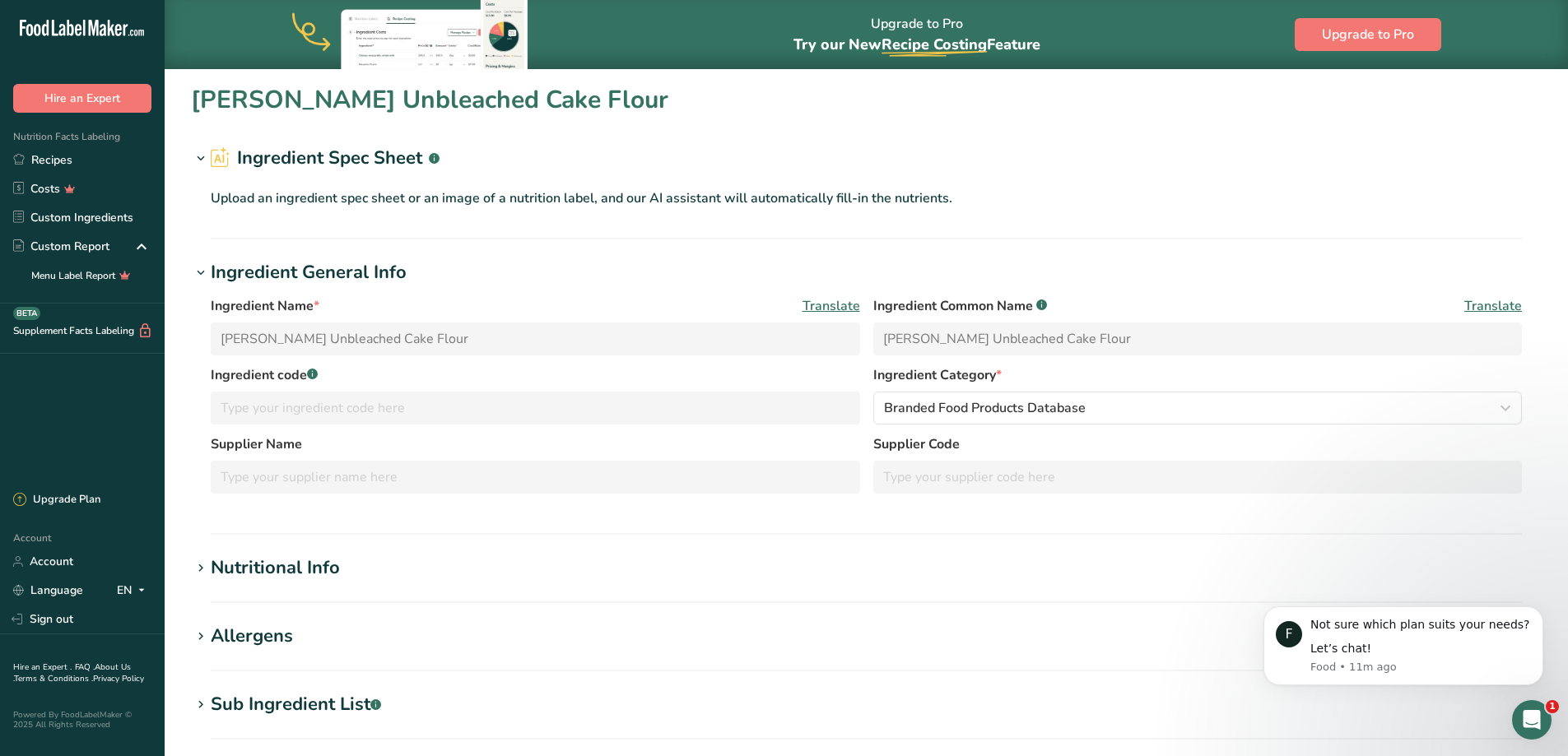
click at [194, 159] on icon at bounding box center [201, 159] width 15 height 23
